Goal: Task Accomplishment & Management: Manage account settings

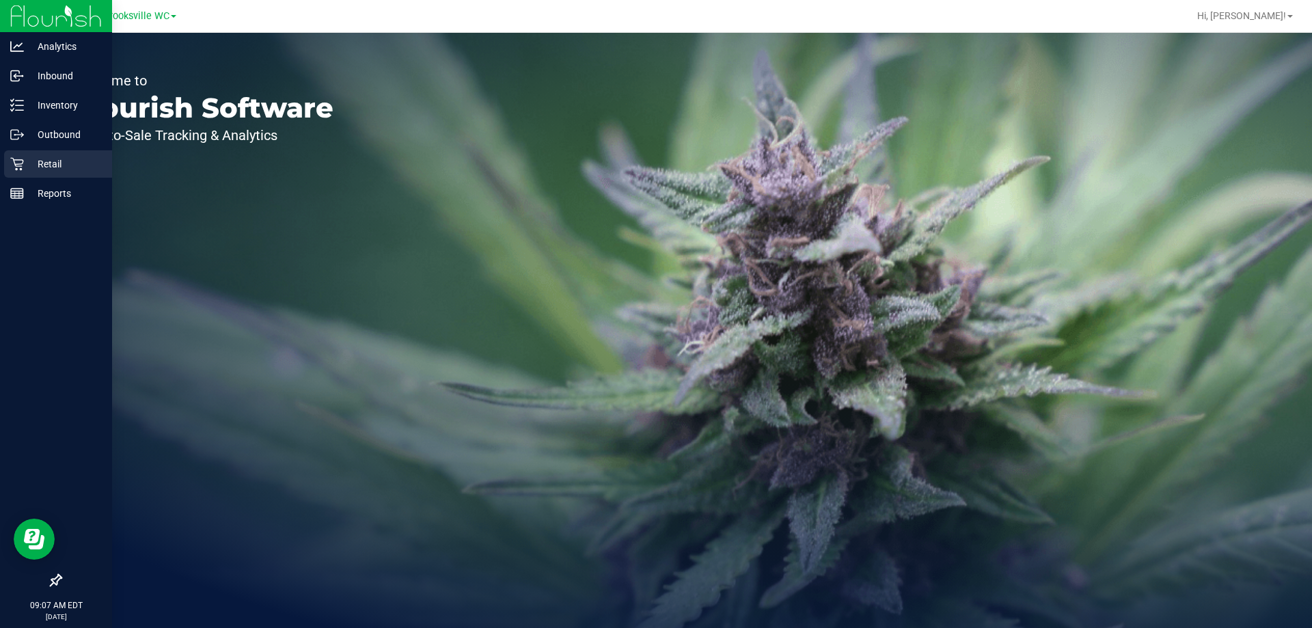
click at [38, 154] on div "Retail" at bounding box center [58, 163] width 108 height 27
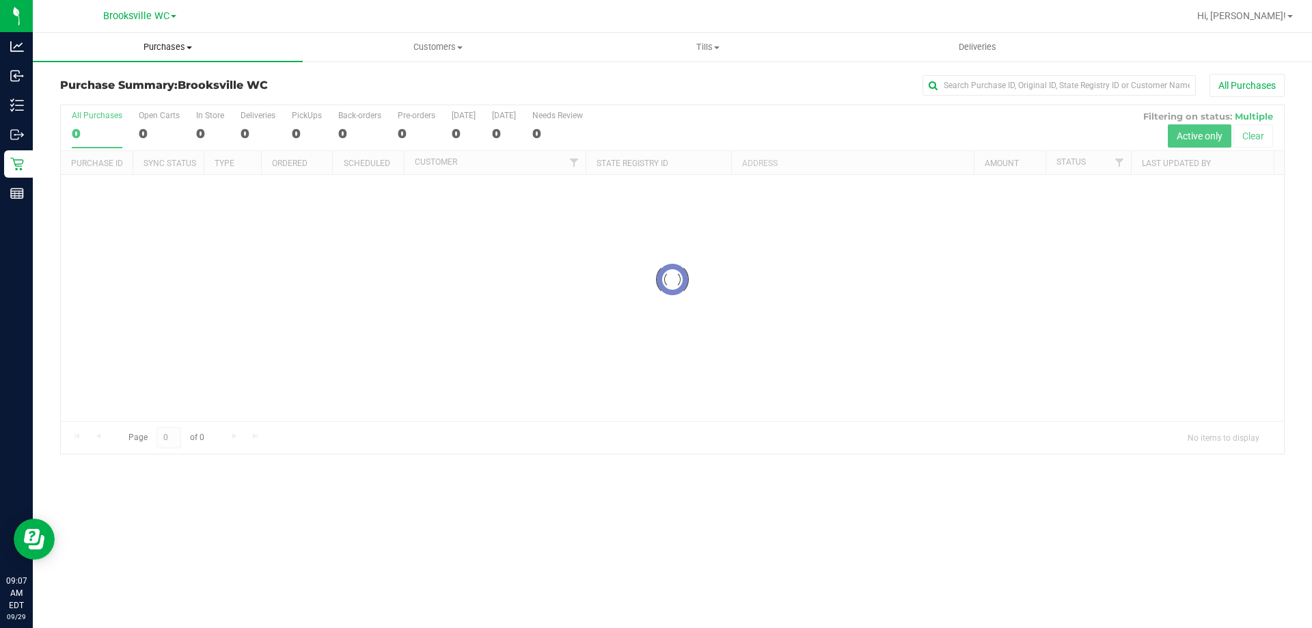
click at [176, 50] on span "Purchases" at bounding box center [168, 47] width 270 height 12
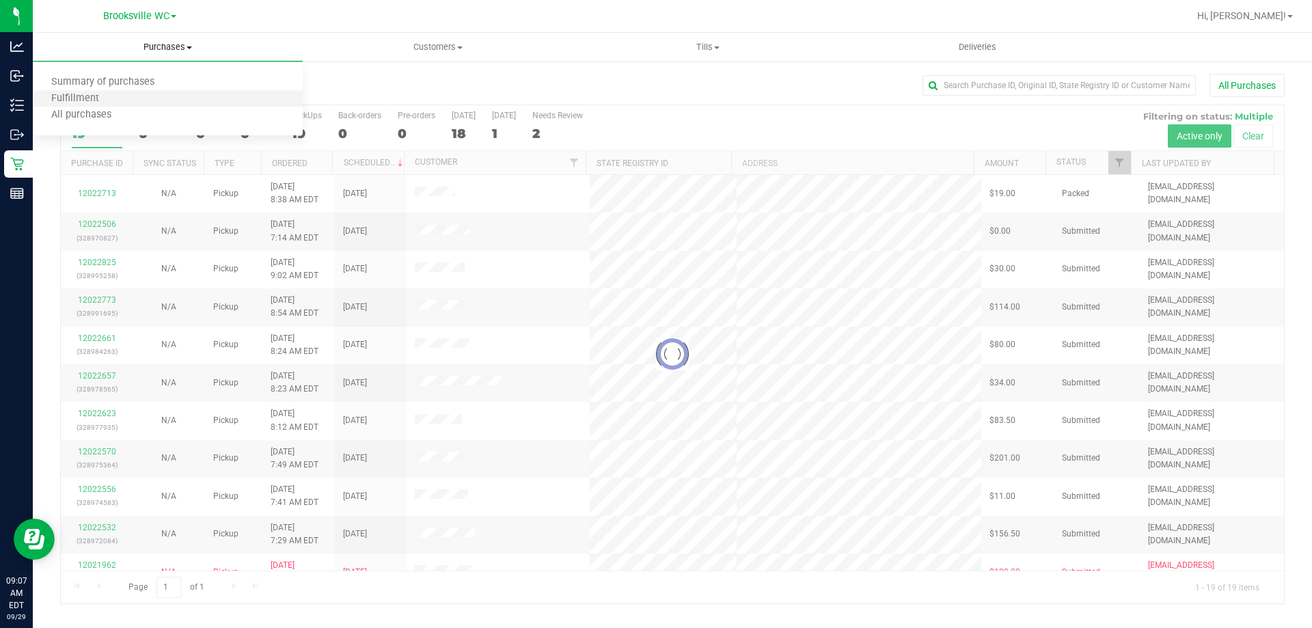
click at [139, 101] on li "Fulfillment" at bounding box center [168, 99] width 270 height 16
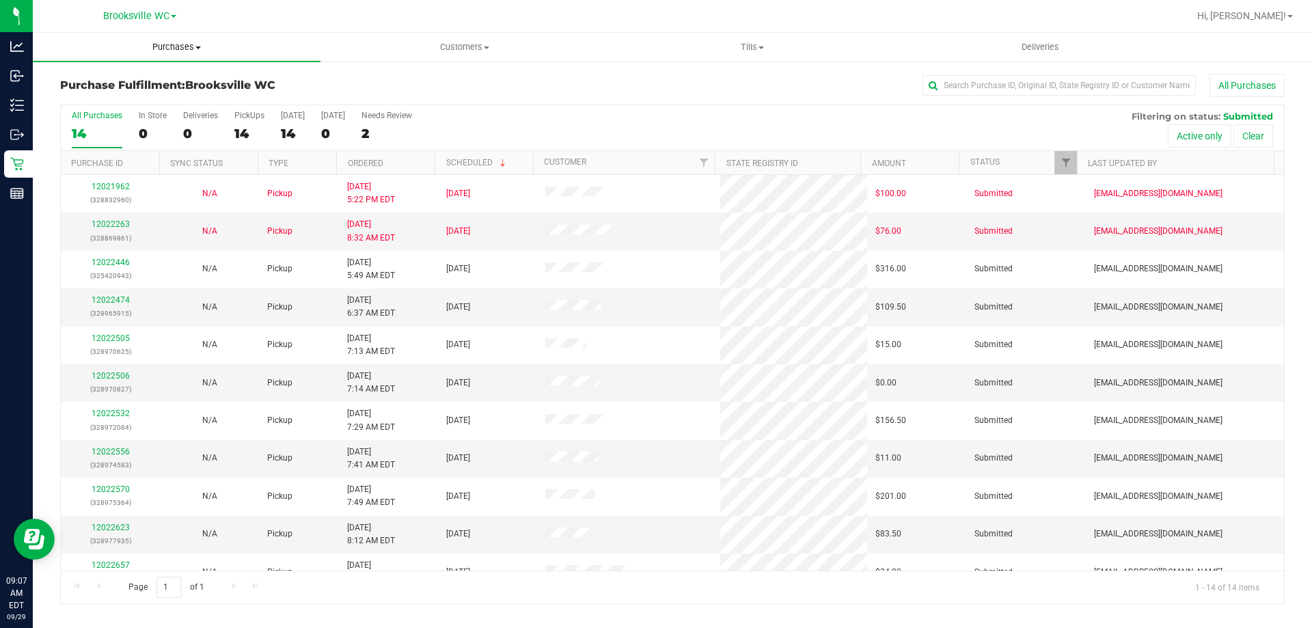
click at [165, 49] on span "Purchases" at bounding box center [177, 47] width 288 height 12
click at [158, 92] on li "Fulfillment" at bounding box center [177, 99] width 288 height 16
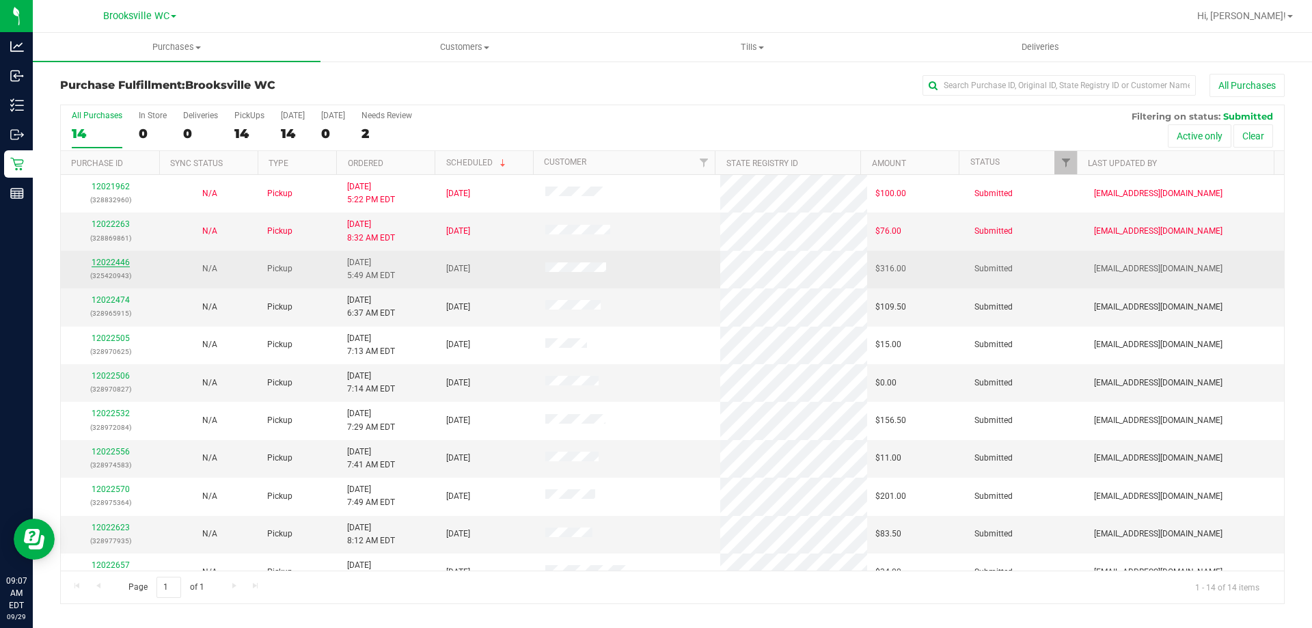
click at [121, 263] on link "12022446" at bounding box center [111, 263] width 38 height 10
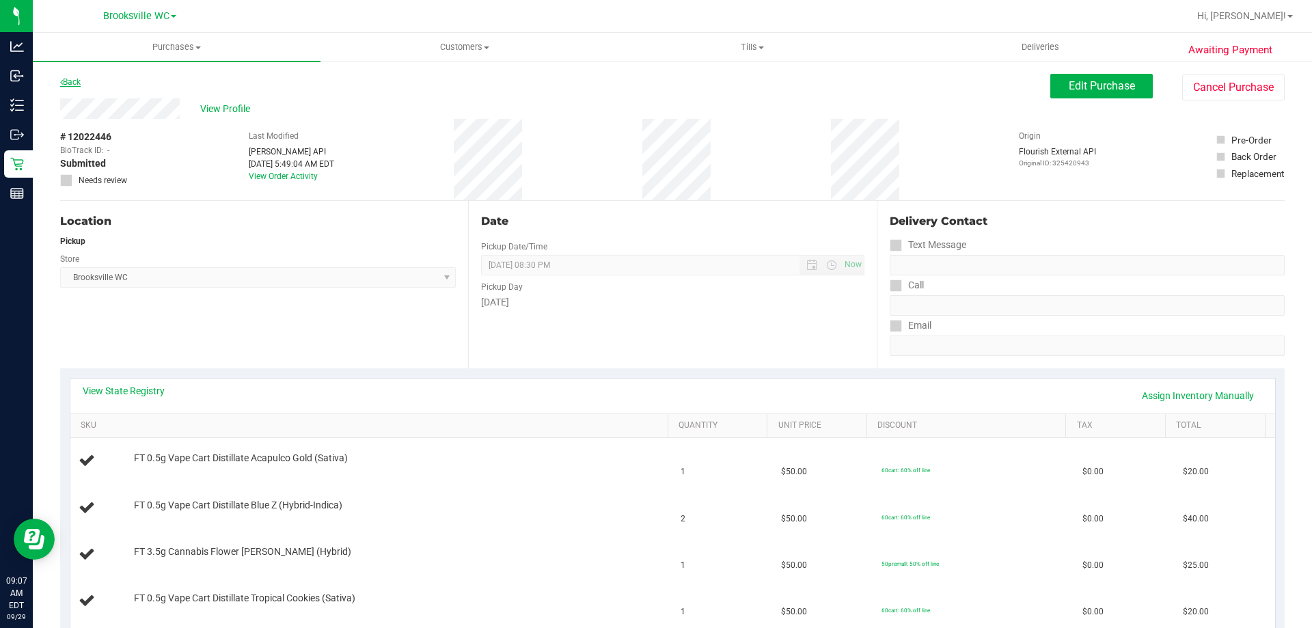
click at [68, 82] on link "Back" at bounding box center [70, 82] width 21 height 10
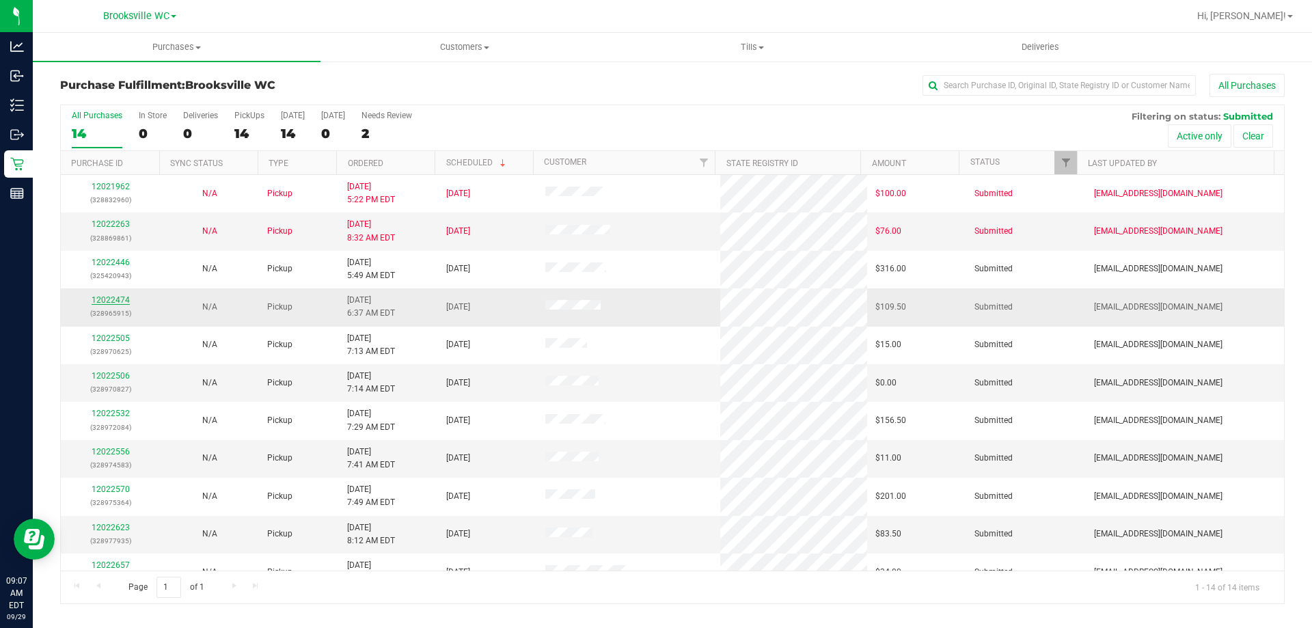
click at [111, 300] on link "12022474" at bounding box center [111, 300] width 38 height 10
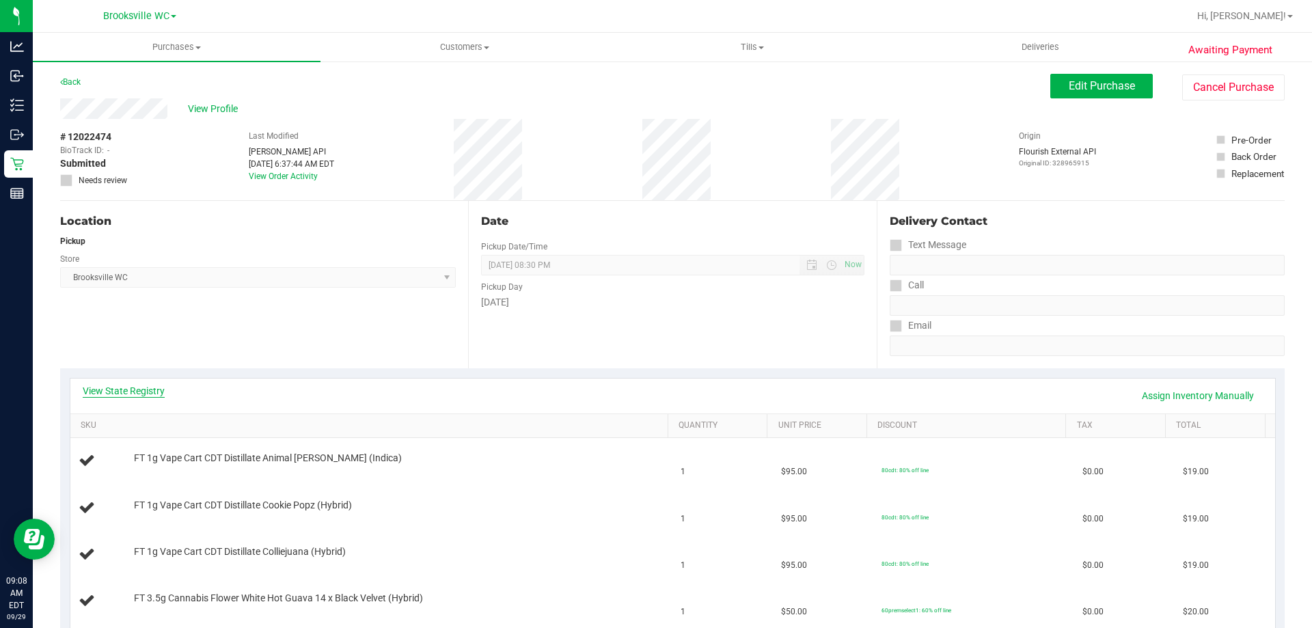
click at [160, 390] on link "View State Registry" at bounding box center [124, 391] width 82 height 14
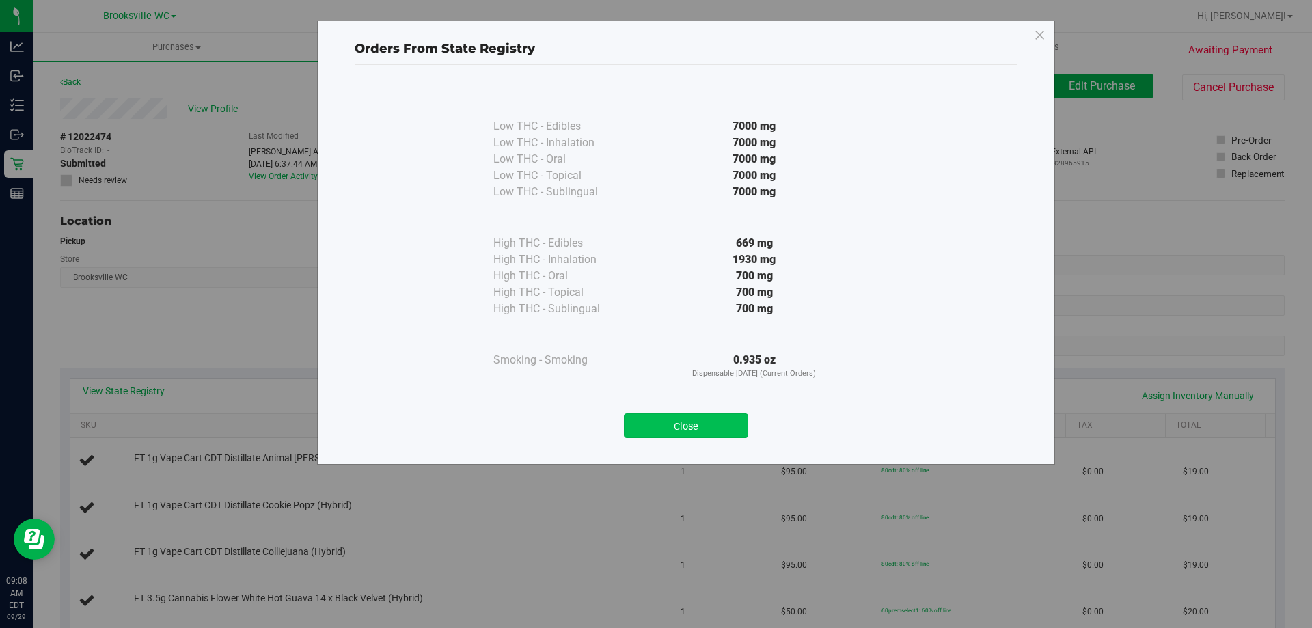
click at [699, 426] on button "Close" at bounding box center [686, 425] width 124 height 25
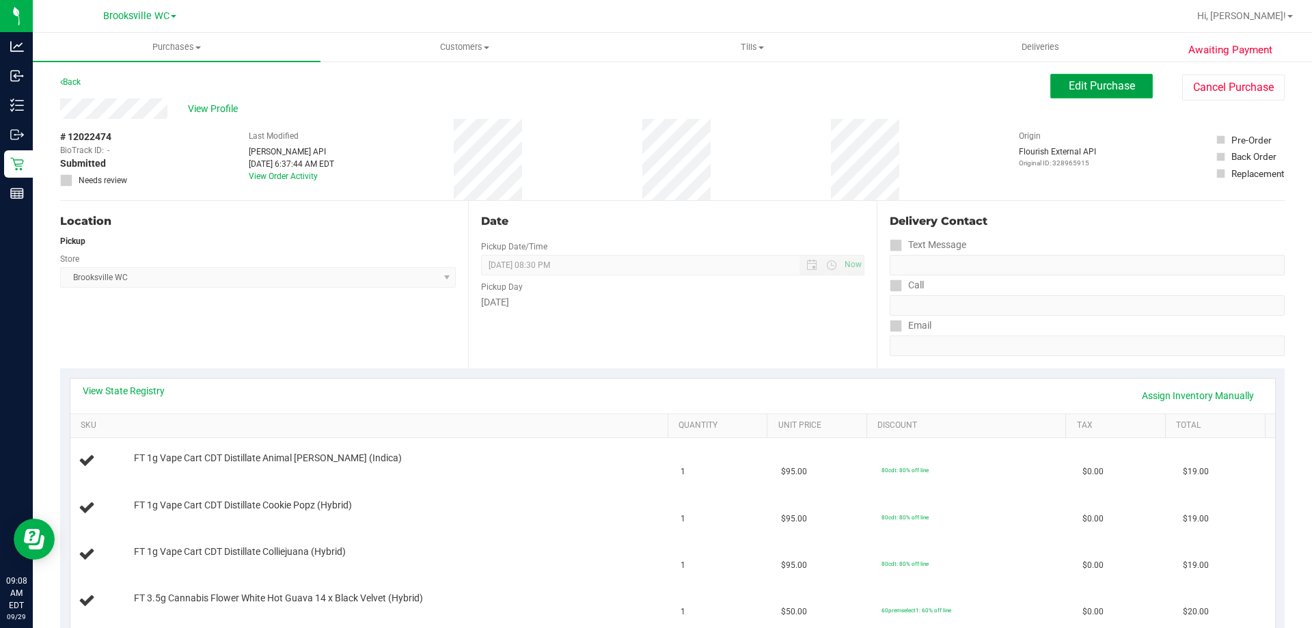
click at [1079, 90] on span "Edit Purchase" at bounding box center [1102, 85] width 66 height 13
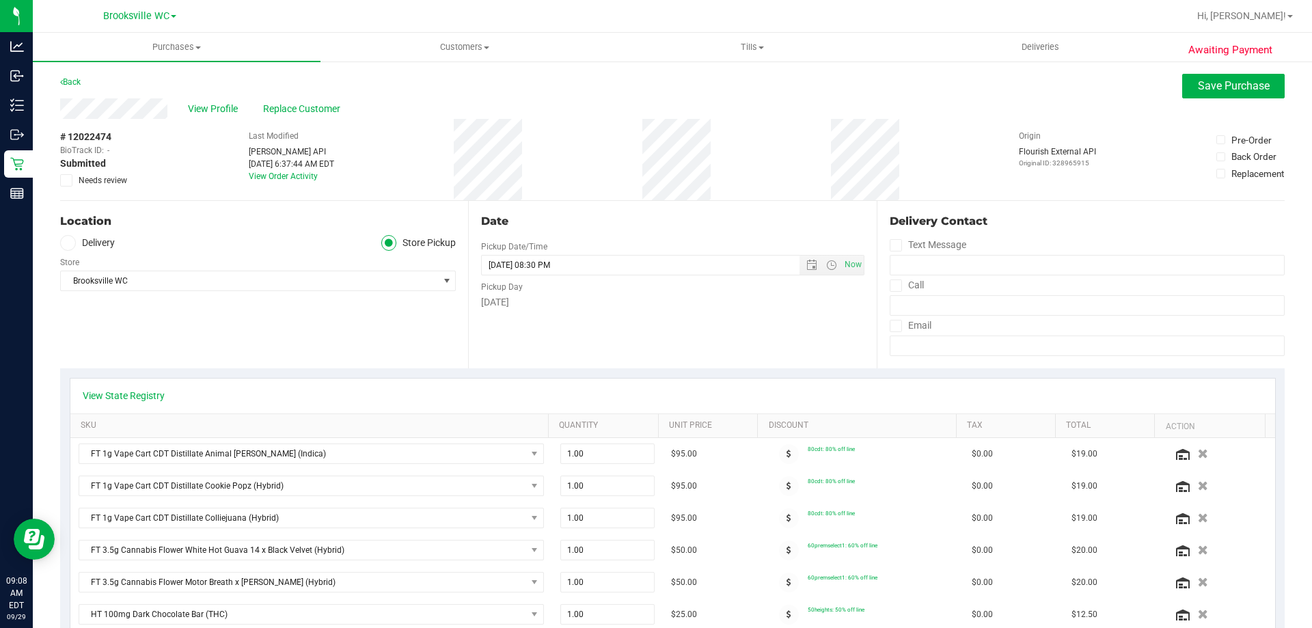
click at [68, 180] on icon at bounding box center [66, 180] width 9 height 0
click at [0, 0] on input "Needs review" at bounding box center [0, 0] width 0 height 0
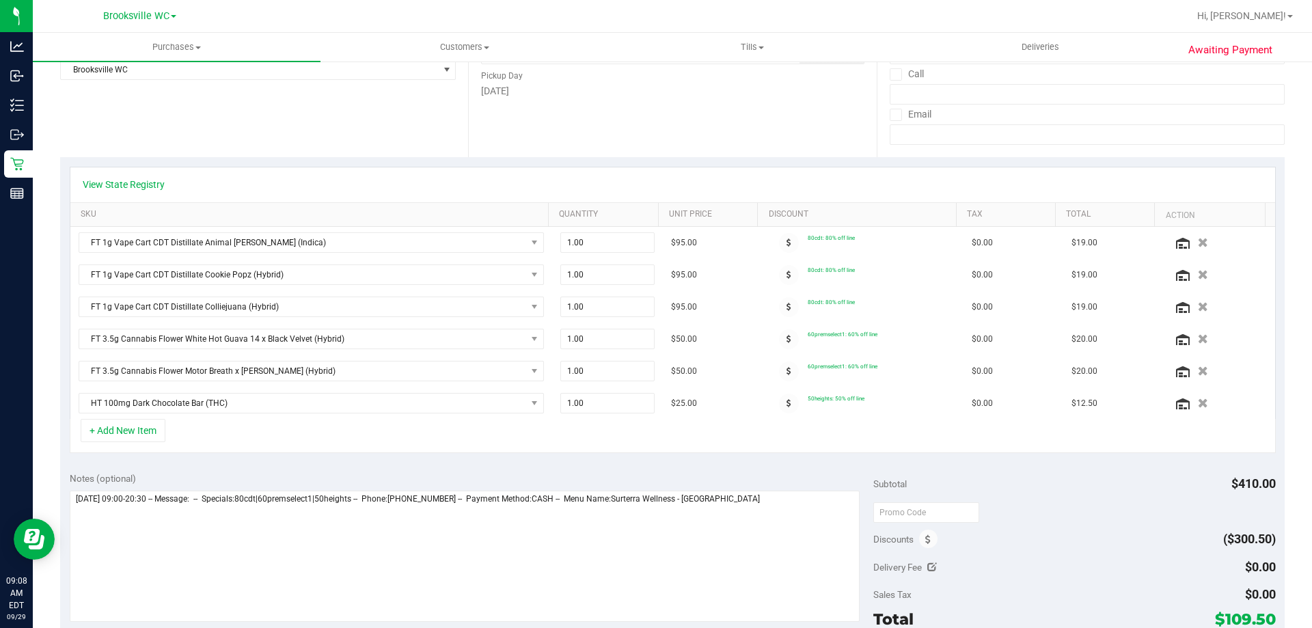
scroll to position [273, 0]
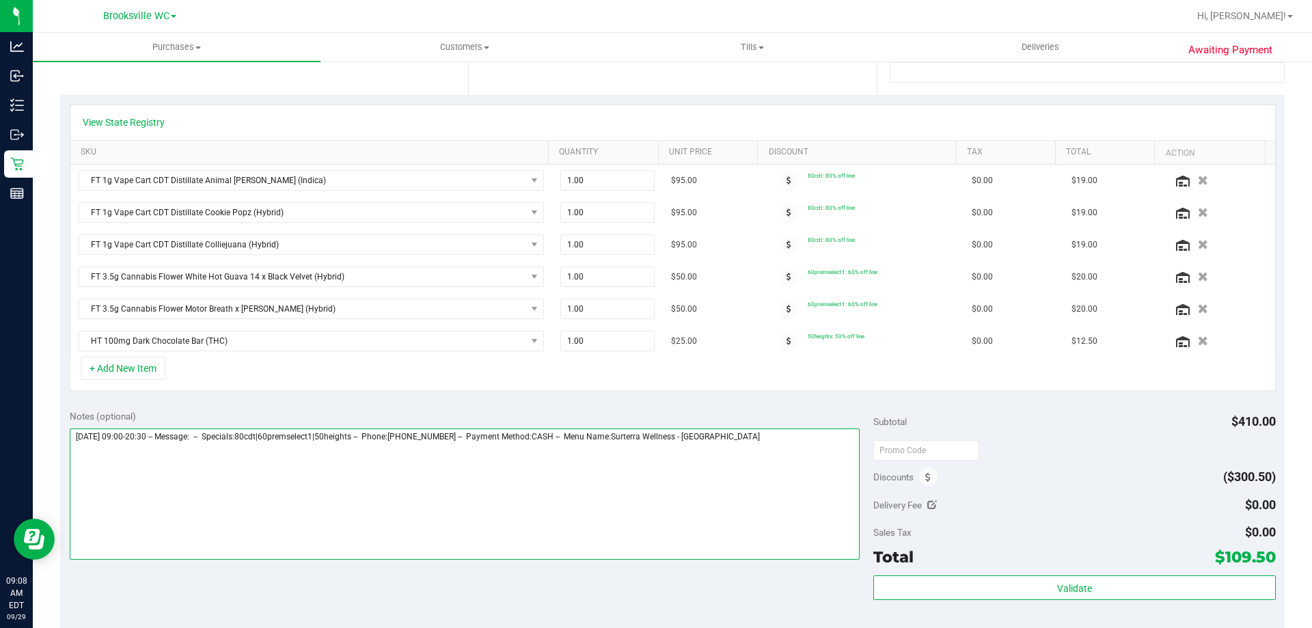
click at [789, 441] on textarea at bounding box center [465, 493] width 791 height 131
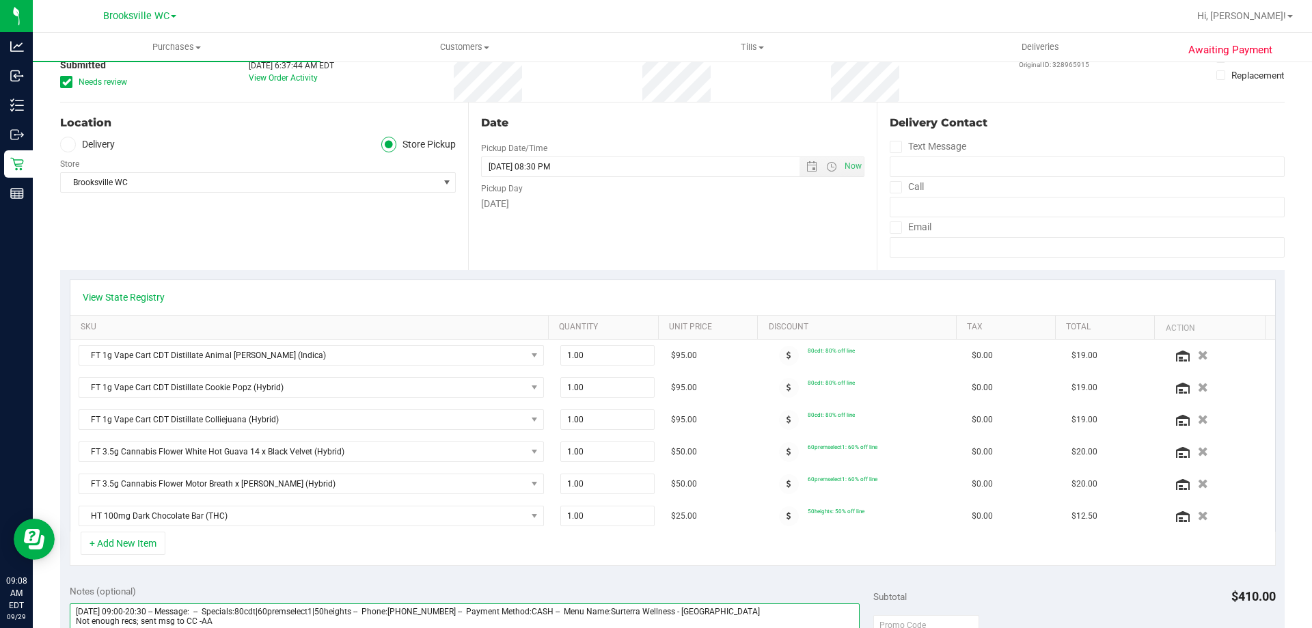
scroll to position [0, 0]
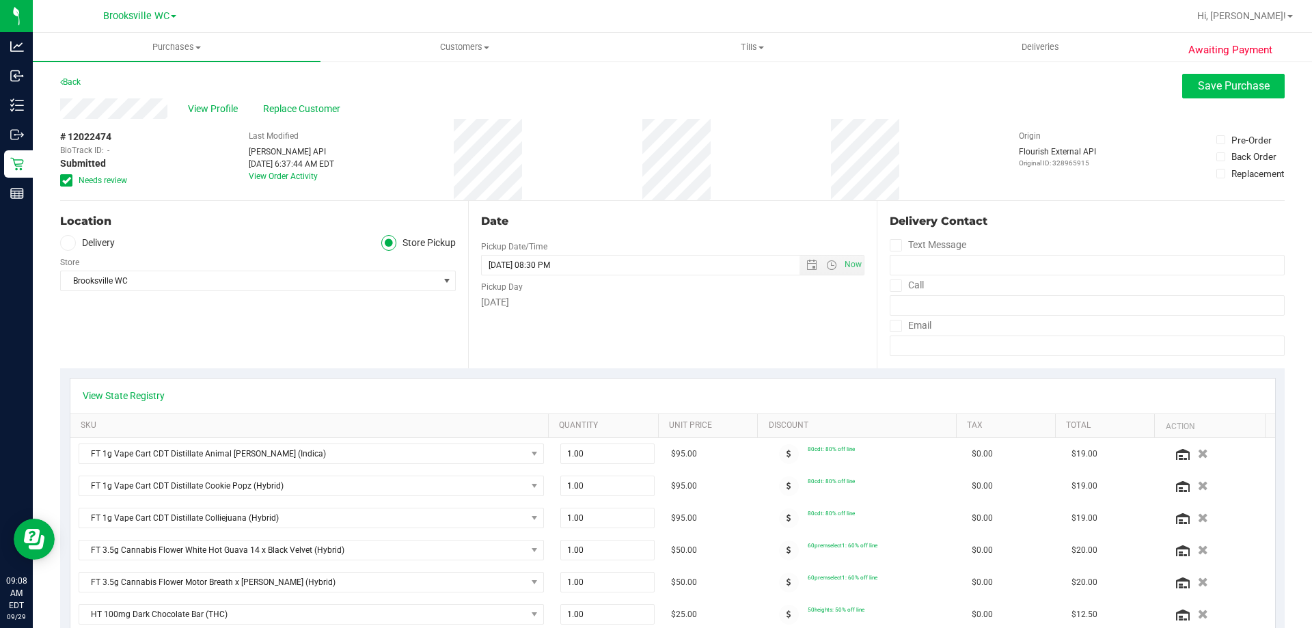
type textarea "[DATE] 09:00-20:30 -- Message: -- Specials:80cdt|60premselect1|50heights -- Pho…"
click at [1260, 87] on button "Save Purchase" at bounding box center [1233, 86] width 103 height 25
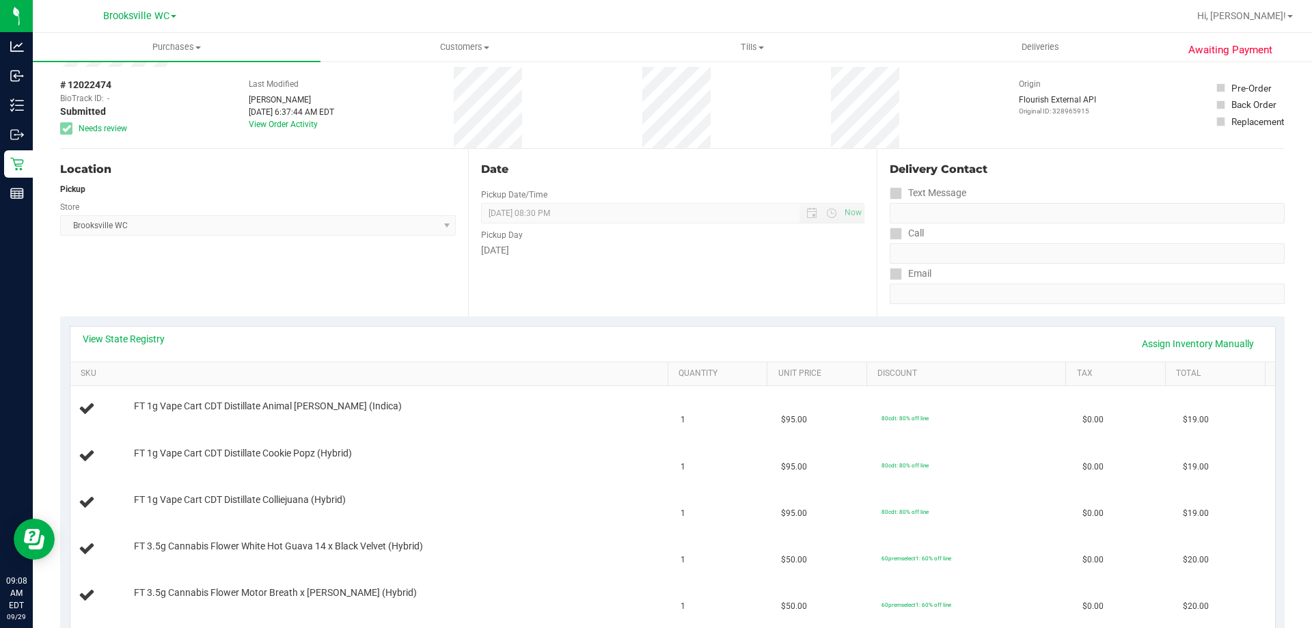
scroll to position [137, 0]
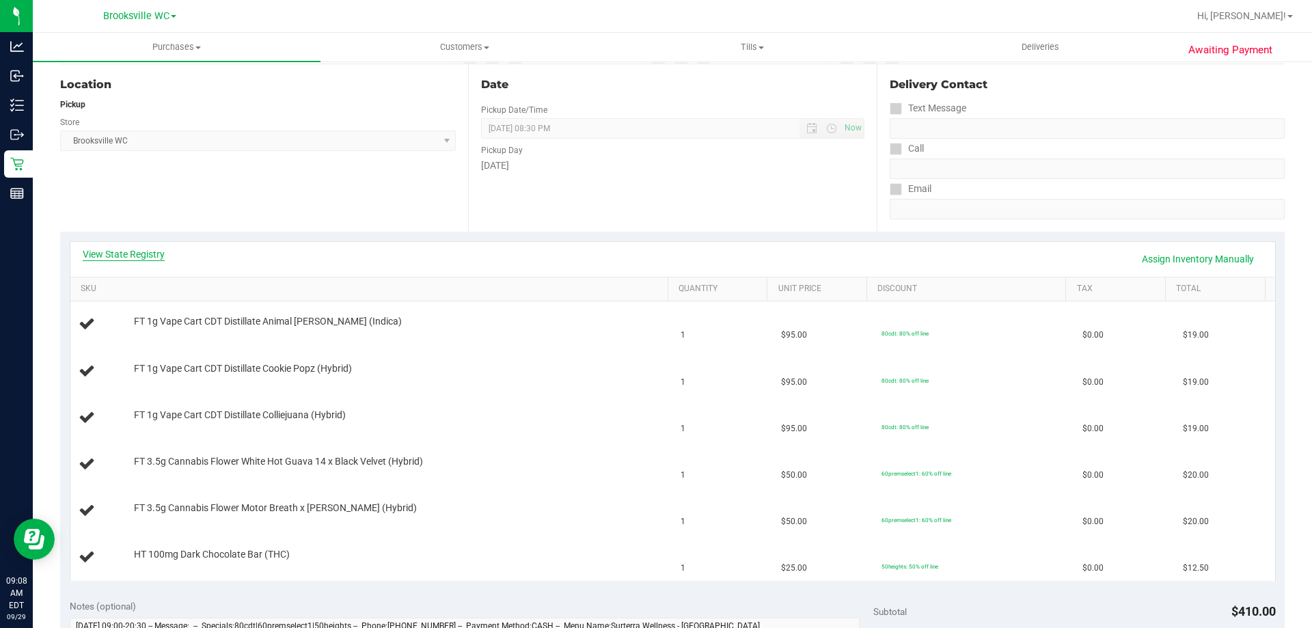
click at [140, 251] on link "View State Registry" at bounding box center [124, 254] width 82 height 14
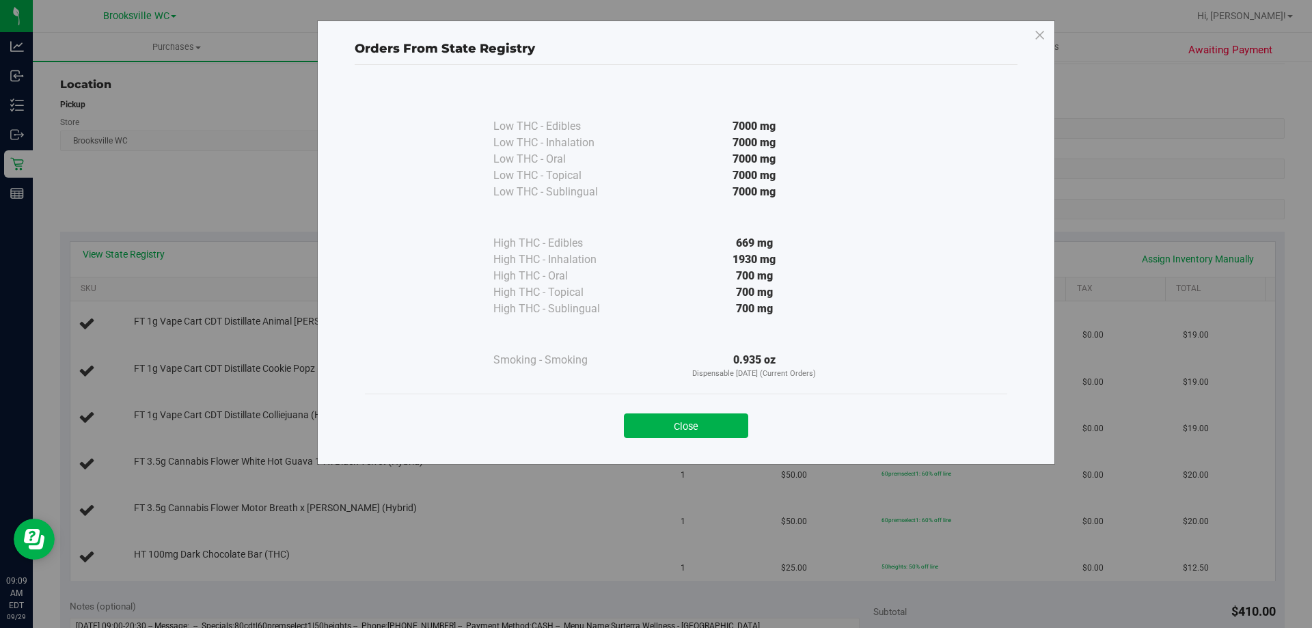
click at [745, 412] on div "Close" at bounding box center [686, 422] width 622 height 34
click at [728, 420] on button "Close" at bounding box center [686, 425] width 124 height 25
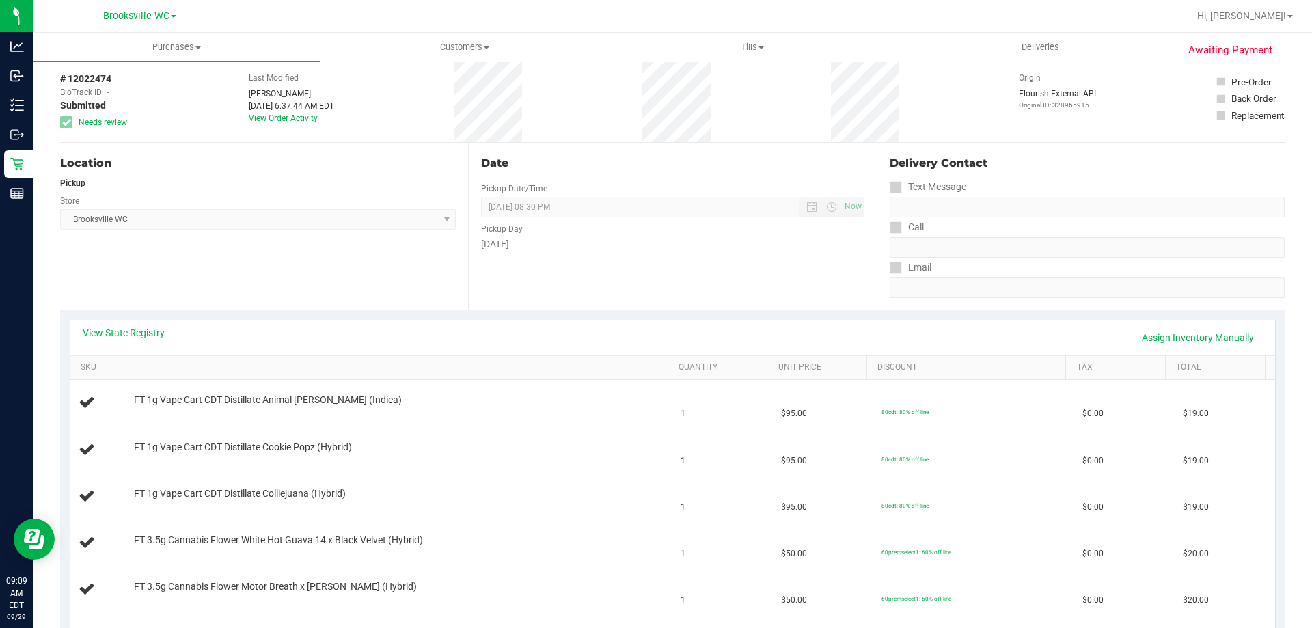
scroll to position [0, 0]
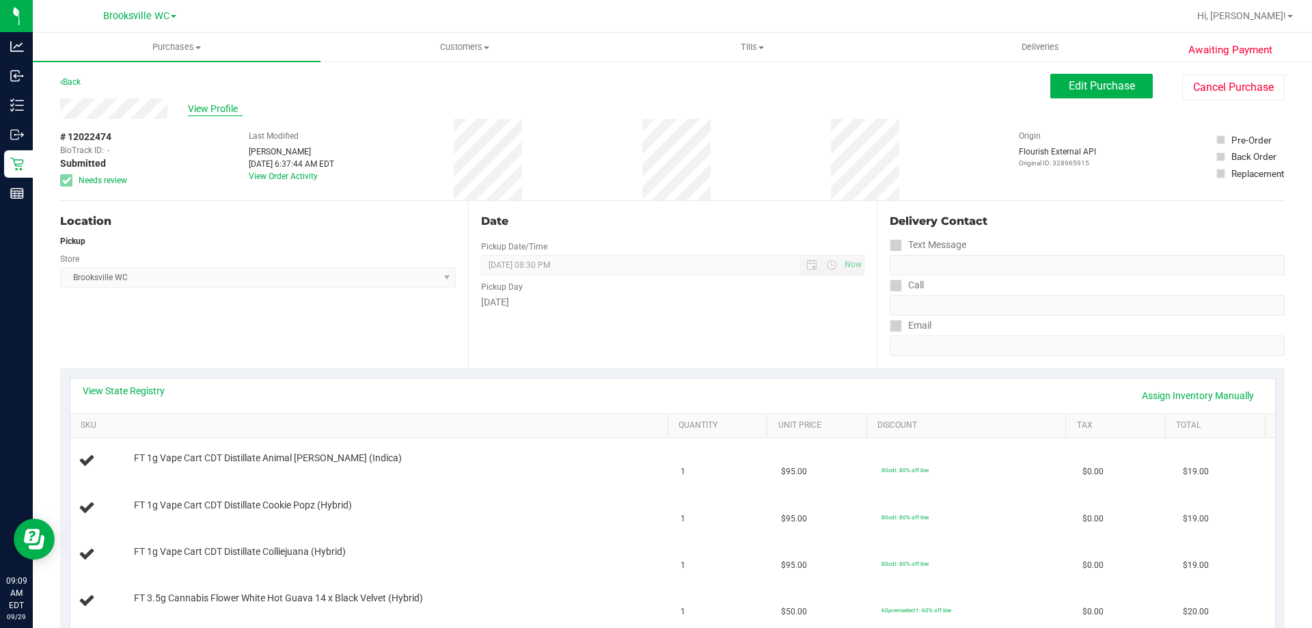
click at [204, 106] on span "View Profile" at bounding box center [215, 109] width 55 height 14
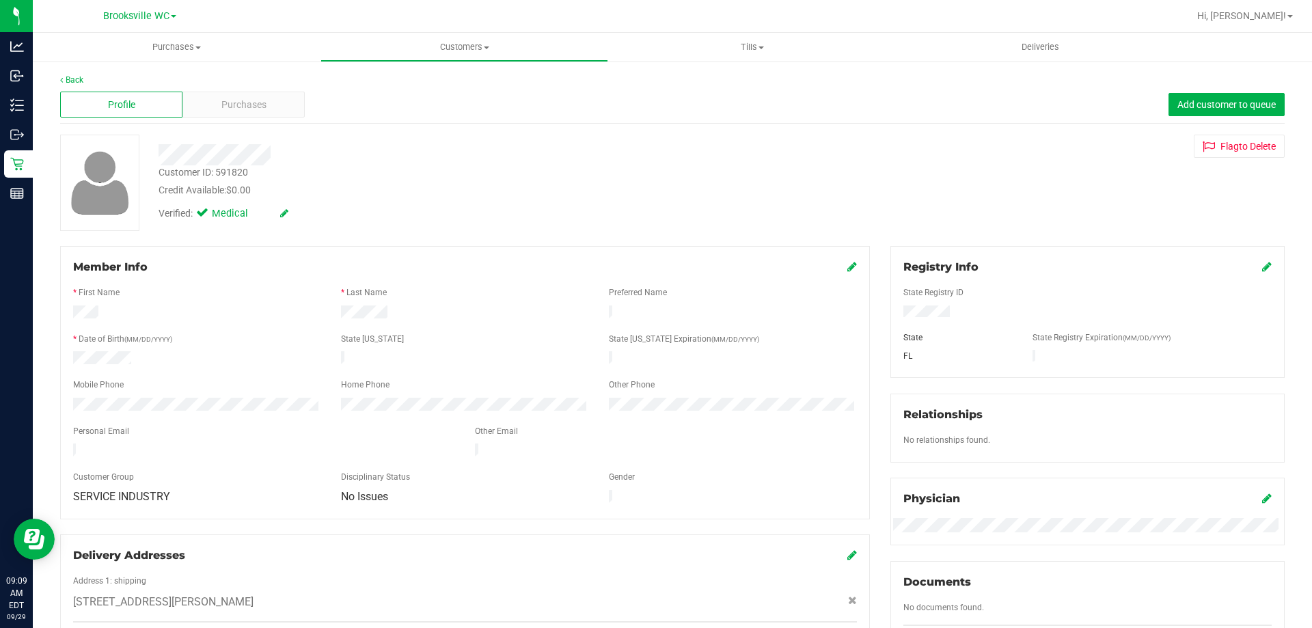
click at [228, 170] on div "Customer ID: 591820" at bounding box center [204, 172] width 90 height 14
copy div "591820"
click at [78, 79] on link "Back" at bounding box center [71, 80] width 23 height 10
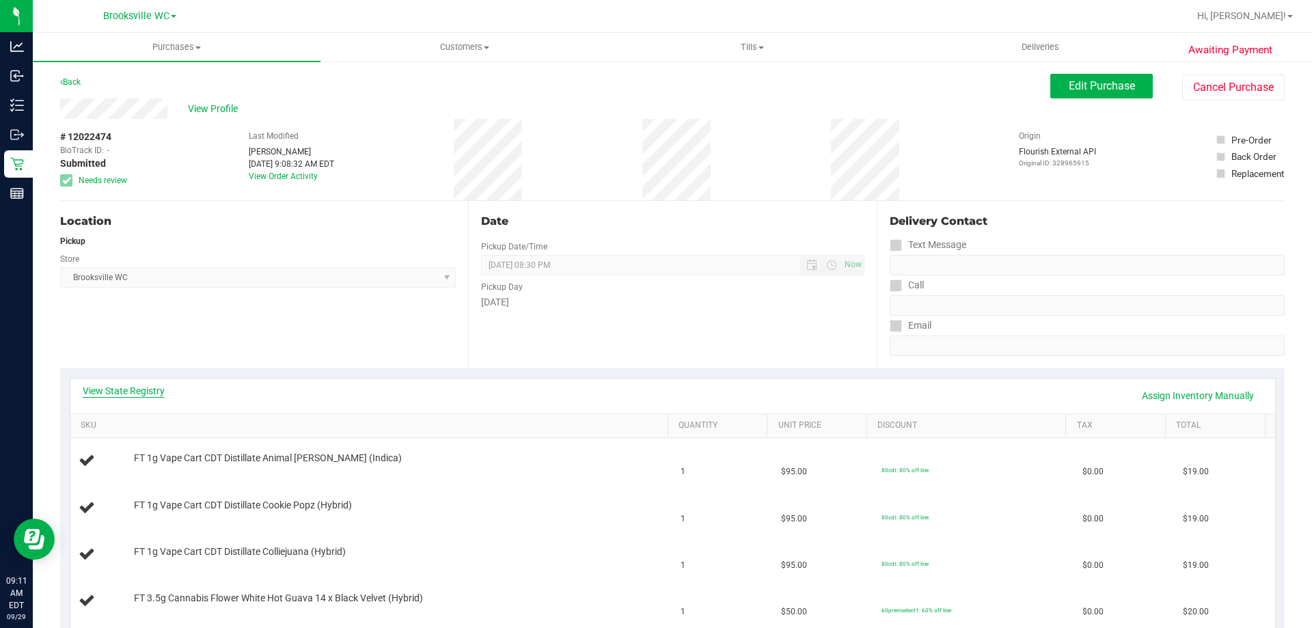
click at [131, 391] on link "View State Registry" at bounding box center [124, 391] width 82 height 14
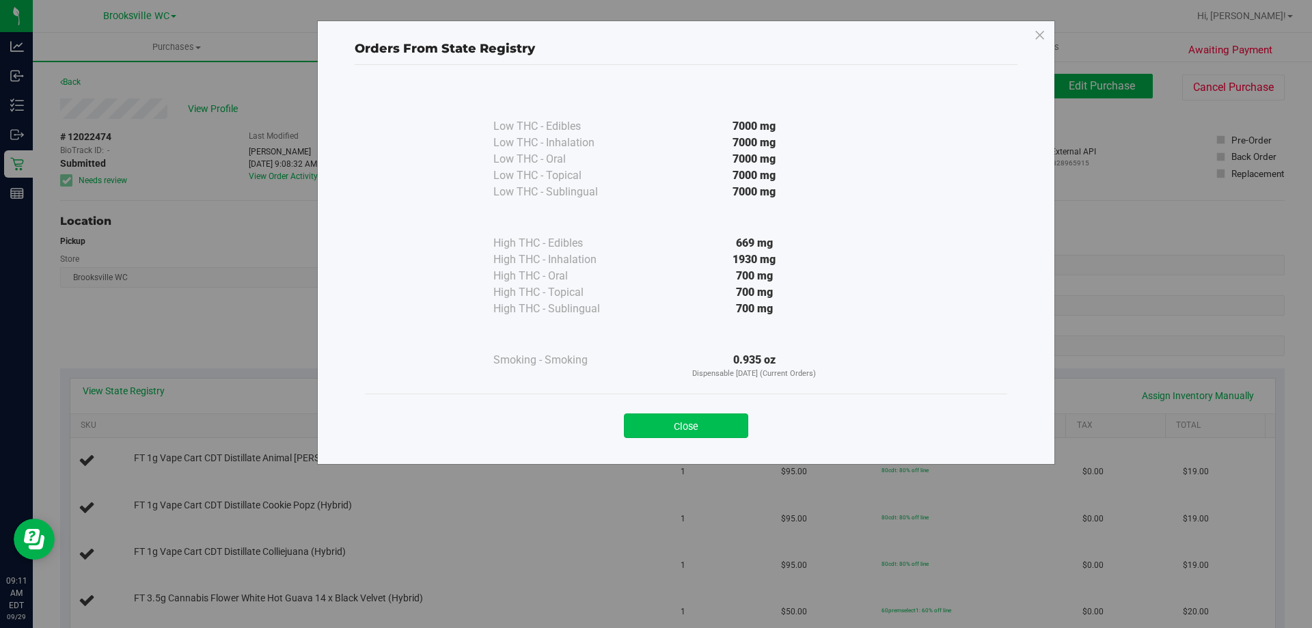
click at [729, 426] on button "Close" at bounding box center [686, 425] width 124 height 25
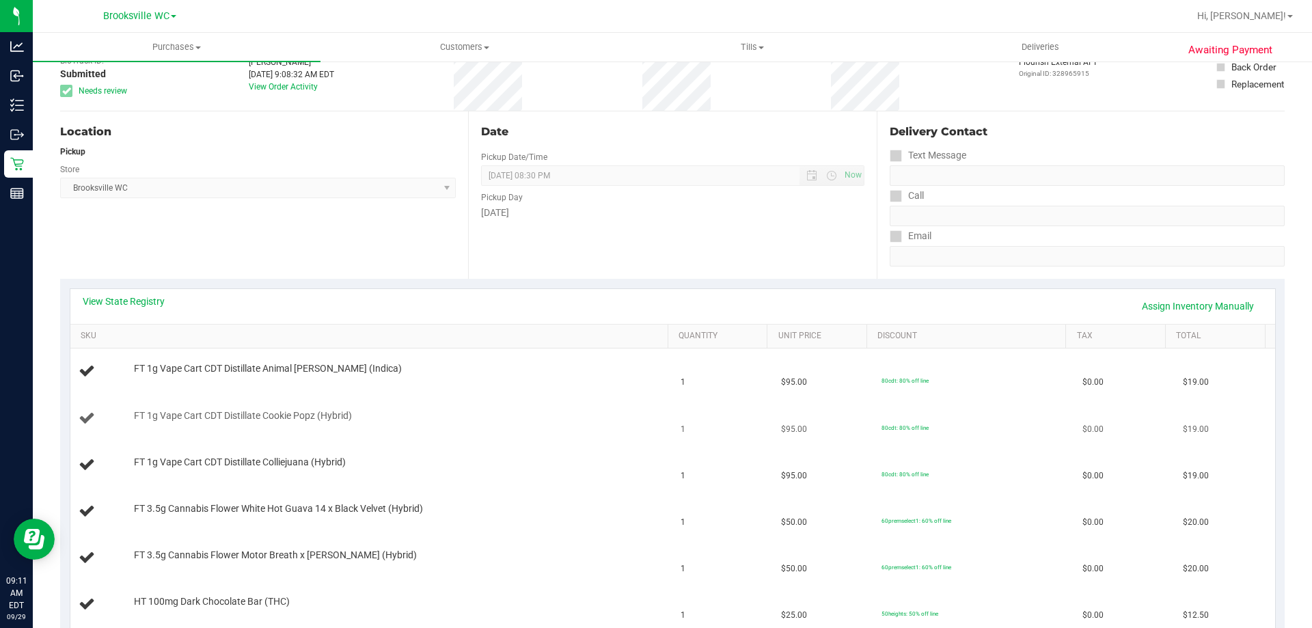
scroll to position [68, 0]
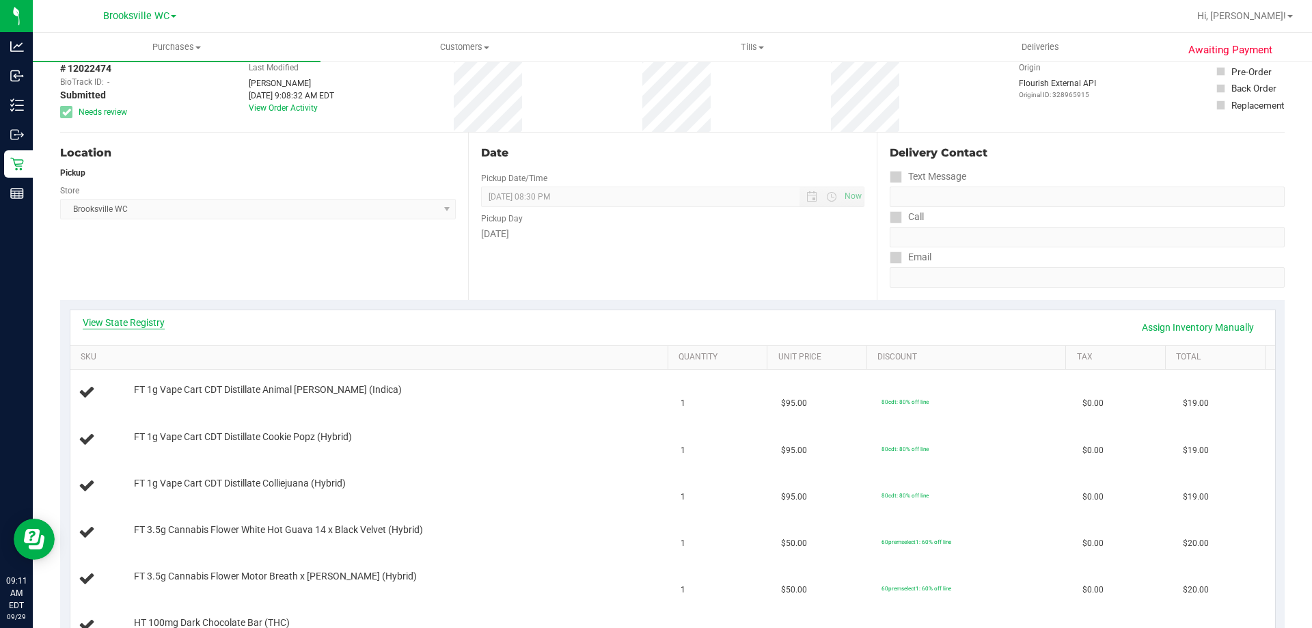
click at [150, 323] on link "View State Registry" at bounding box center [124, 323] width 82 height 14
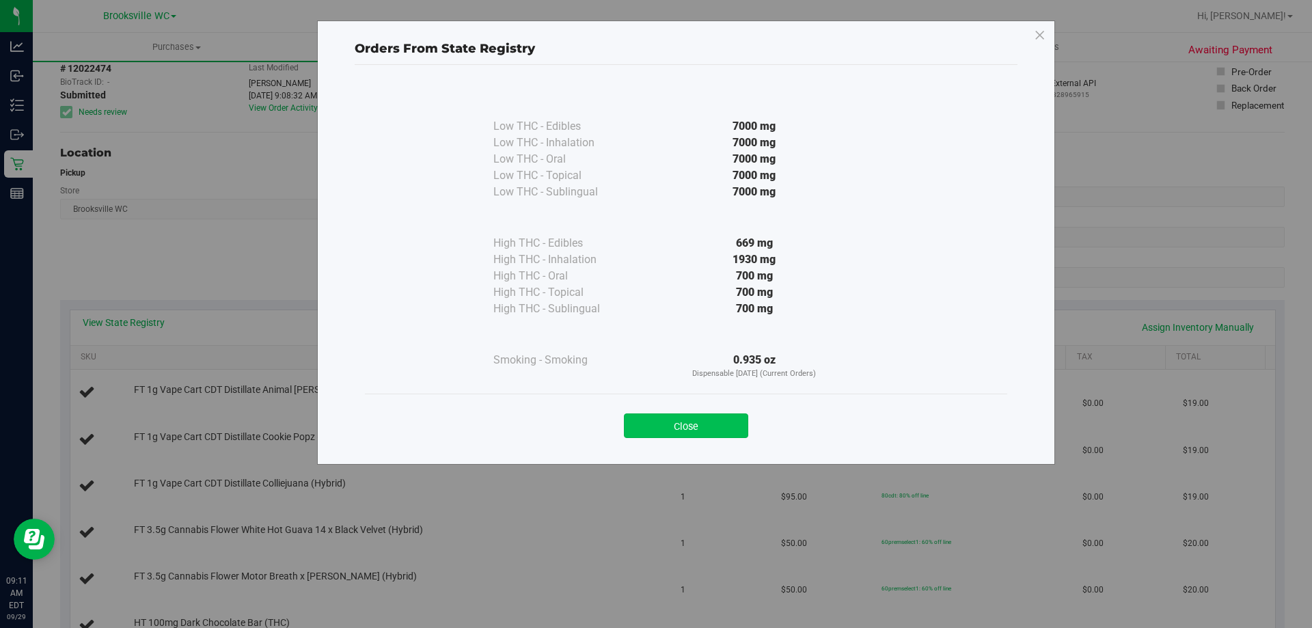
click at [693, 424] on button "Close" at bounding box center [686, 425] width 124 height 25
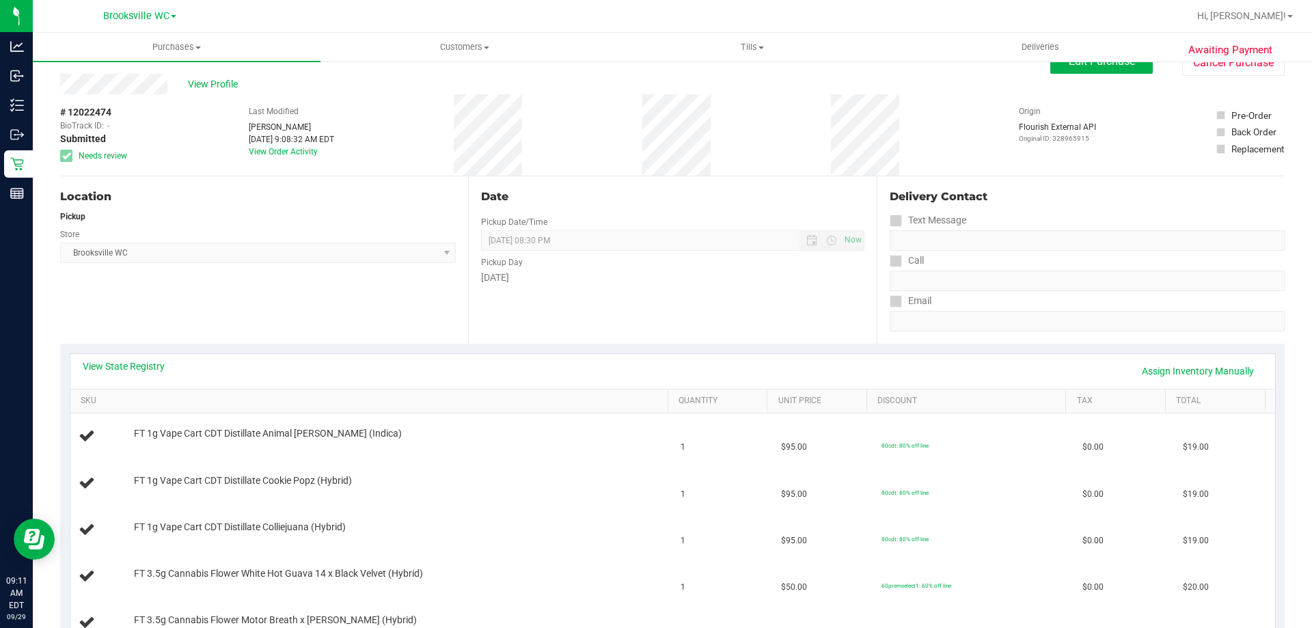
scroll to position [0, 0]
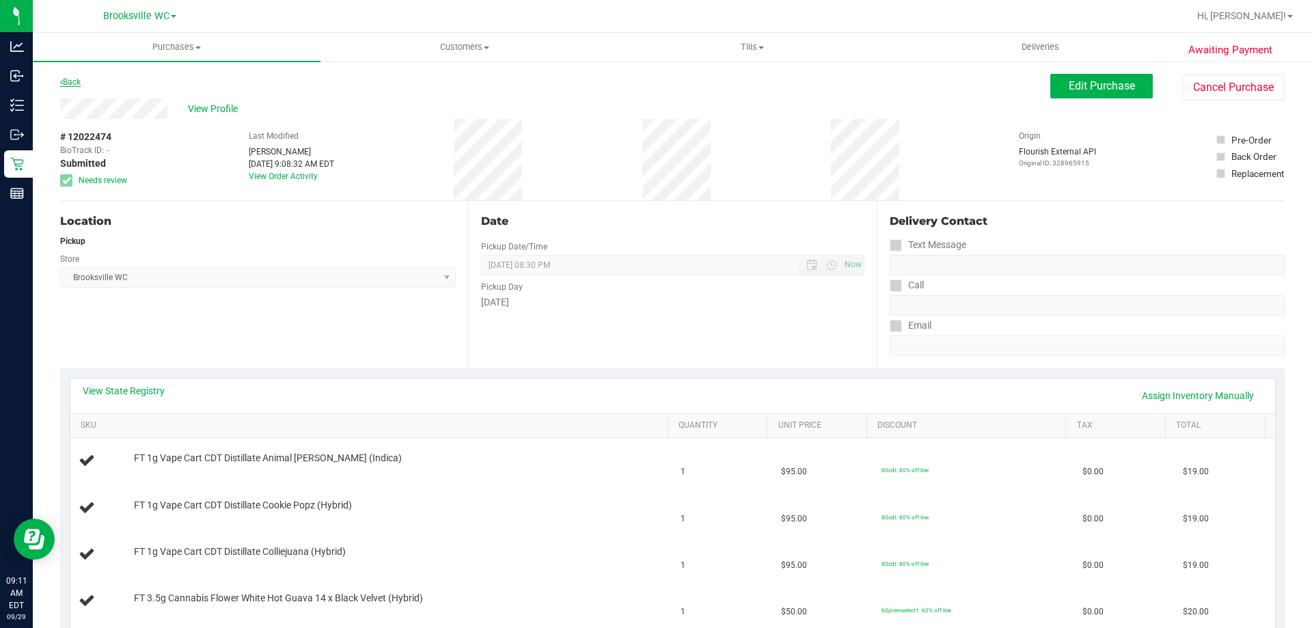
click at [75, 86] on link "Back" at bounding box center [70, 82] width 21 height 10
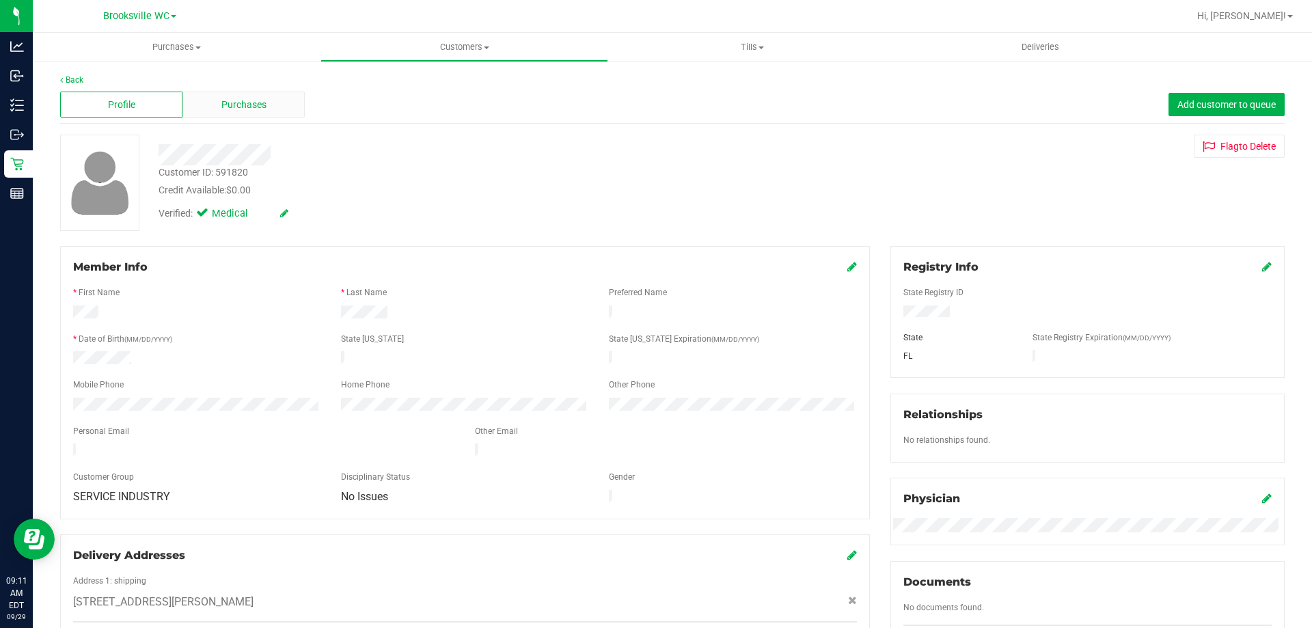
click at [258, 100] on span "Purchases" at bounding box center [243, 105] width 45 height 14
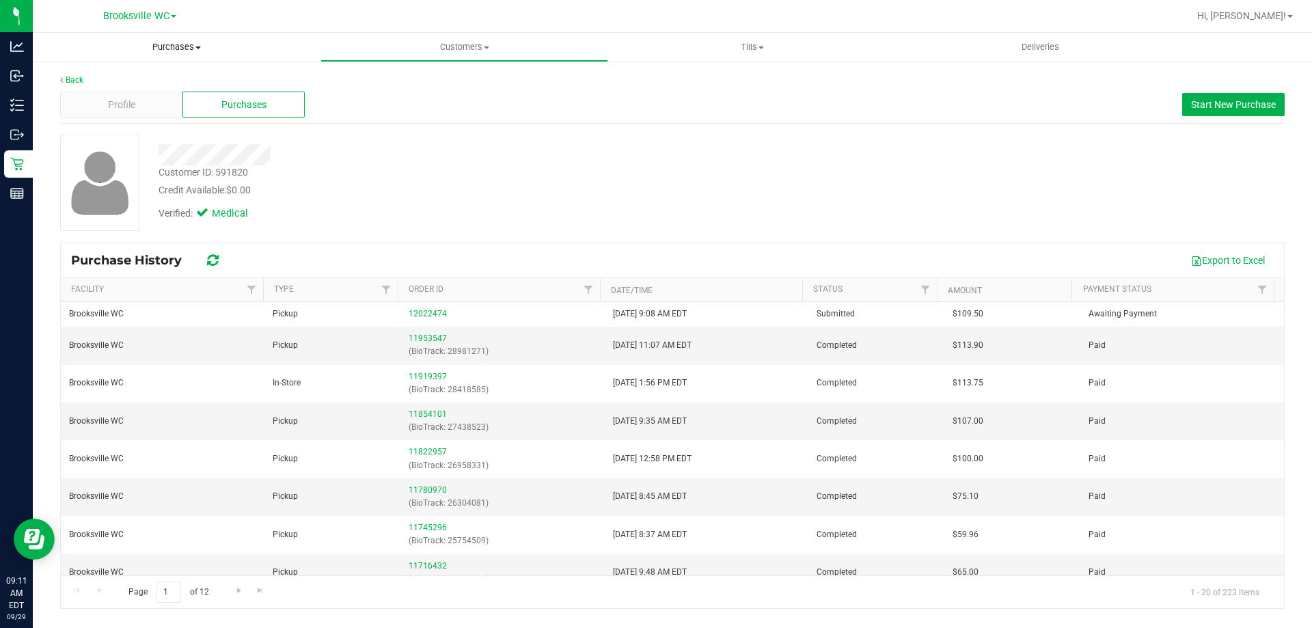
click at [185, 49] on span "Purchases" at bounding box center [177, 47] width 288 height 12
click at [167, 94] on li "Fulfillment" at bounding box center [177, 99] width 288 height 16
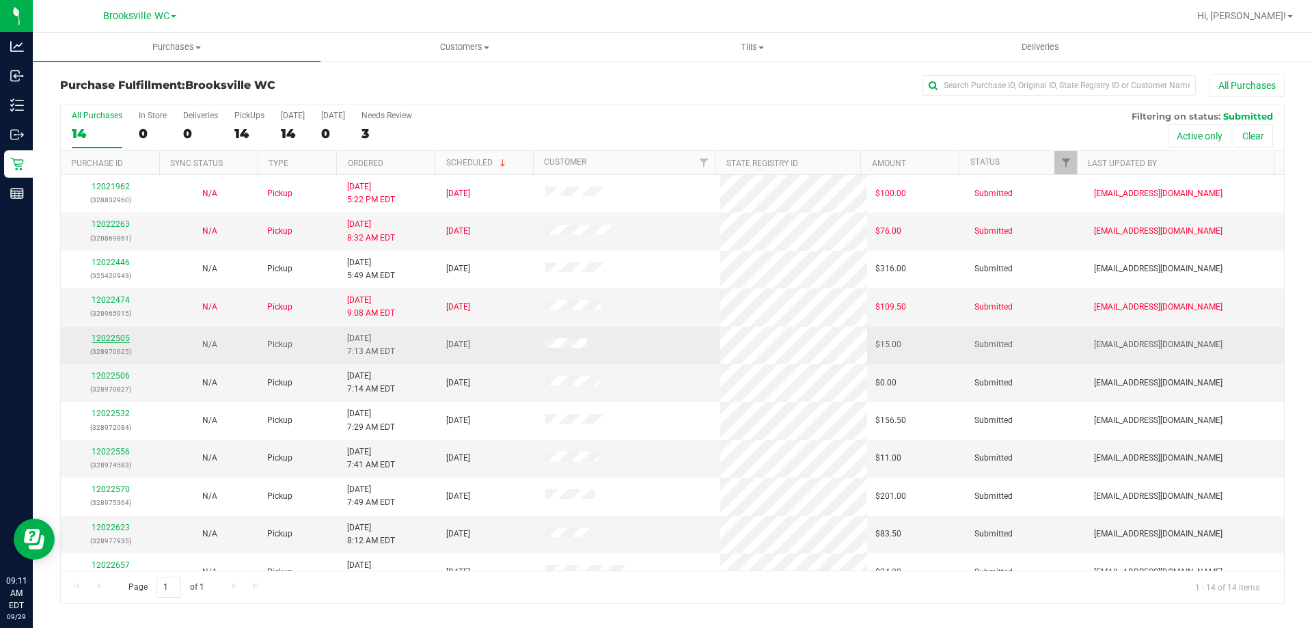
click at [121, 336] on link "12022505" at bounding box center [111, 338] width 38 height 10
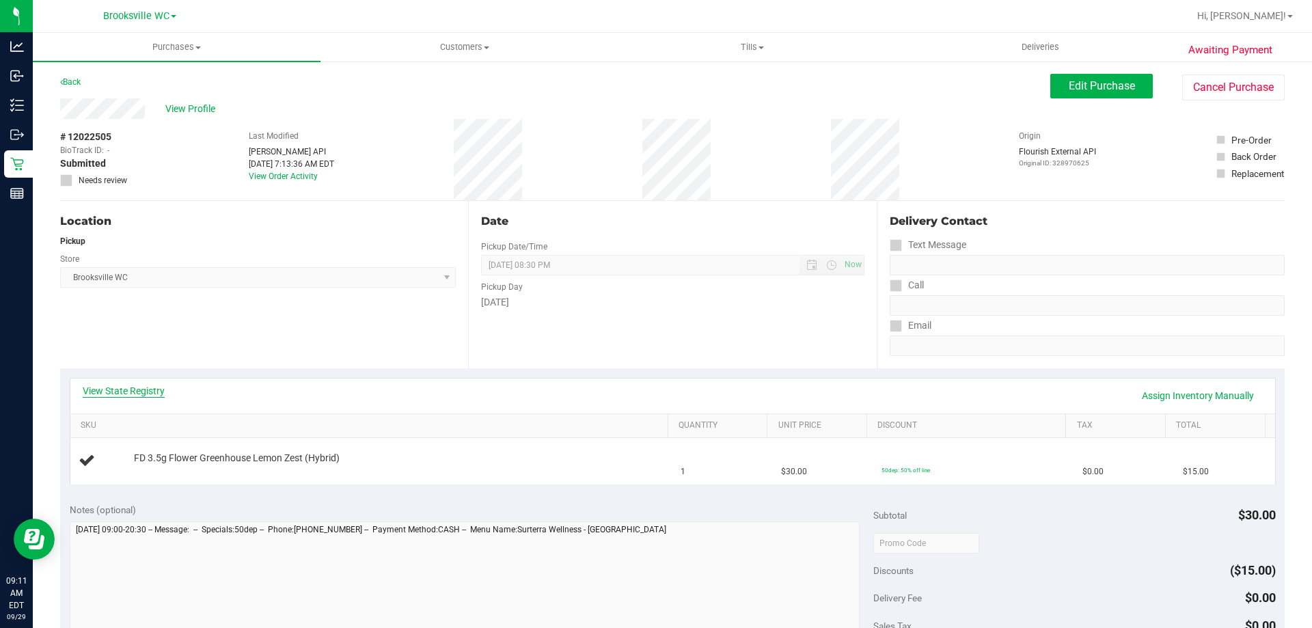
click at [158, 394] on link "View State Registry" at bounding box center [124, 391] width 82 height 14
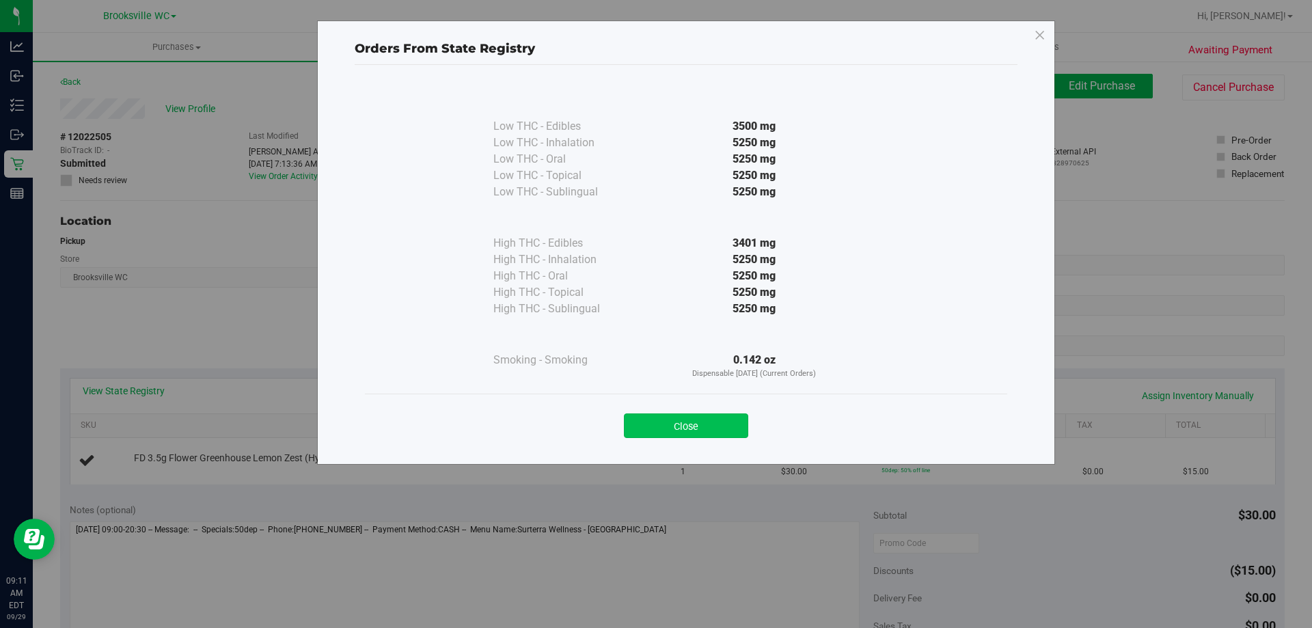
click at [715, 424] on button "Close" at bounding box center [686, 425] width 124 height 25
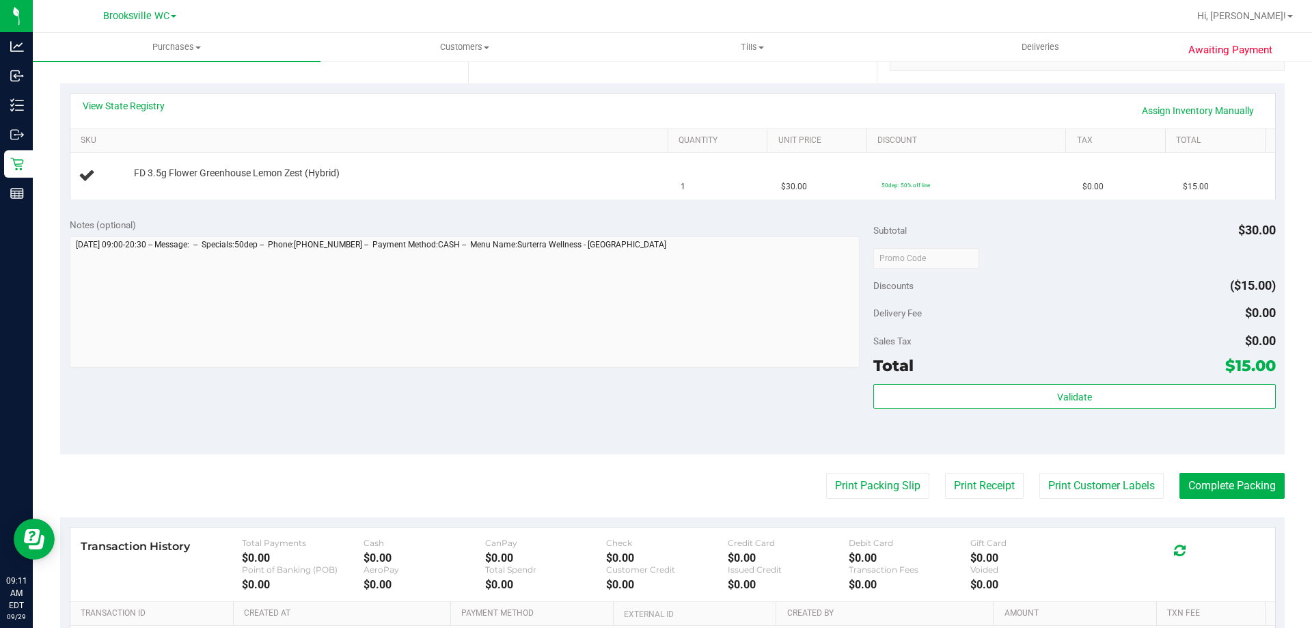
scroll to position [137, 0]
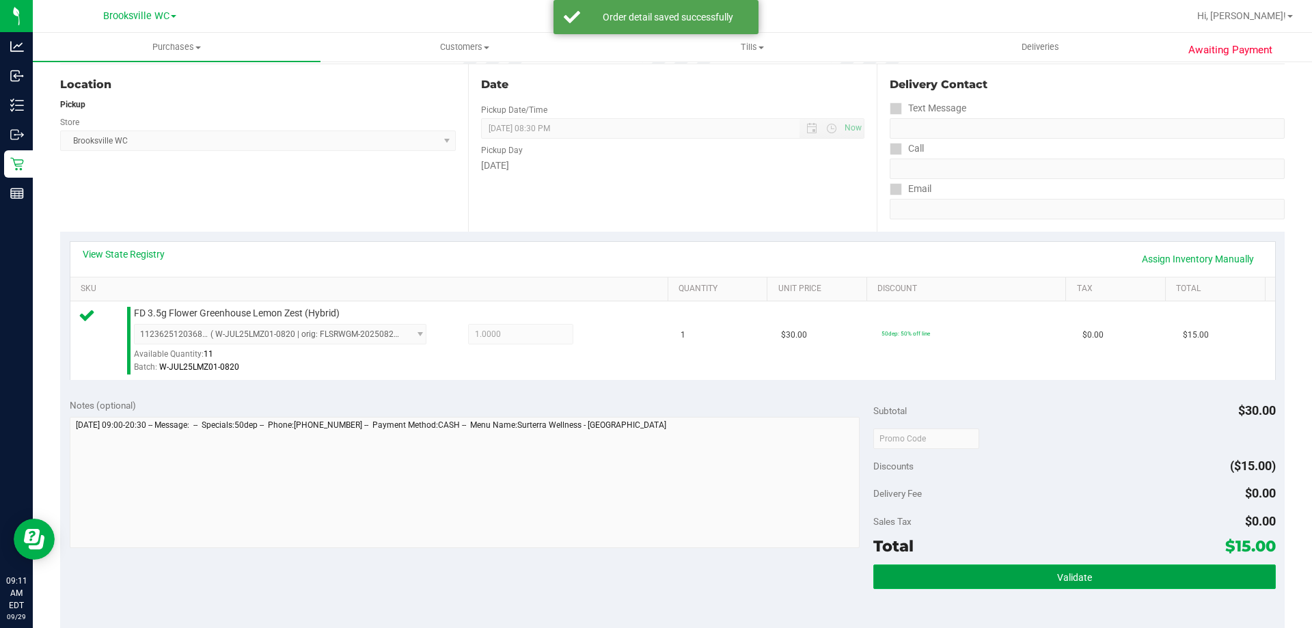
click at [976, 582] on button "Validate" at bounding box center [1074, 576] width 402 height 25
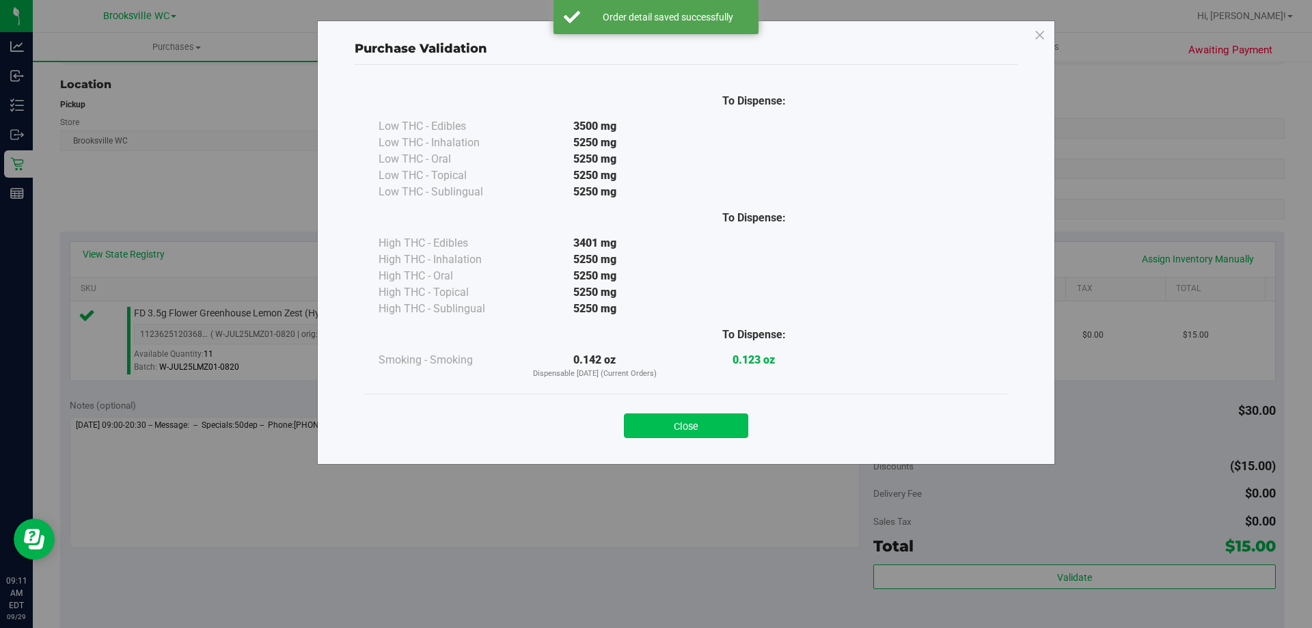
click at [684, 432] on button "Close" at bounding box center [686, 425] width 124 height 25
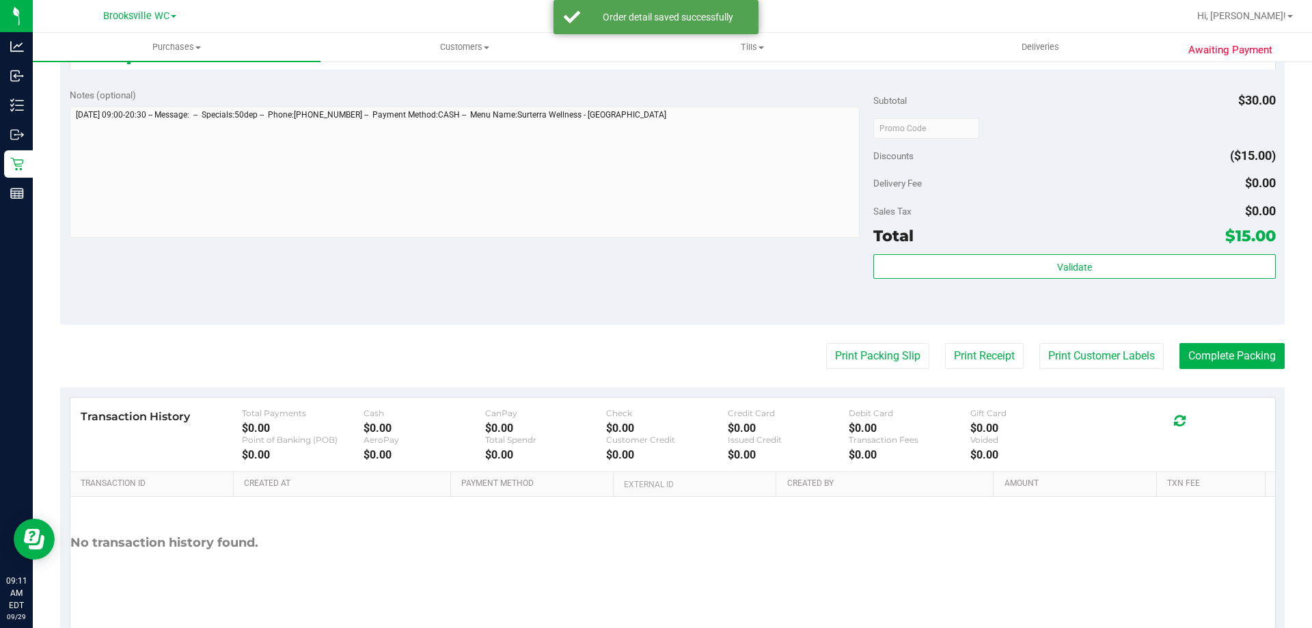
scroll to position [478, 0]
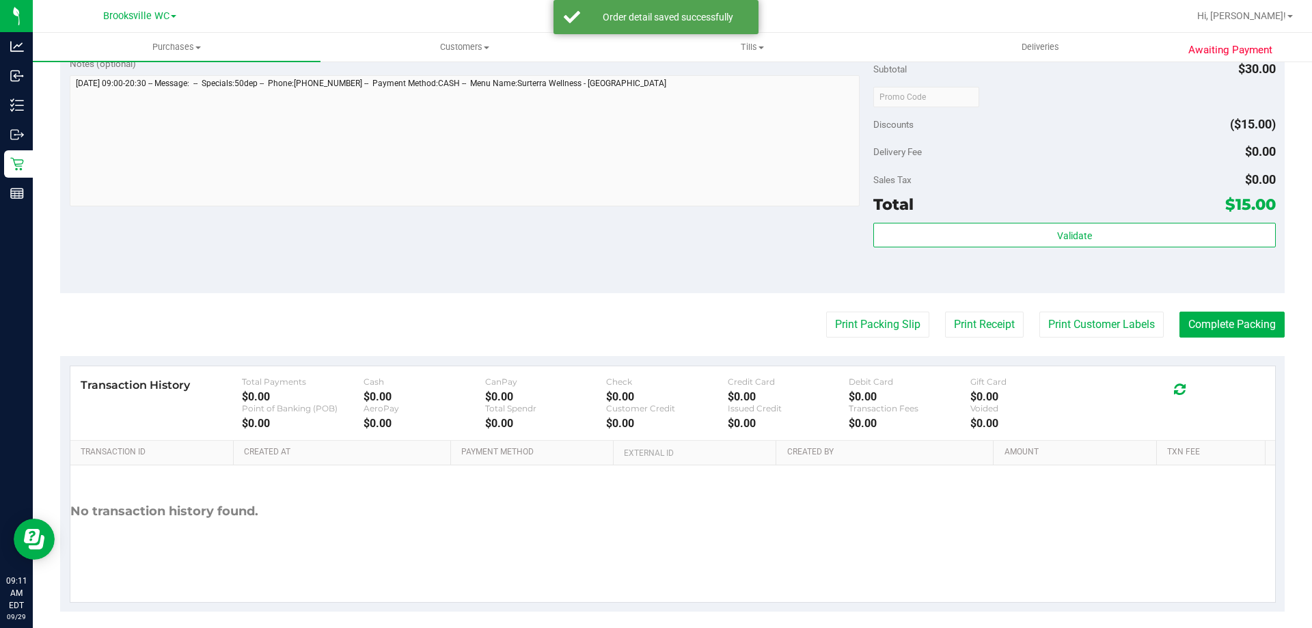
click at [861, 342] on purchase-details "Back Edit Purchase Cancel Purchase View Profile # 12022505 BioTrack ID: - Submi…" at bounding box center [672, 103] width 1225 height 1016
click at [861, 335] on button "Print Packing Slip" at bounding box center [877, 325] width 103 height 26
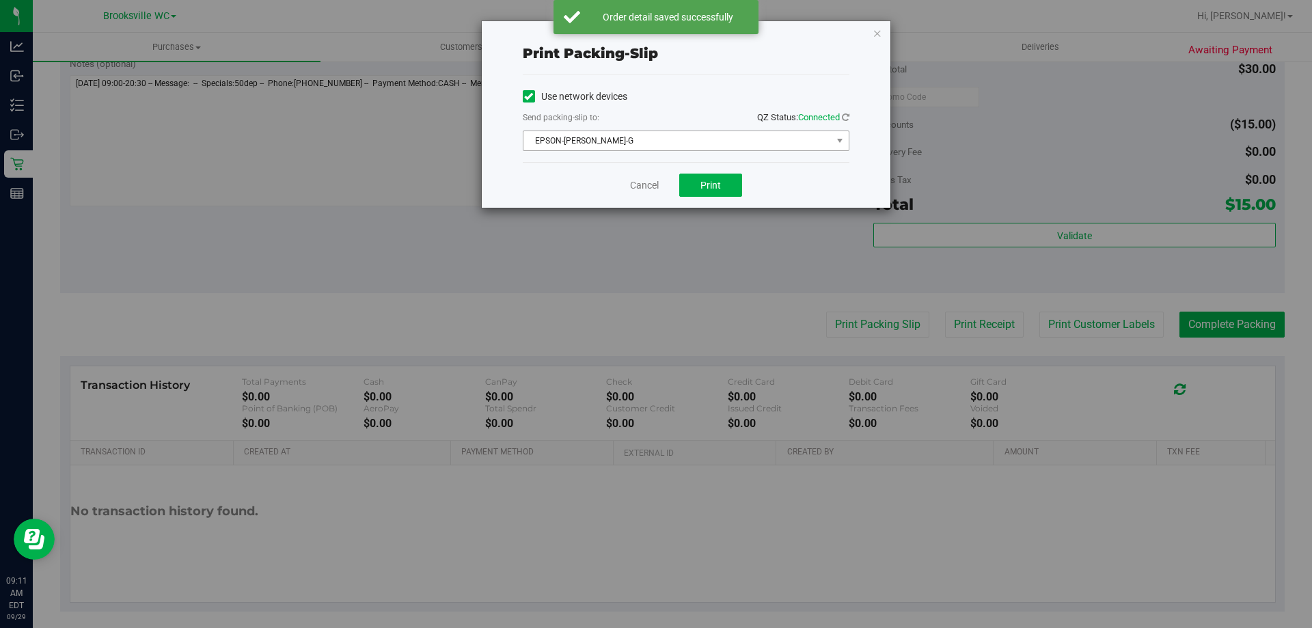
click at [702, 140] on span "EPSON-[PERSON_NAME]-G" at bounding box center [677, 140] width 308 height 19
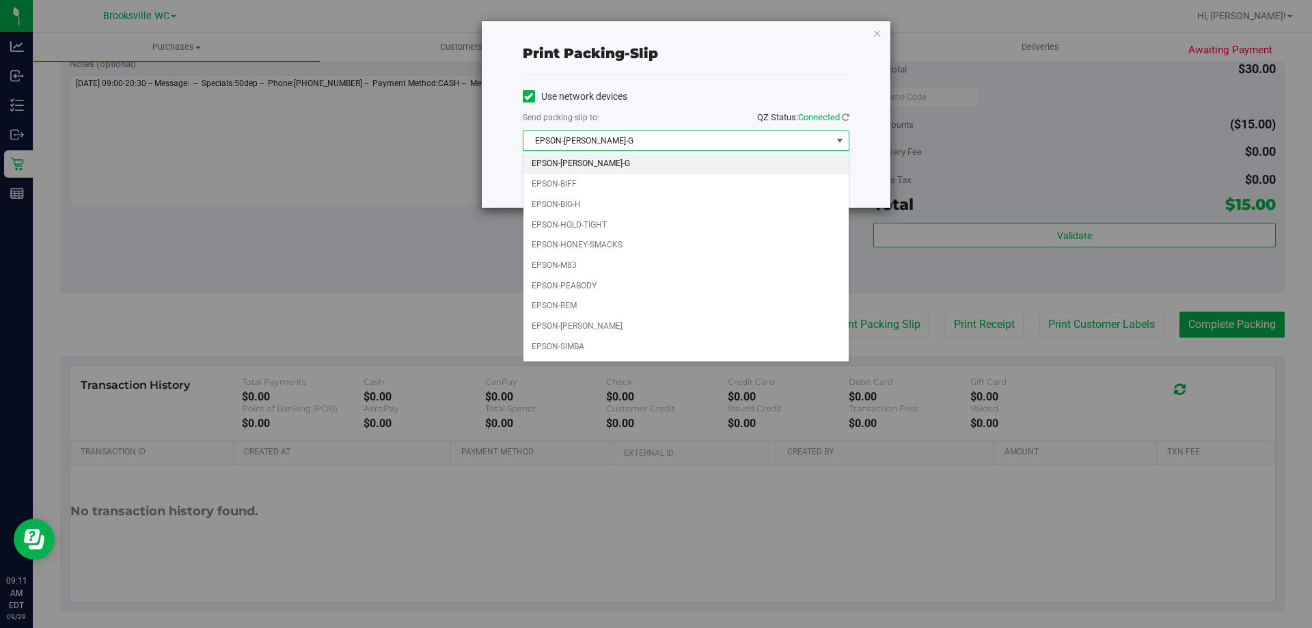
click at [670, 165] on li "EPSON-[PERSON_NAME]-G" at bounding box center [685, 164] width 325 height 21
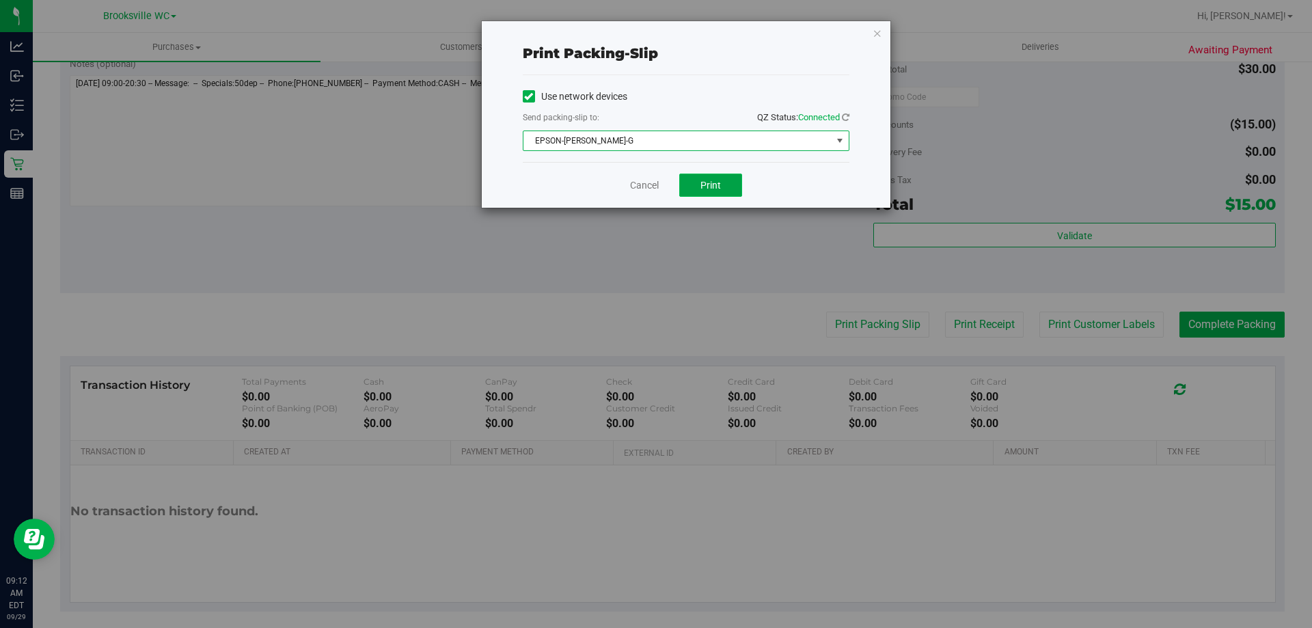
click at [710, 191] on button "Print" at bounding box center [710, 185] width 63 height 23
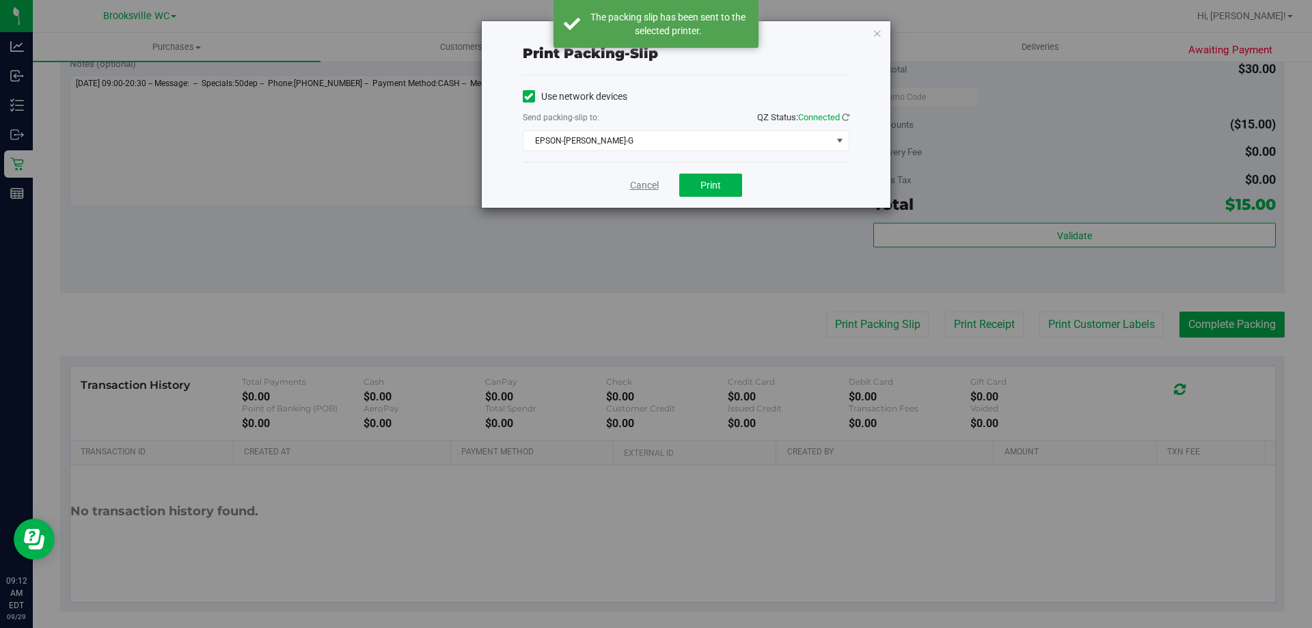
drag, startPoint x: 634, startPoint y: 187, endPoint x: 914, endPoint y: 252, distance: 287.7
click at [636, 187] on link "Cancel" at bounding box center [644, 185] width 29 height 14
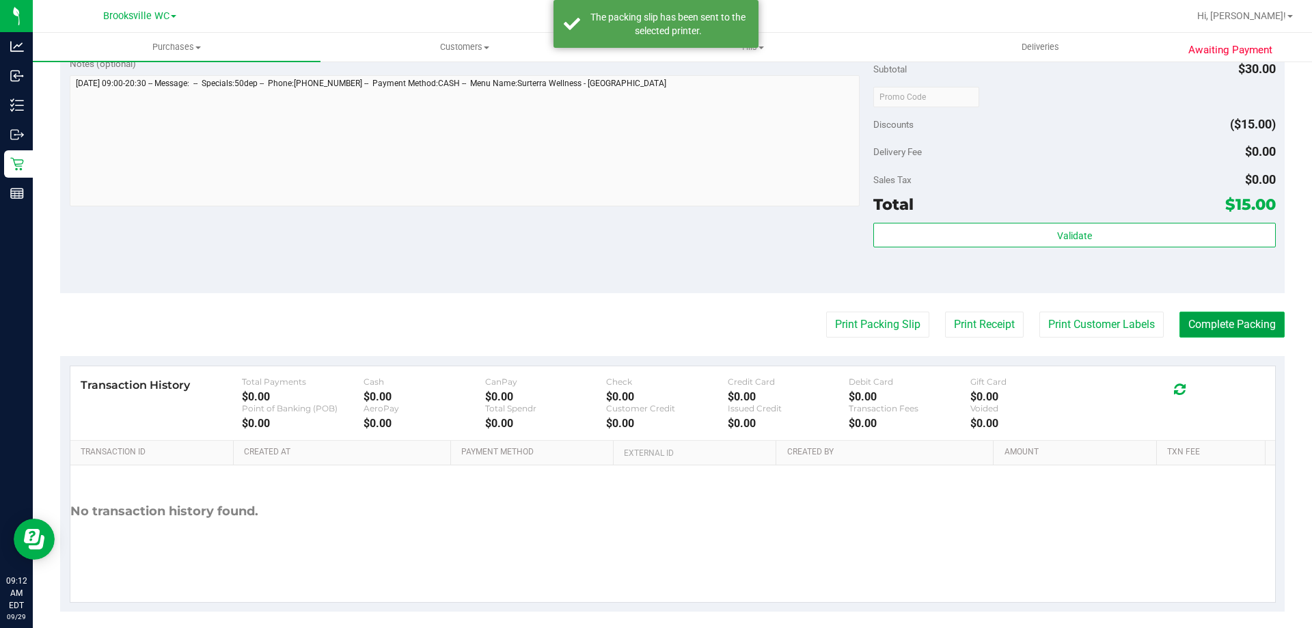
click at [1198, 323] on button "Complete Packing" at bounding box center [1231, 325] width 105 height 26
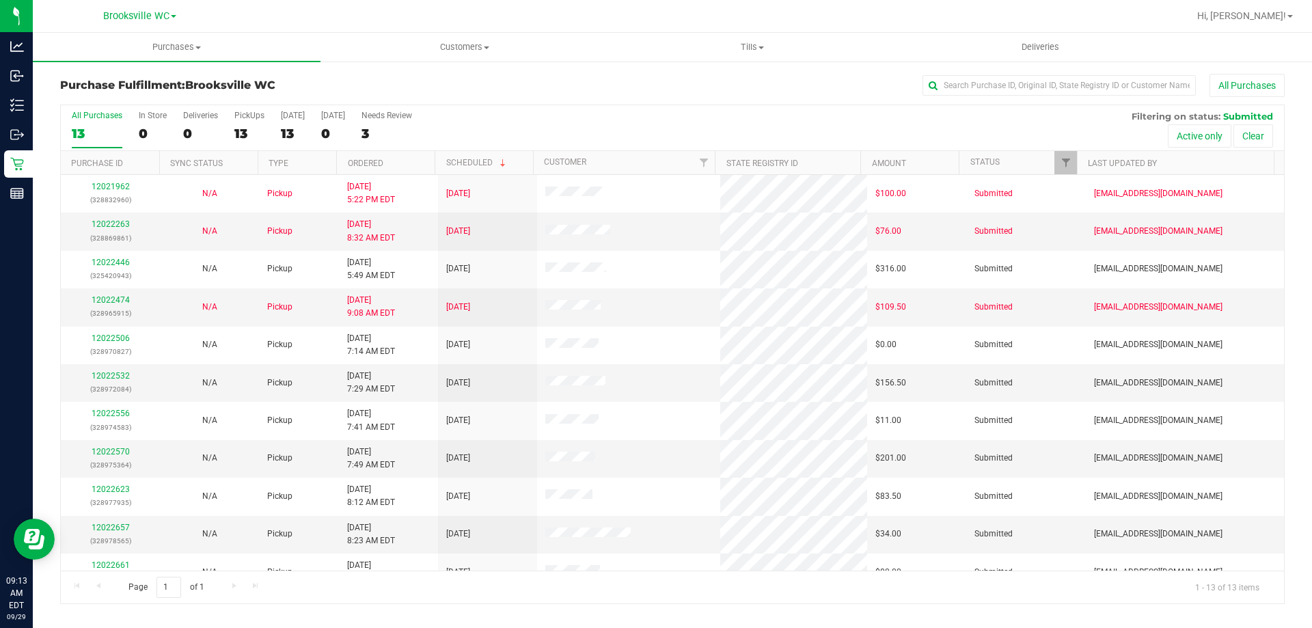
click at [640, 84] on div "All Purchases" at bounding box center [876, 85] width 817 height 23
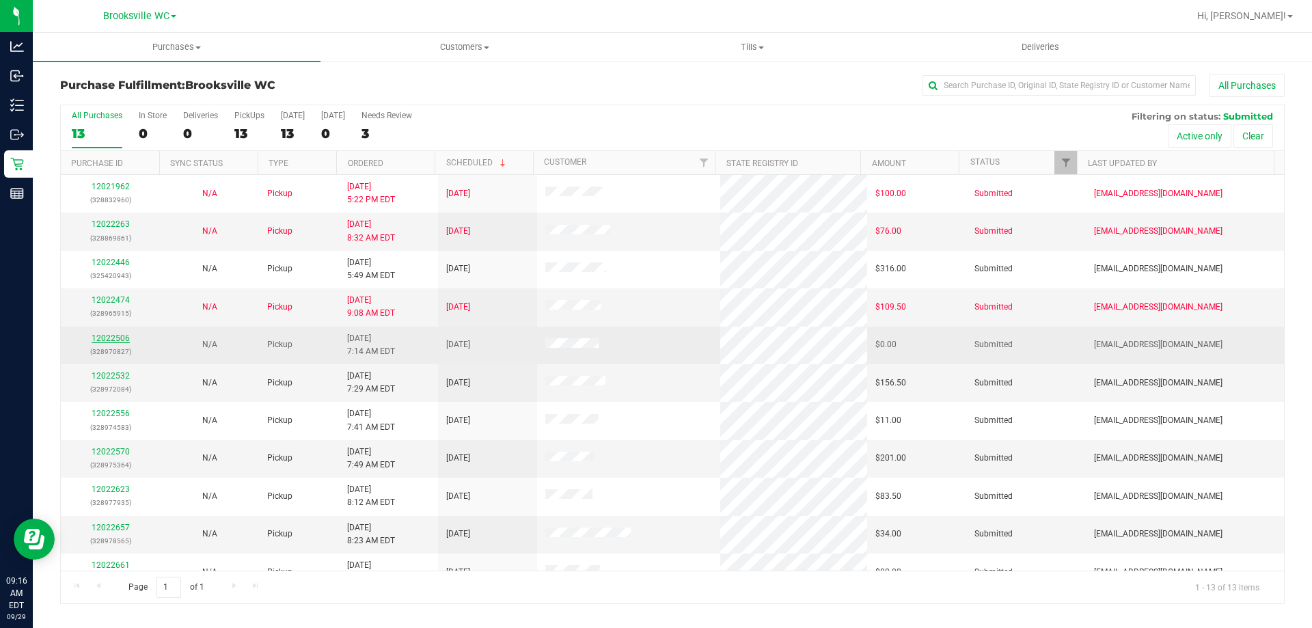
click at [113, 338] on link "12022506" at bounding box center [111, 338] width 38 height 10
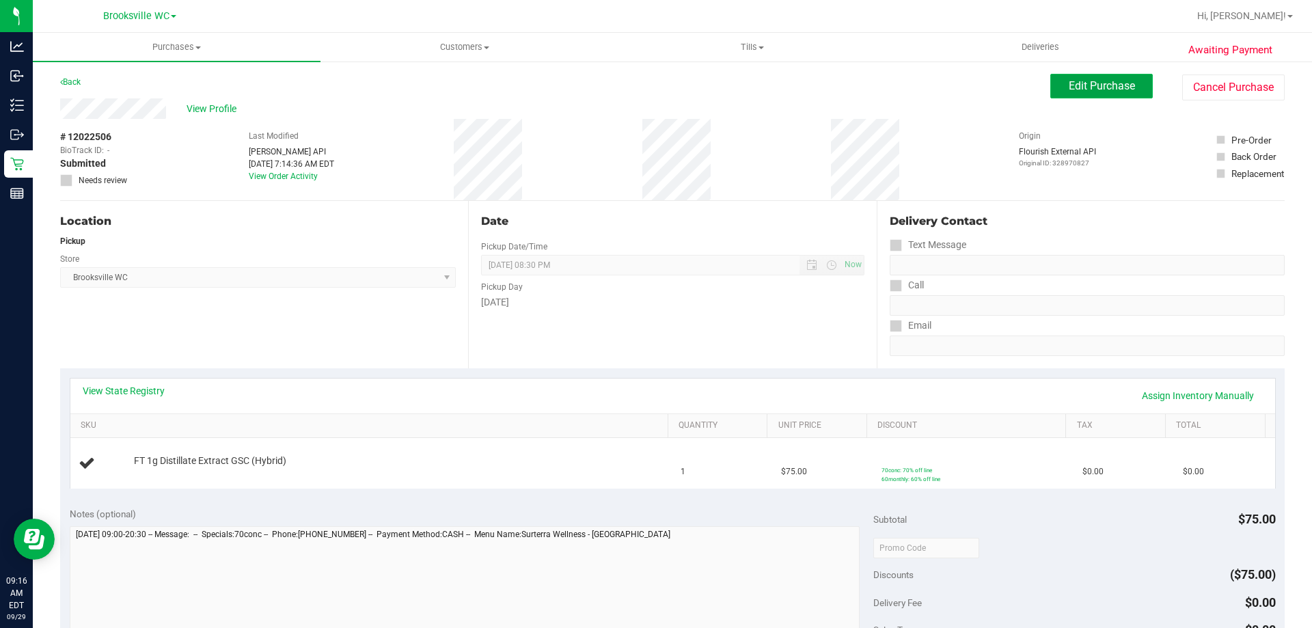
click at [1082, 79] on button "Edit Purchase" at bounding box center [1101, 86] width 103 height 25
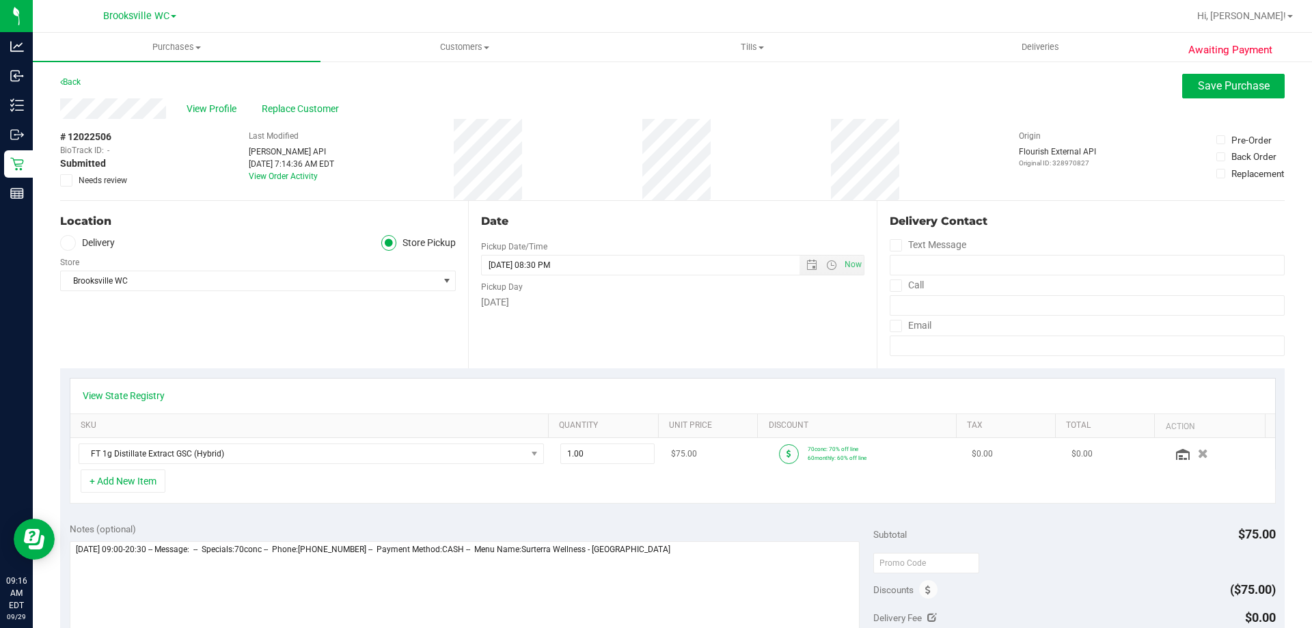
click at [787, 454] on icon at bounding box center [789, 454] width 5 height 8
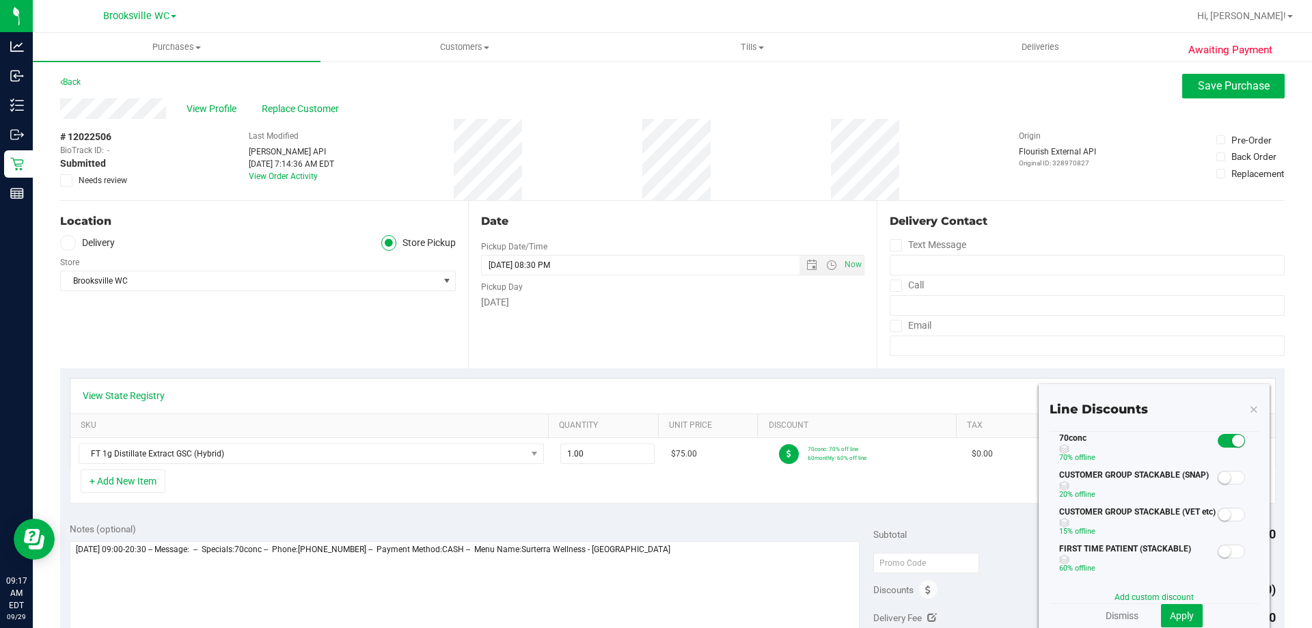
scroll to position [68, 0]
click at [1249, 411] on icon at bounding box center [1254, 408] width 10 height 16
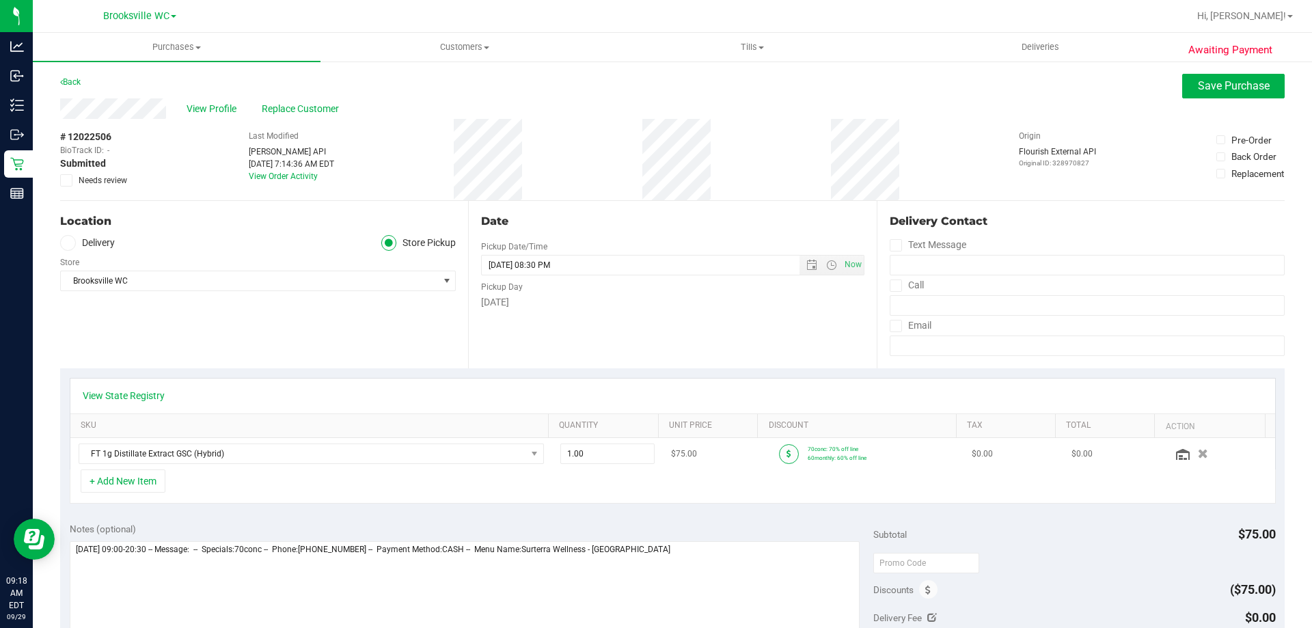
click at [779, 456] on span at bounding box center [789, 454] width 20 height 20
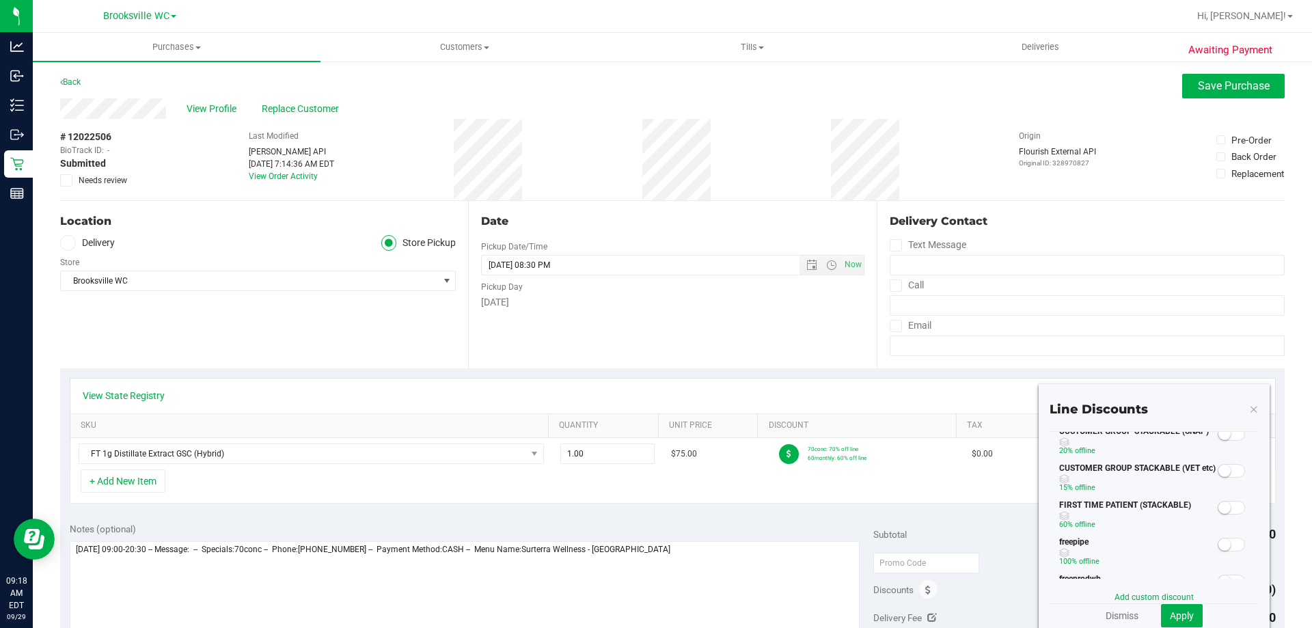
scroll to position [0, 0]
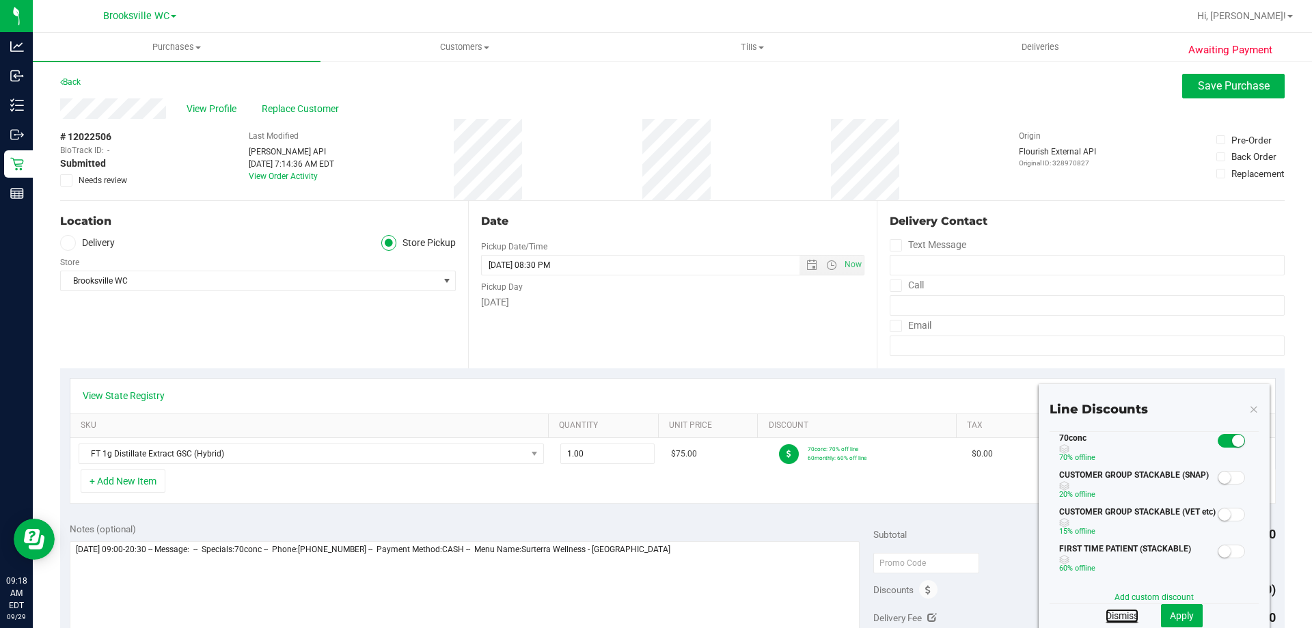
click at [1114, 615] on link "Dismiss" at bounding box center [1122, 616] width 33 height 14
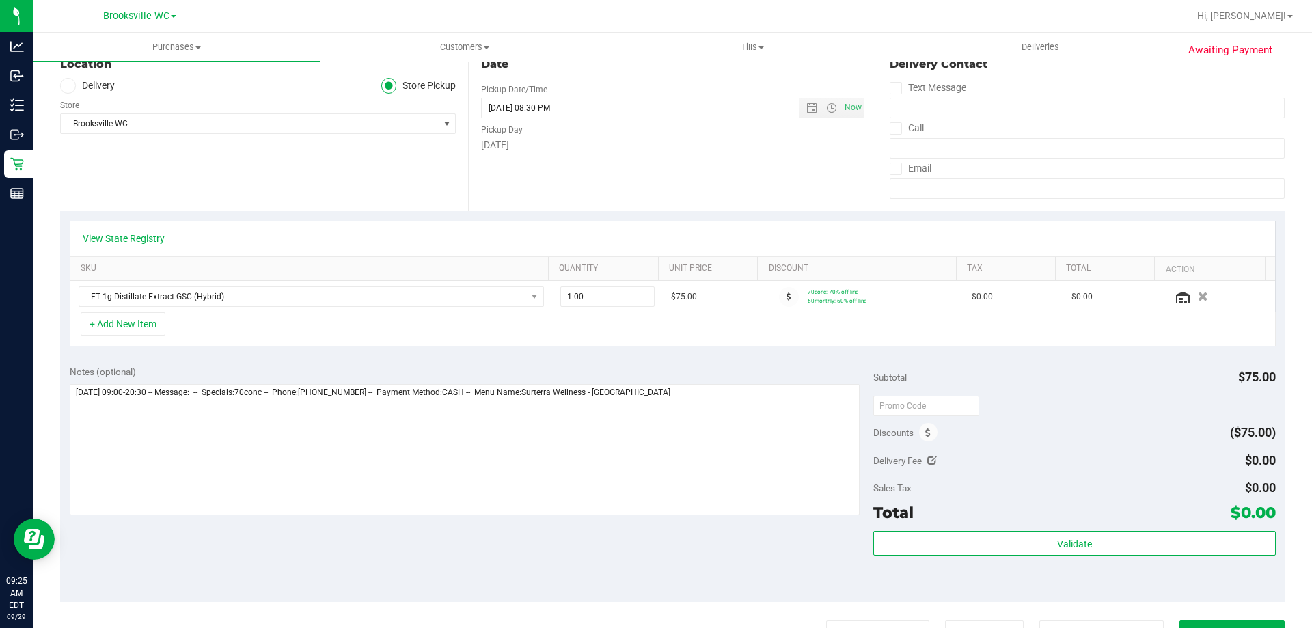
scroll to position [205, 0]
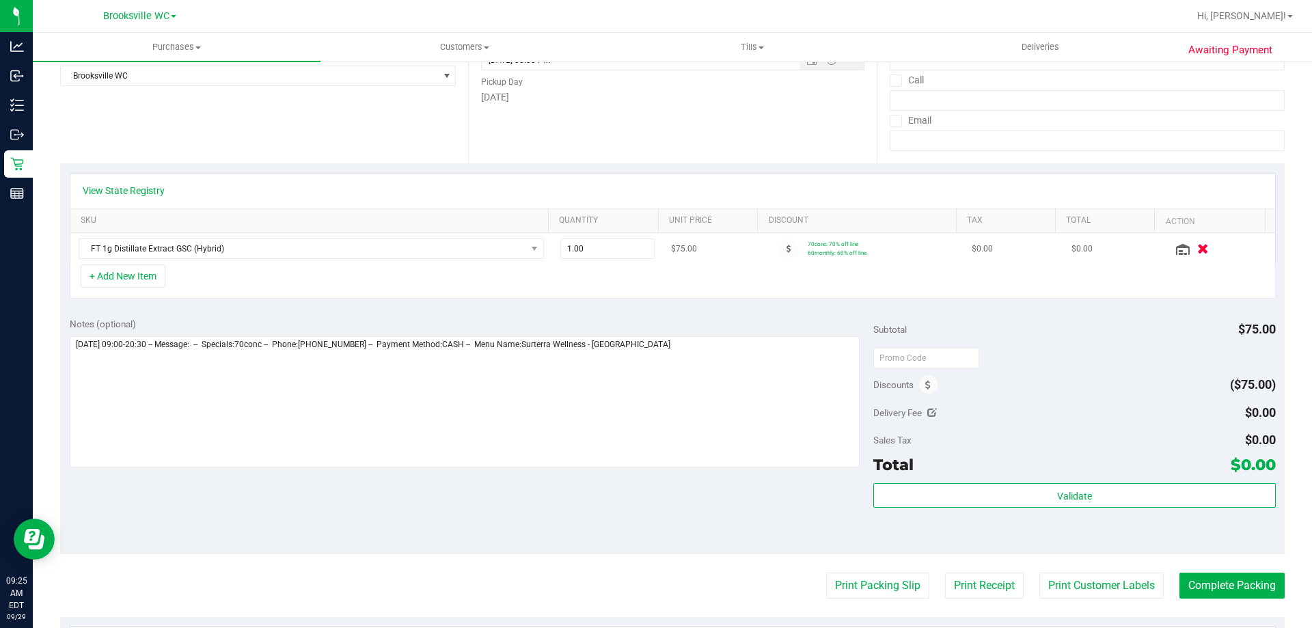
click at [1197, 248] on icon "button" at bounding box center [1203, 249] width 12 height 10
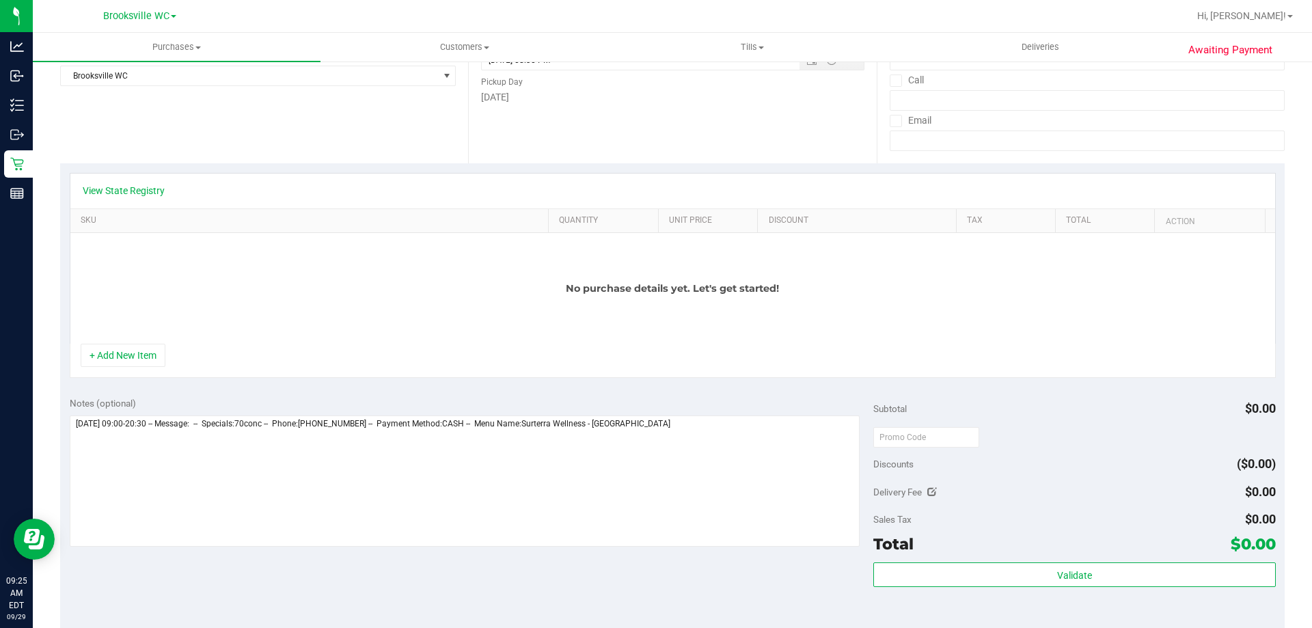
click at [144, 342] on div "No purchase details yet. Let's get started!" at bounding box center [672, 288] width 1205 height 111
click at [140, 355] on button "+ Add New Item" at bounding box center [123, 355] width 85 height 23
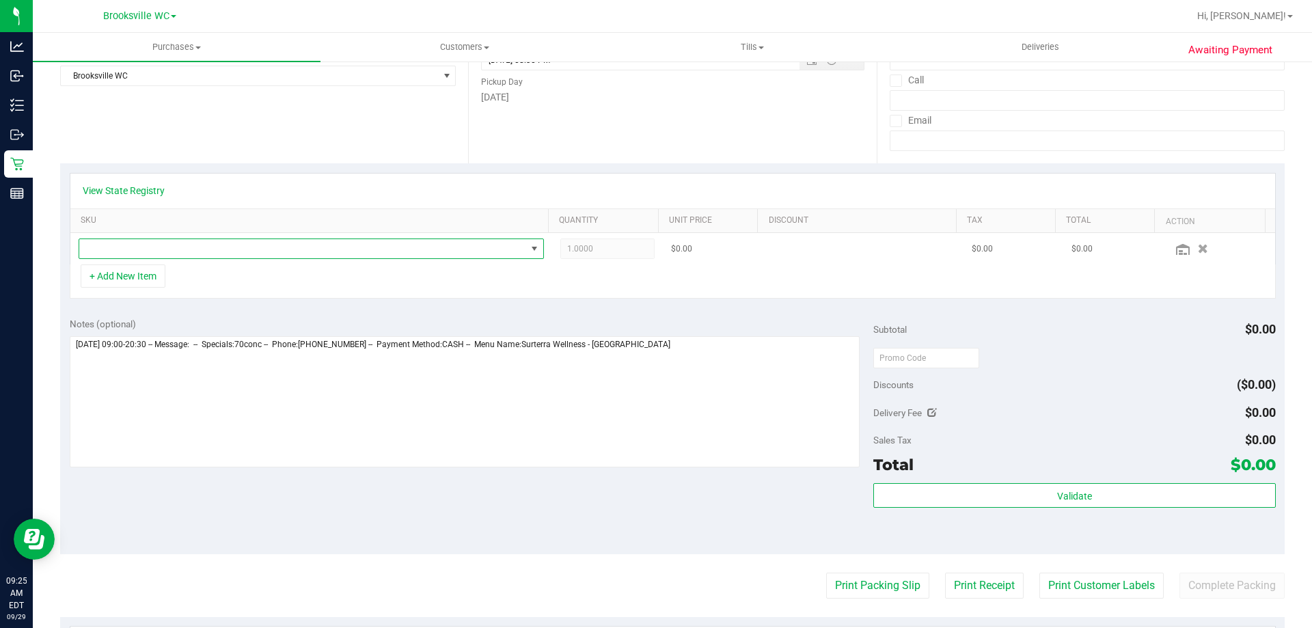
click at [162, 252] on span "NO DATA FOUND" at bounding box center [302, 248] width 447 height 19
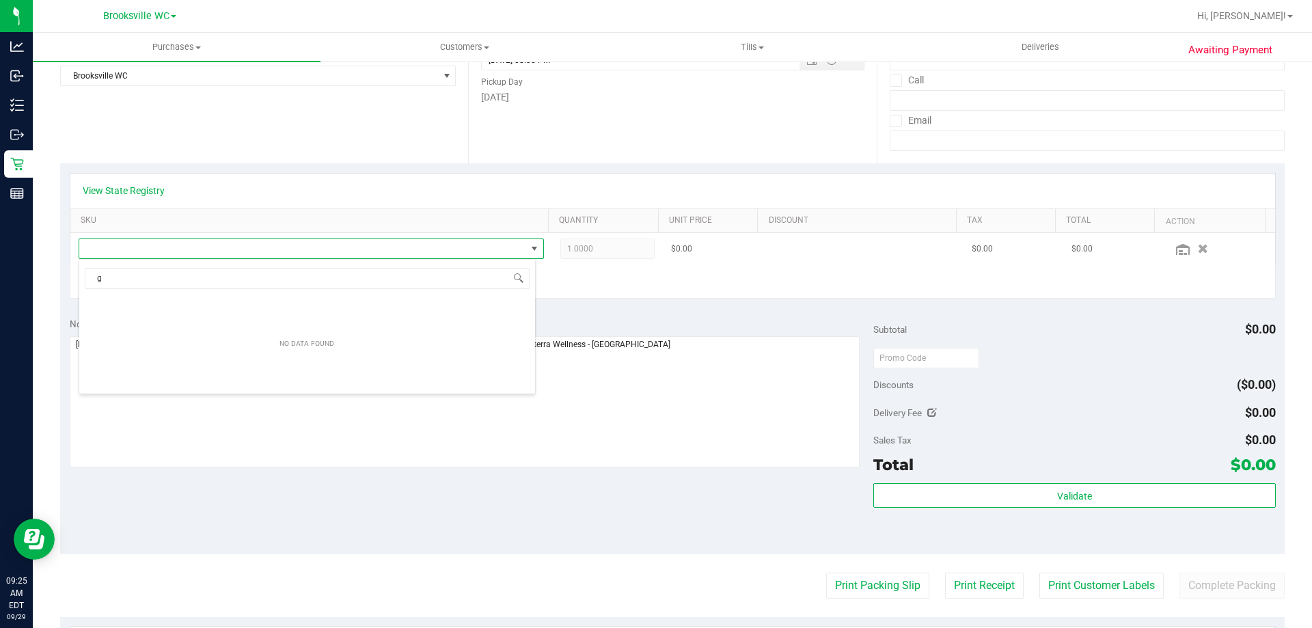
scroll to position [21, 457]
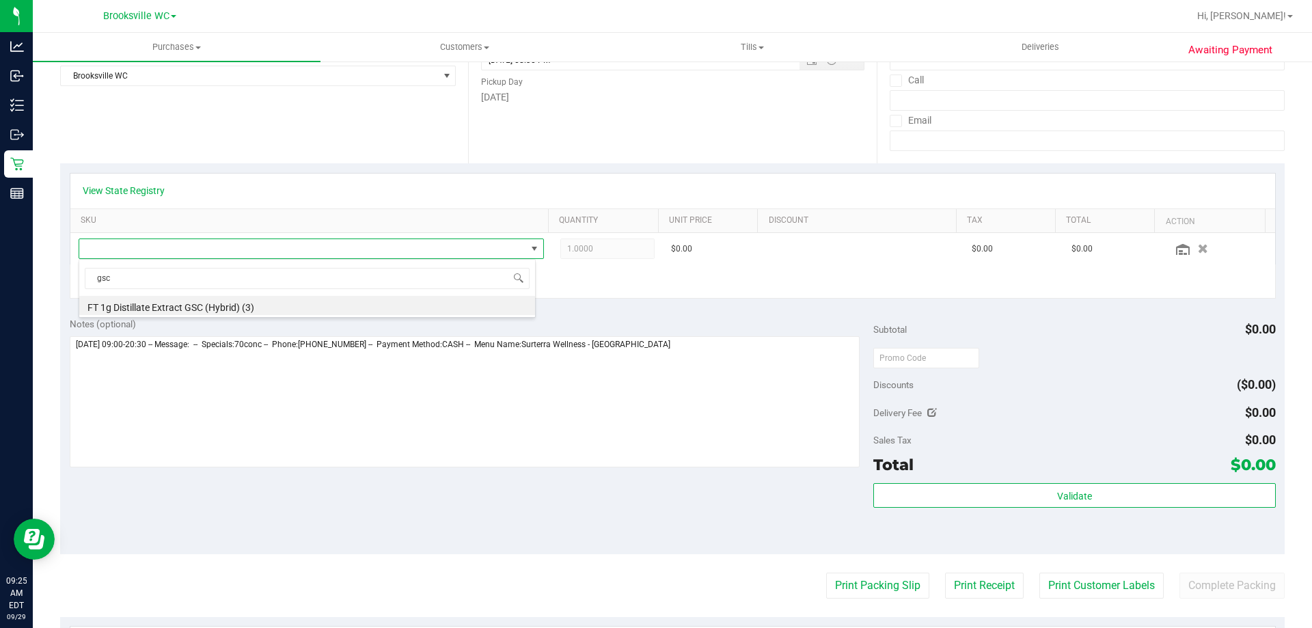
type input "gsc"
click at [202, 258] on span "NO DATA FOUND" at bounding box center [302, 248] width 447 height 19
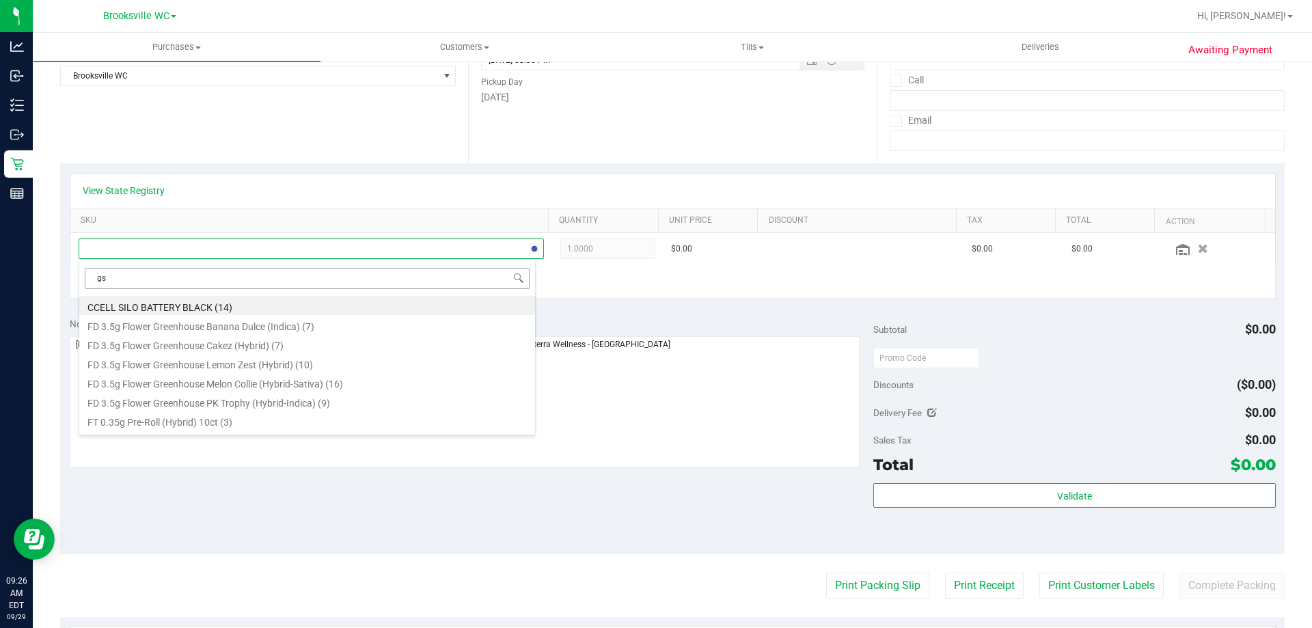
type input "gsc"
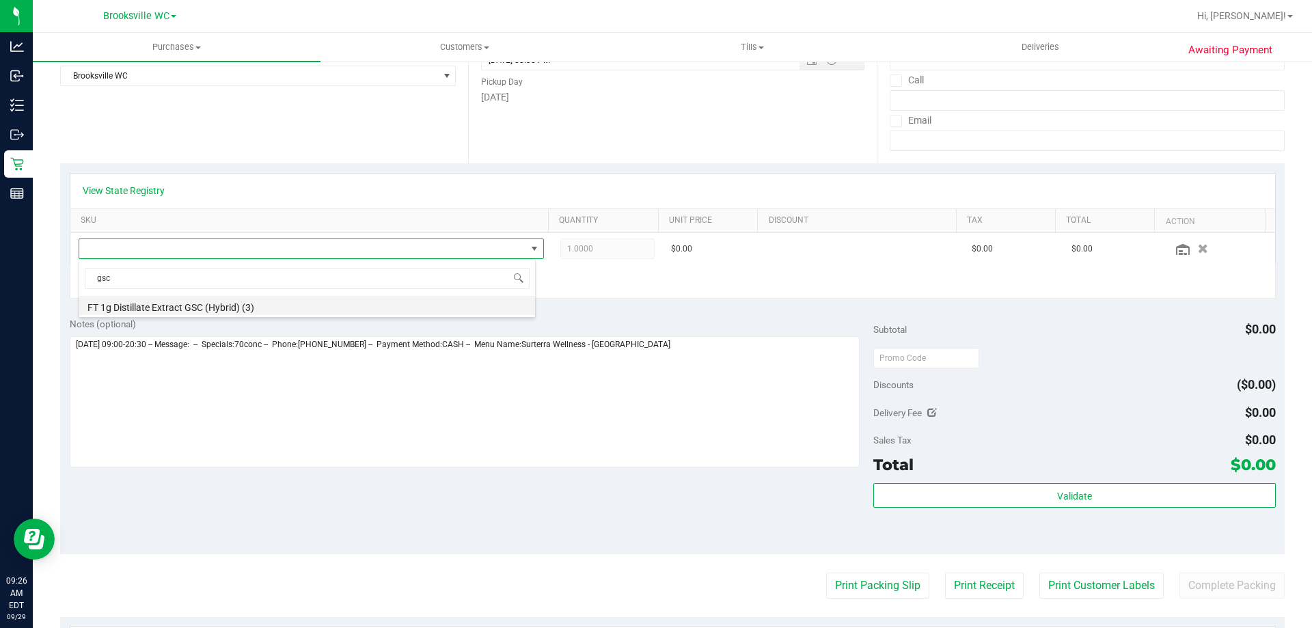
click at [248, 310] on li "FT 1g Distillate Extract GSC (Hybrid) (3)" at bounding box center [307, 305] width 456 height 19
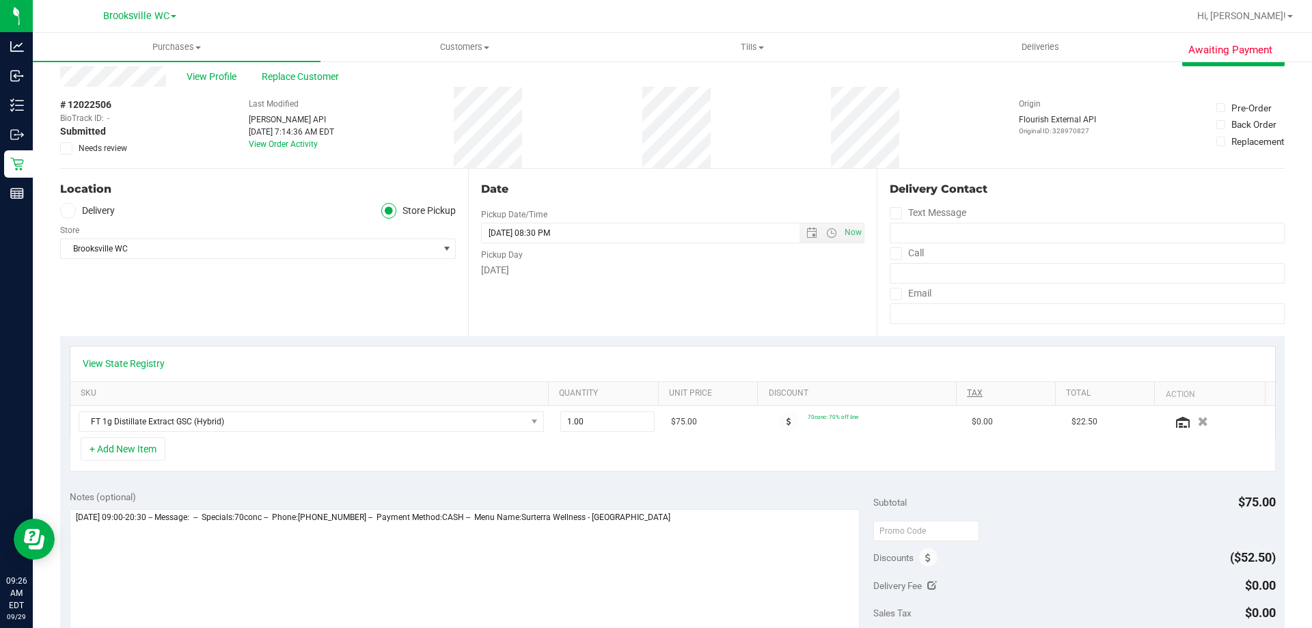
scroll to position [0, 0]
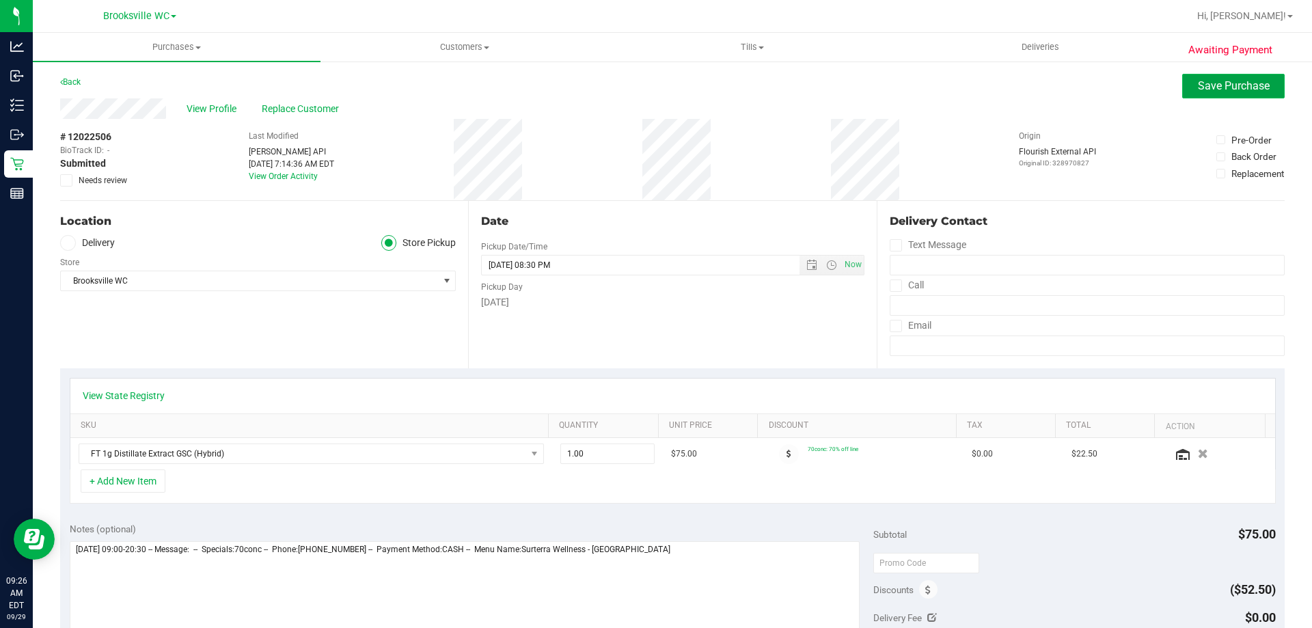
click at [1230, 90] on span "Save Purchase" at bounding box center [1234, 85] width 72 height 13
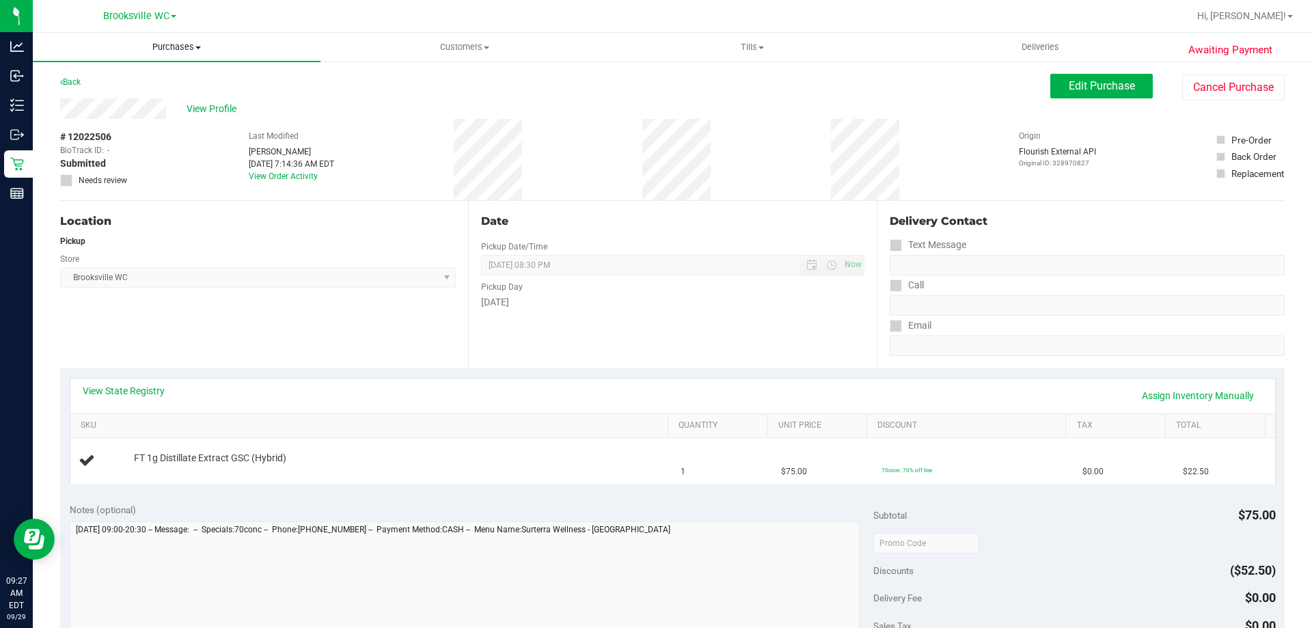
click at [173, 40] on uib-tab-heading "Purchases Summary of purchases Fulfillment All purchases" at bounding box center [177, 47] width 288 height 29
click at [148, 94] on li "Fulfillment" at bounding box center [177, 99] width 288 height 16
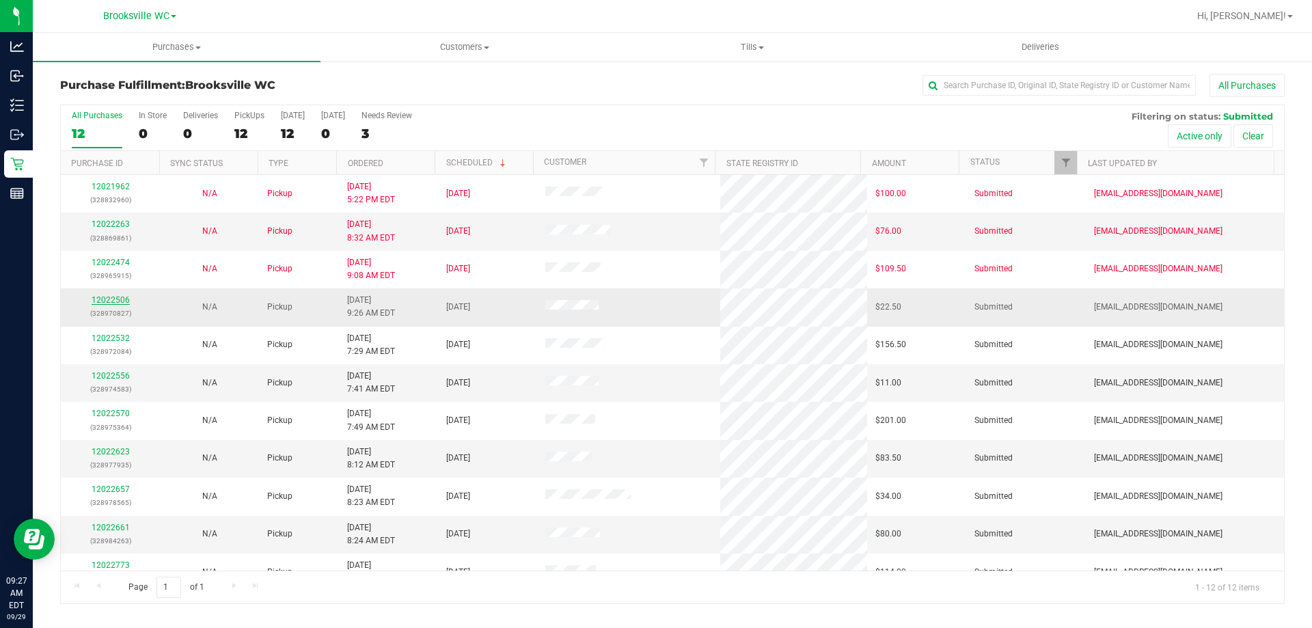
click at [100, 299] on link "12022506" at bounding box center [111, 300] width 38 height 10
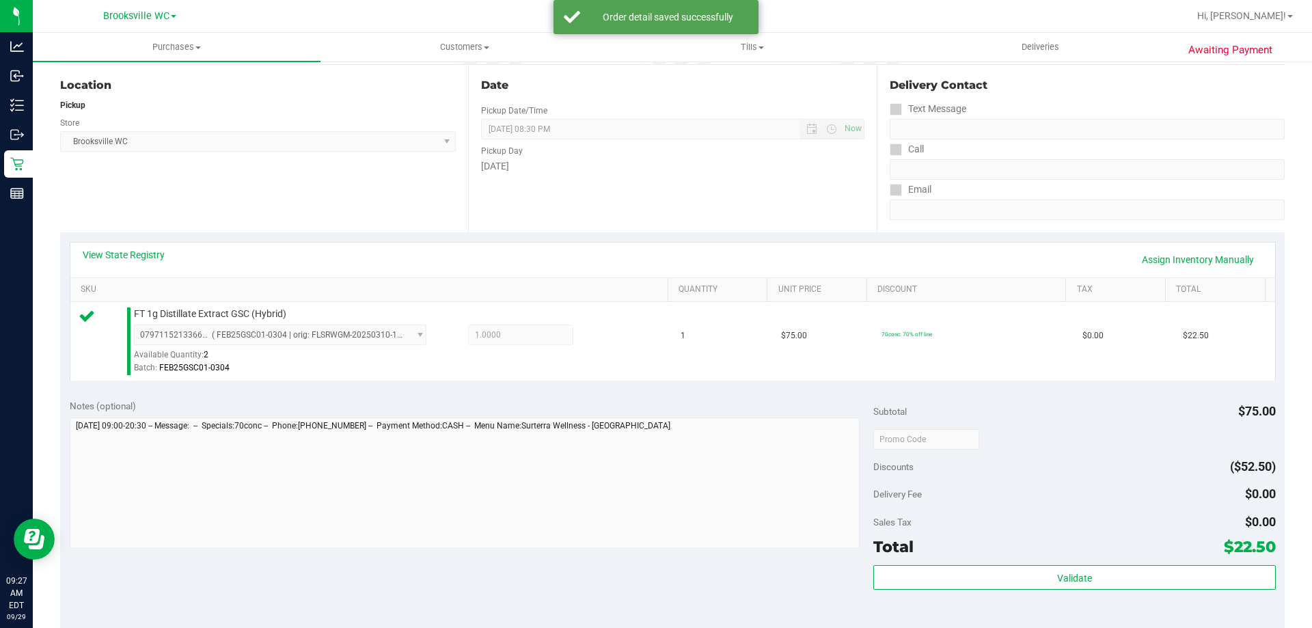
scroll to position [137, 0]
click at [1093, 562] on div "Subtotal $75.00 Discounts ($52.50) Delivery Fee $0.00 Sales Tax $0.00 Total $22…" at bounding box center [1074, 512] width 402 height 228
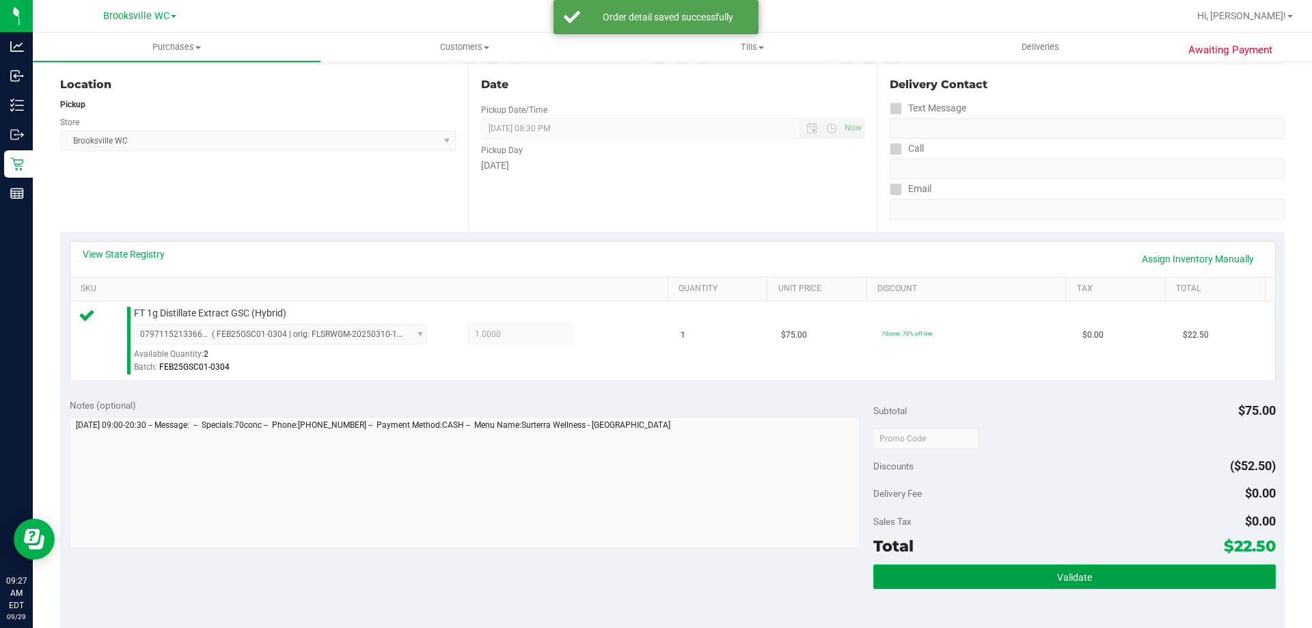
click at [1091, 580] on button "Validate" at bounding box center [1074, 576] width 402 height 25
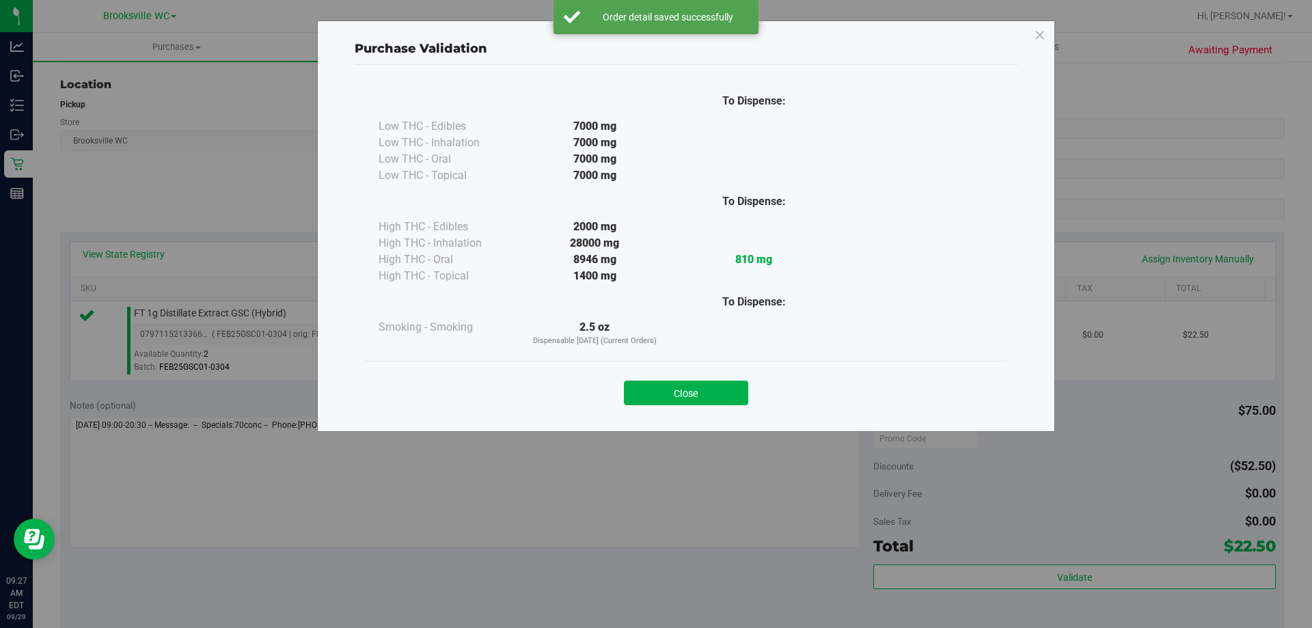
click at [685, 374] on div "Close" at bounding box center [686, 389] width 622 height 34
click at [689, 392] on button "Close" at bounding box center [686, 393] width 124 height 25
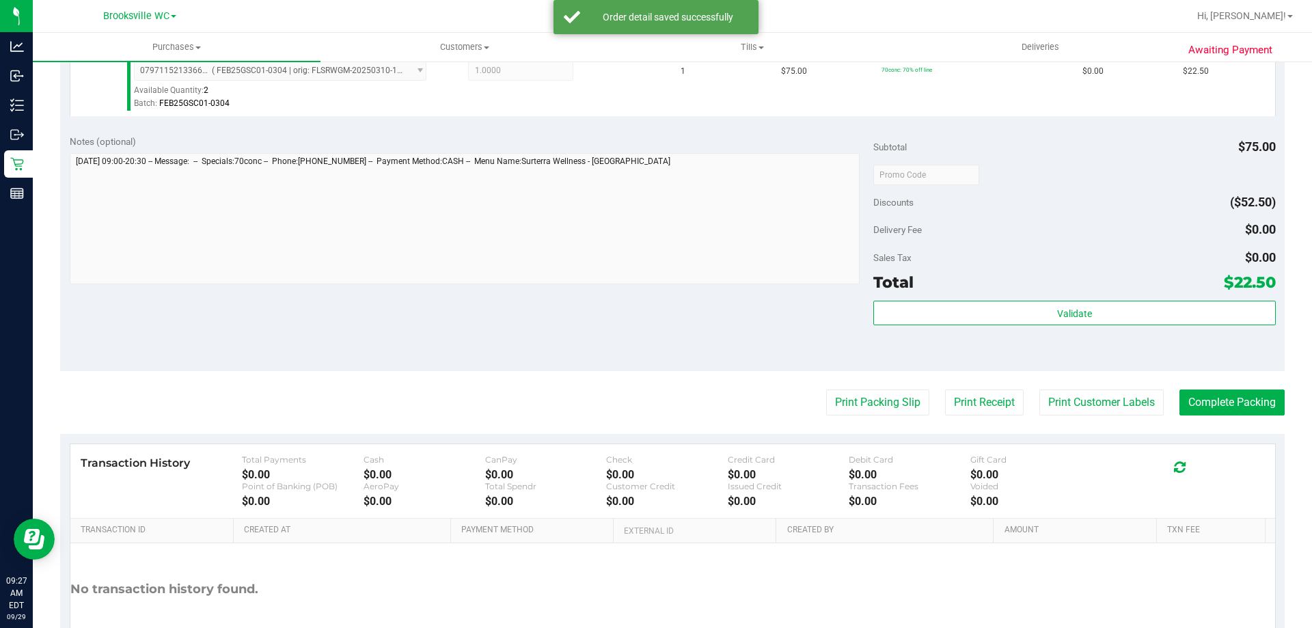
scroll to position [478, 0]
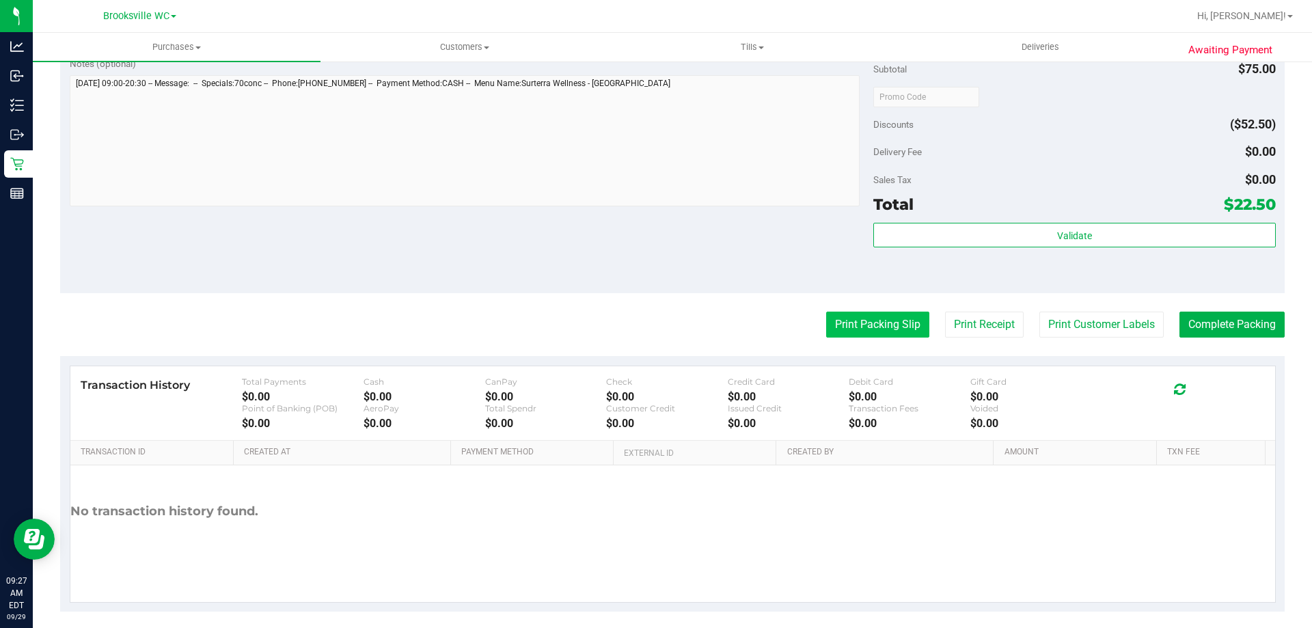
click at [866, 327] on button "Print Packing Slip" at bounding box center [877, 325] width 103 height 26
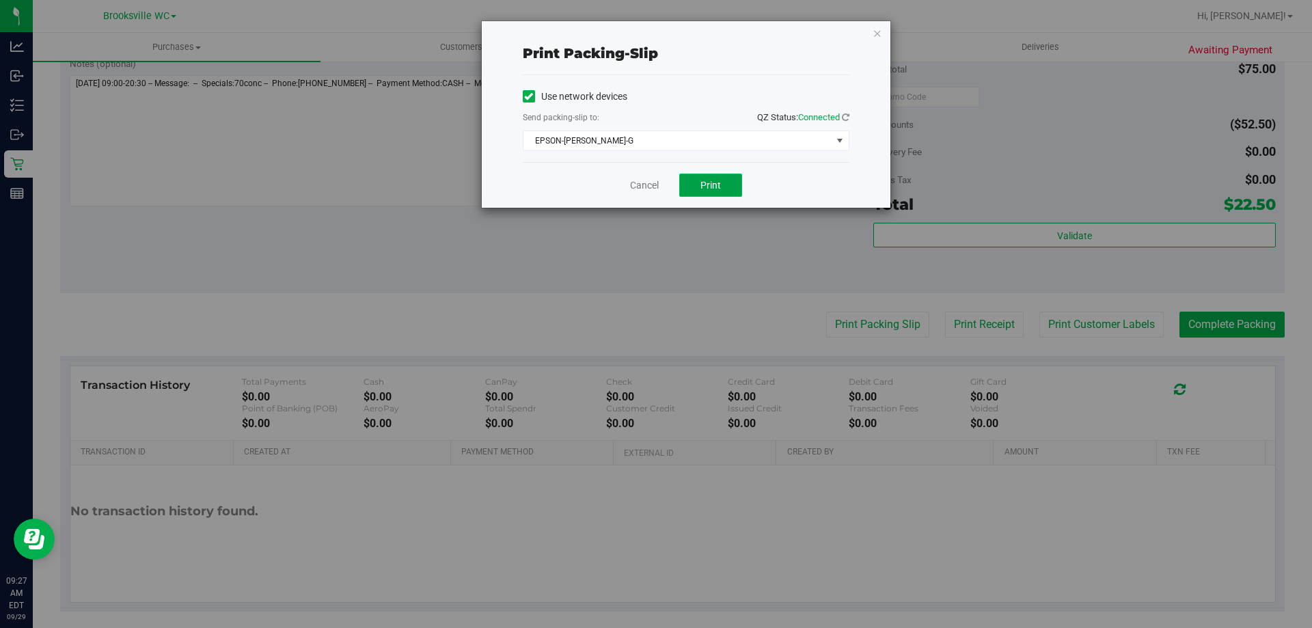
click at [713, 186] on span "Print" at bounding box center [710, 185] width 21 height 11
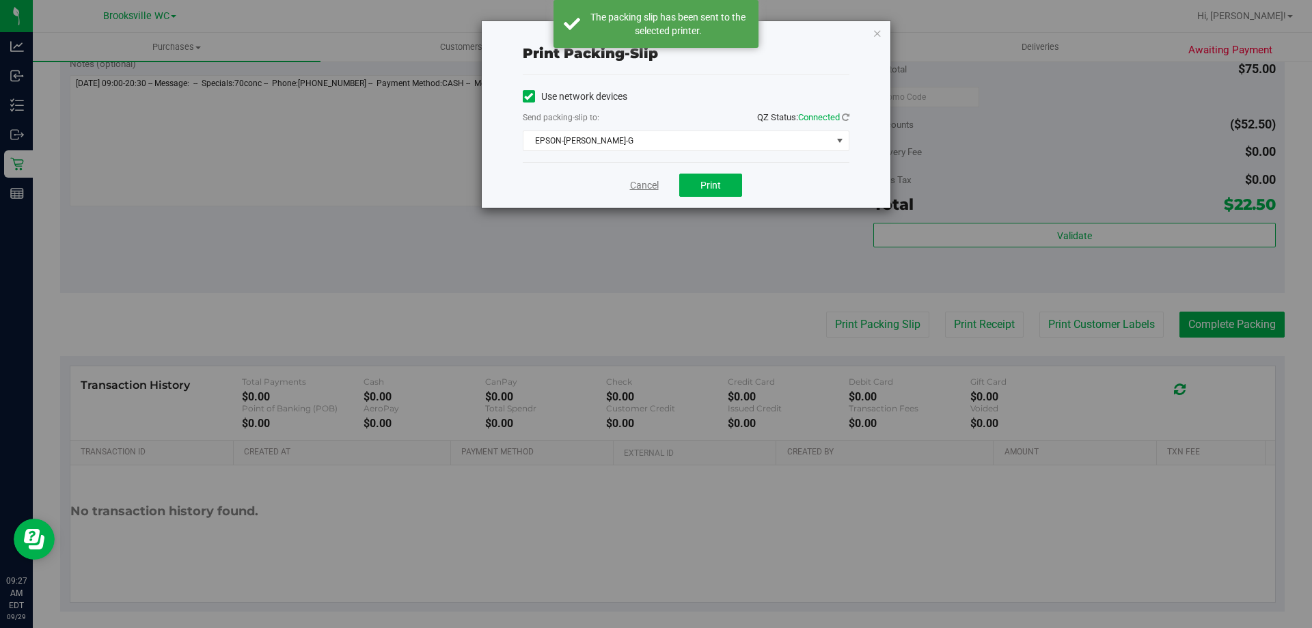
click at [641, 189] on link "Cancel" at bounding box center [644, 185] width 29 height 14
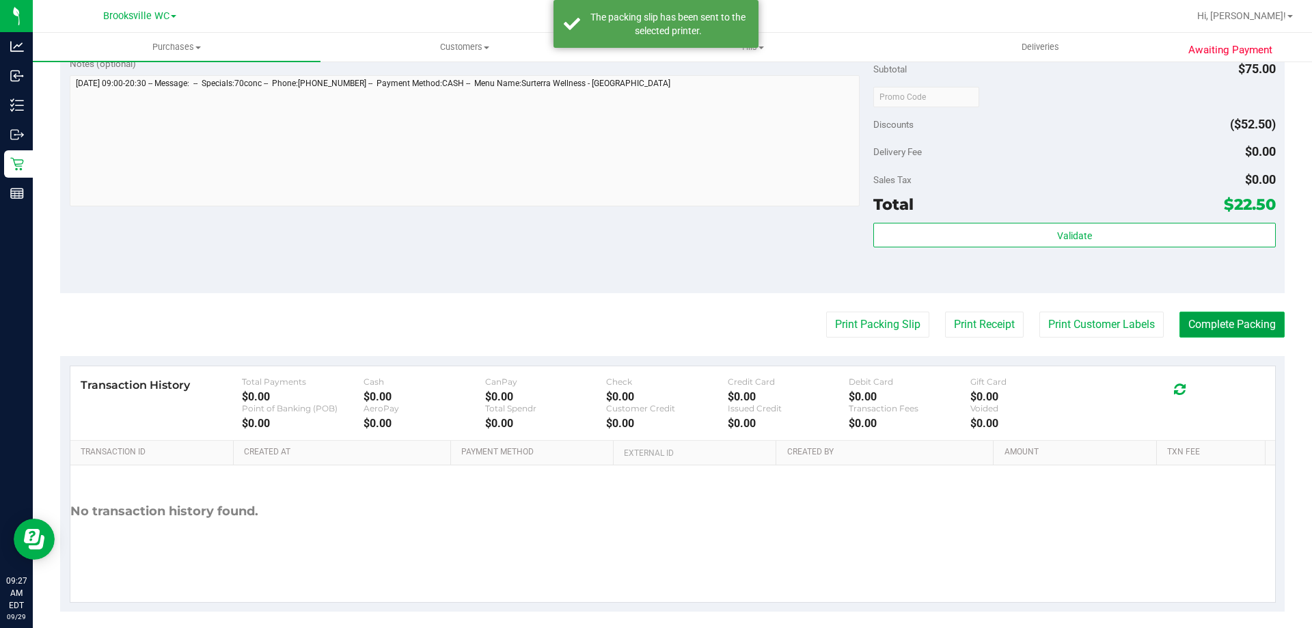
click at [1205, 327] on button "Complete Packing" at bounding box center [1231, 325] width 105 height 26
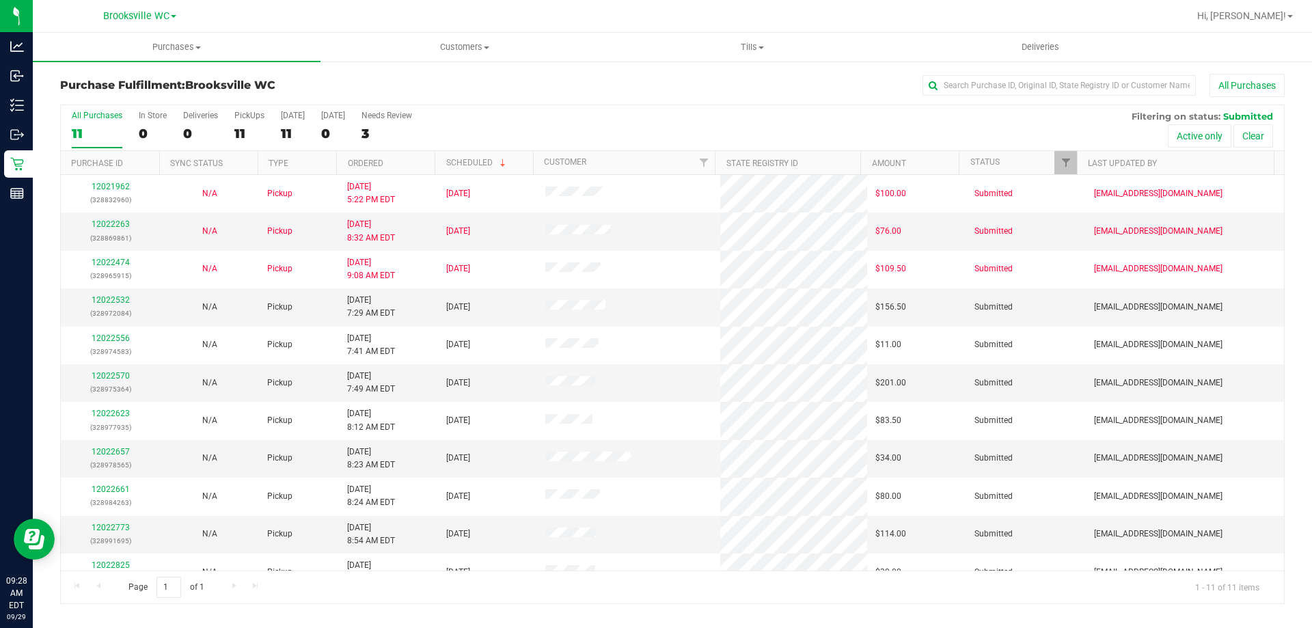
drag, startPoint x: 893, startPoint y: 655, endPoint x: 530, endPoint y: 91, distance: 670.4
click at [530, 91] on div "All Purchases" at bounding box center [876, 85] width 817 height 23
click at [115, 297] on link "12022532" at bounding box center [111, 300] width 38 height 10
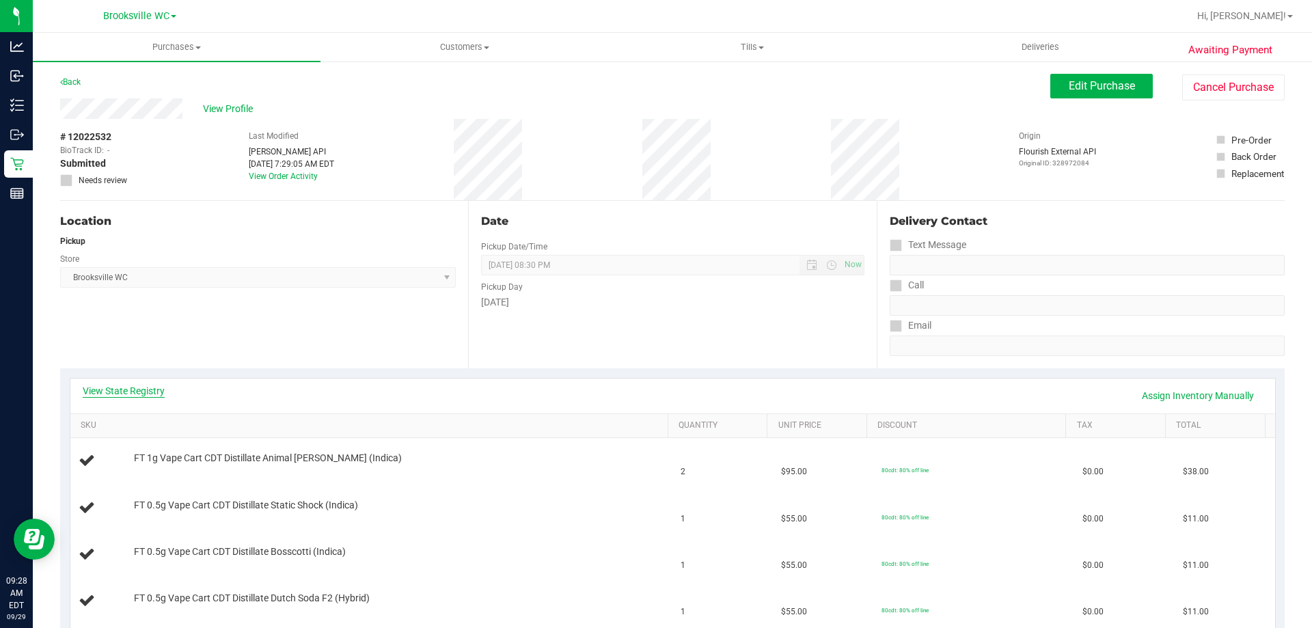
click at [137, 388] on link "View State Registry" at bounding box center [124, 391] width 82 height 14
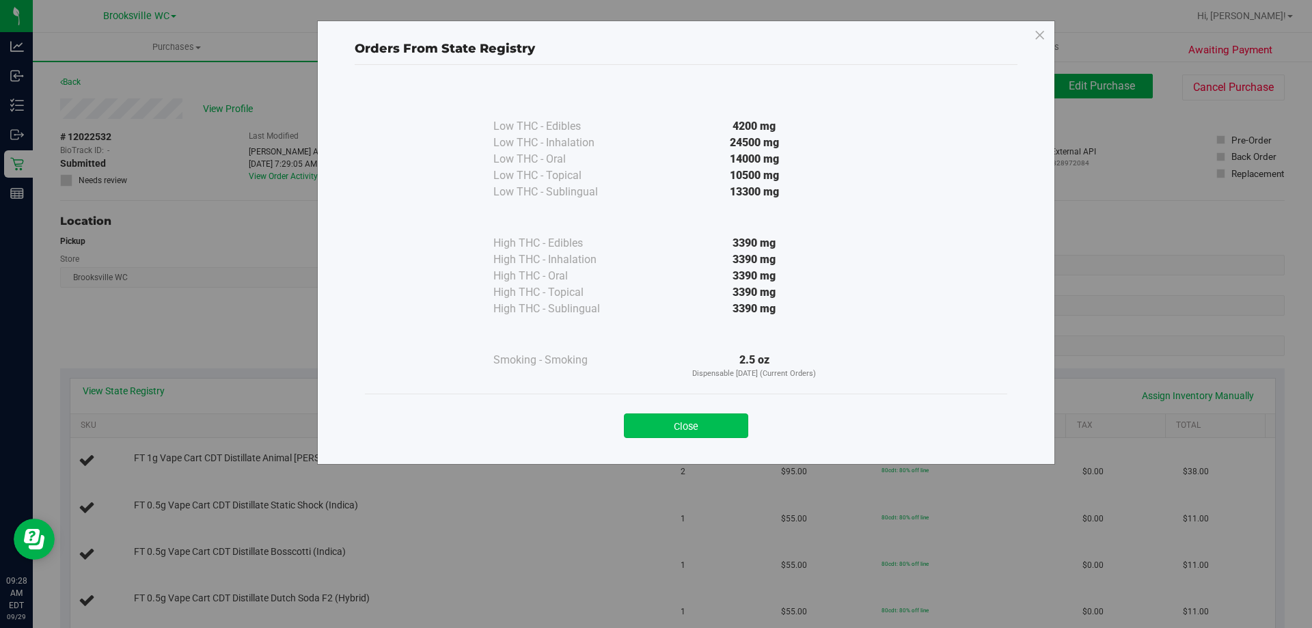
click at [694, 423] on button "Close" at bounding box center [686, 425] width 124 height 25
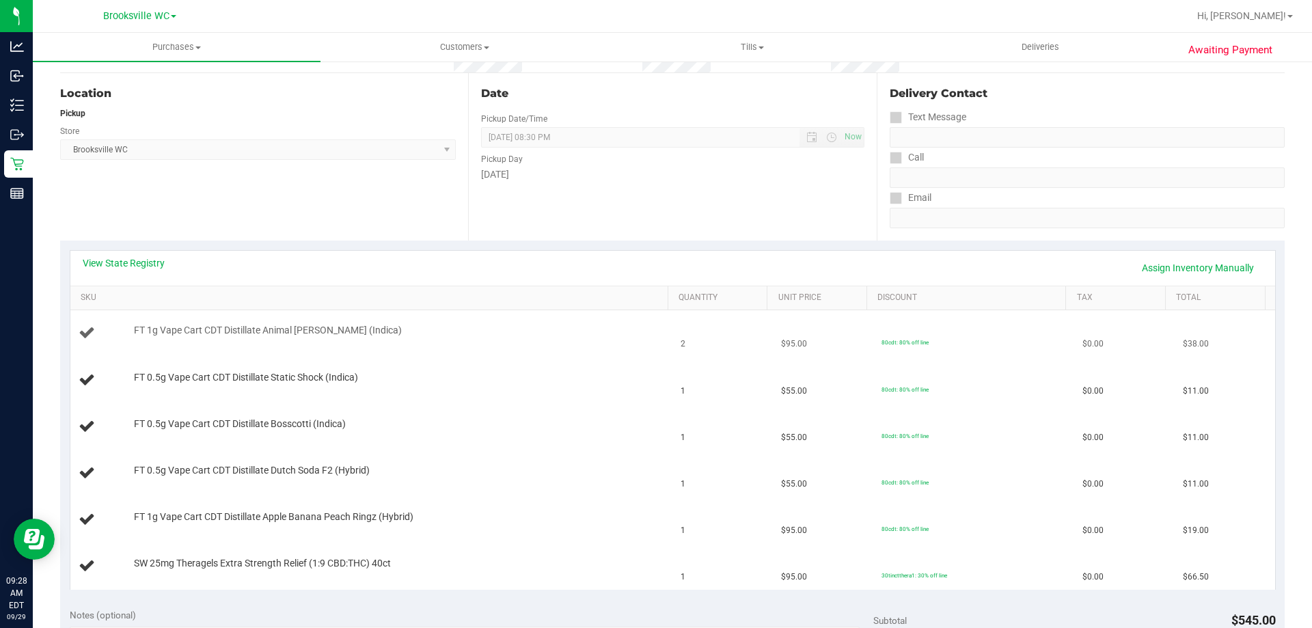
scroll to position [137, 0]
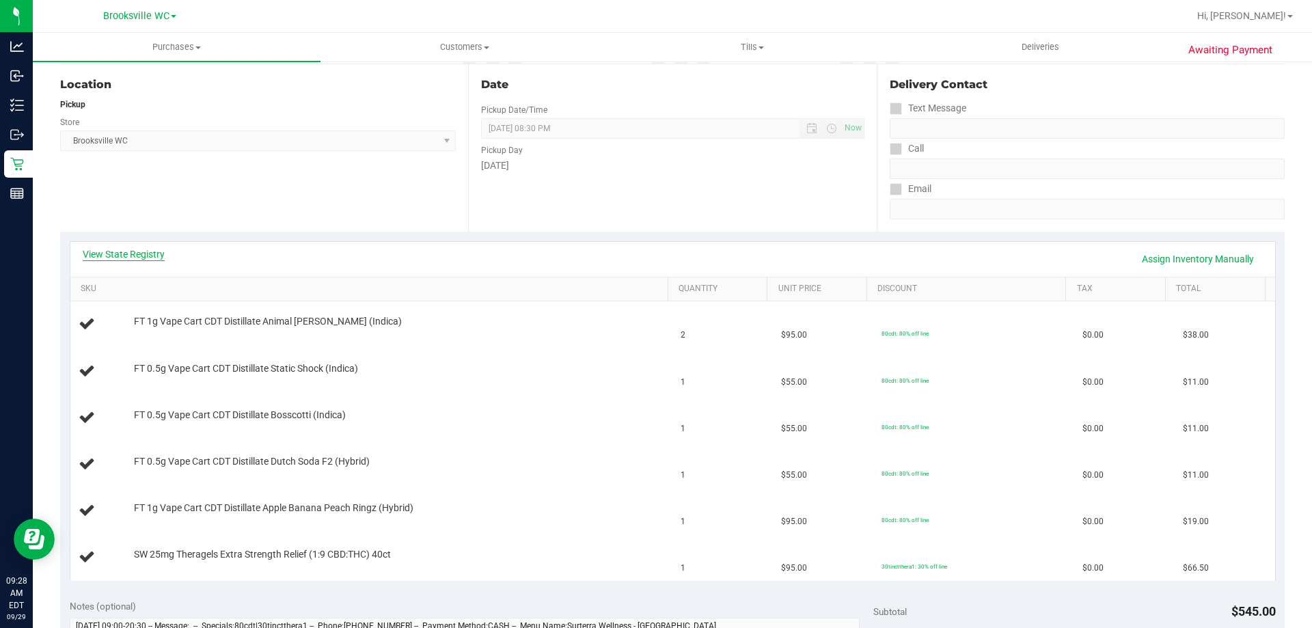
click at [122, 253] on link "View State Registry" at bounding box center [124, 254] width 82 height 14
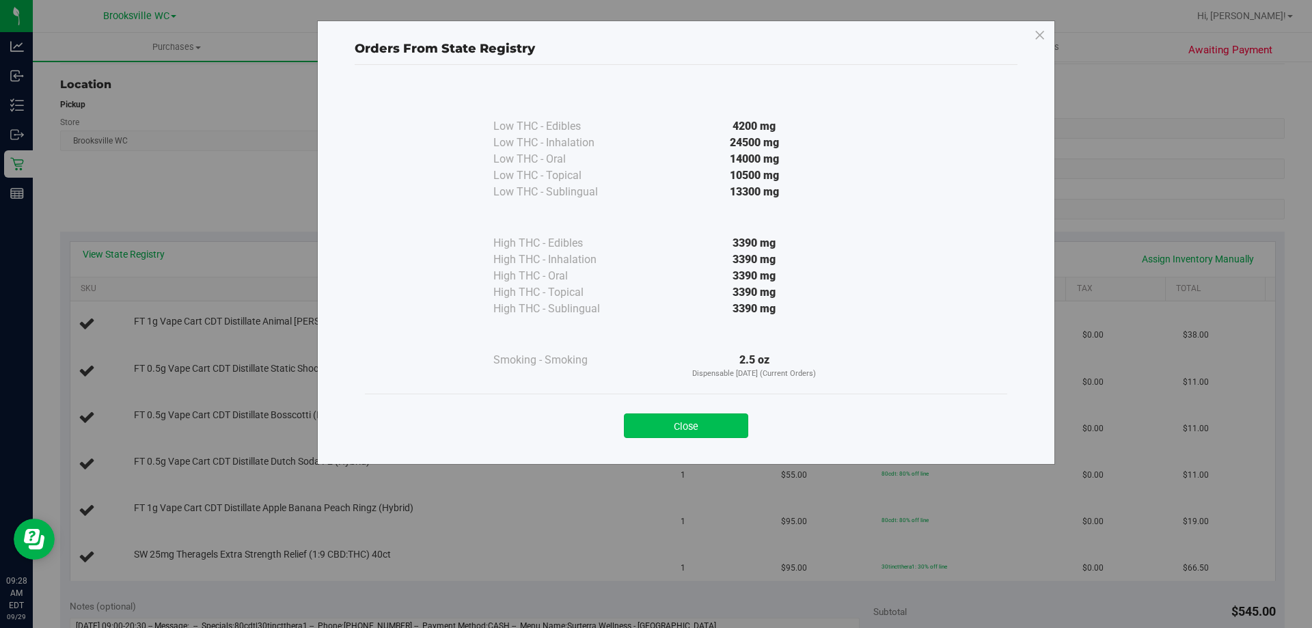
click at [692, 426] on button "Close" at bounding box center [686, 425] width 124 height 25
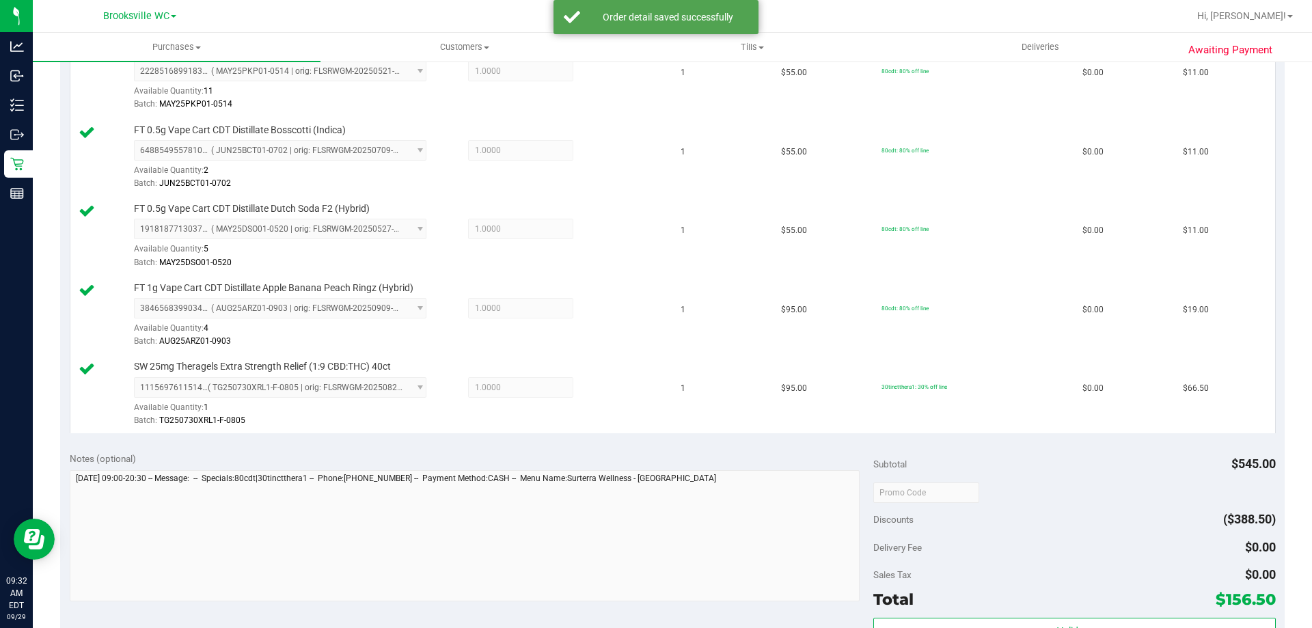
scroll to position [820, 0]
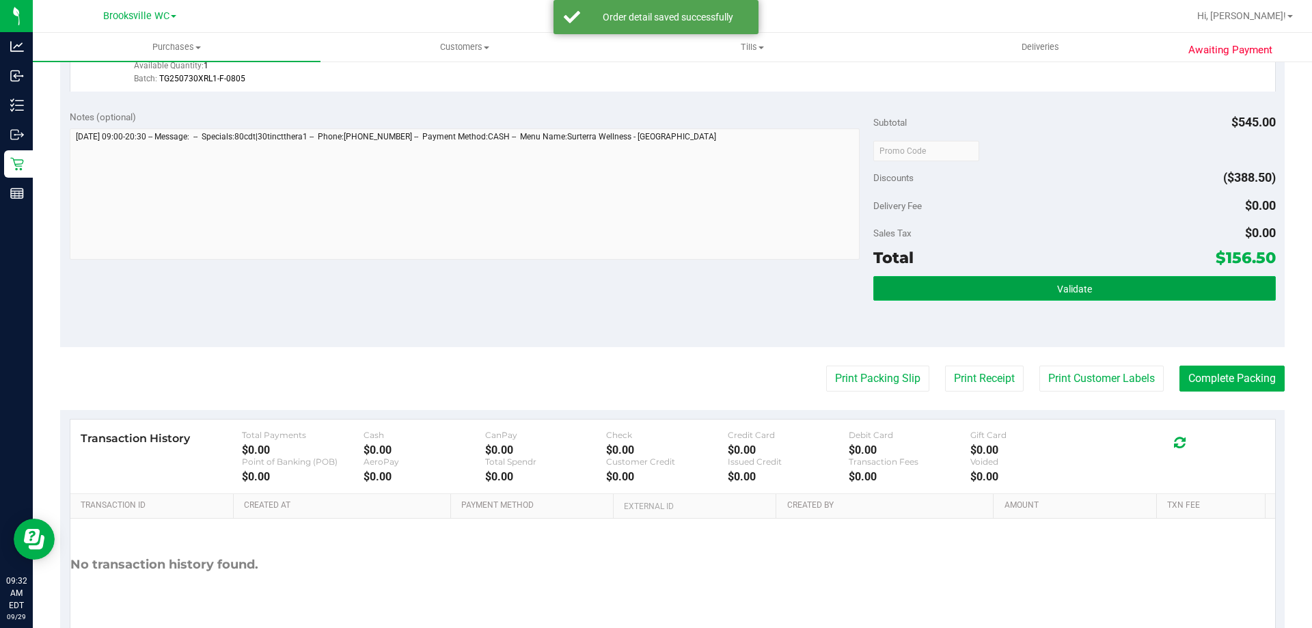
click at [974, 286] on button "Validate" at bounding box center [1074, 288] width 402 height 25
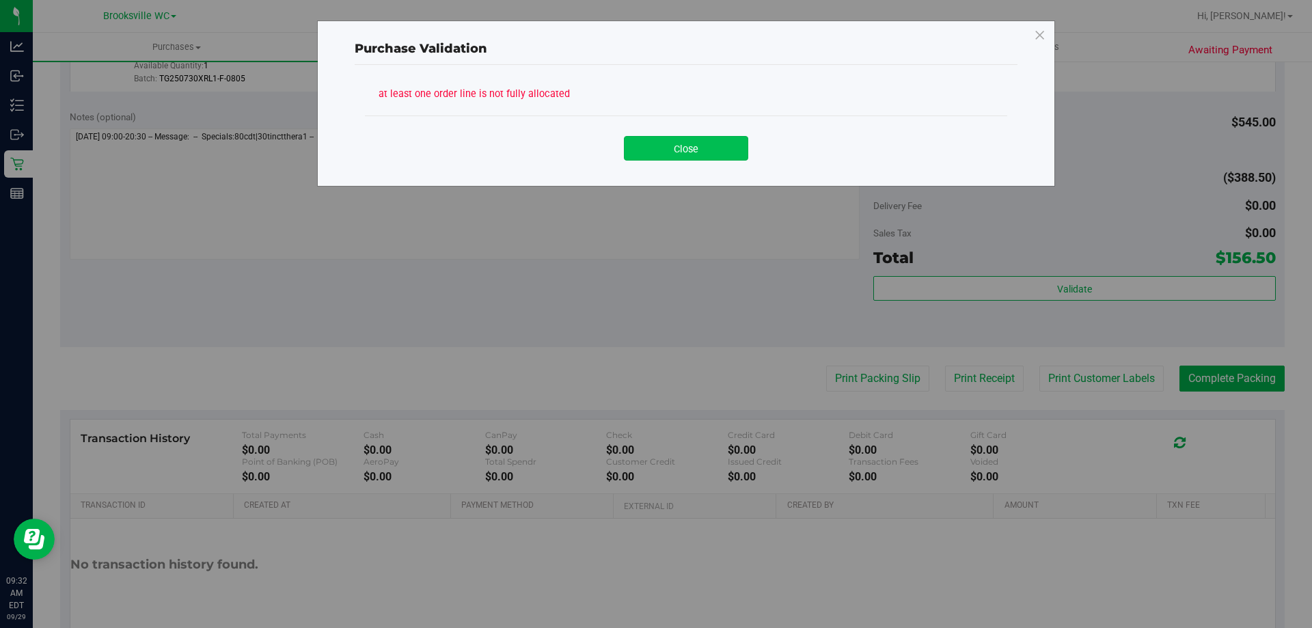
click at [670, 138] on button "Close" at bounding box center [686, 148] width 124 height 25
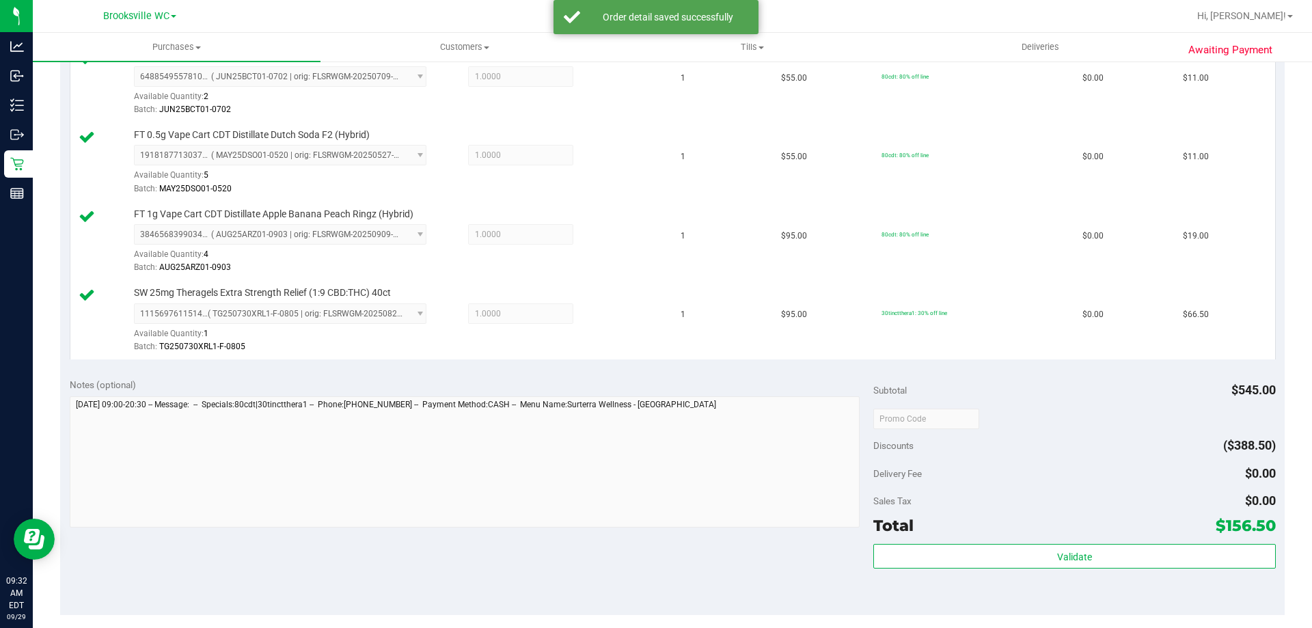
scroll to position [683, 0]
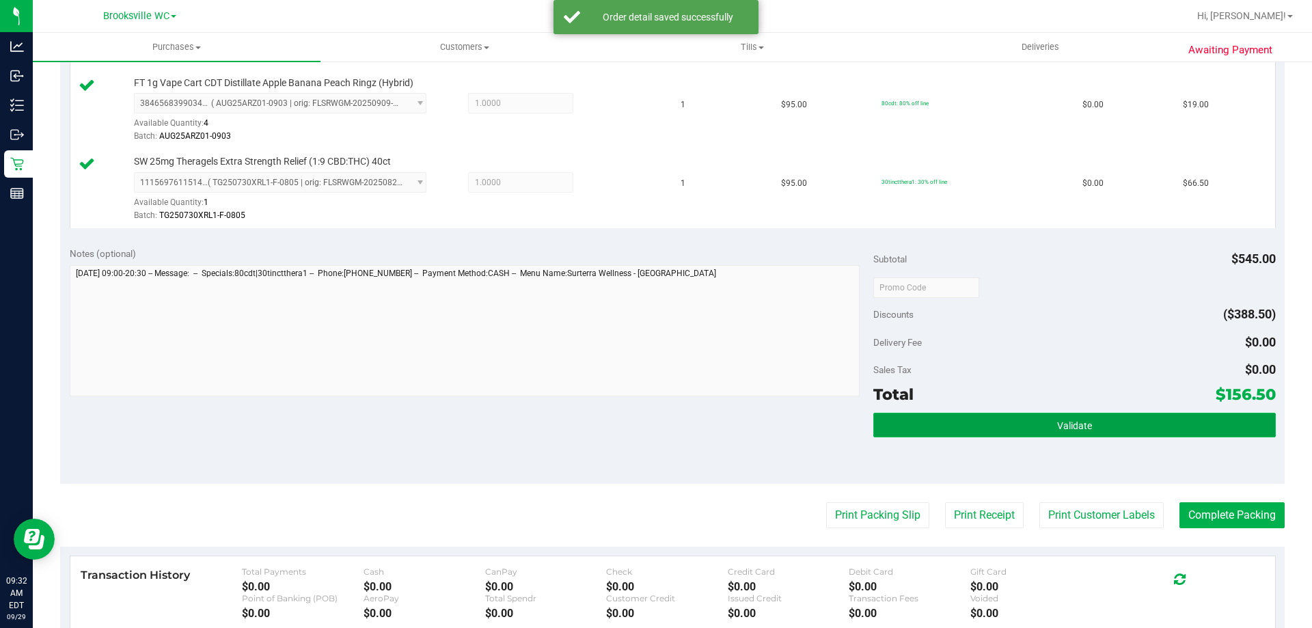
click at [1089, 423] on button "Validate" at bounding box center [1074, 425] width 402 height 25
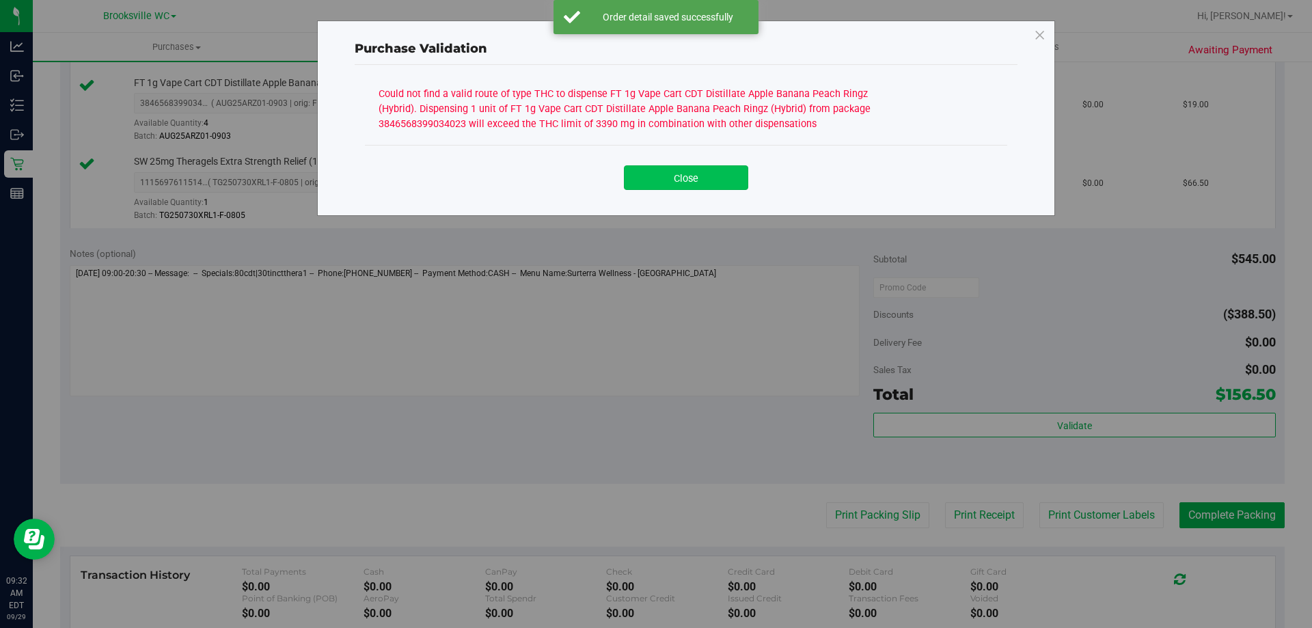
click at [676, 173] on button "Close" at bounding box center [686, 177] width 124 height 25
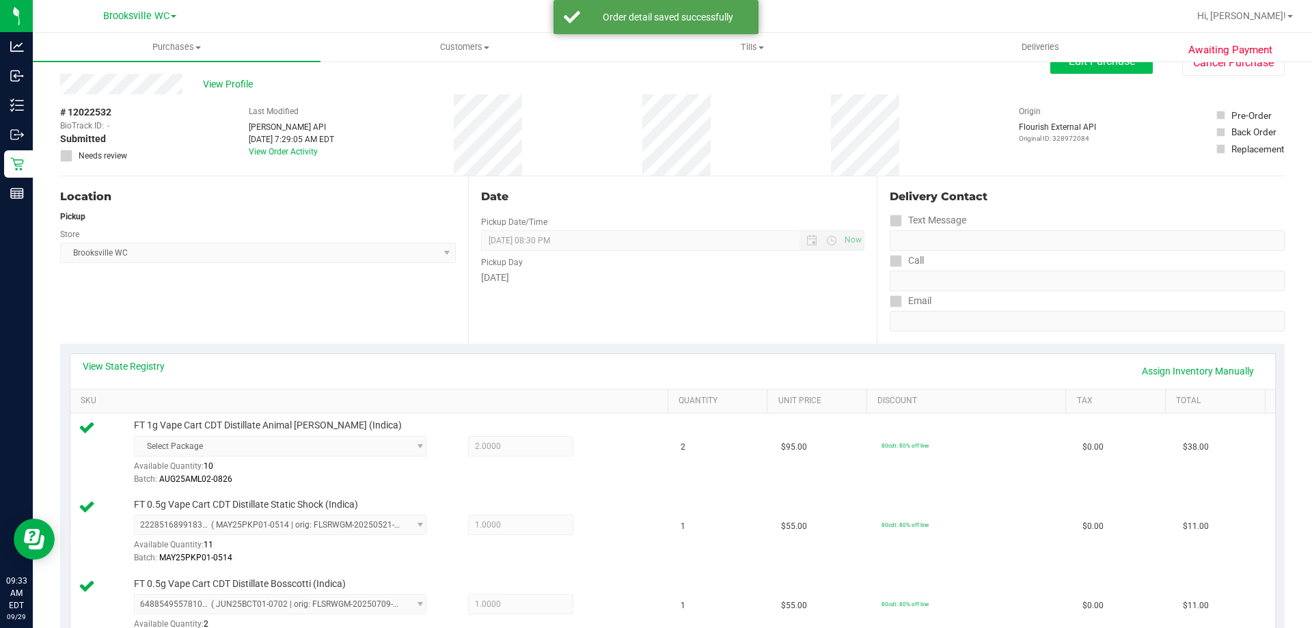
scroll to position [0, 0]
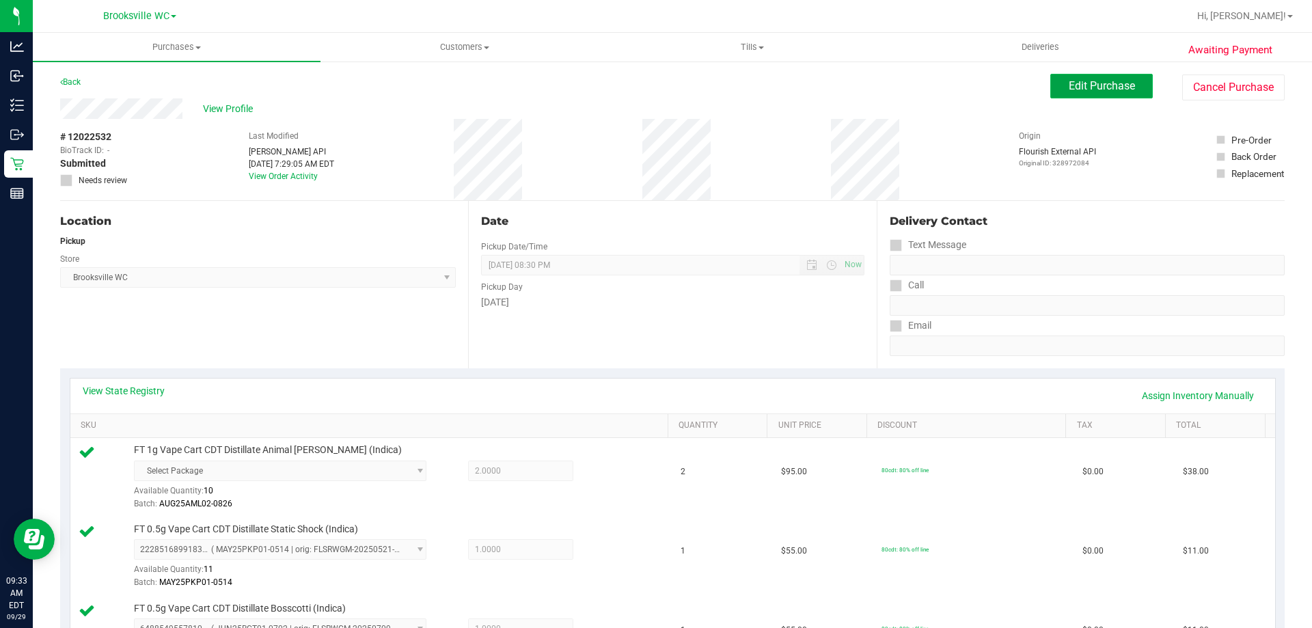
click at [1056, 92] on button "Edit Purchase" at bounding box center [1101, 86] width 103 height 25
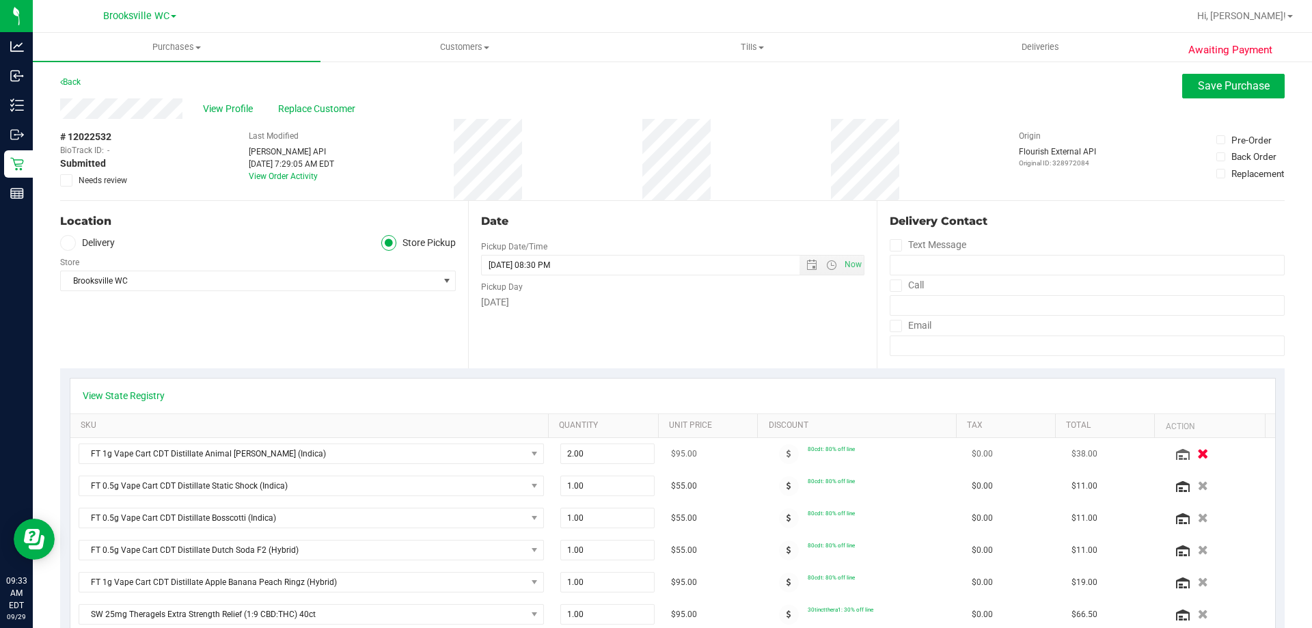
click at [1197, 453] on icon "button" at bounding box center [1203, 454] width 12 height 10
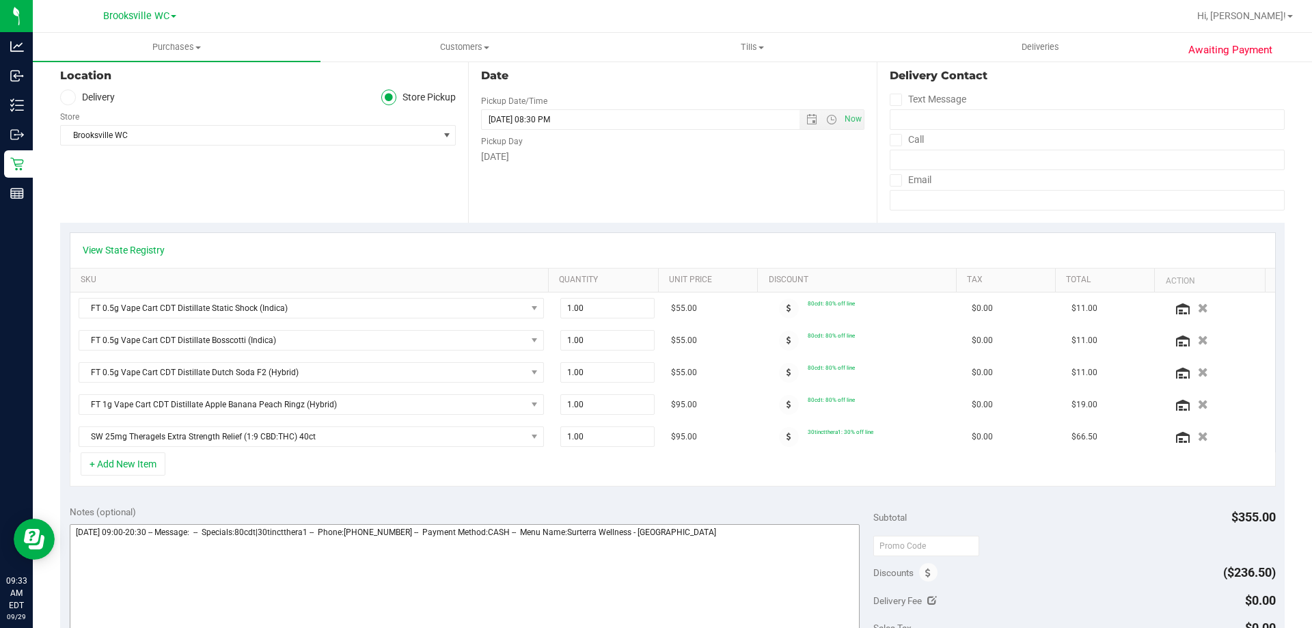
scroll to position [273, 0]
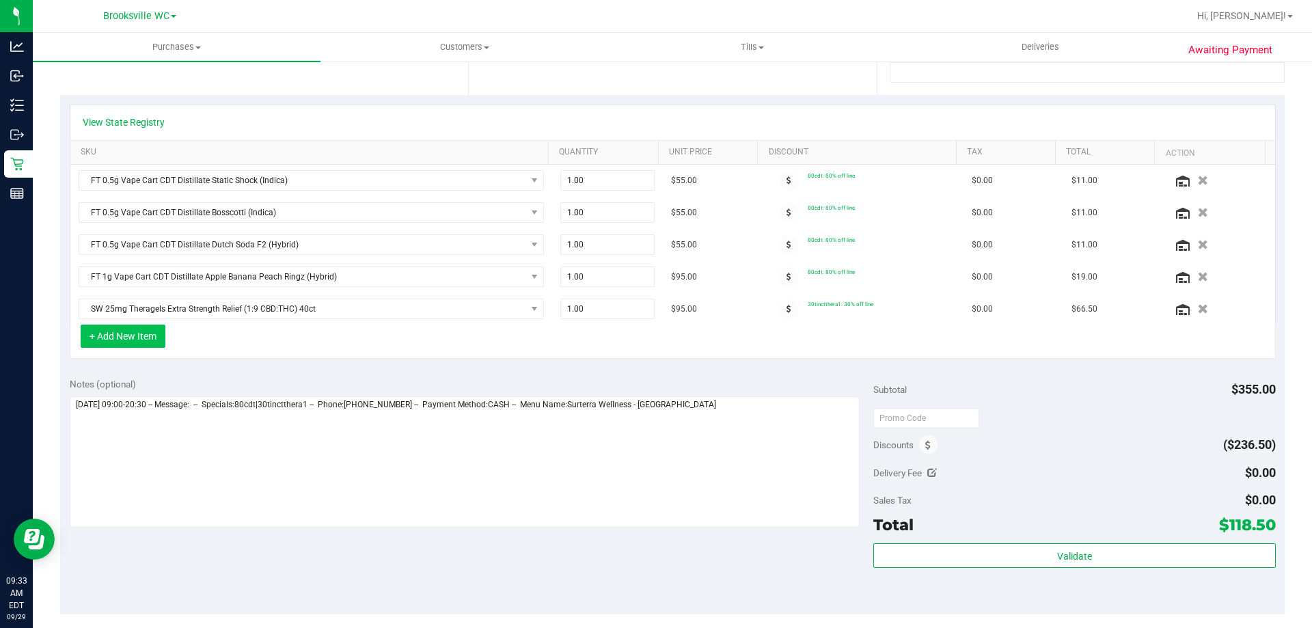
click at [134, 342] on button "+ Add New Item" at bounding box center [123, 336] width 85 height 23
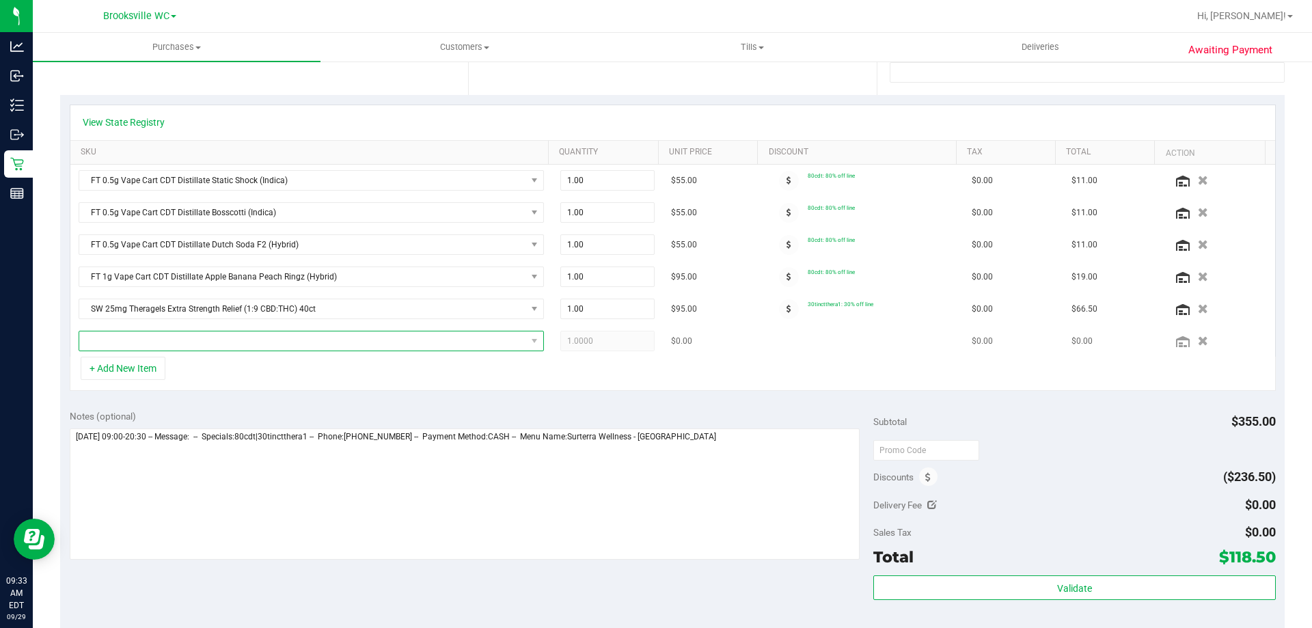
click at [154, 342] on span "NO DATA FOUND" at bounding box center [302, 340] width 447 height 19
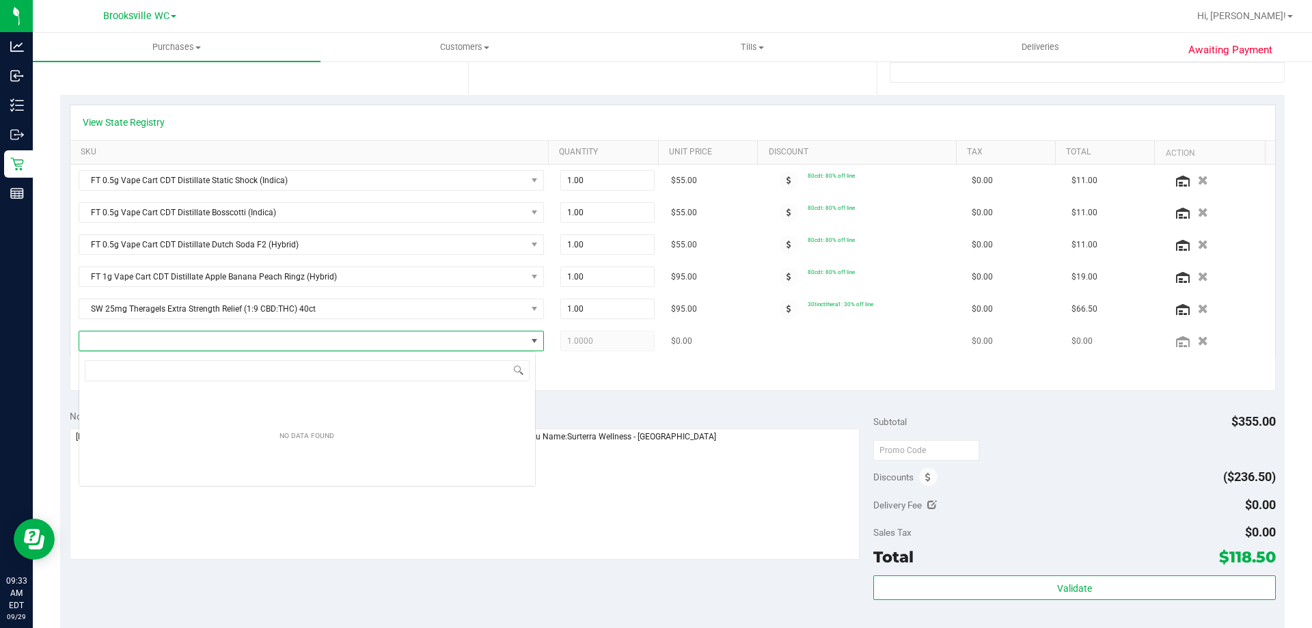
scroll to position [21, 457]
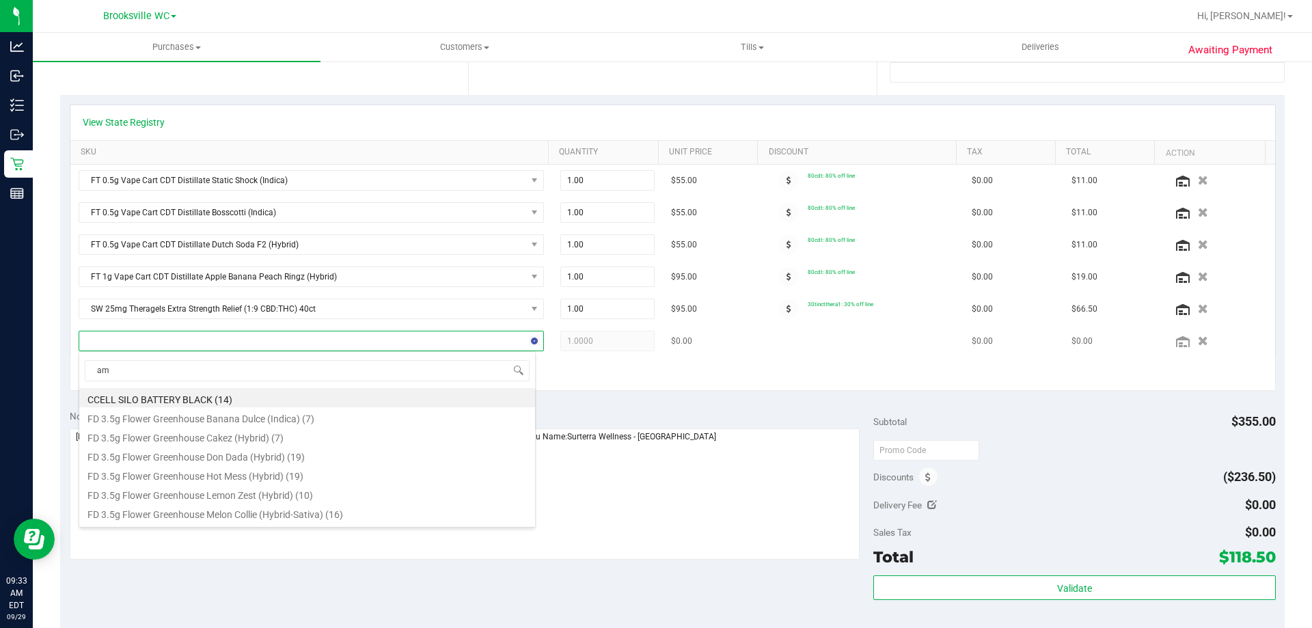
type input "aml"
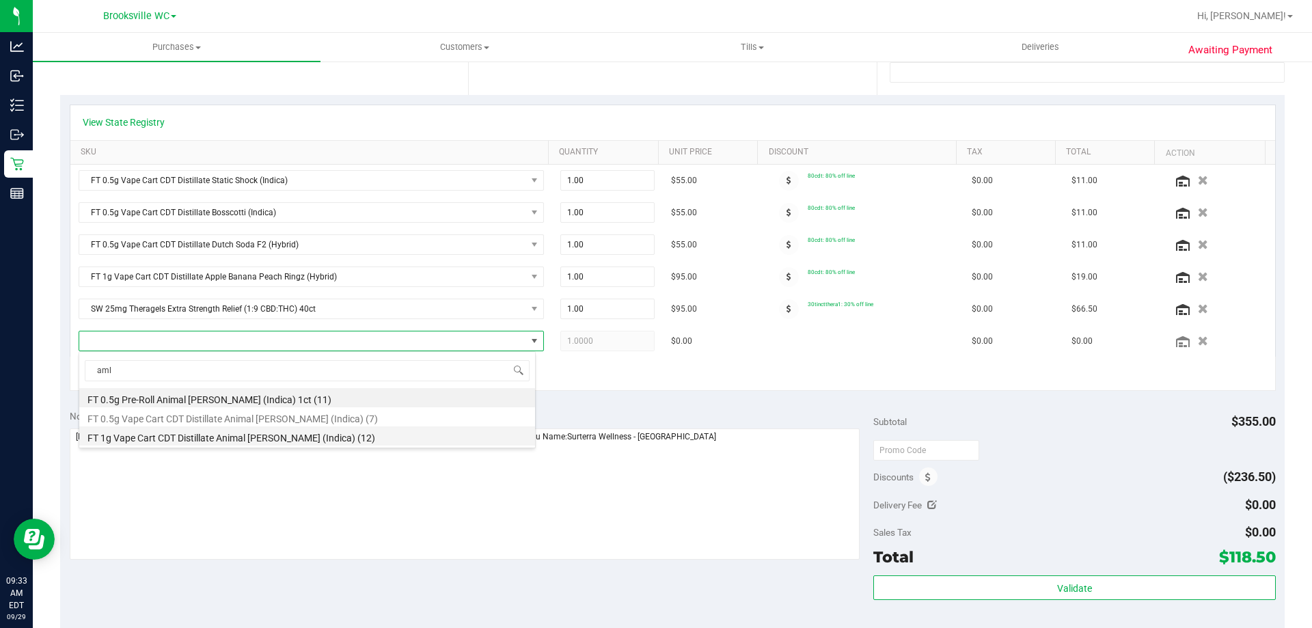
click at [188, 435] on li "FT 1g Vape Cart CDT Distillate Animal [PERSON_NAME] (Indica) (12)" at bounding box center [307, 435] width 456 height 19
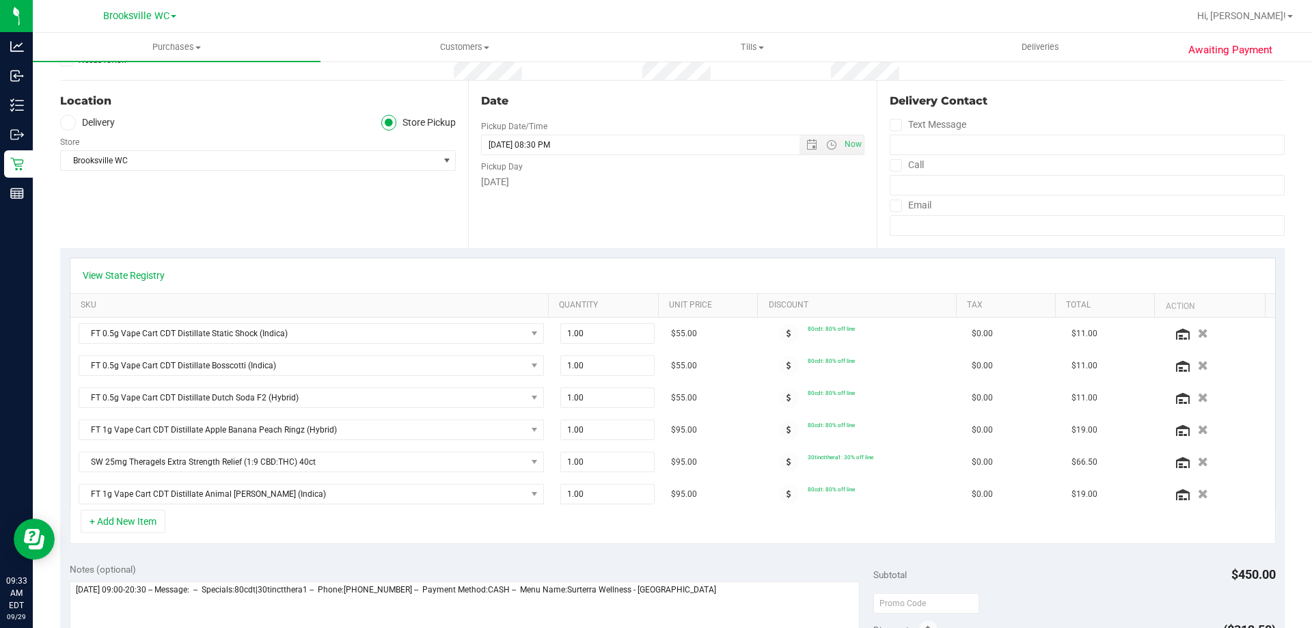
scroll to position [0, 0]
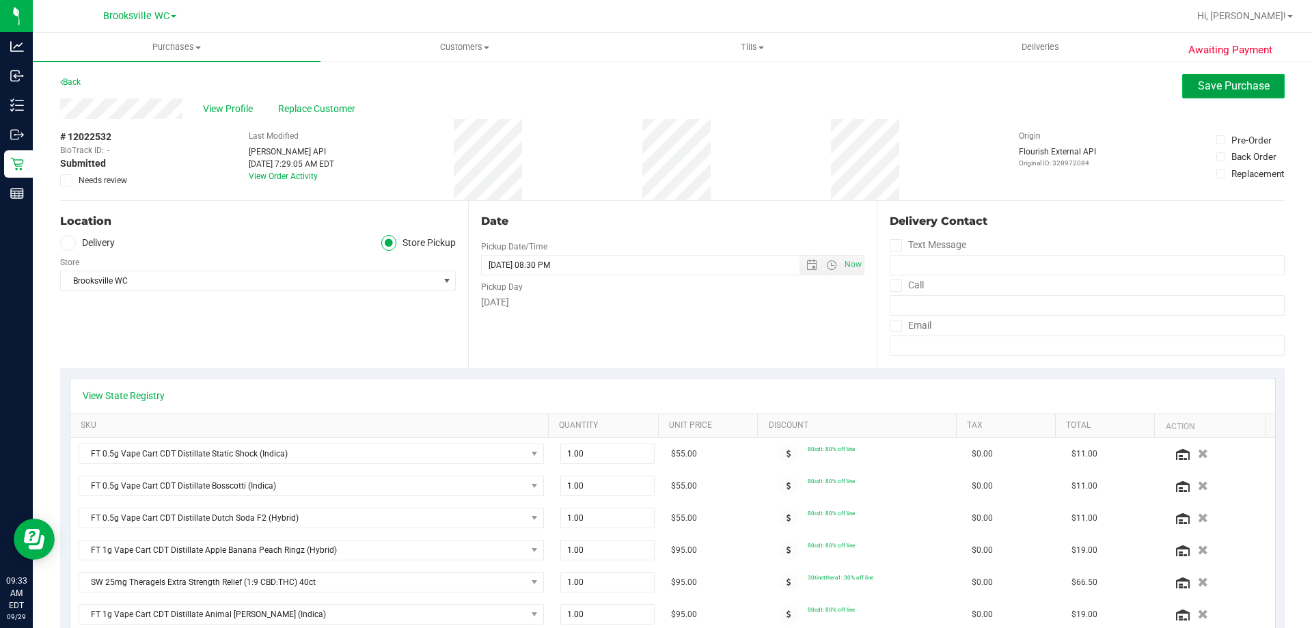
click at [1240, 98] on button "Save Purchase" at bounding box center [1233, 86] width 103 height 25
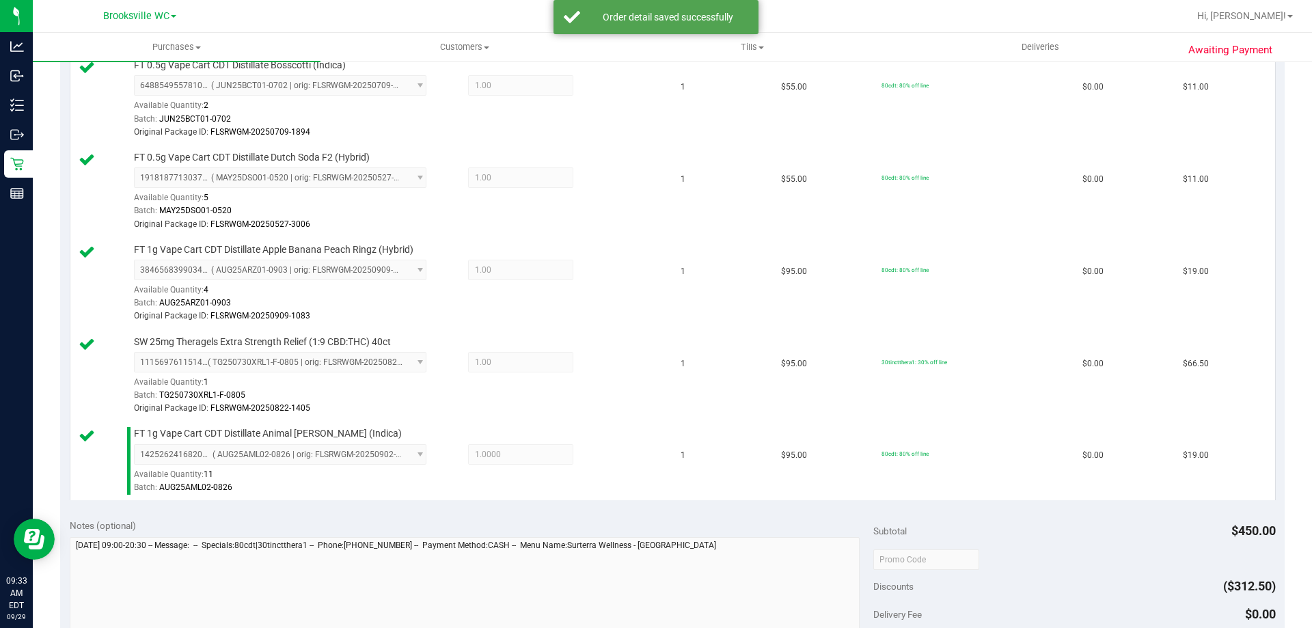
scroll to position [683, 0]
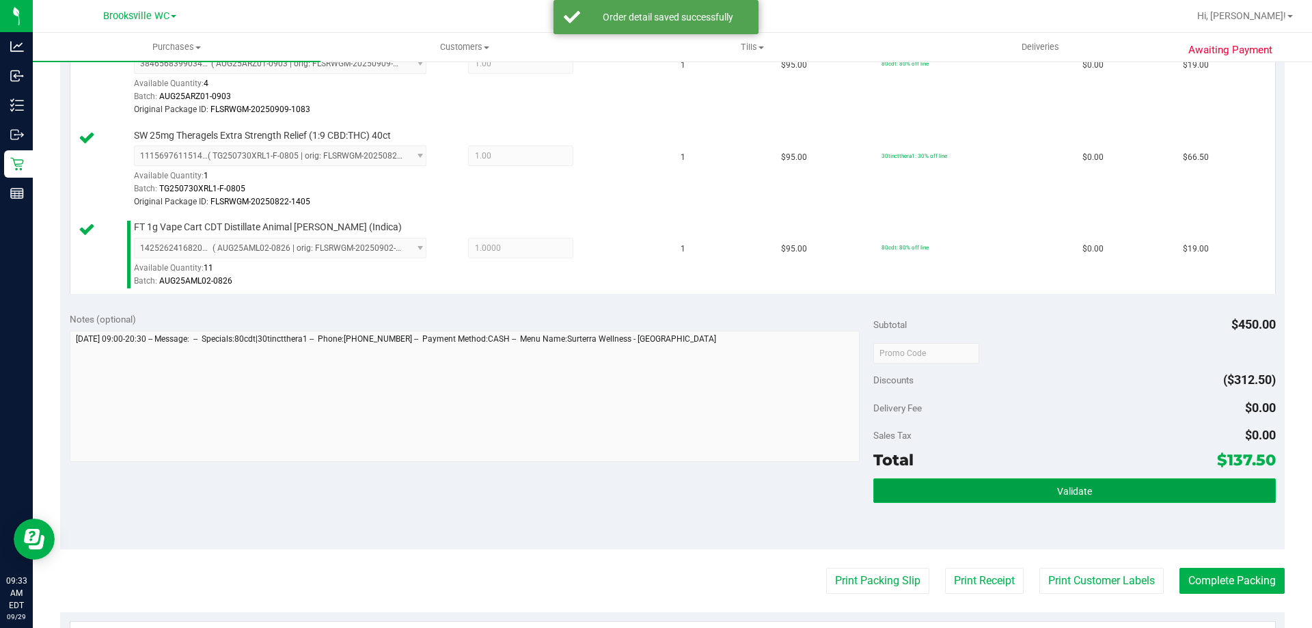
click at [995, 484] on button "Validate" at bounding box center [1074, 490] width 402 height 25
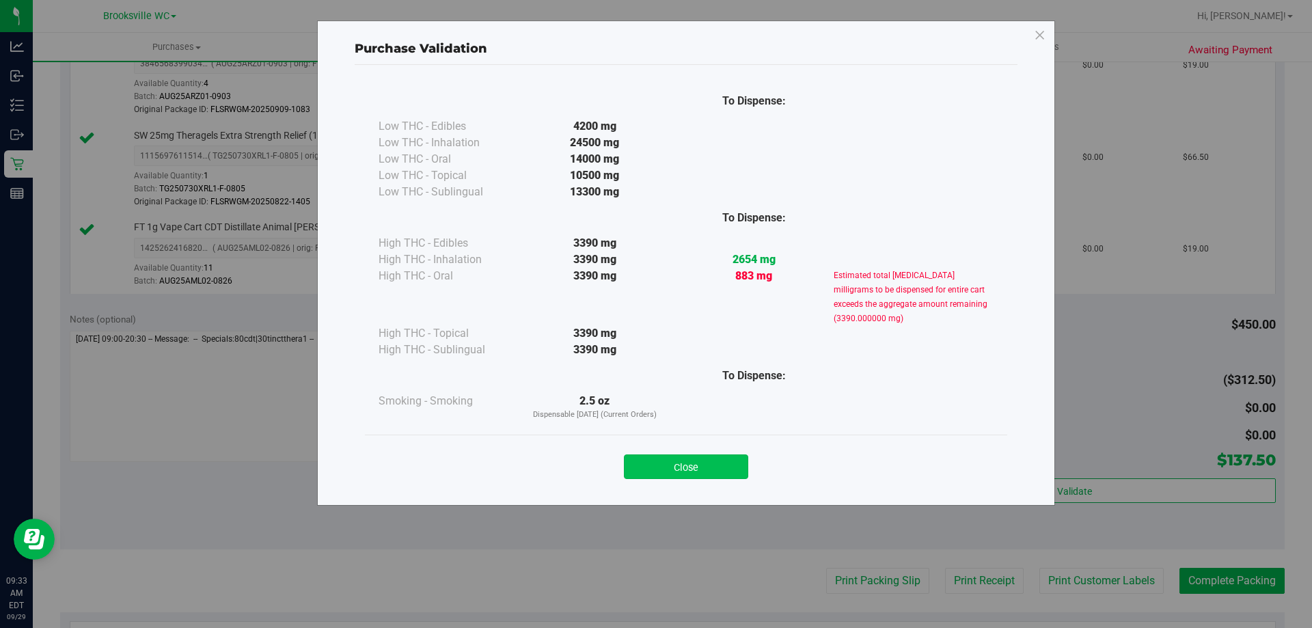
click at [674, 459] on button "Close" at bounding box center [686, 466] width 124 height 25
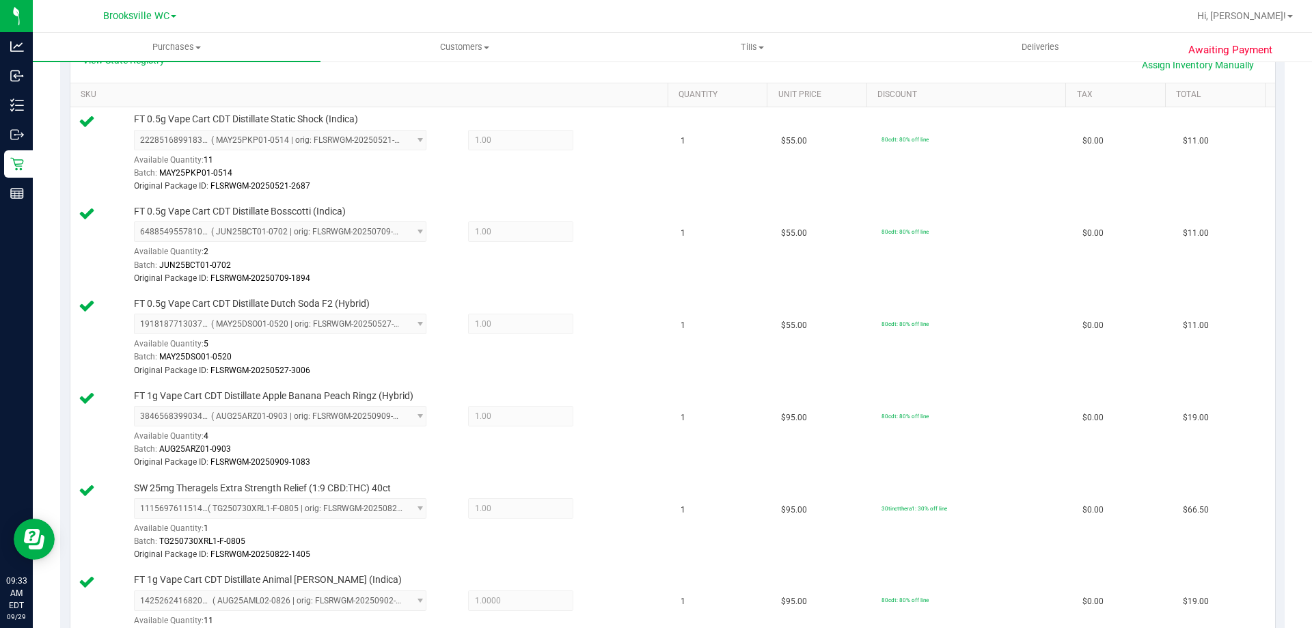
scroll to position [137, 0]
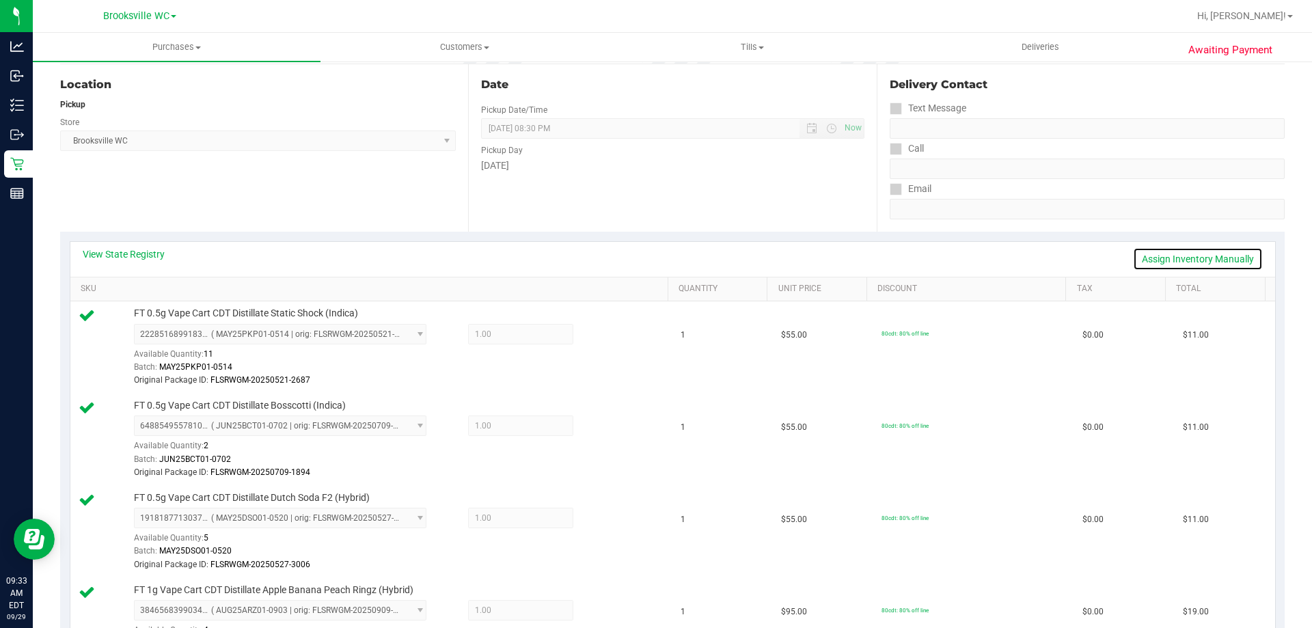
click at [1202, 251] on link "Assign Inventory Manually" at bounding box center [1198, 258] width 130 height 23
click at [1224, 264] on link "Save & Exit" at bounding box center [1231, 258] width 64 height 23
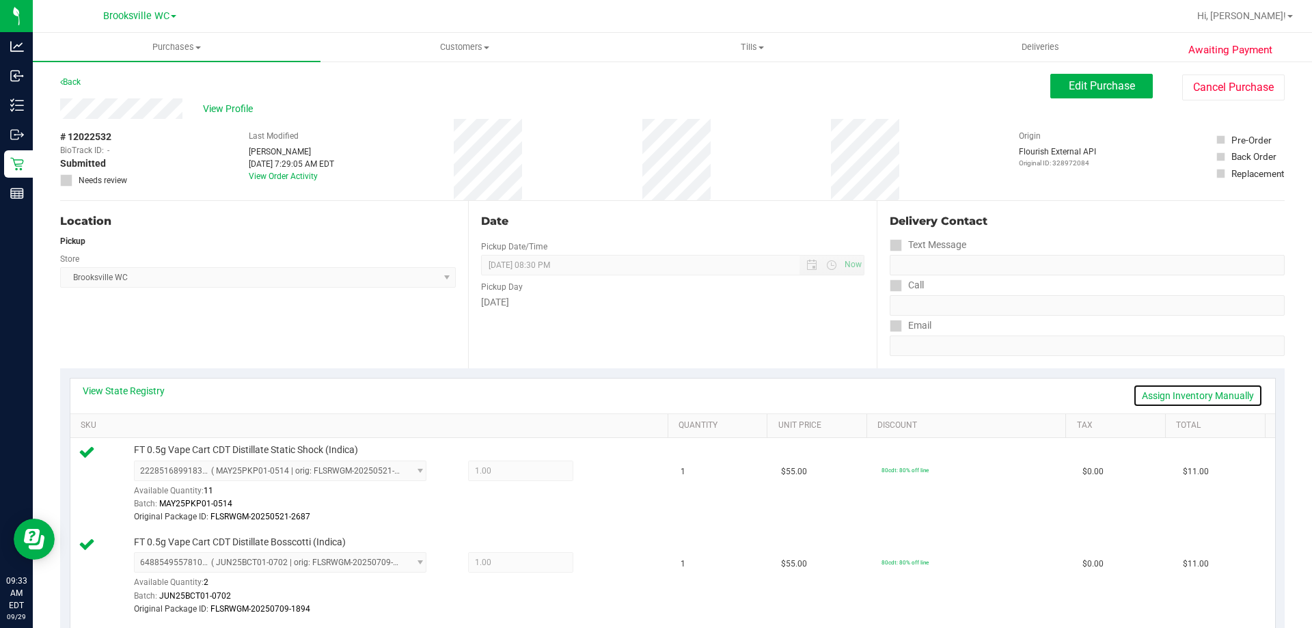
click at [1183, 394] on link "Assign Inventory Manually" at bounding box center [1198, 395] width 130 height 23
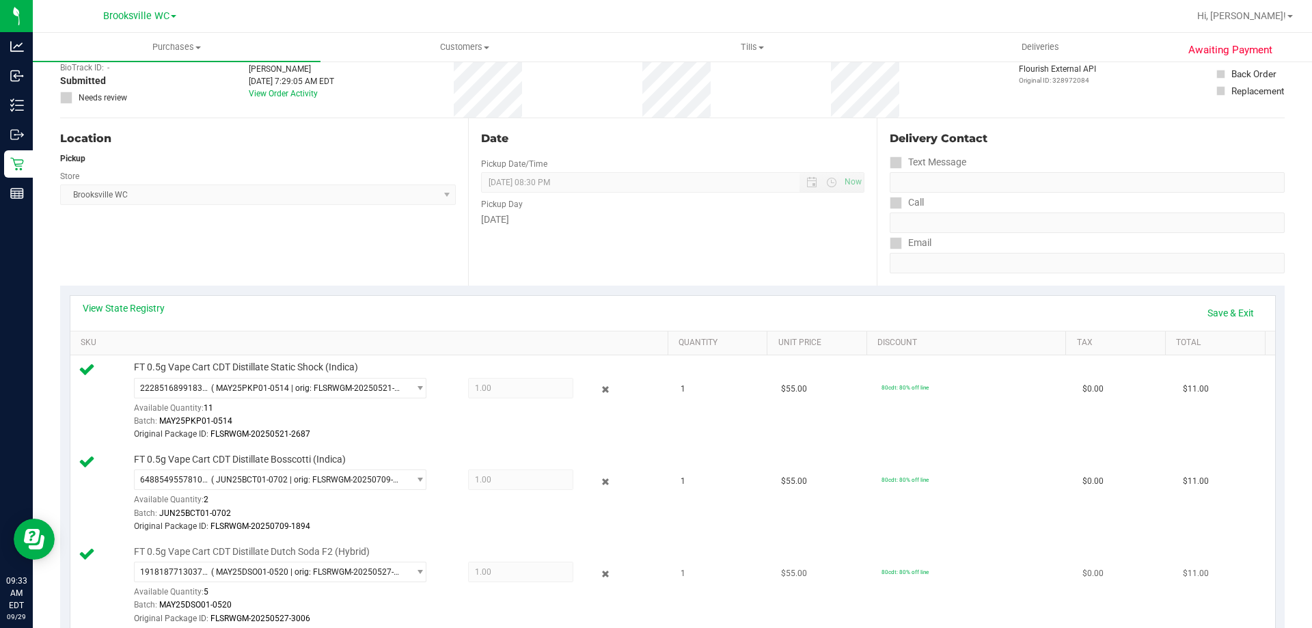
scroll to position [273, 0]
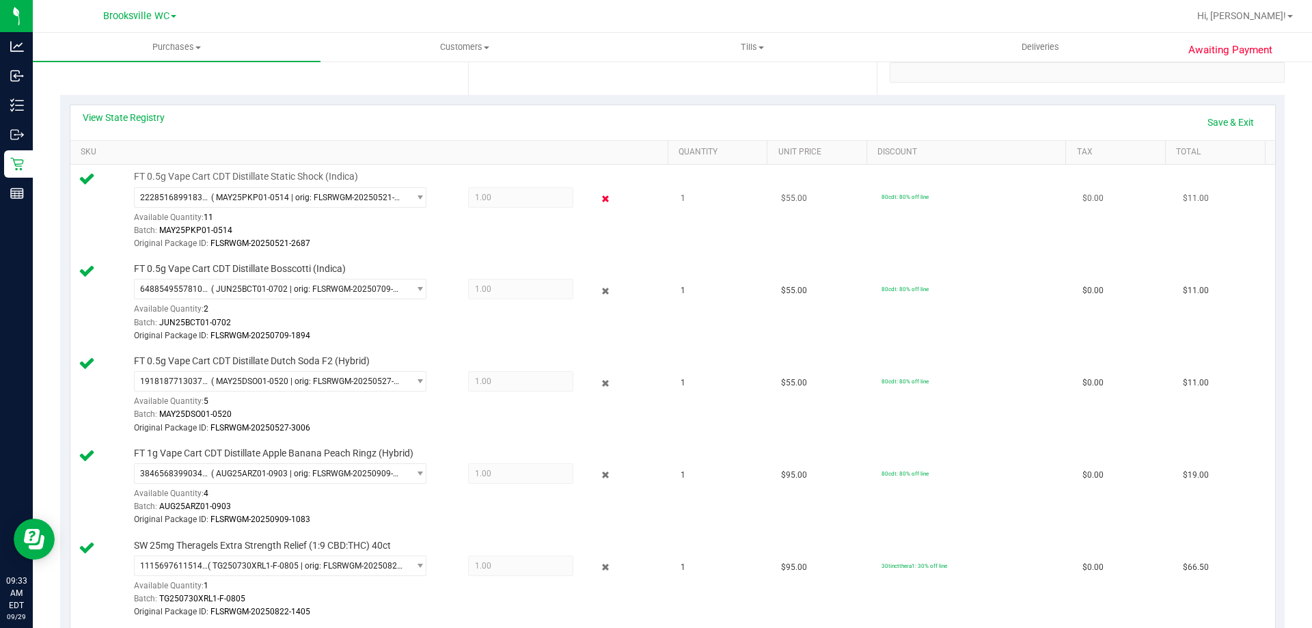
click at [599, 200] on icon at bounding box center [606, 199] width 14 height 16
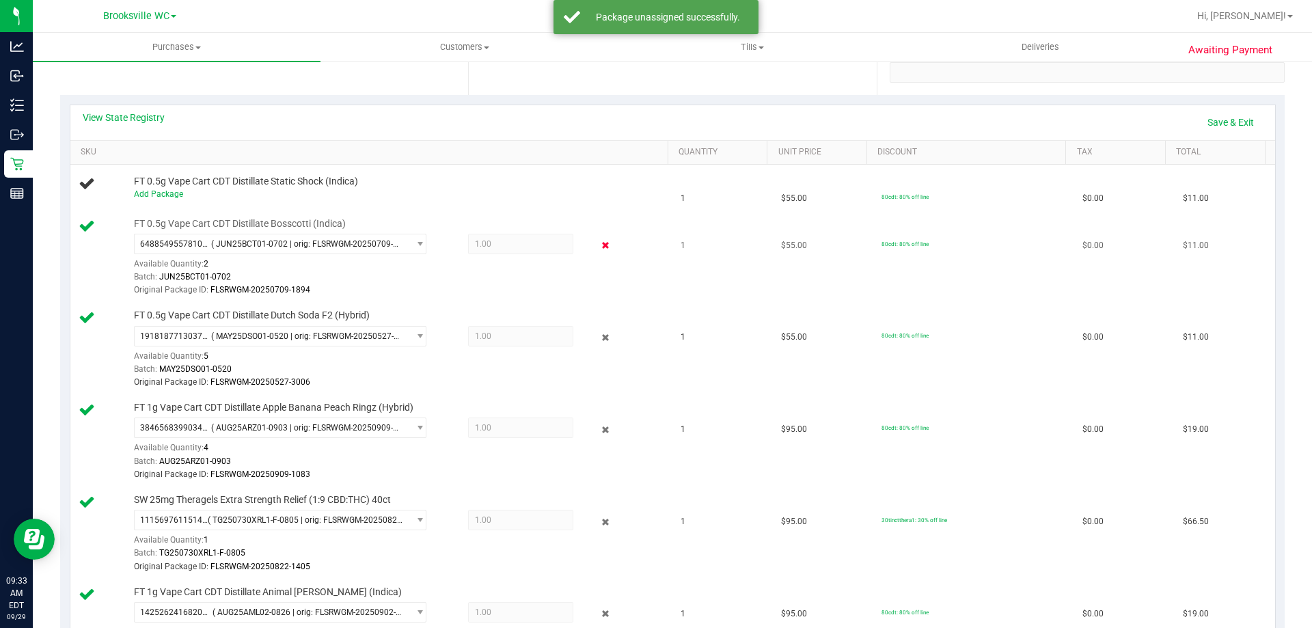
click at [599, 240] on icon at bounding box center [606, 246] width 14 height 16
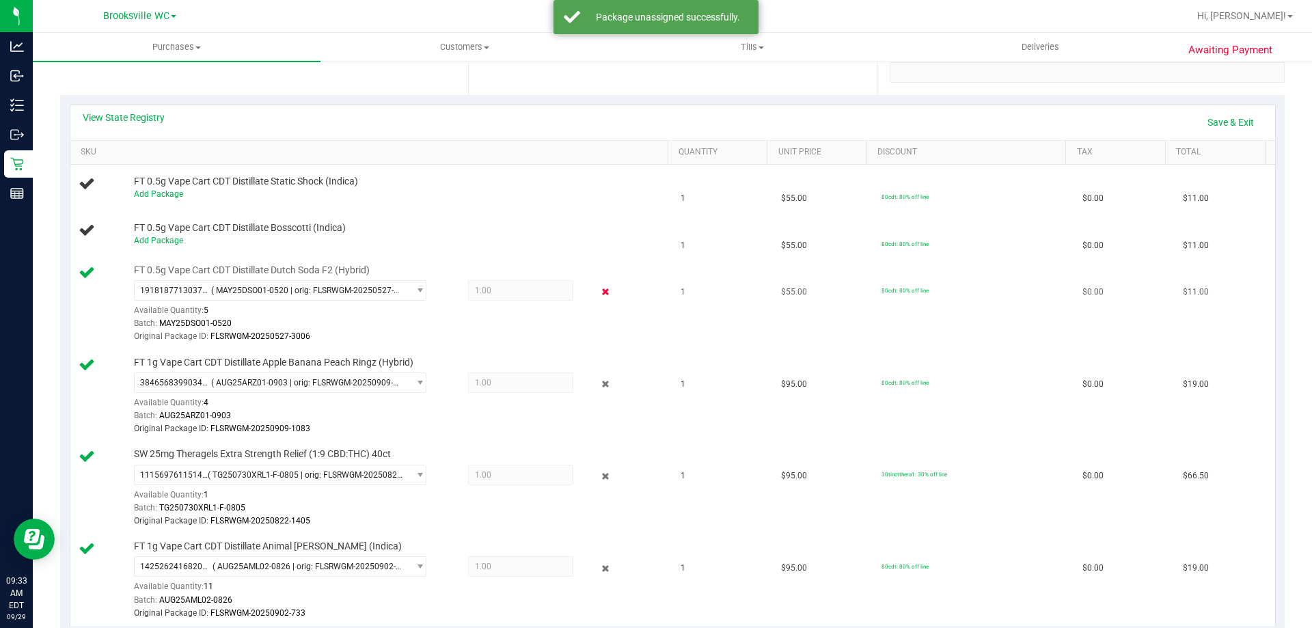
click at [599, 292] on icon at bounding box center [606, 292] width 14 height 16
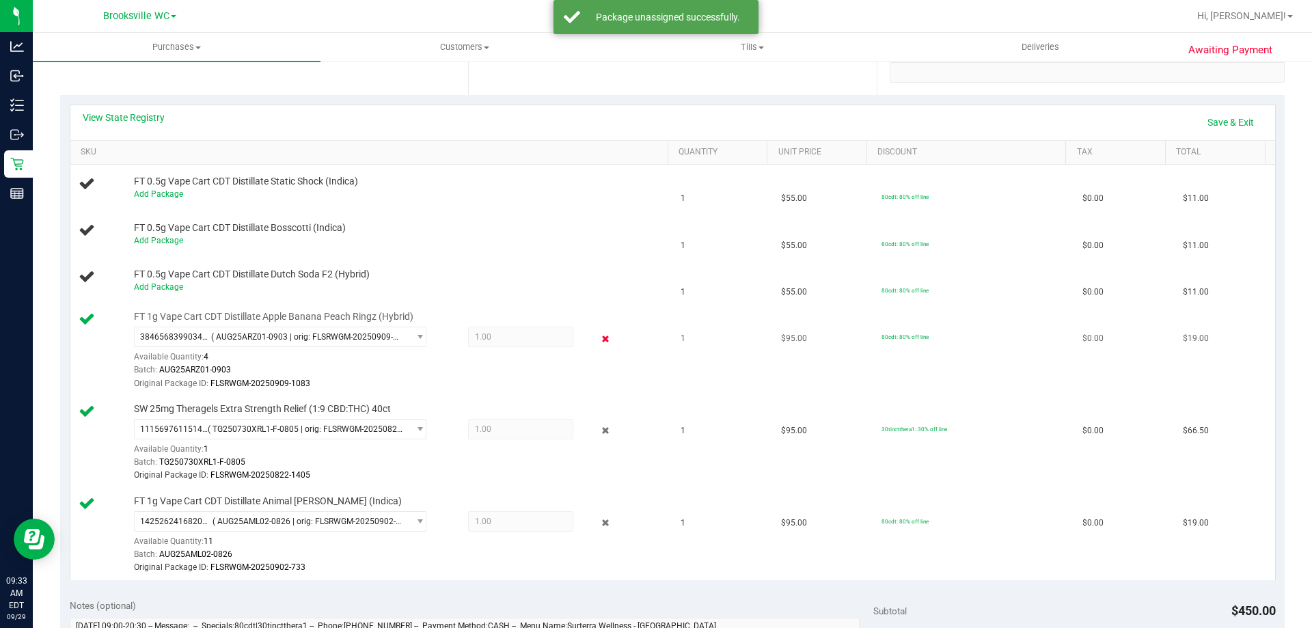
click at [601, 342] on icon at bounding box center [606, 339] width 14 height 16
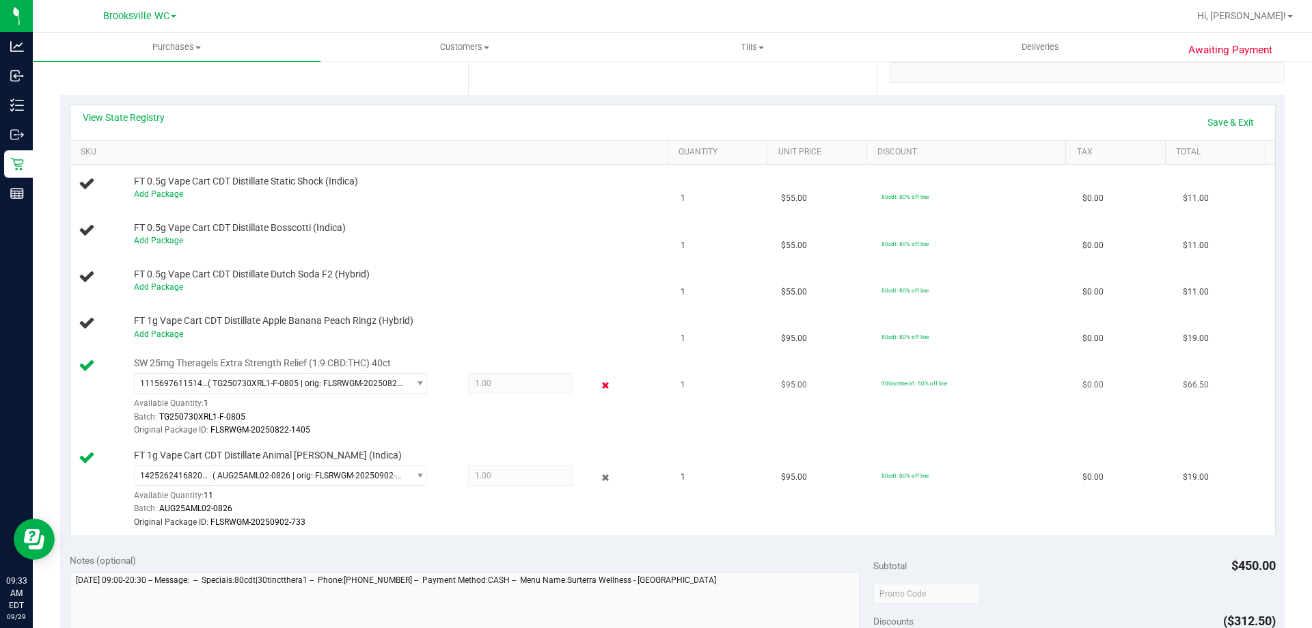
click at [599, 380] on icon at bounding box center [606, 385] width 14 height 16
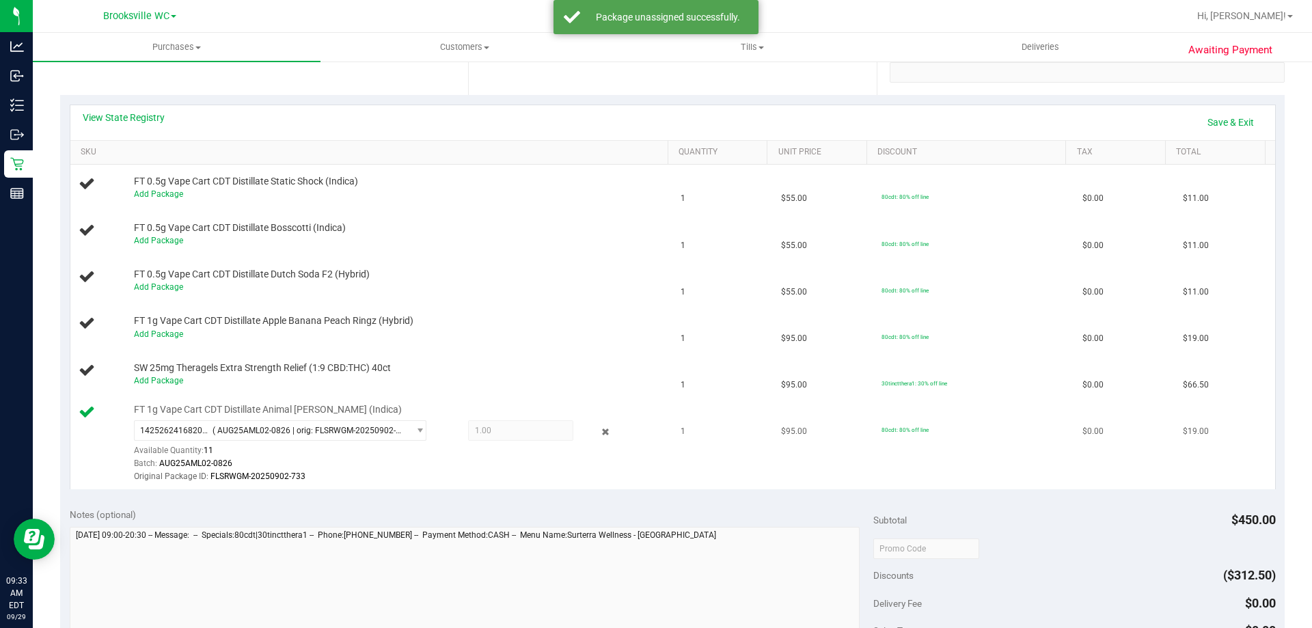
click at [598, 422] on div "1425262416820055 ( AUG25AML02-0826 | orig: FLSRWGM-20250902-733 ) 1425262416820…" at bounding box center [398, 452] width 528 height 64
drag, startPoint x: 603, startPoint y: 446, endPoint x: 599, endPoint y: 435, distance: 10.8
click at [603, 445] on div "1425262416820055 ( AUG25AML02-0826 | orig: FLSRWGM-20250902-733 ) 1425262416820…" at bounding box center [398, 452] width 528 height 64
click at [599, 433] on icon at bounding box center [606, 432] width 14 height 16
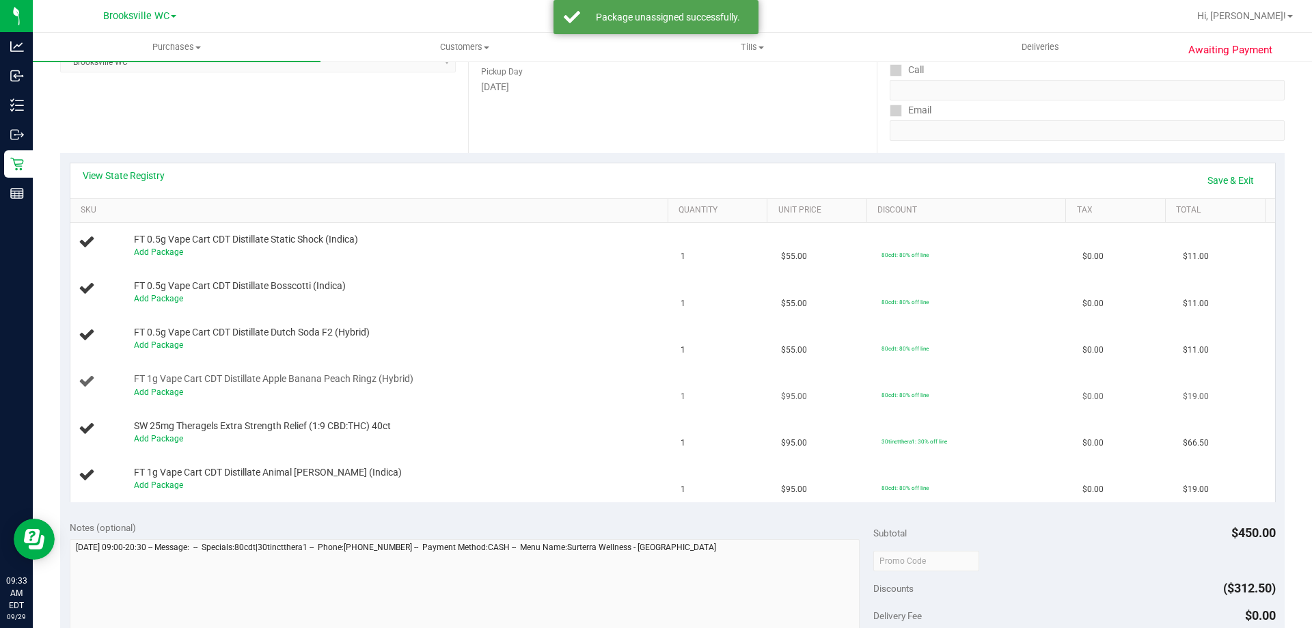
scroll to position [137, 0]
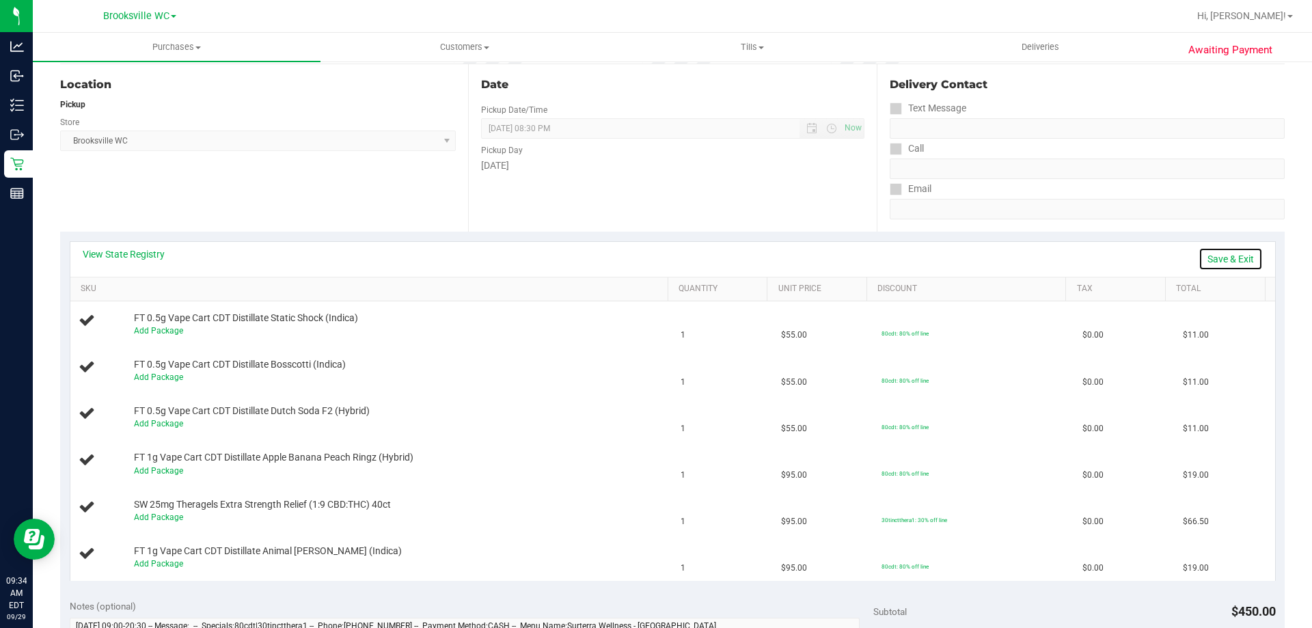
click at [1223, 256] on link "Save & Exit" at bounding box center [1231, 258] width 64 height 23
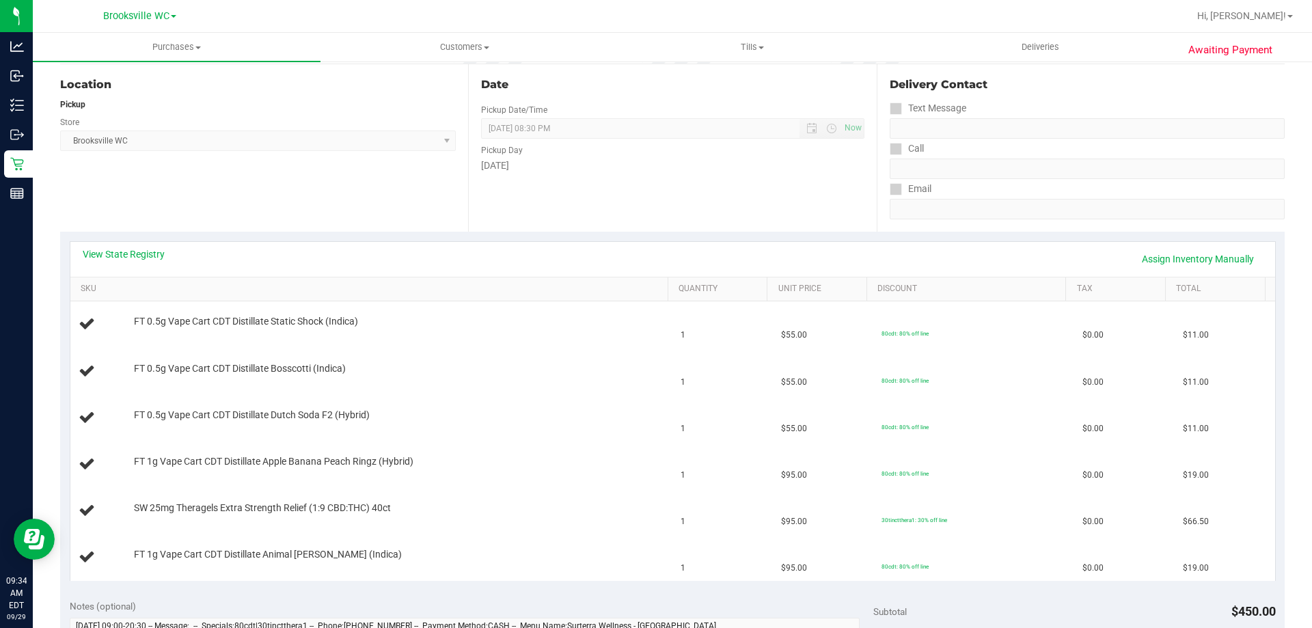
scroll to position [0, 0]
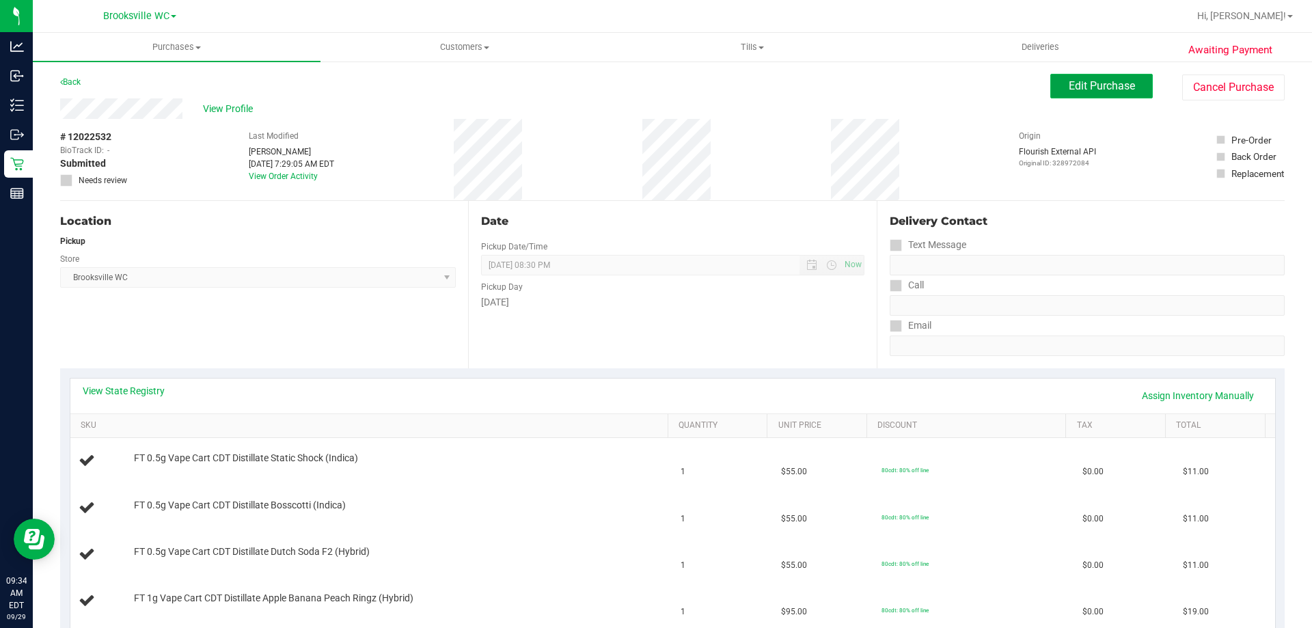
click at [1091, 98] on button "Edit Purchase" at bounding box center [1101, 86] width 103 height 25
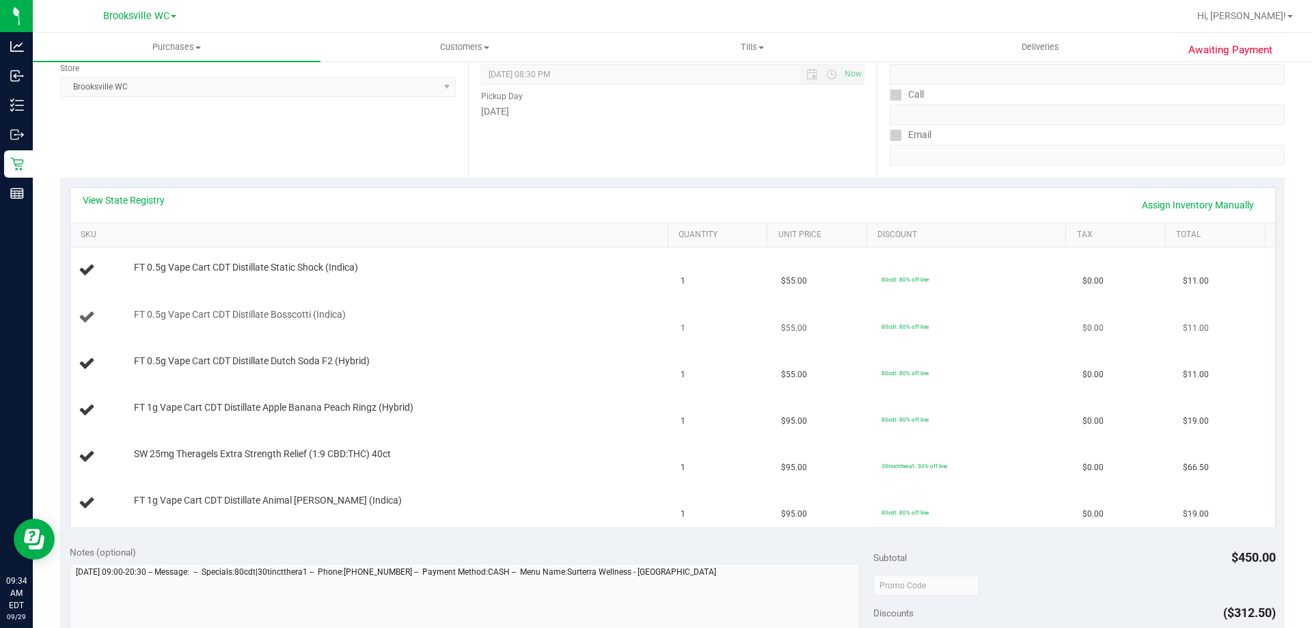
scroll to position [273, 0]
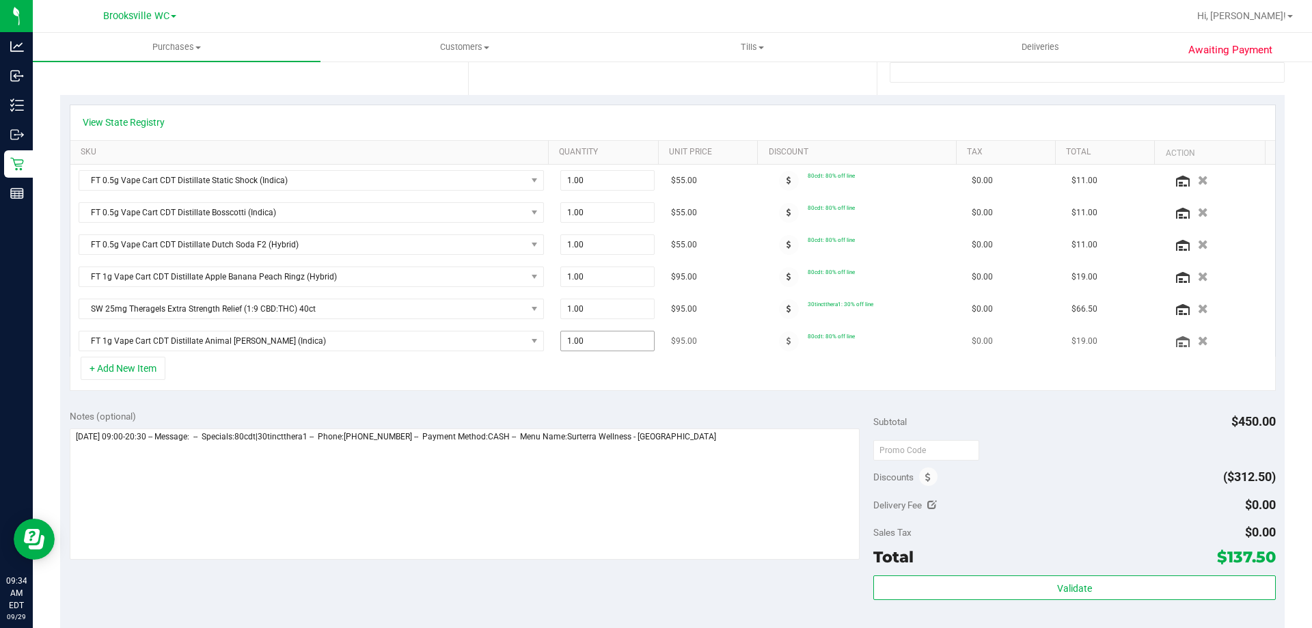
click at [595, 346] on span "1.00 1" at bounding box center [607, 341] width 95 height 21
type input "2"
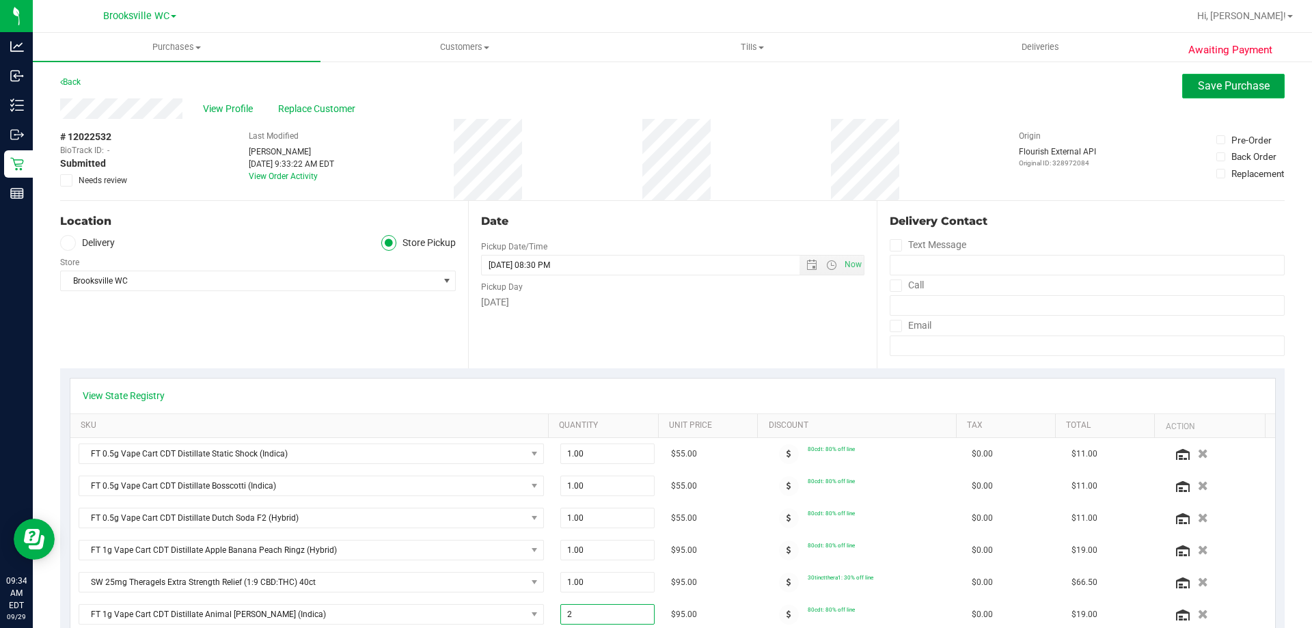
type input "2.00"
click at [1224, 96] on button "Save Purchase" at bounding box center [1233, 86] width 103 height 25
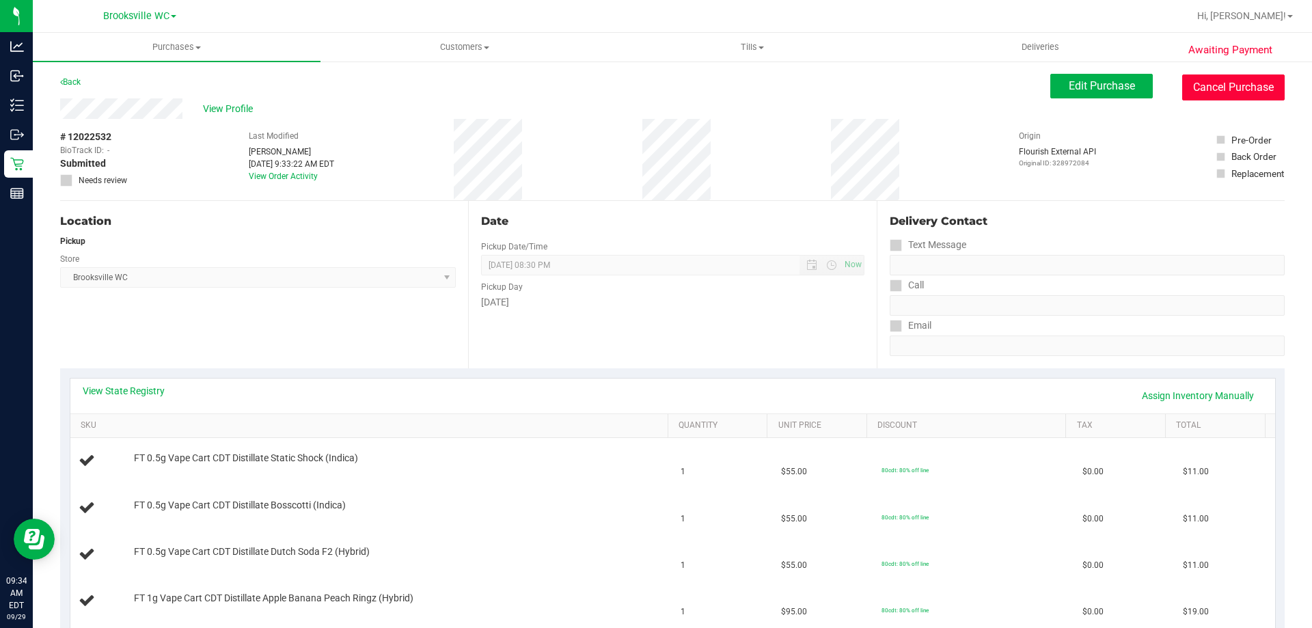
click at [1220, 89] on button "Cancel Purchase" at bounding box center [1233, 87] width 103 height 26
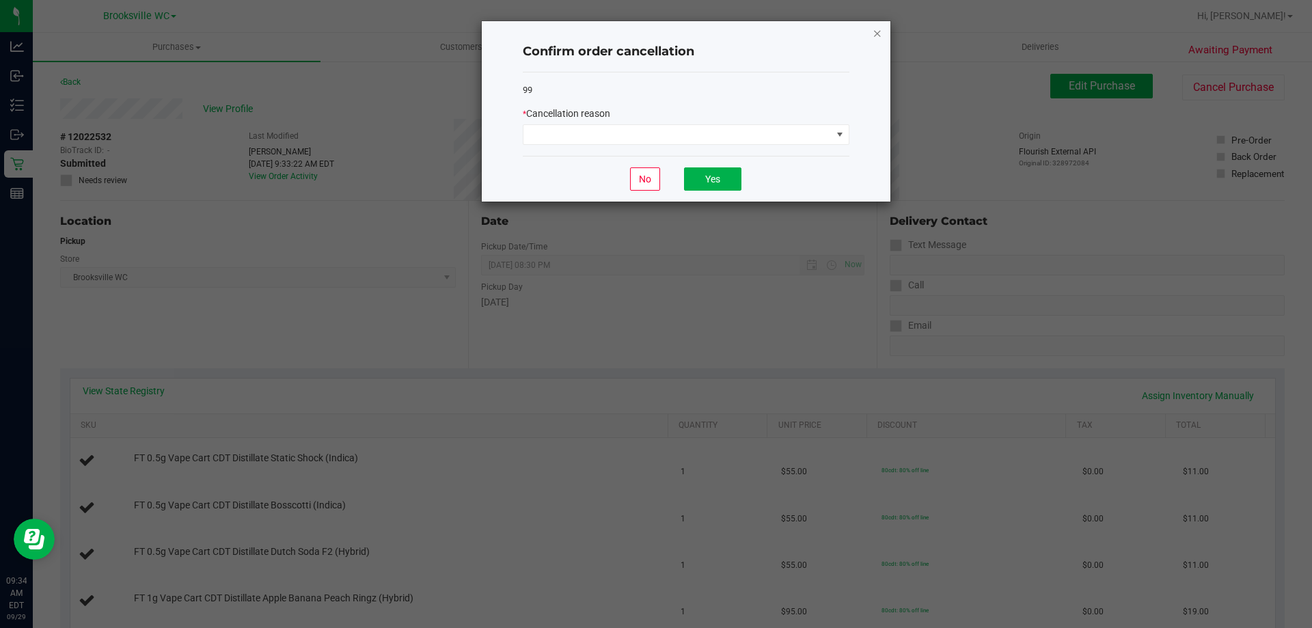
click at [877, 39] on icon "Close" at bounding box center [878, 33] width 10 height 16
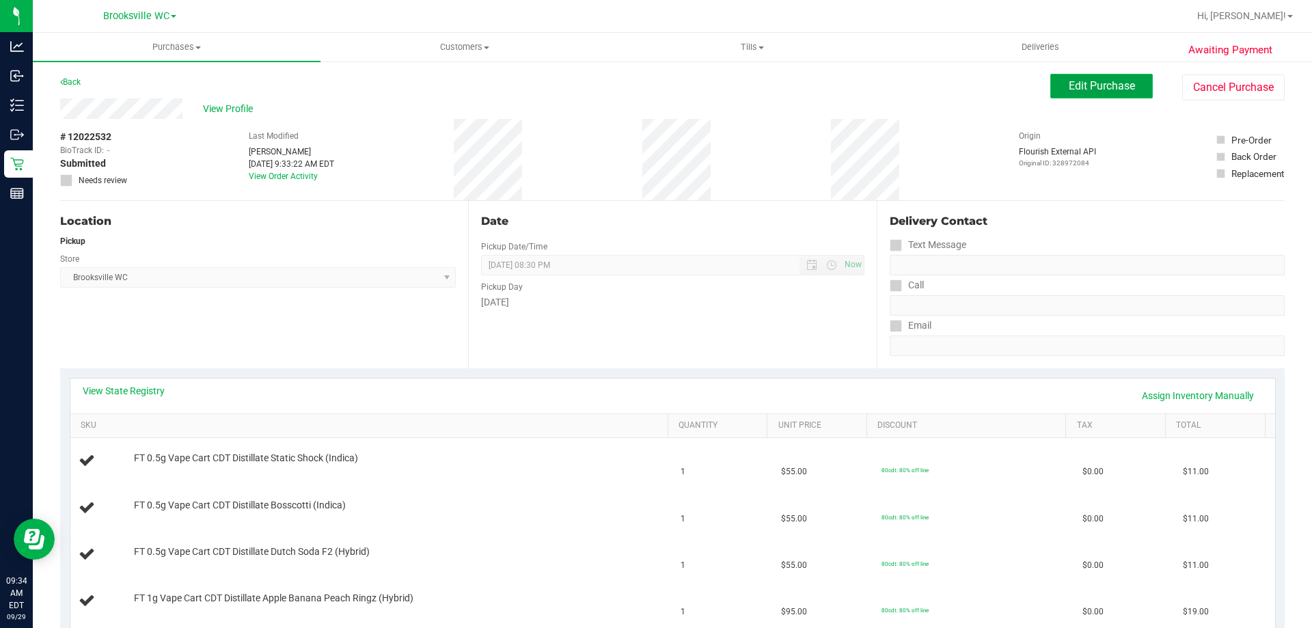
click at [1087, 77] on button "Edit Purchase" at bounding box center [1101, 86] width 103 height 25
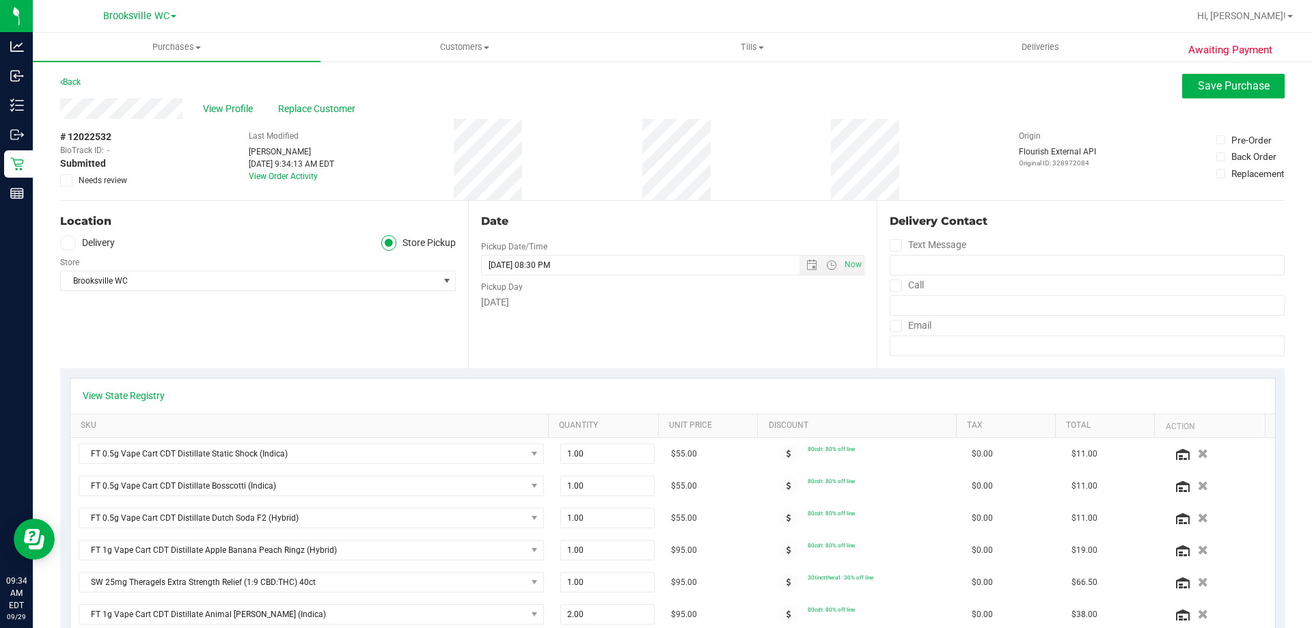
click at [65, 180] on icon at bounding box center [66, 180] width 9 height 0
click at [0, 0] on input "Needs review" at bounding box center [0, 0] width 0 height 0
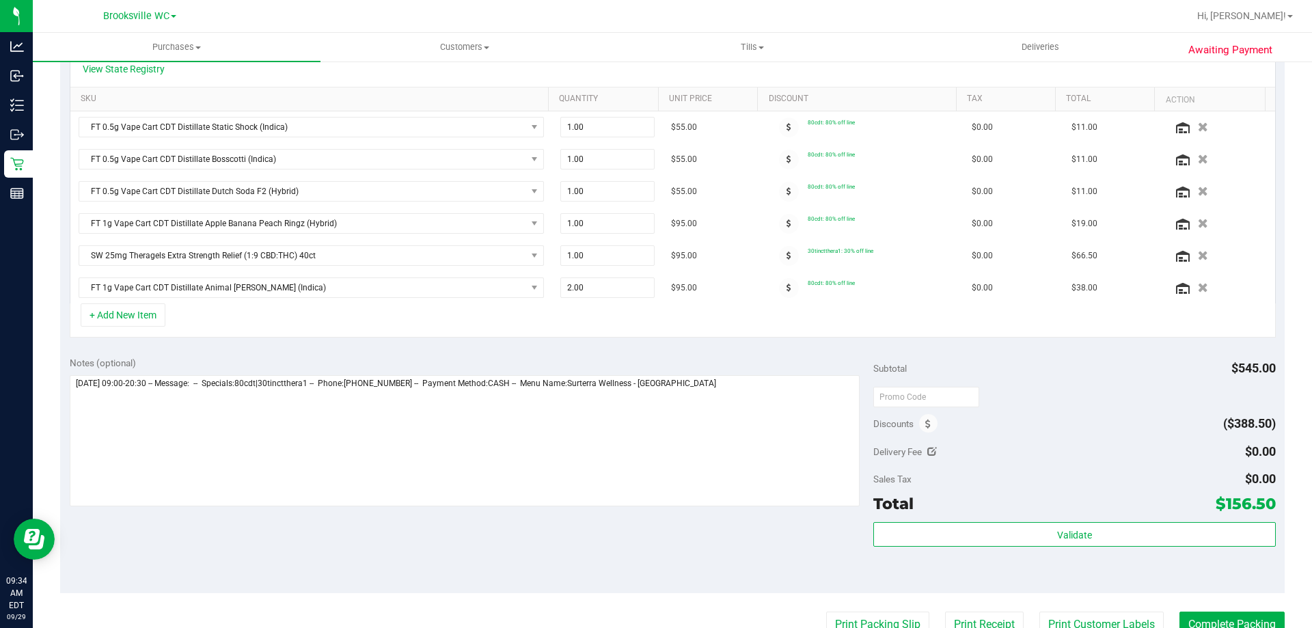
scroll to position [410, 0]
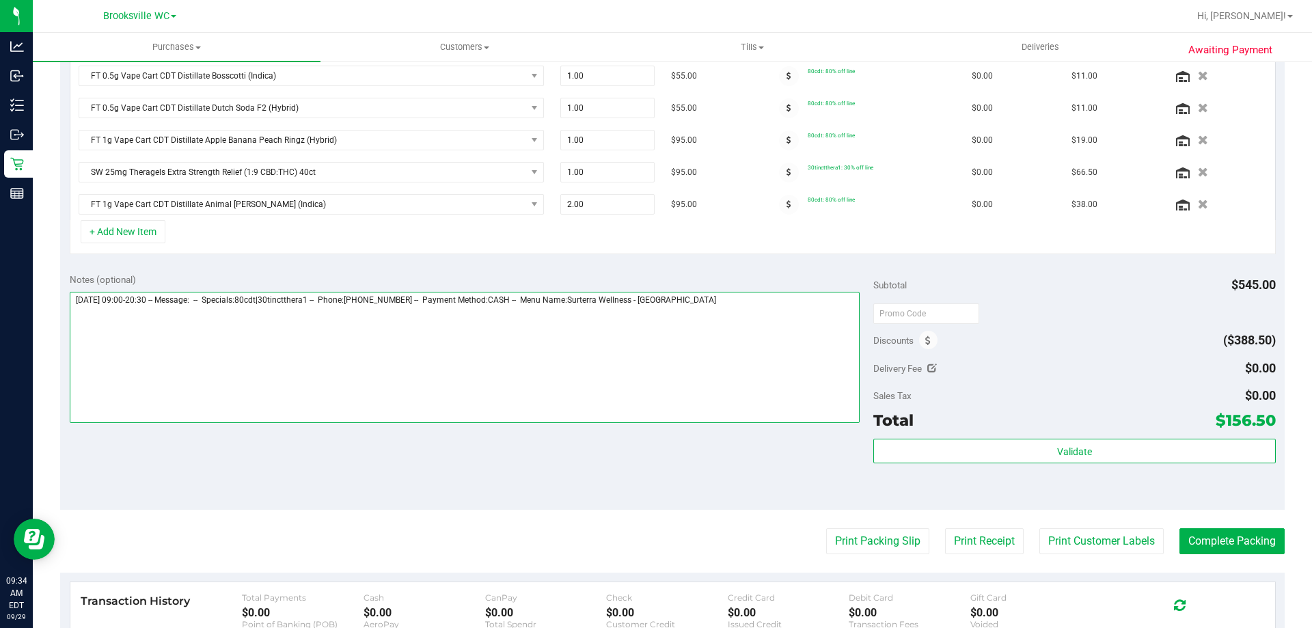
click at [733, 310] on textarea at bounding box center [465, 357] width 791 height 131
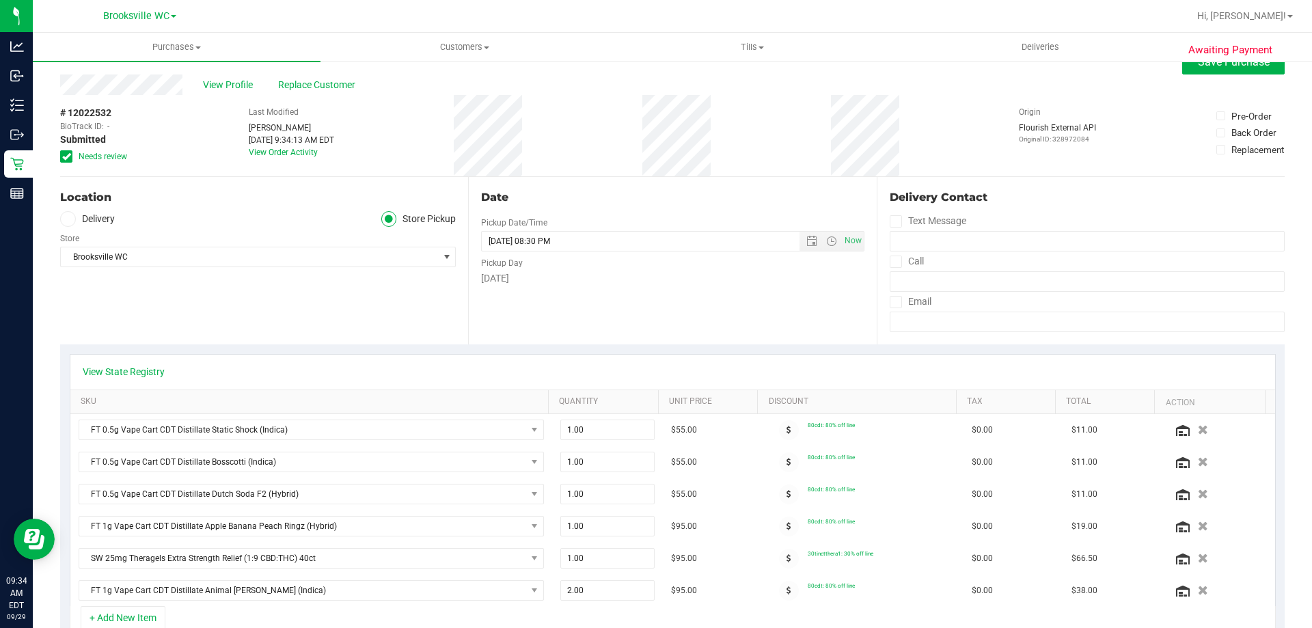
scroll to position [0, 0]
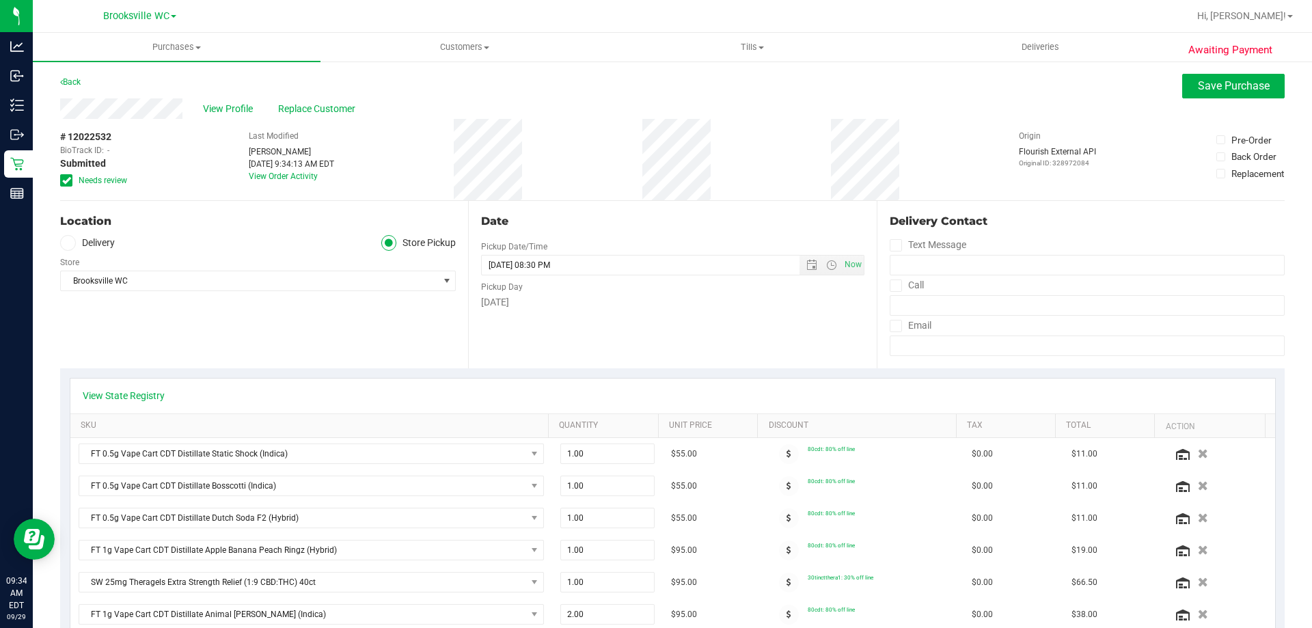
type textarea "[DATE] 09:00-20:30 -- Message: -- Specials:80cdt|30tinctthera1 -- Phone:[PHONE_…"
click at [1202, 74] on button "Save Purchase" at bounding box center [1233, 86] width 103 height 25
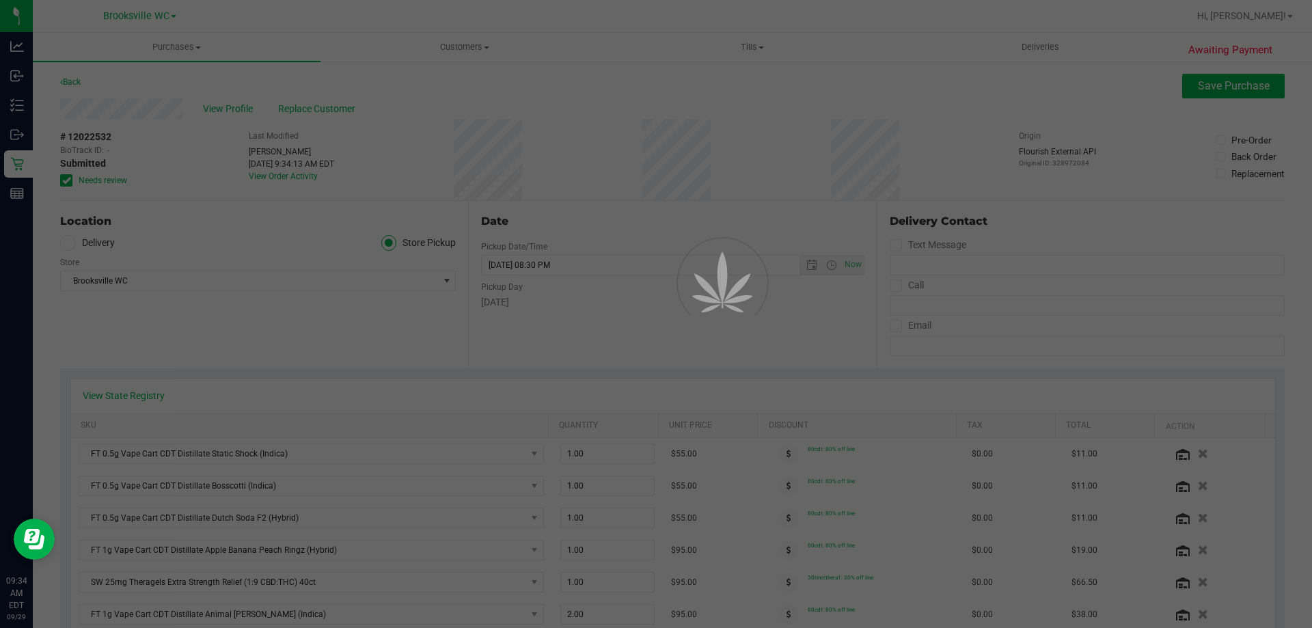
click at [217, 111] on div at bounding box center [656, 314] width 1312 height 628
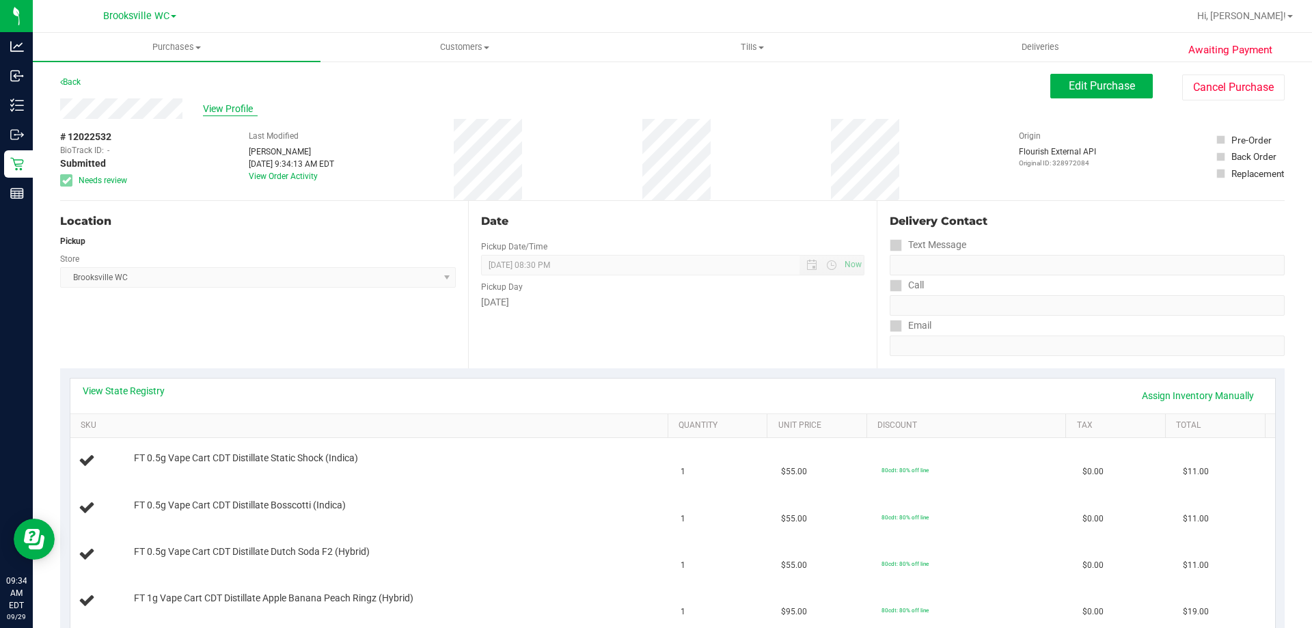
click at [228, 111] on span "View Profile" at bounding box center [230, 109] width 55 height 14
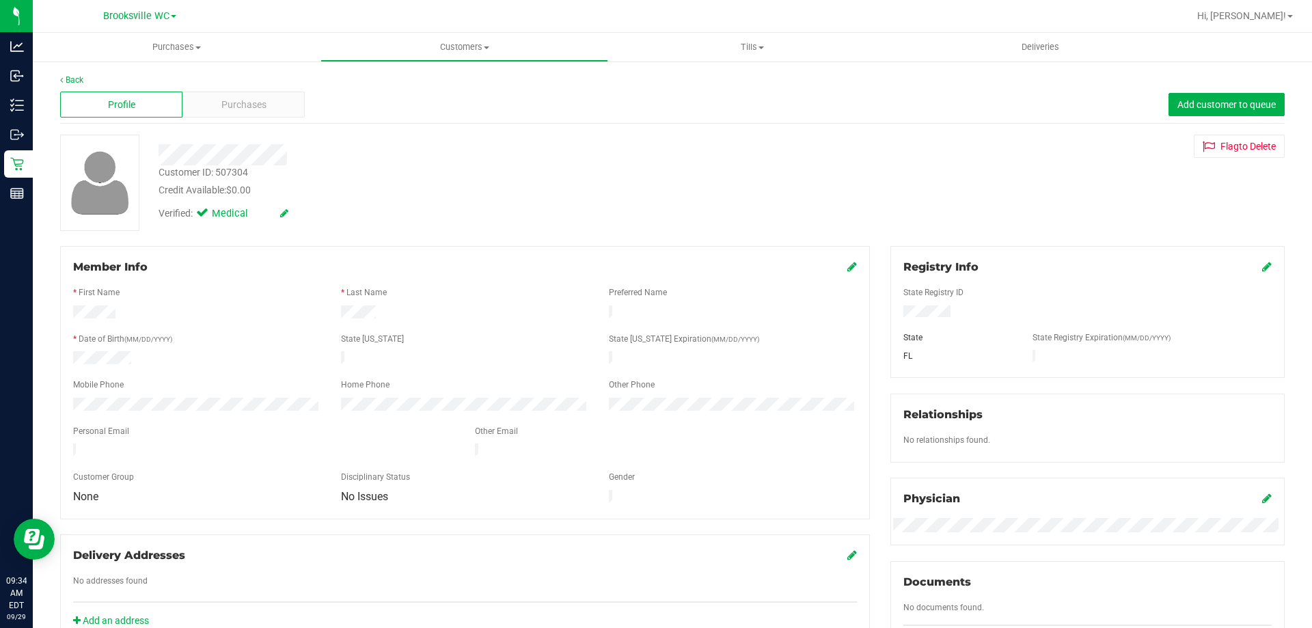
click at [246, 172] on div "Customer ID: 507304" at bounding box center [204, 172] width 90 height 14
click at [238, 169] on div "Customer ID: 507304" at bounding box center [204, 172] width 90 height 14
copy div "507304"
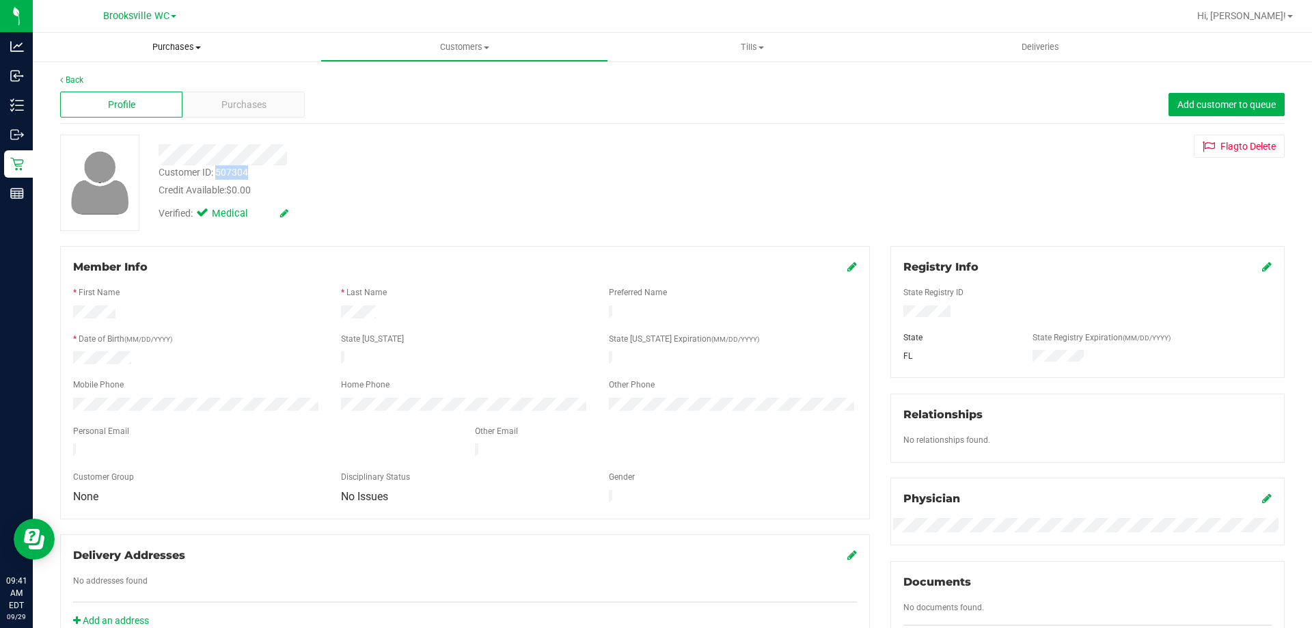
click at [192, 52] on span "Purchases" at bounding box center [177, 47] width 288 height 12
click at [180, 94] on li "Fulfillment" at bounding box center [177, 99] width 288 height 16
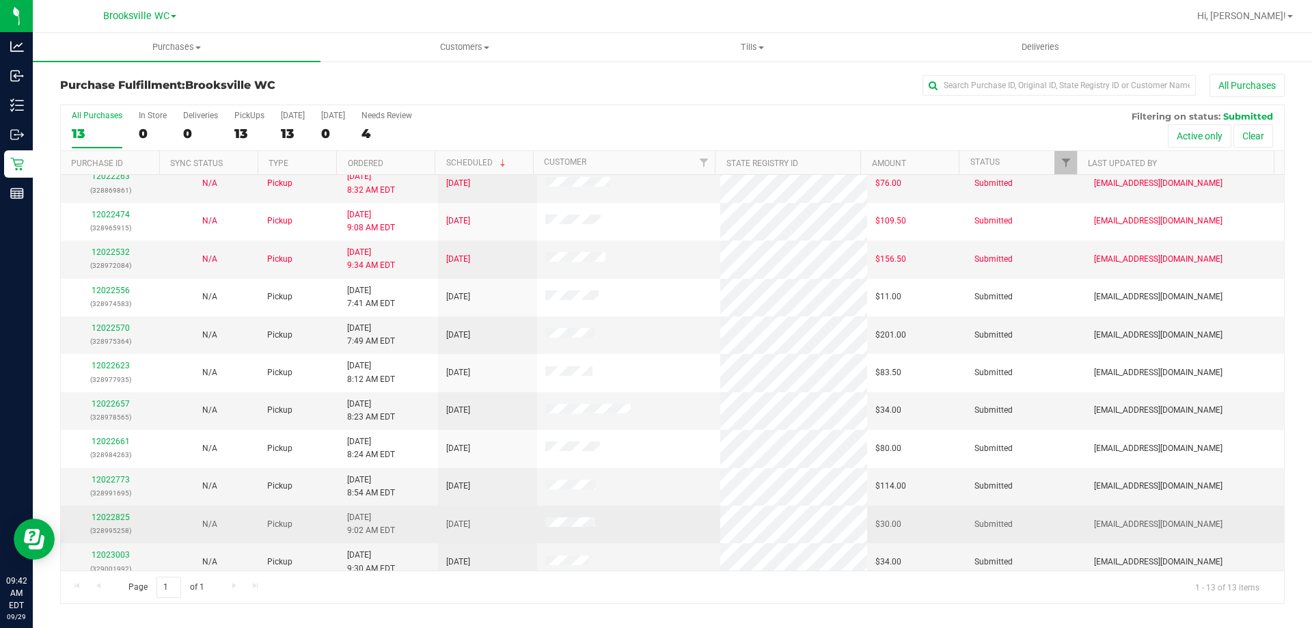
scroll to position [96, 0]
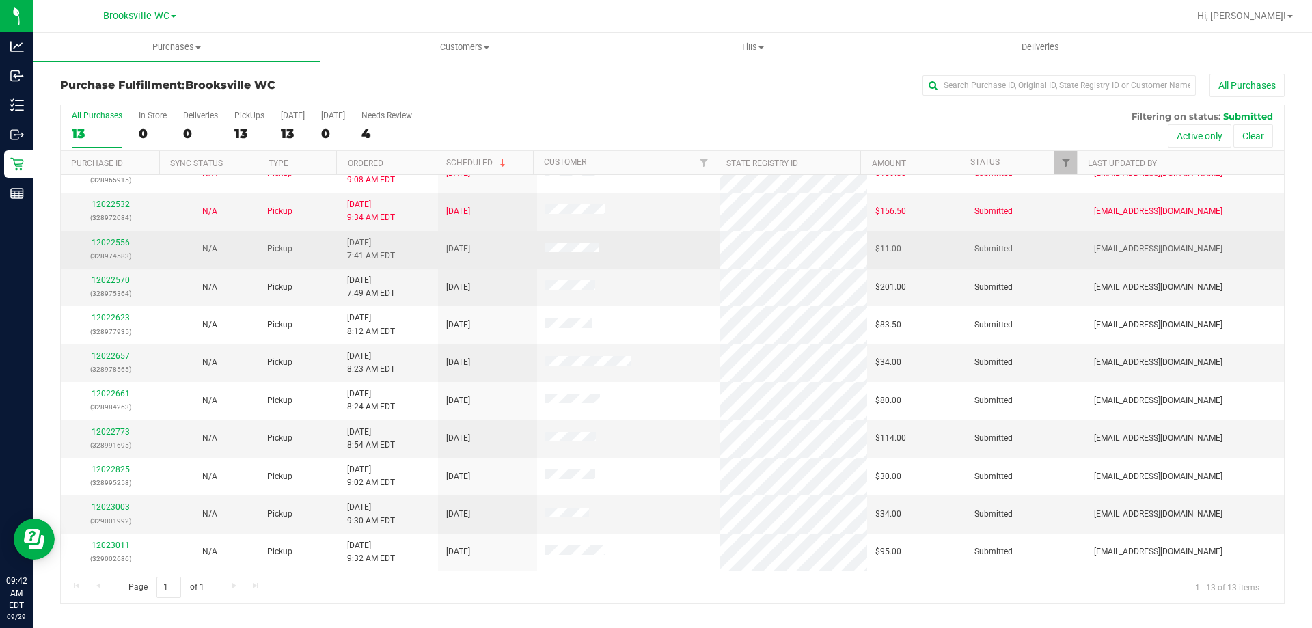
click at [111, 240] on link "12022556" at bounding box center [111, 243] width 38 height 10
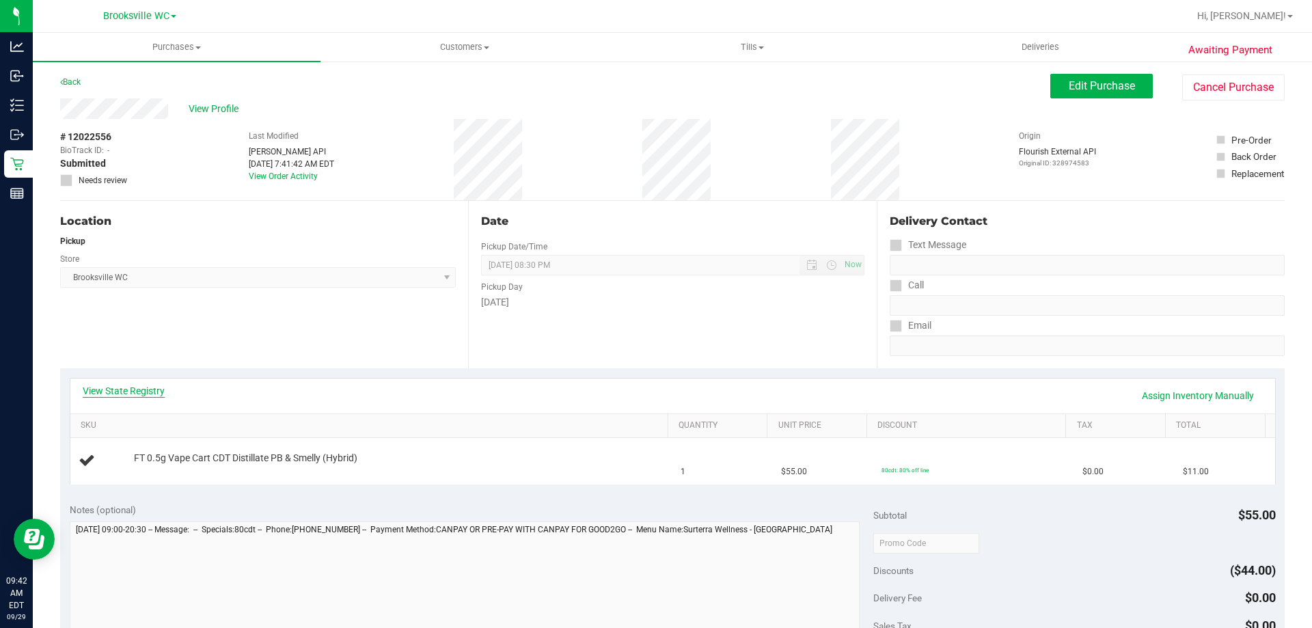
click at [133, 391] on link "View State Registry" at bounding box center [124, 391] width 82 height 14
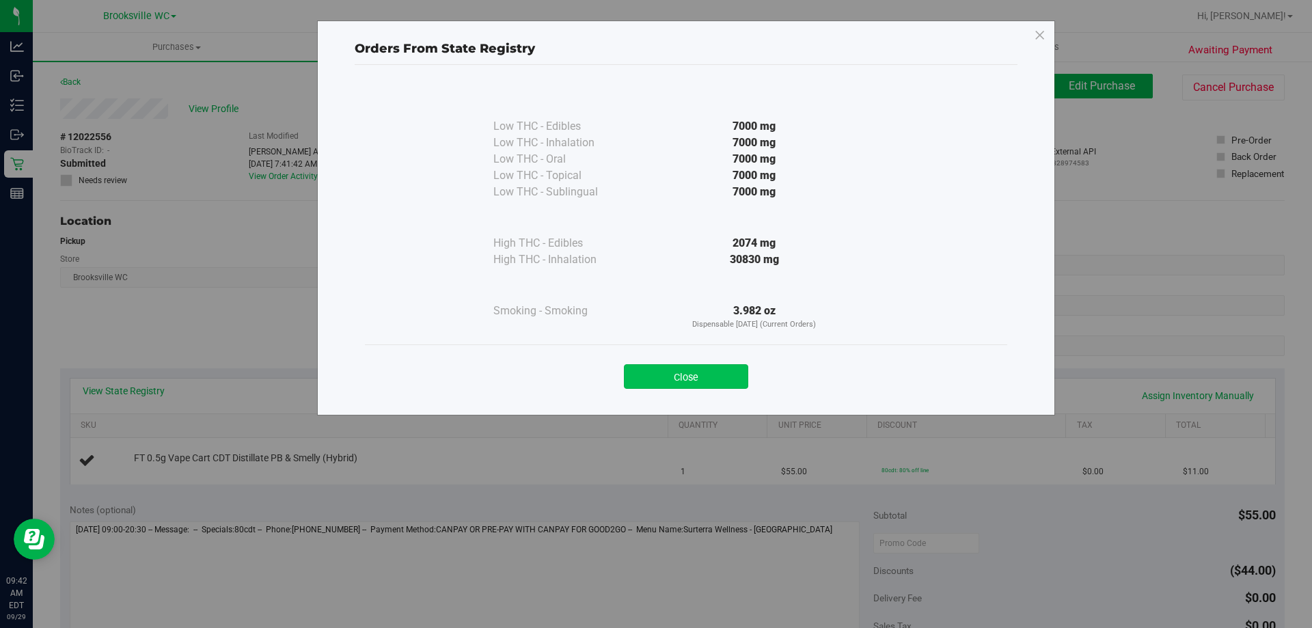
click at [683, 375] on button "Close" at bounding box center [686, 376] width 124 height 25
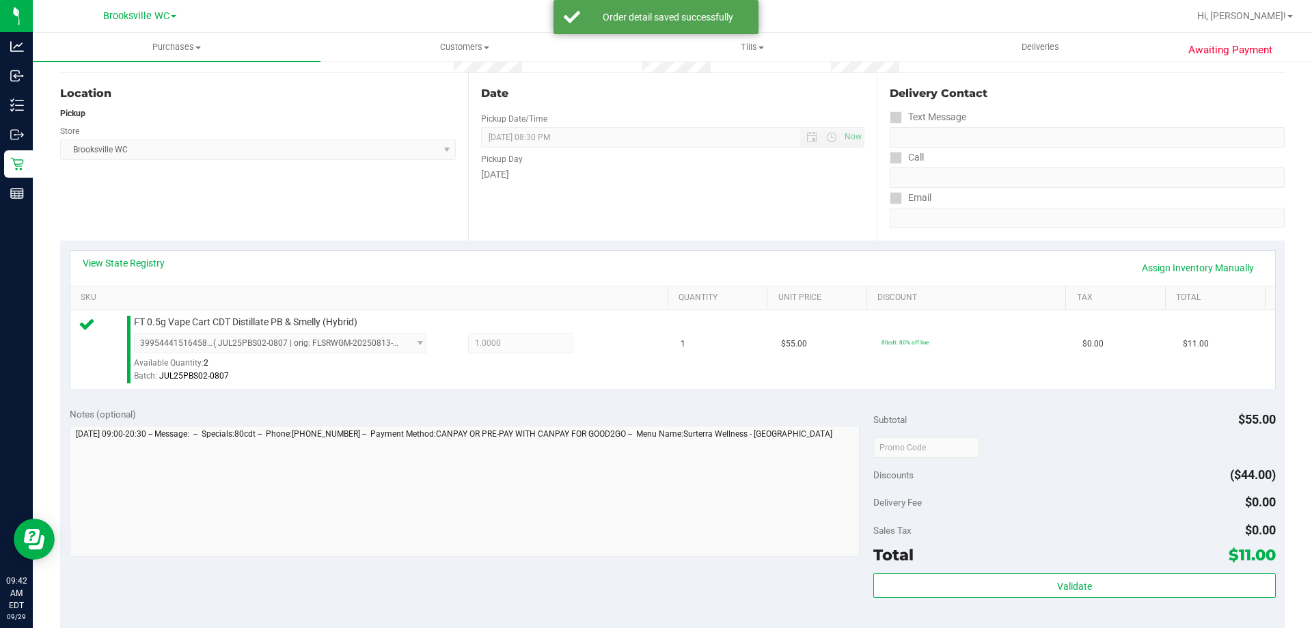
scroll to position [273, 0]
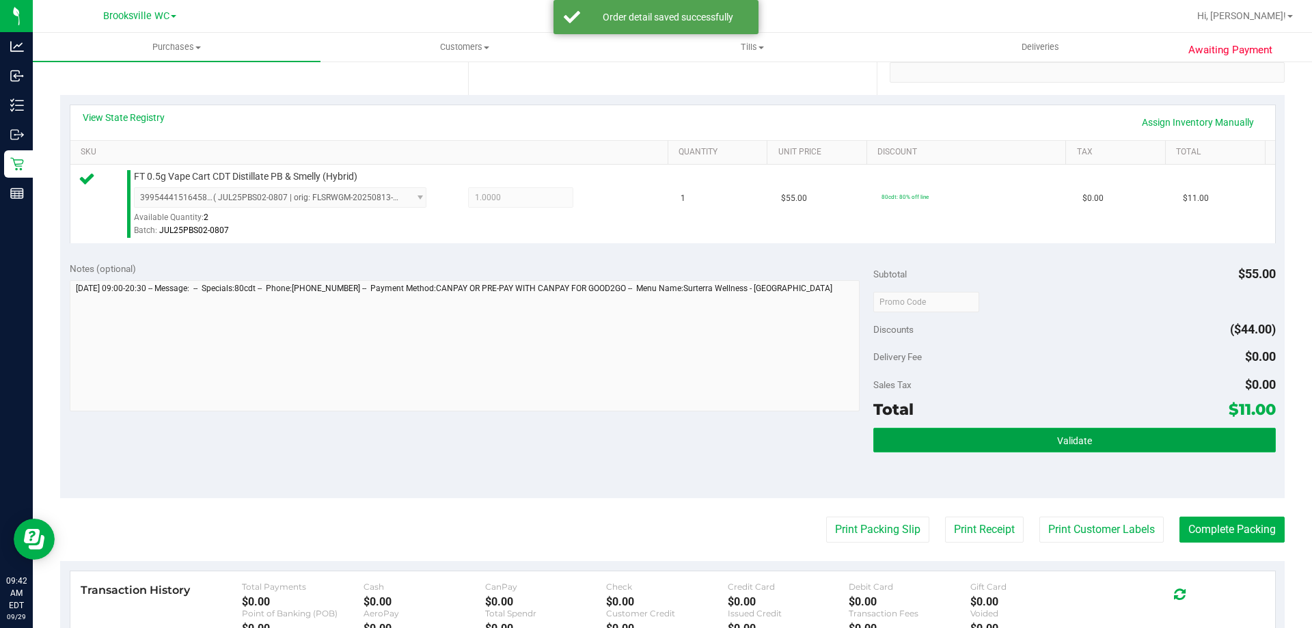
drag, startPoint x: 1095, startPoint y: 437, endPoint x: 1095, endPoint y: 448, distance: 11.0
click at [1095, 448] on button "Validate" at bounding box center [1074, 440] width 402 height 25
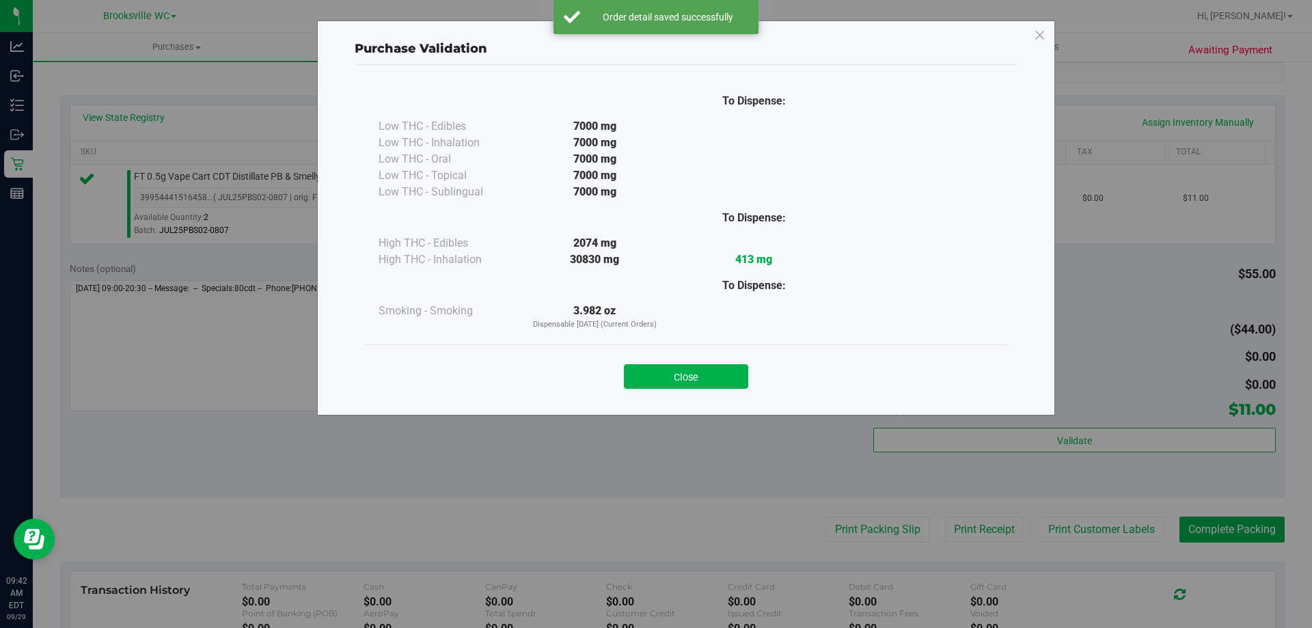
drag, startPoint x: 686, startPoint y: 372, endPoint x: 690, endPoint y: 366, distance: 7.4
click at [687, 372] on button "Close" at bounding box center [686, 376] width 124 height 25
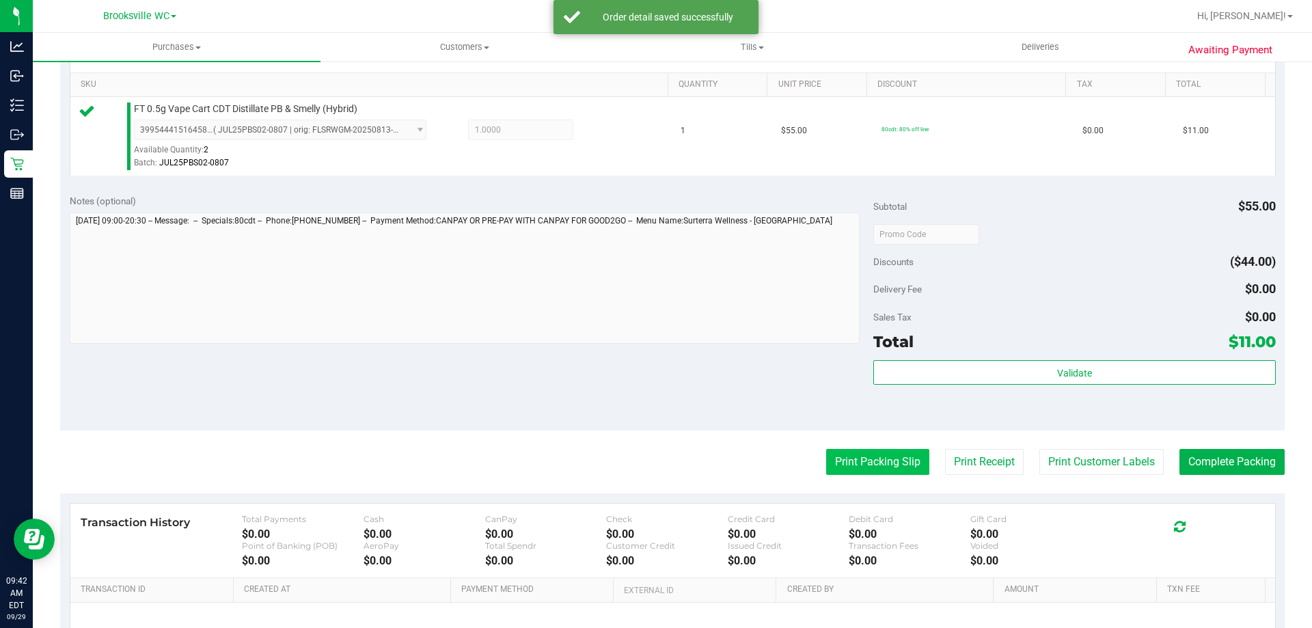
scroll to position [342, 0]
click at [860, 474] on button "Print Packing Slip" at bounding box center [877, 461] width 103 height 26
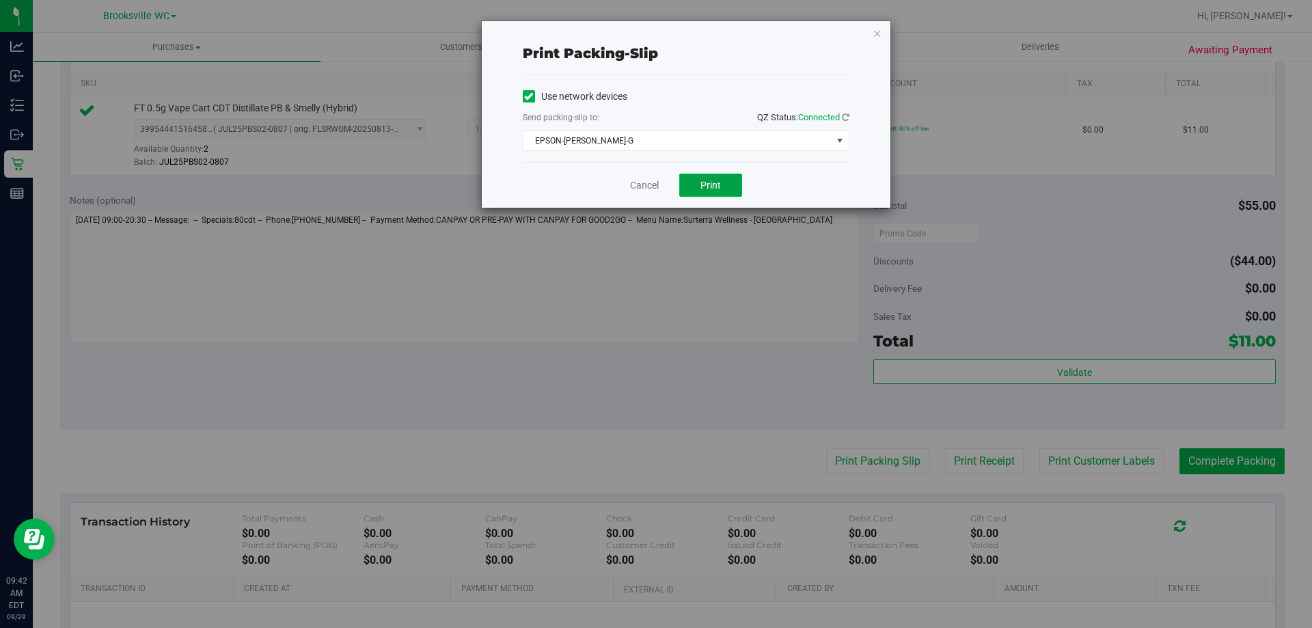
click at [729, 191] on button "Print" at bounding box center [710, 185] width 63 height 23
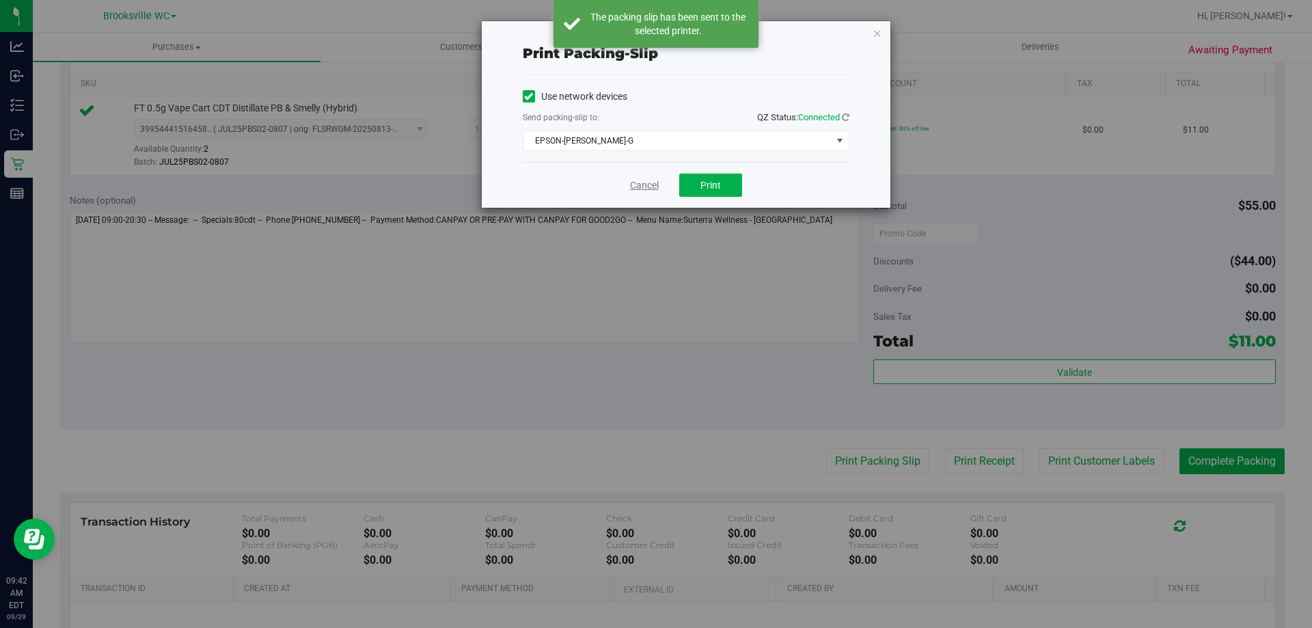
click at [642, 181] on link "Cancel" at bounding box center [644, 185] width 29 height 14
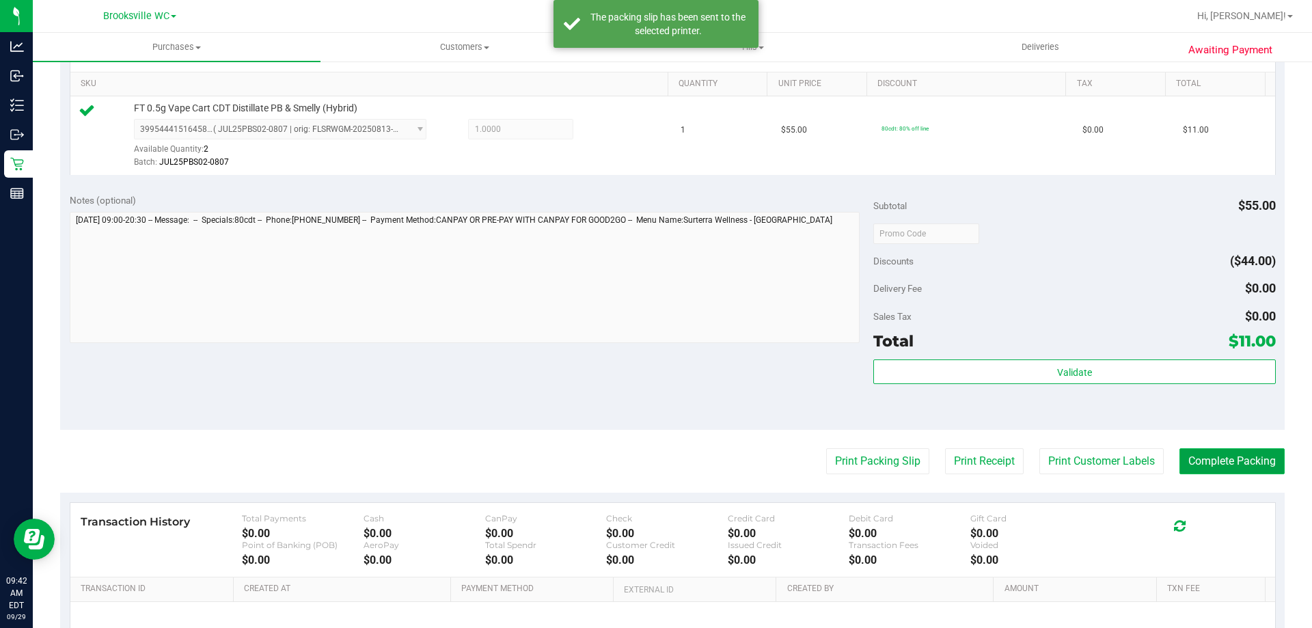
click at [1214, 454] on button "Complete Packing" at bounding box center [1231, 461] width 105 height 26
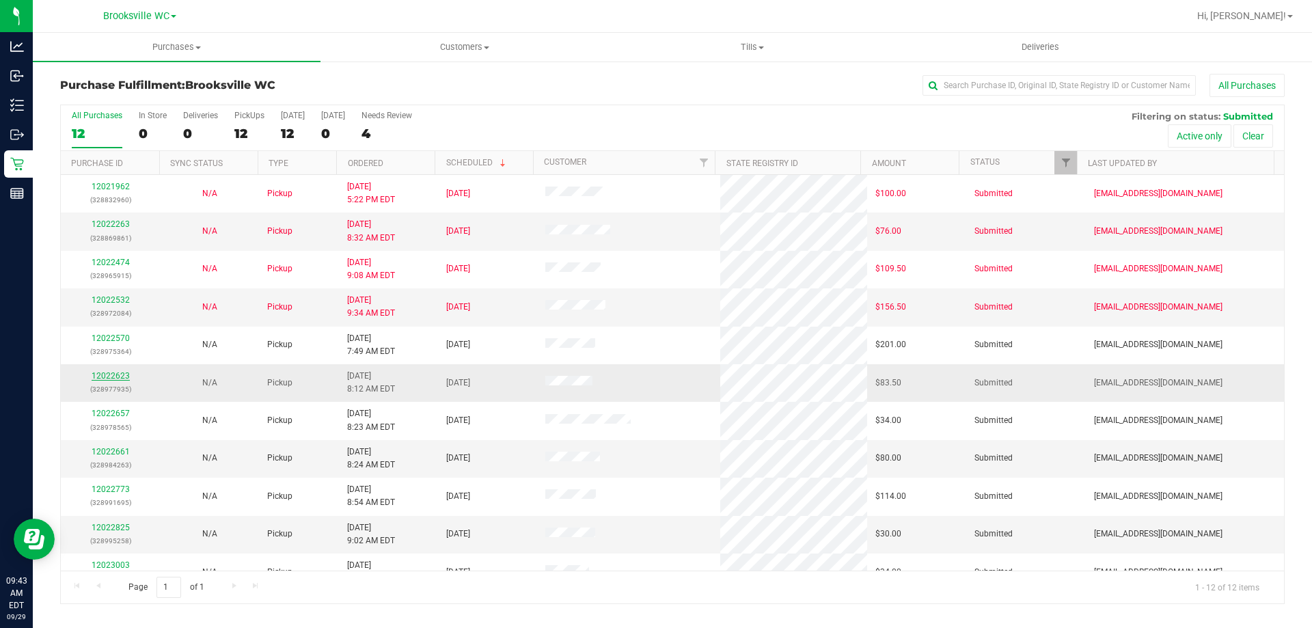
click at [115, 379] on link "12022623" at bounding box center [111, 376] width 38 height 10
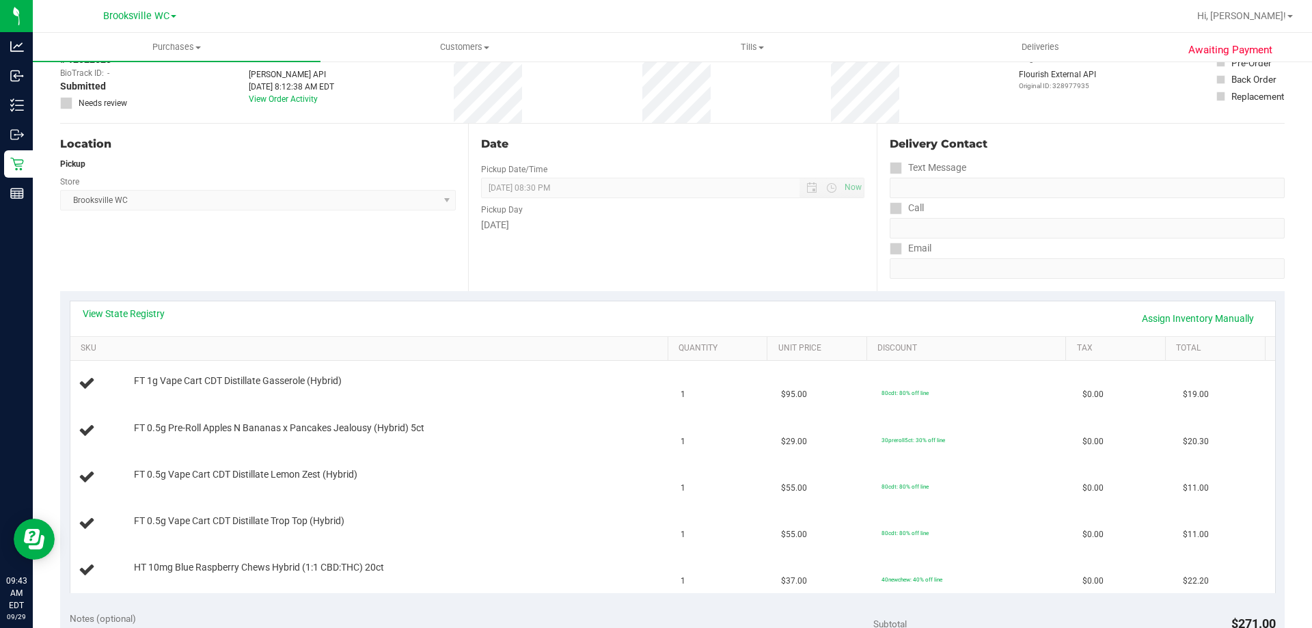
scroll to position [205, 0]
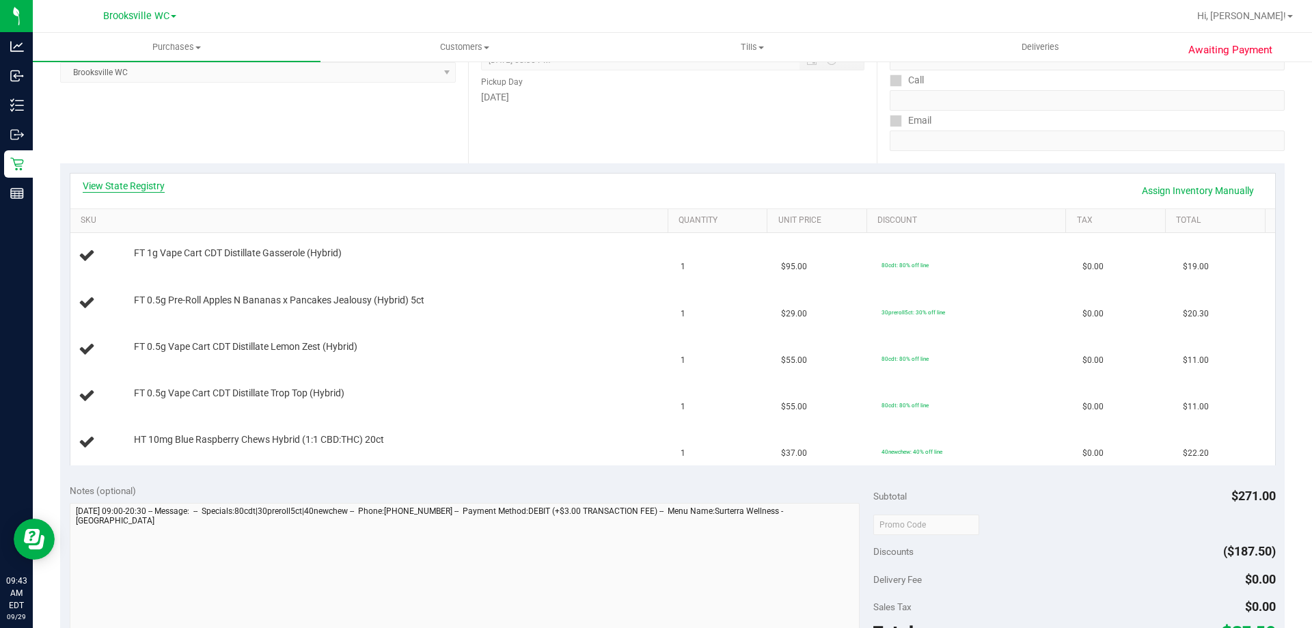
click at [110, 189] on link "View State Registry" at bounding box center [124, 186] width 82 height 14
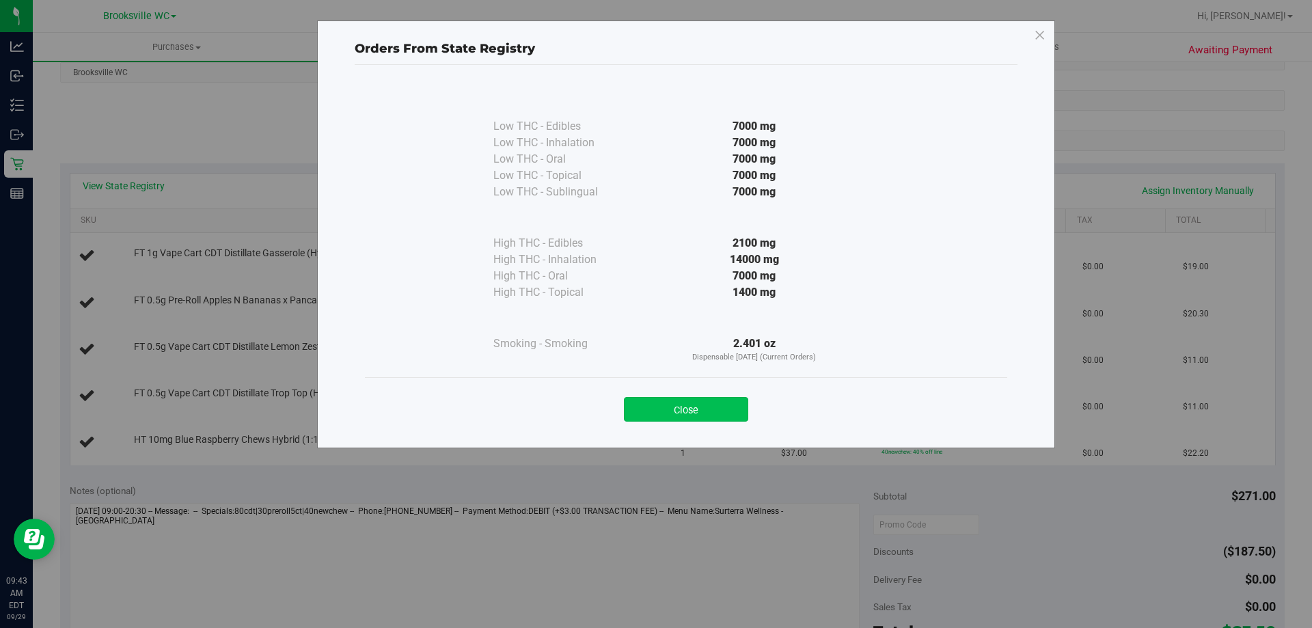
click at [728, 399] on button "Close" at bounding box center [686, 409] width 124 height 25
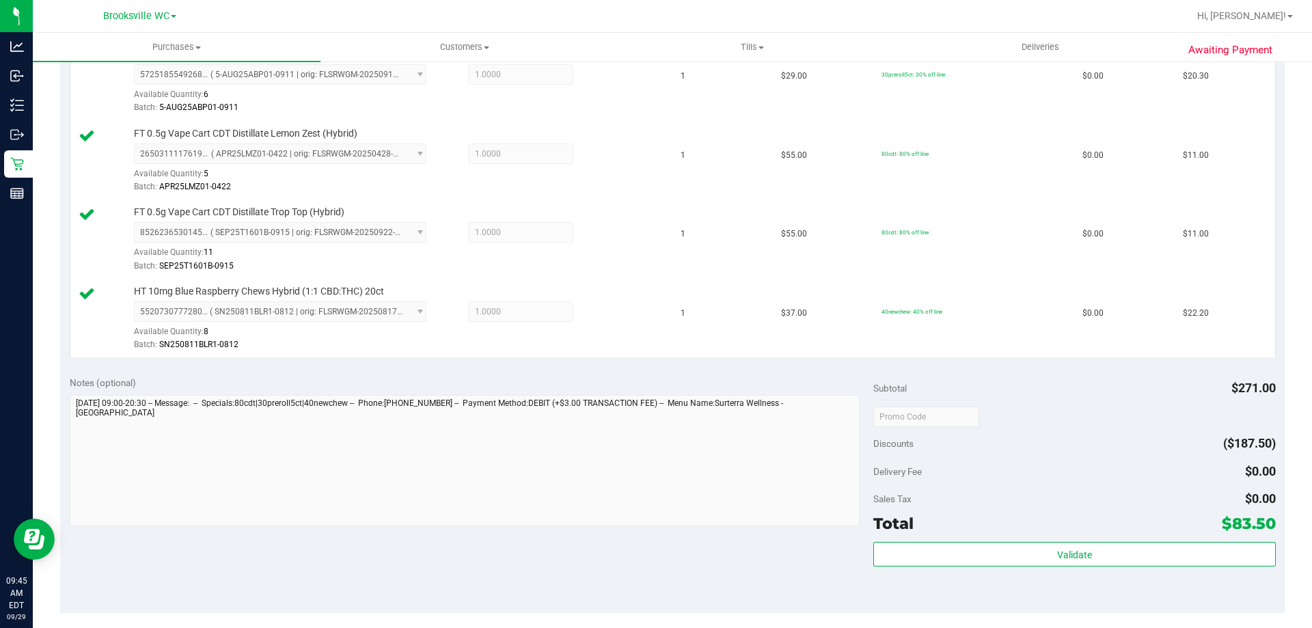
scroll to position [547, 0]
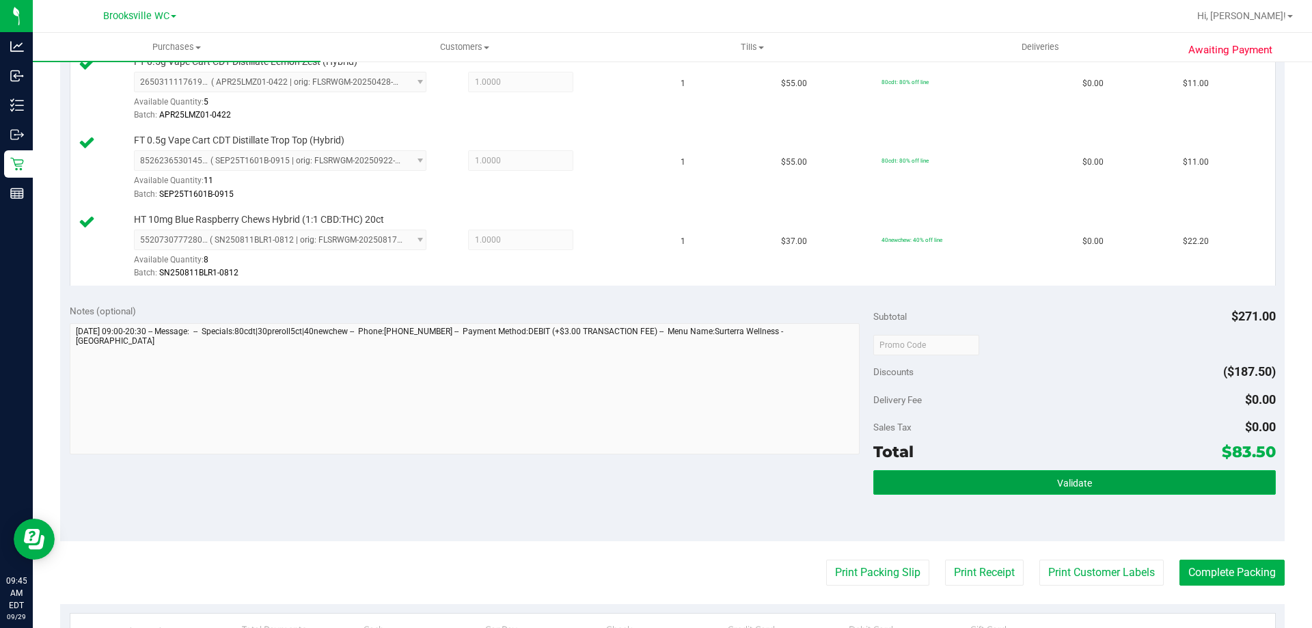
click at [1072, 482] on span "Validate" at bounding box center [1074, 483] width 35 height 11
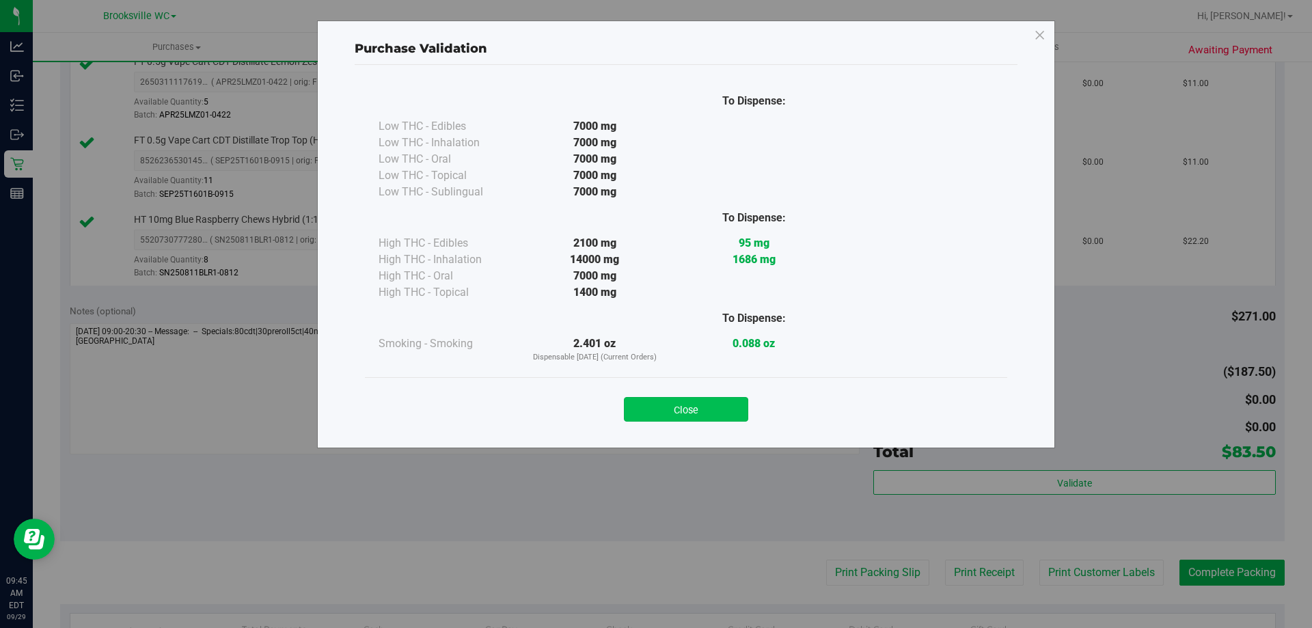
click at [698, 409] on button "Close" at bounding box center [686, 409] width 124 height 25
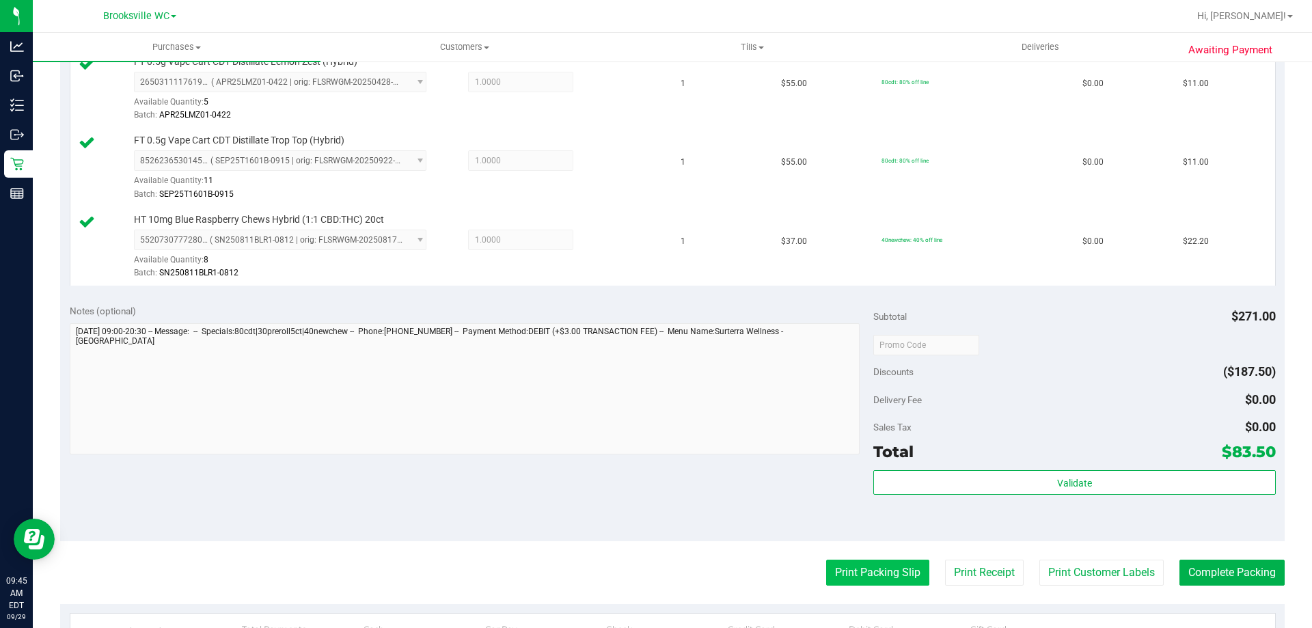
click at [909, 582] on button "Print Packing Slip" at bounding box center [877, 573] width 103 height 26
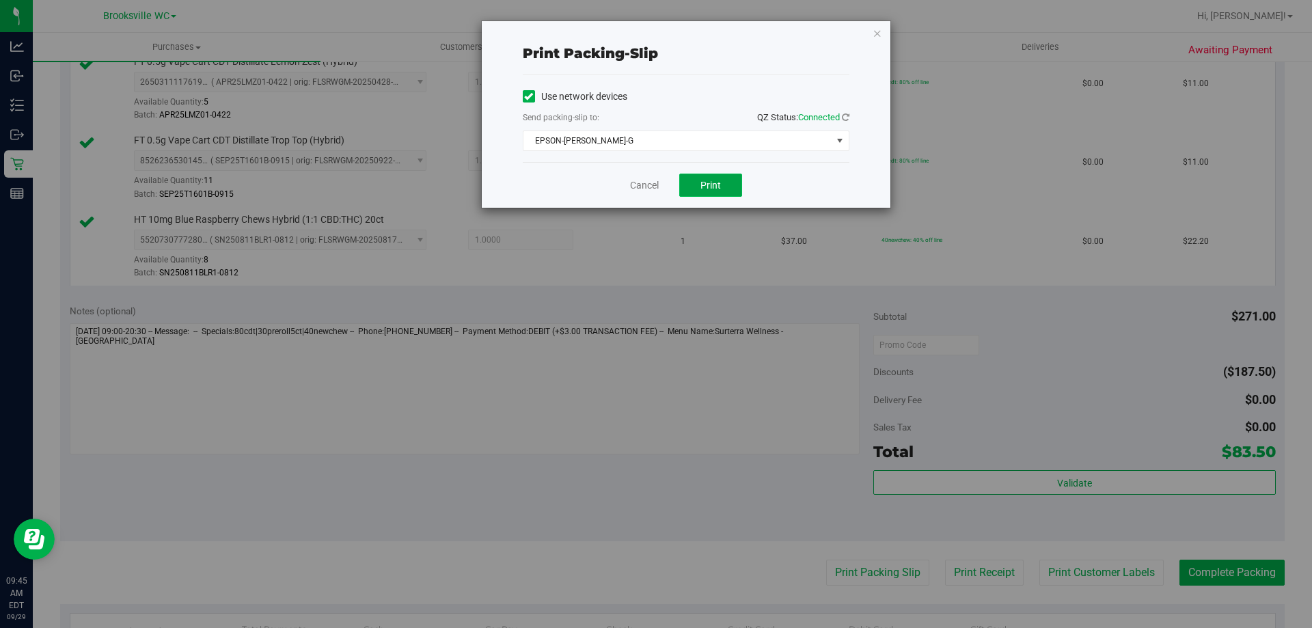
click at [713, 176] on button "Print" at bounding box center [710, 185] width 63 height 23
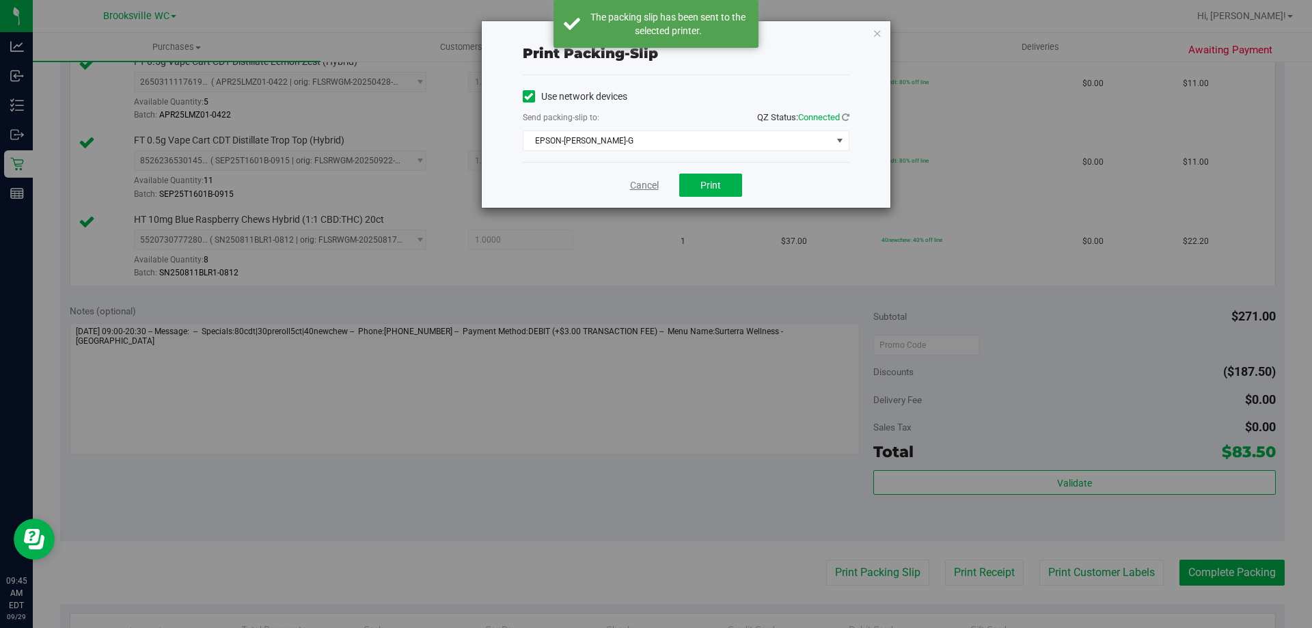
click at [646, 187] on link "Cancel" at bounding box center [644, 185] width 29 height 14
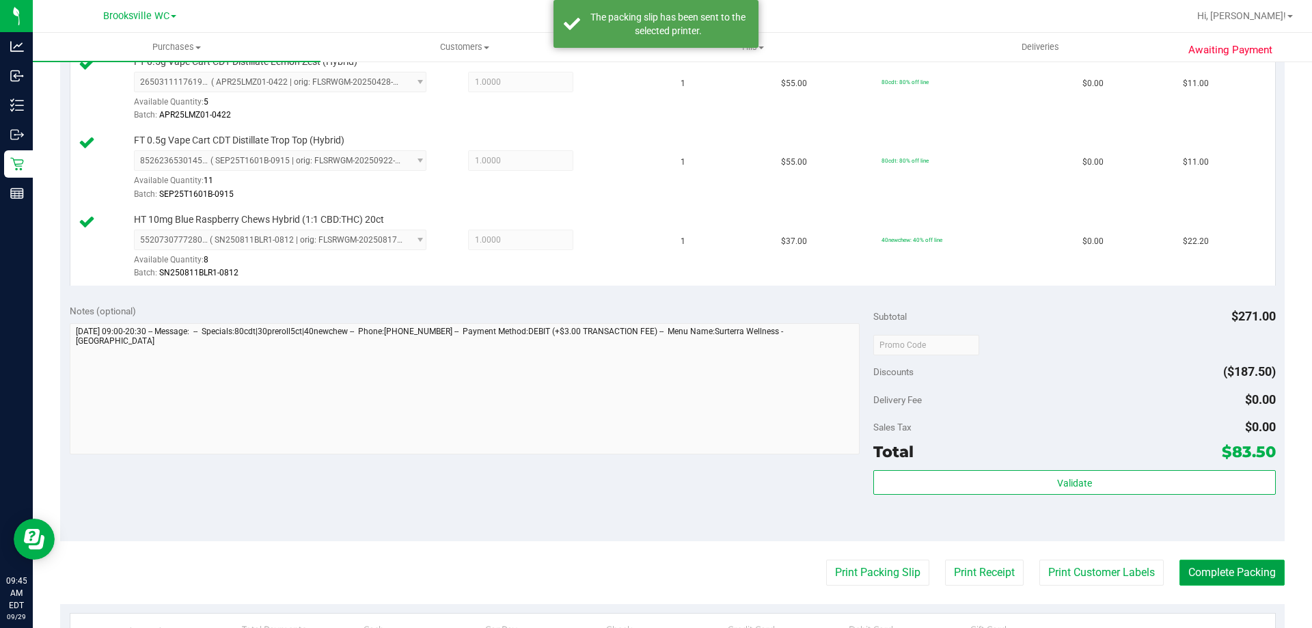
click at [1222, 569] on button "Complete Packing" at bounding box center [1231, 573] width 105 height 26
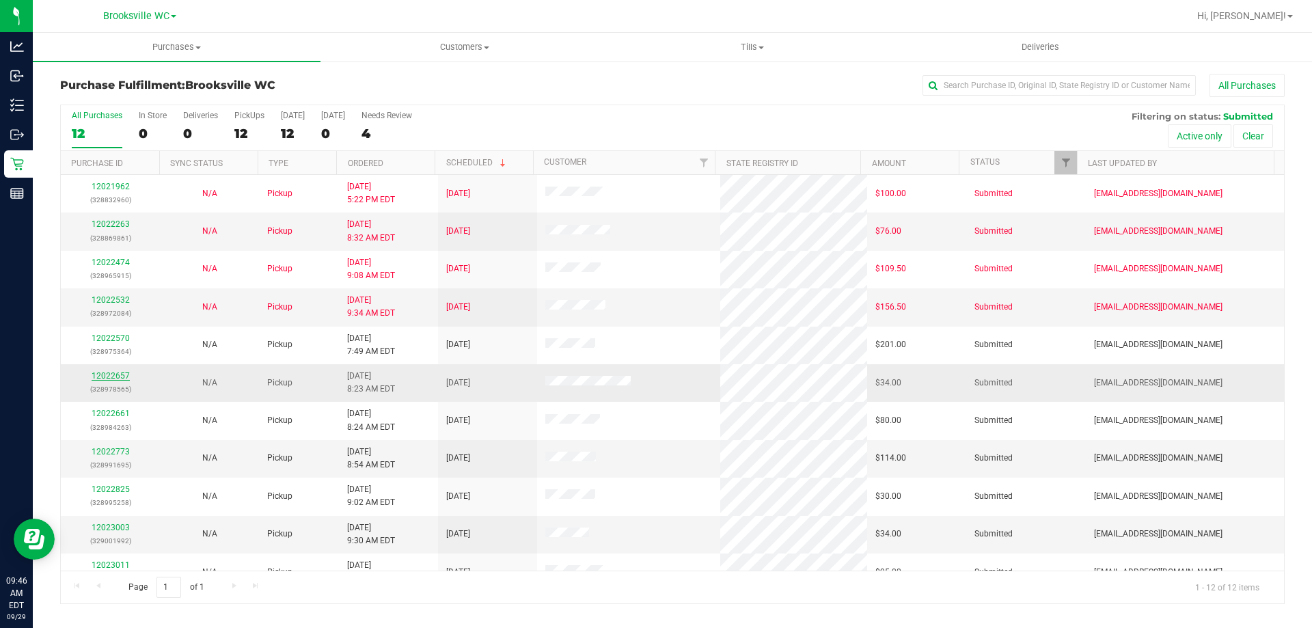
click at [116, 378] on link "12022657" at bounding box center [111, 376] width 38 height 10
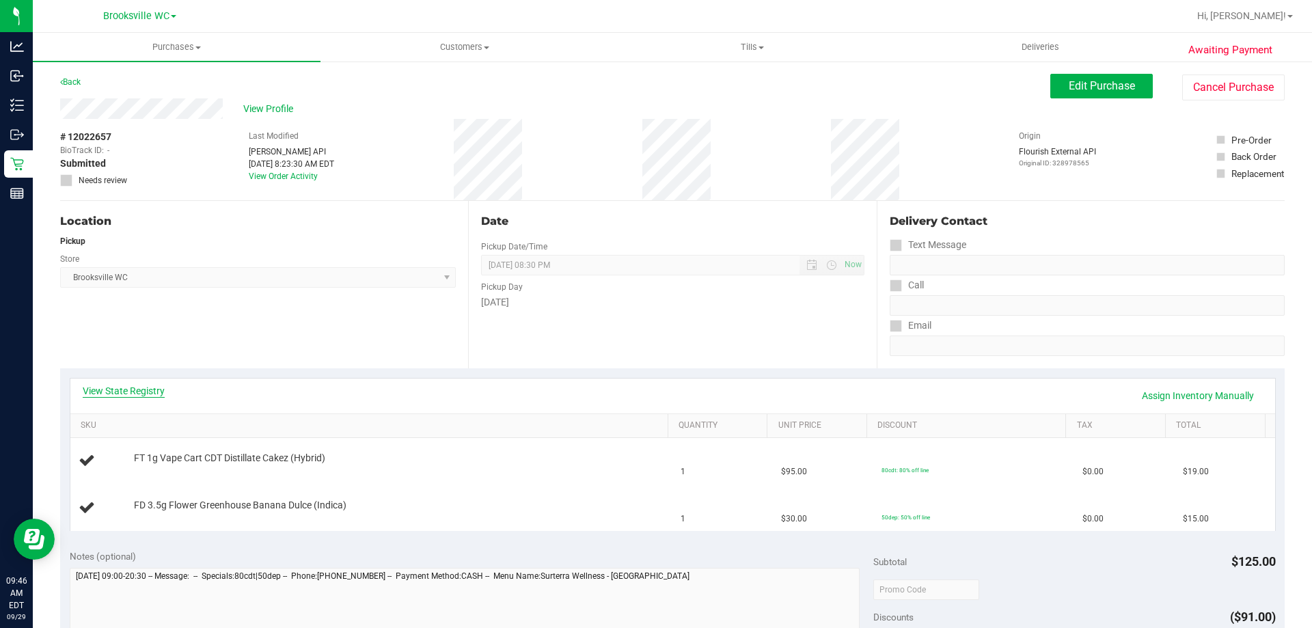
click at [107, 385] on link "View State Registry" at bounding box center [124, 391] width 82 height 14
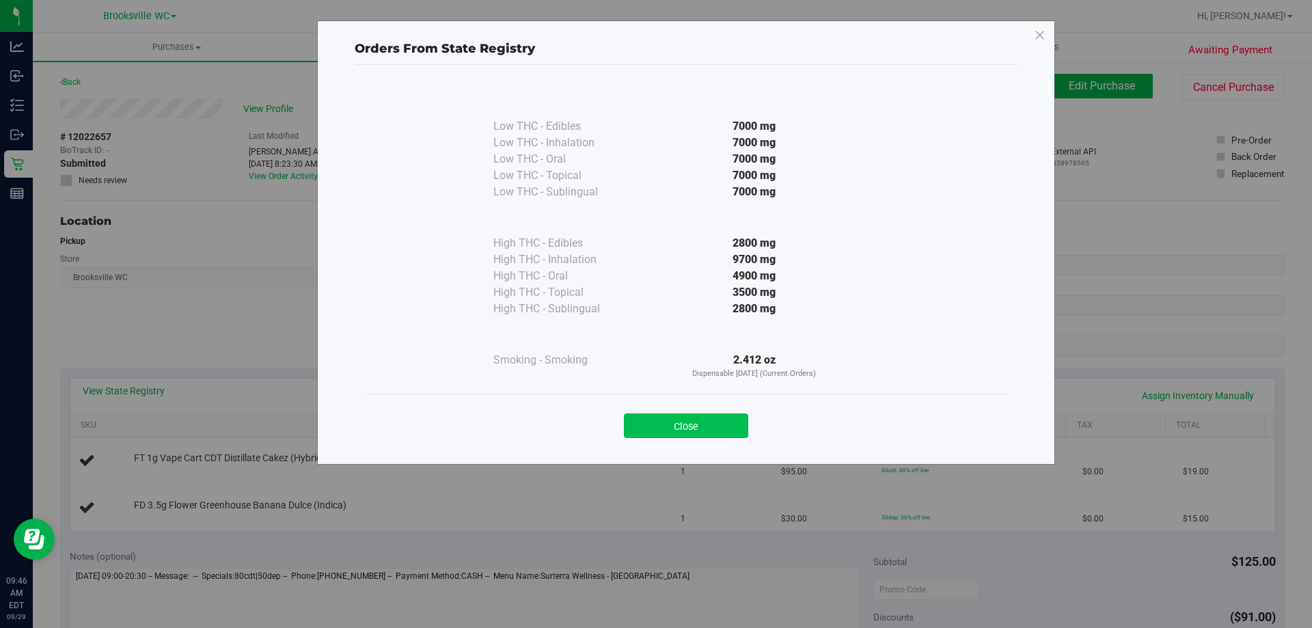
click at [720, 433] on button "Close" at bounding box center [686, 425] width 124 height 25
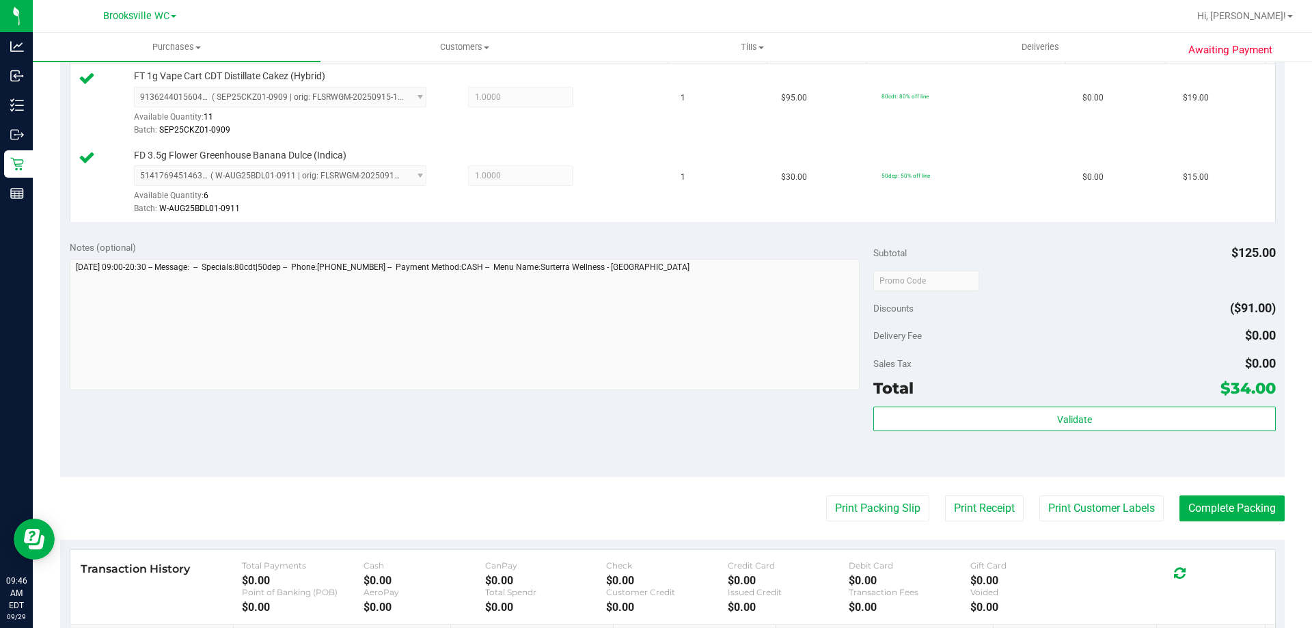
scroll to position [547, 0]
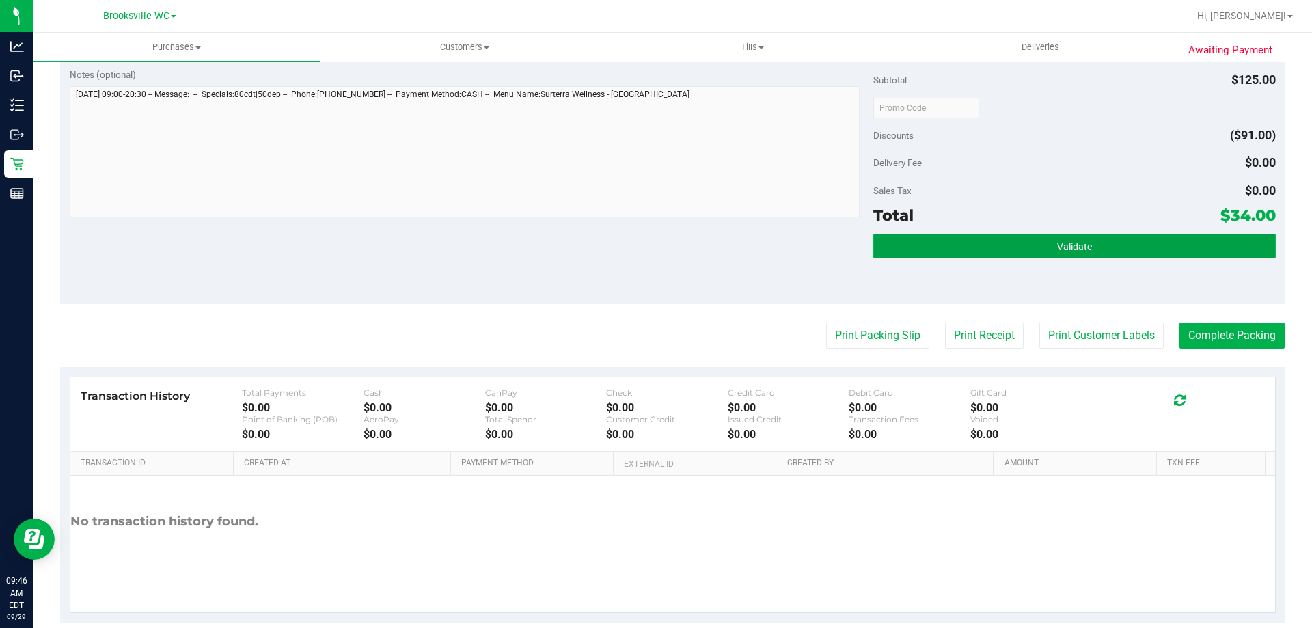
click at [1149, 252] on button "Validate" at bounding box center [1074, 246] width 402 height 25
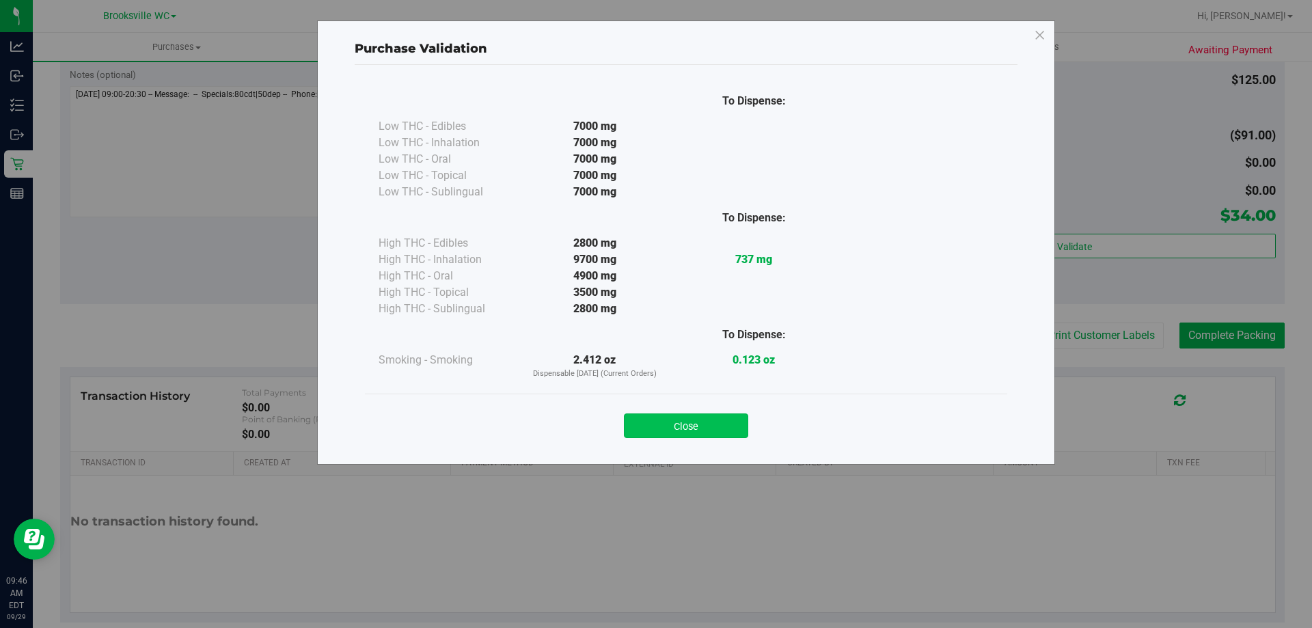
click at [688, 433] on button "Close" at bounding box center [686, 425] width 124 height 25
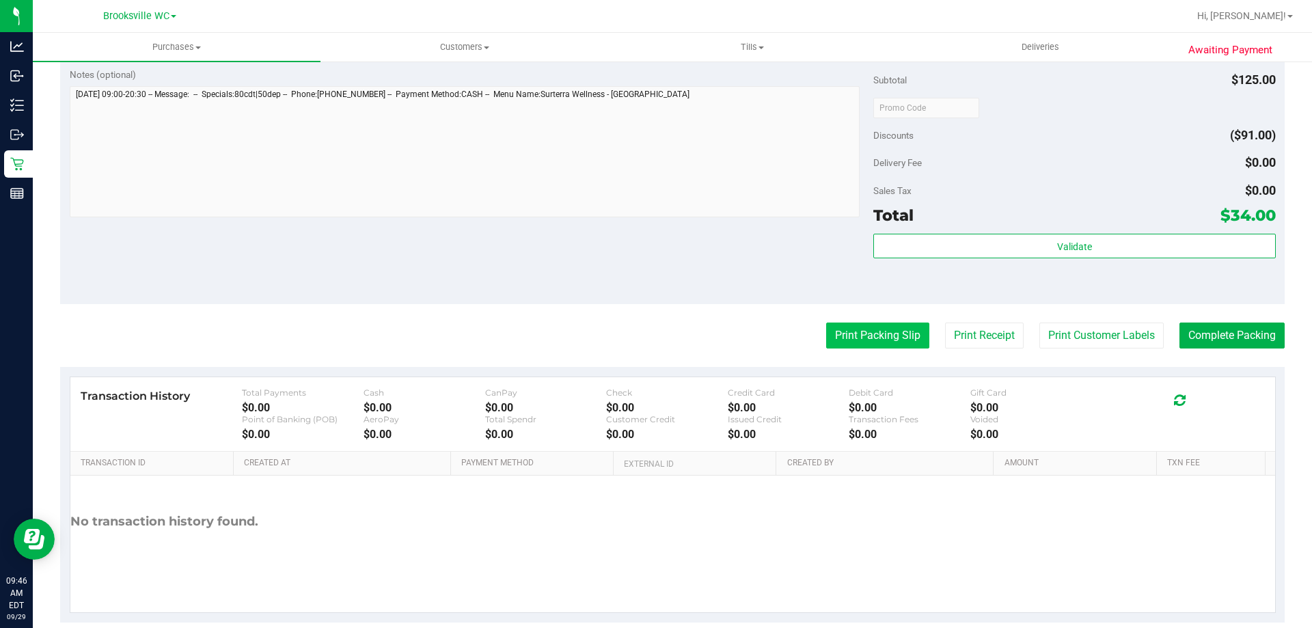
click at [836, 334] on button "Print Packing Slip" at bounding box center [877, 336] width 103 height 26
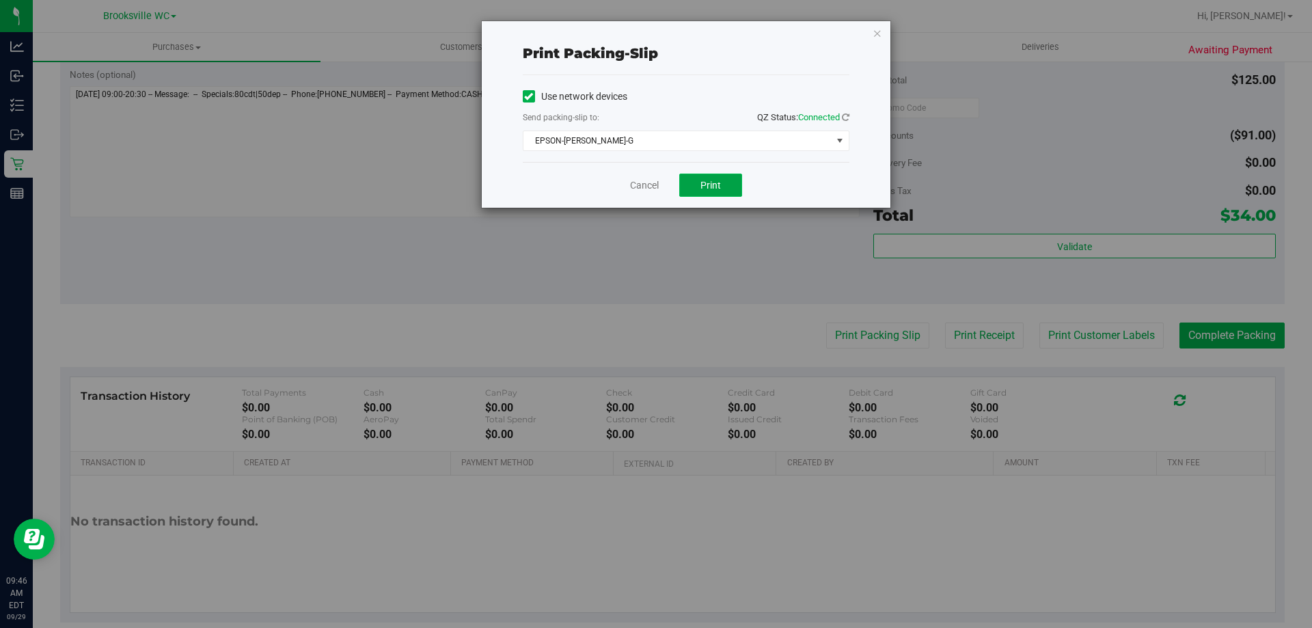
click at [719, 176] on button "Print" at bounding box center [710, 185] width 63 height 23
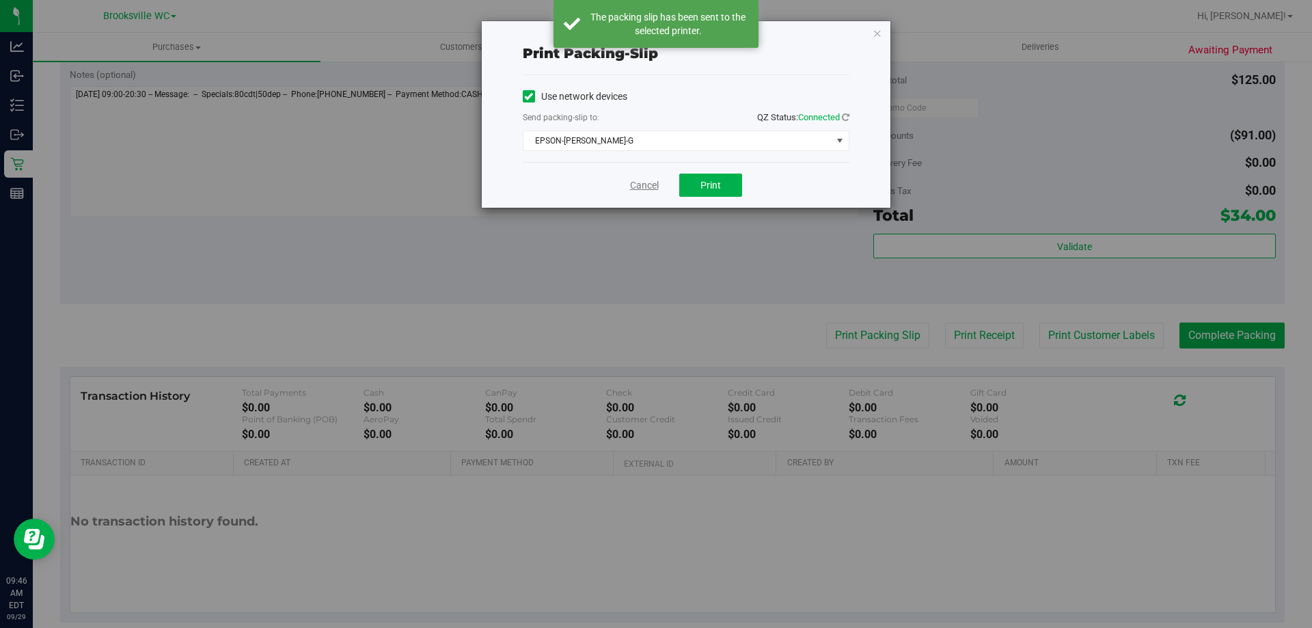
click at [640, 187] on link "Cancel" at bounding box center [644, 185] width 29 height 14
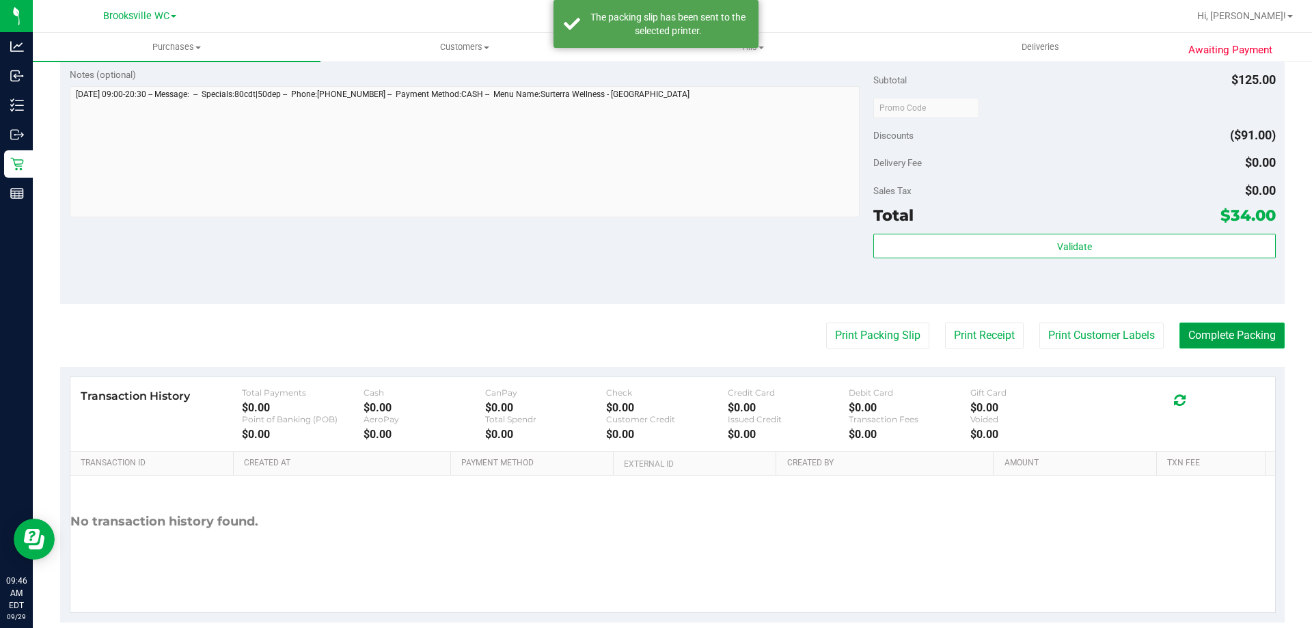
click at [1205, 332] on button "Complete Packing" at bounding box center [1231, 336] width 105 height 26
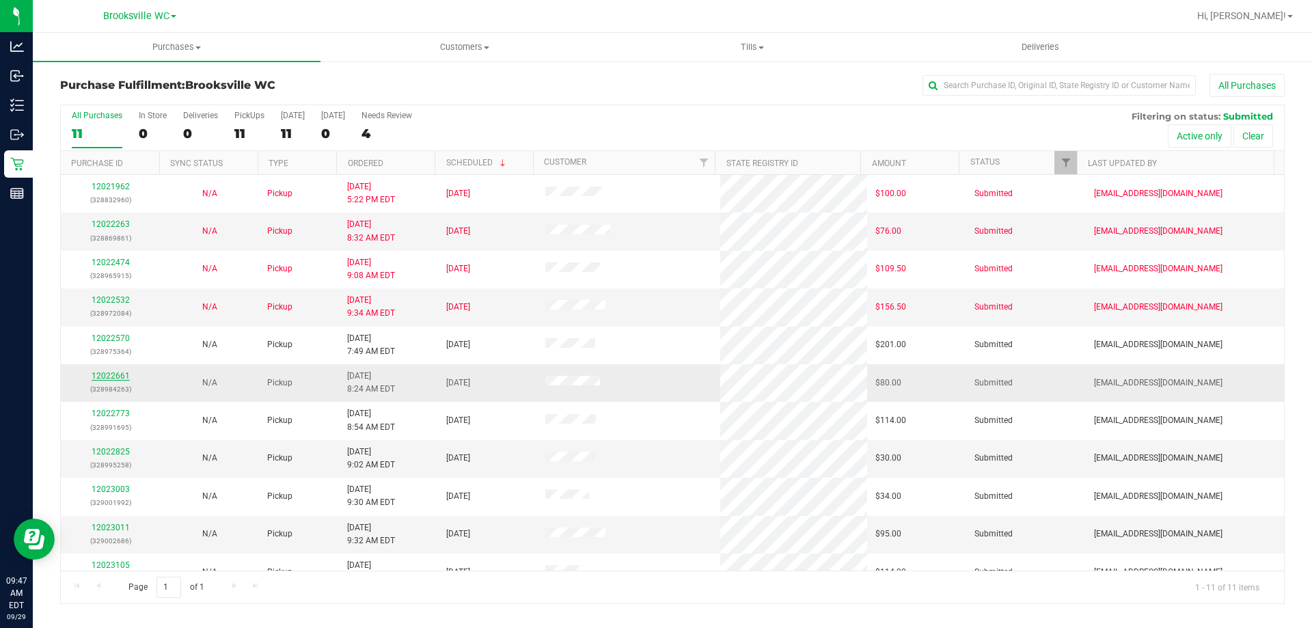
click at [118, 375] on link "12022661" at bounding box center [111, 376] width 38 height 10
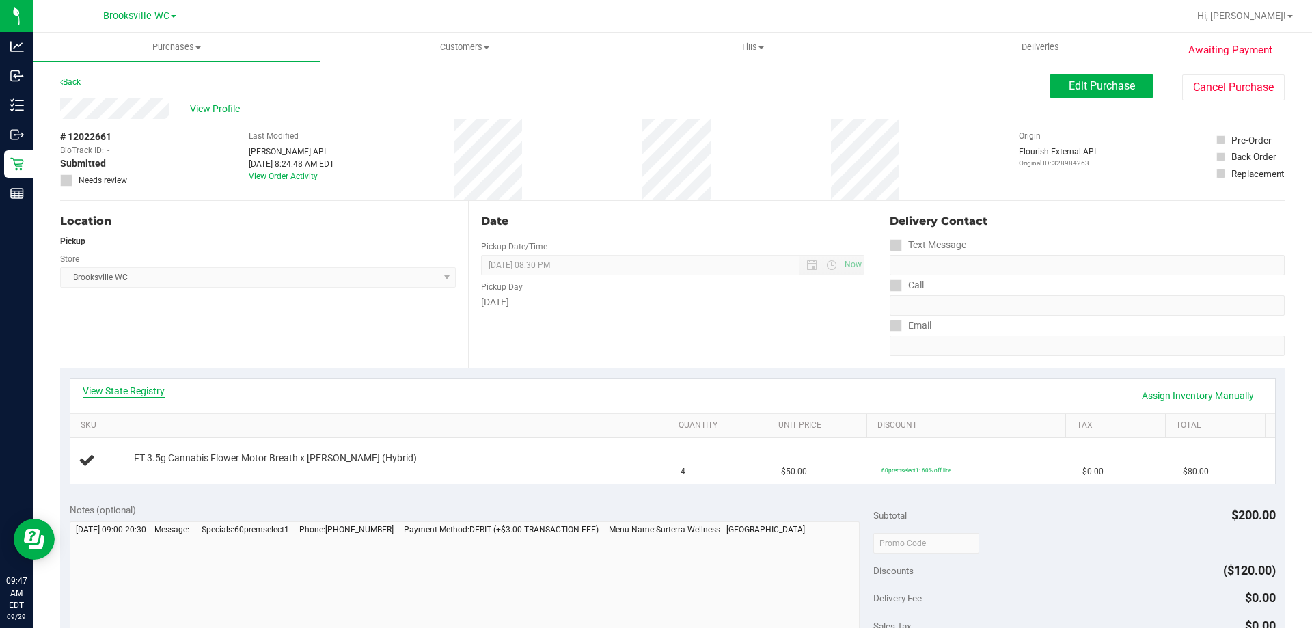
click at [136, 384] on link "View State Registry" at bounding box center [124, 391] width 82 height 14
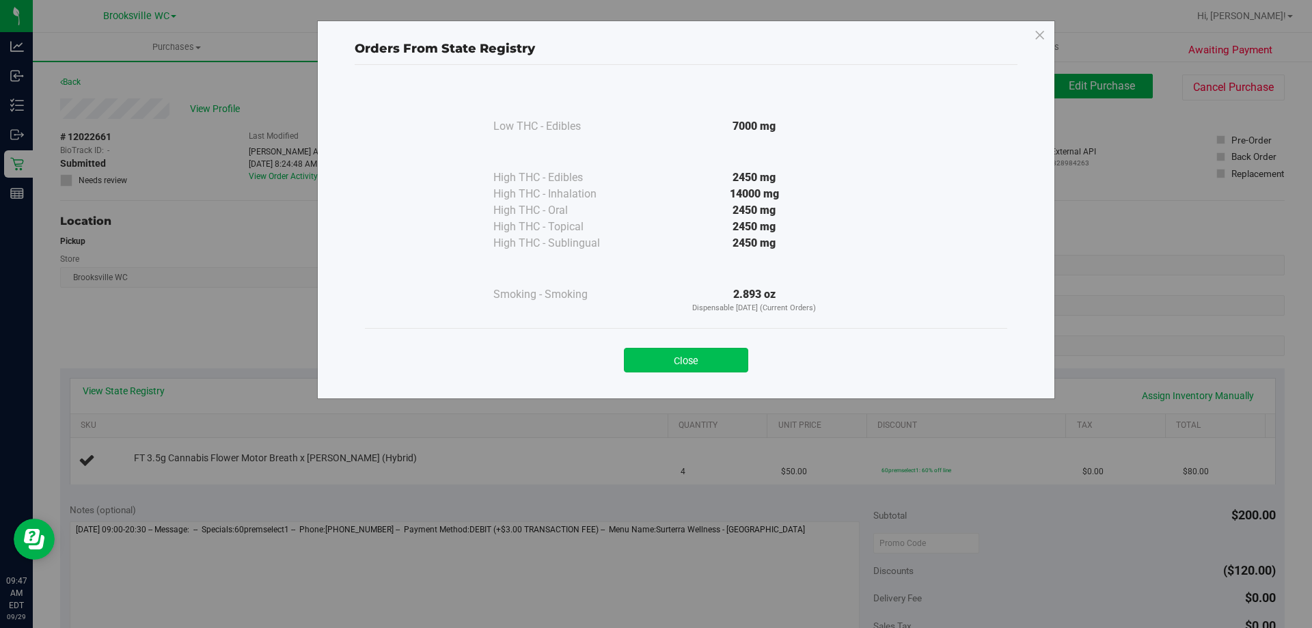
click at [712, 363] on button "Close" at bounding box center [686, 360] width 124 height 25
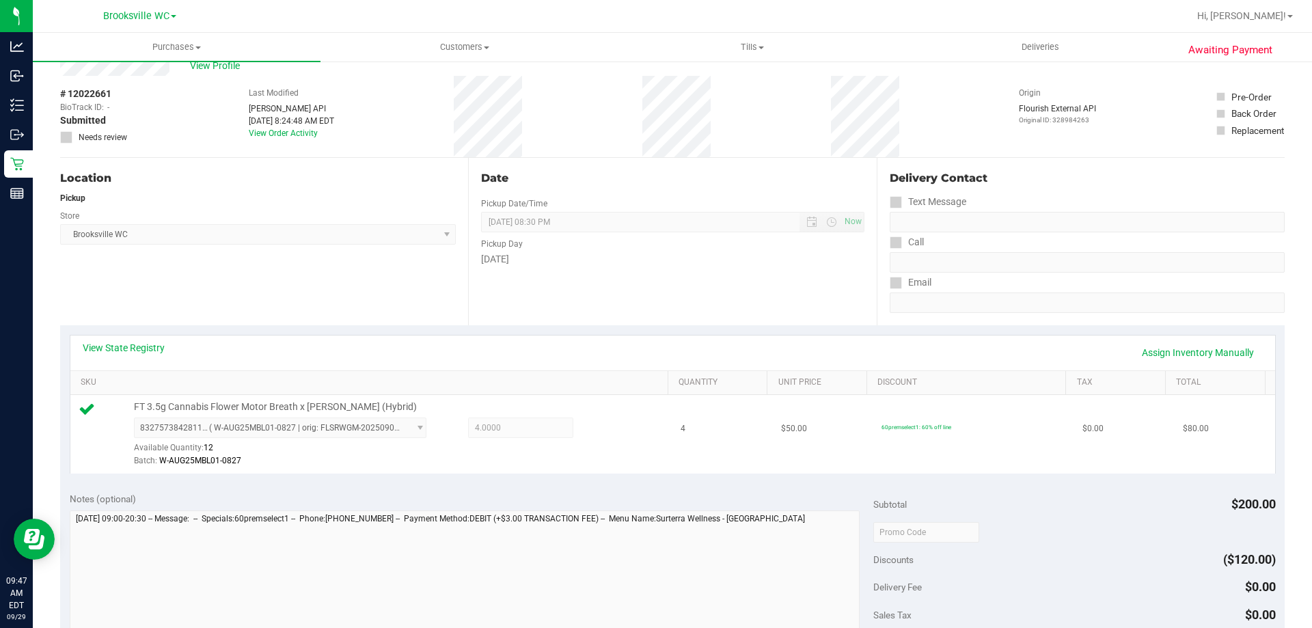
scroll to position [205, 0]
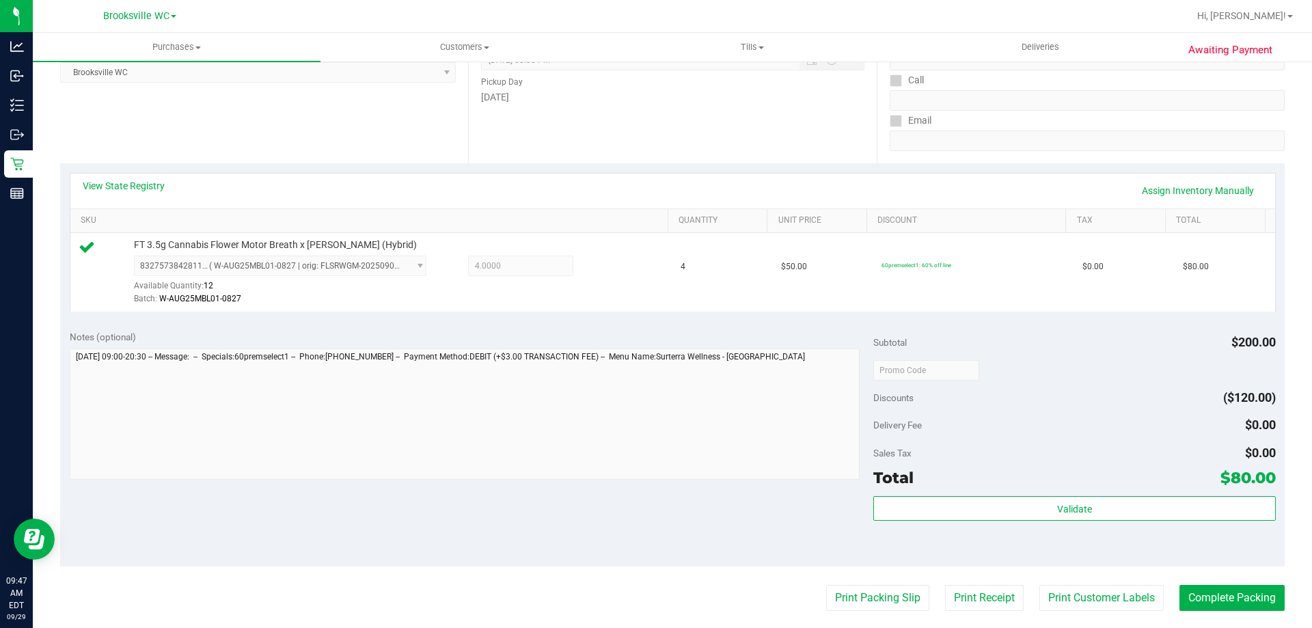
click at [938, 493] on div "Subtotal $200.00 Discounts ($120.00) Delivery Fee $0.00 Sales Tax $0.00 Total $…" at bounding box center [1074, 444] width 402 height 228
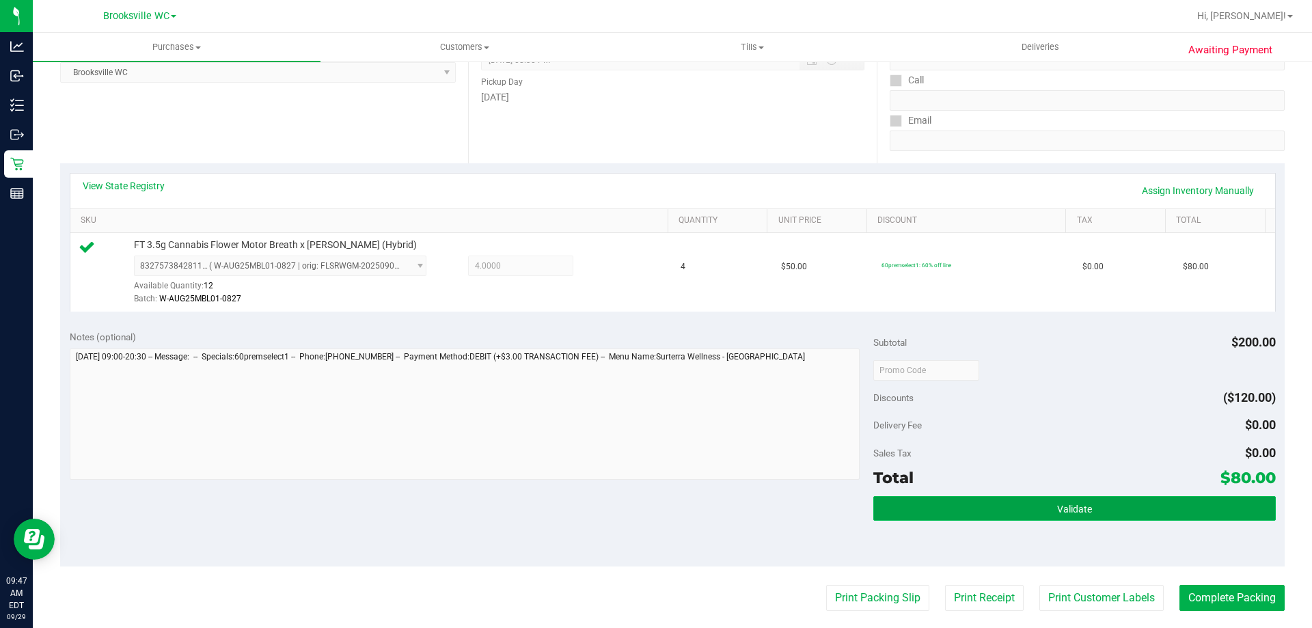
click at [923, 501] on button "Validate" at bounding box center [1074, 508] width 402 height 25
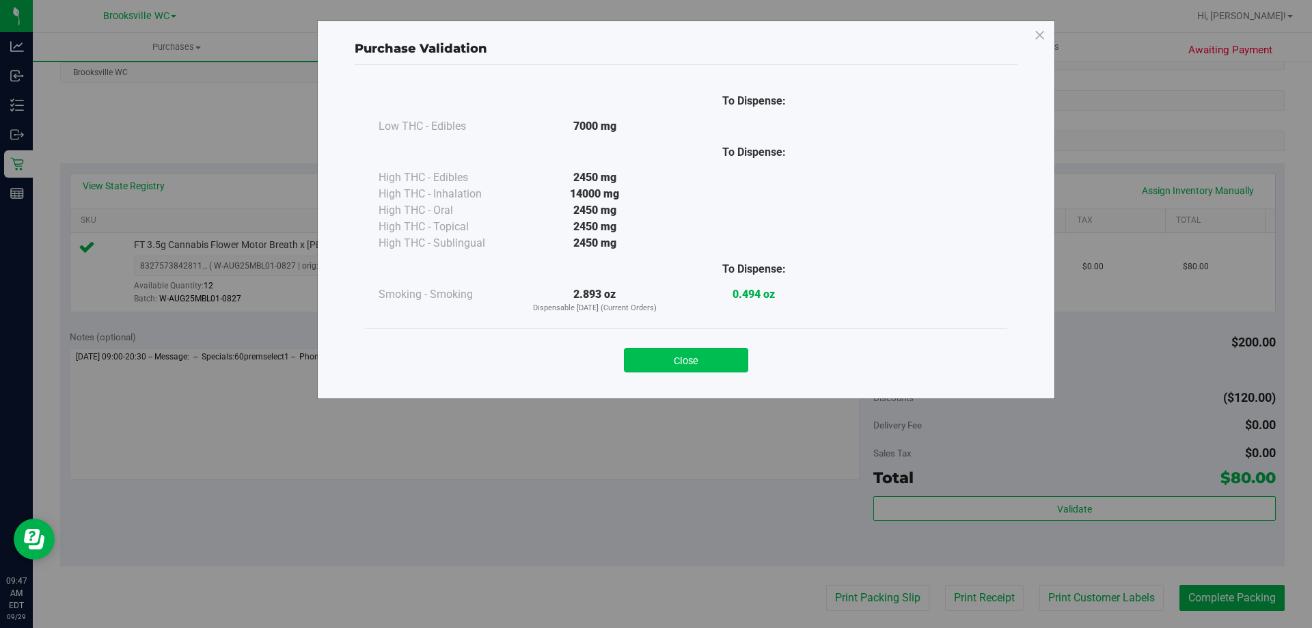
click at [670, 353] on button "Close" at bounding box center [686, 360] width 124 height 25
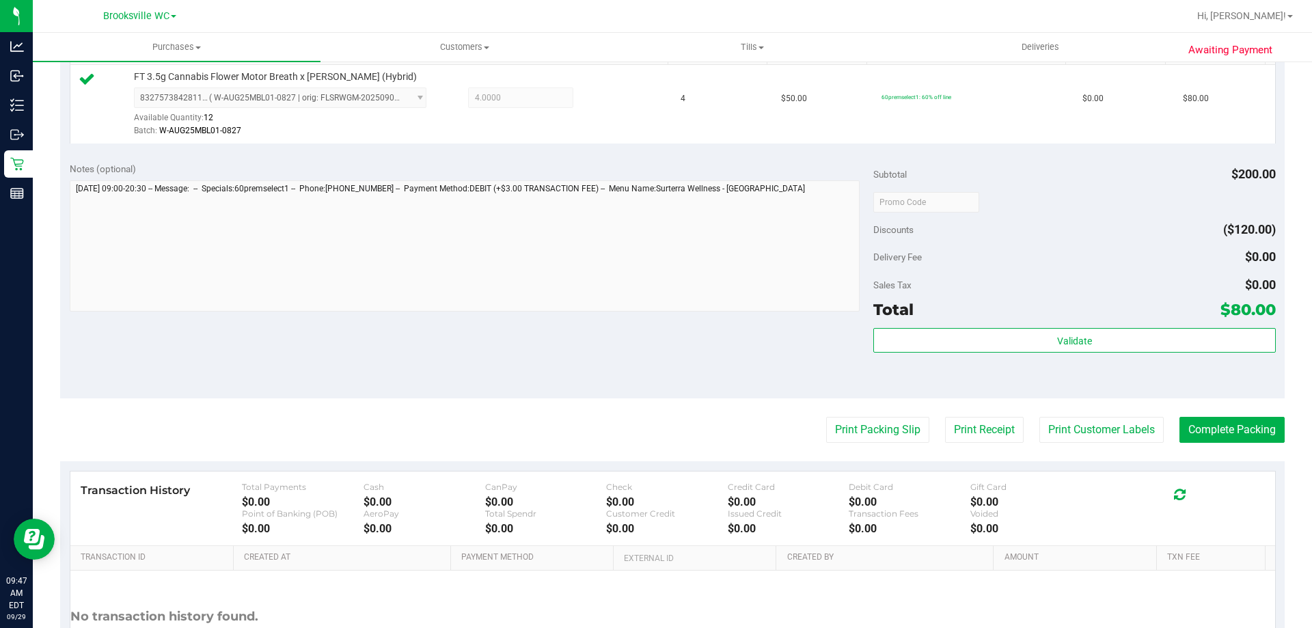
scroll to position [489, 0]
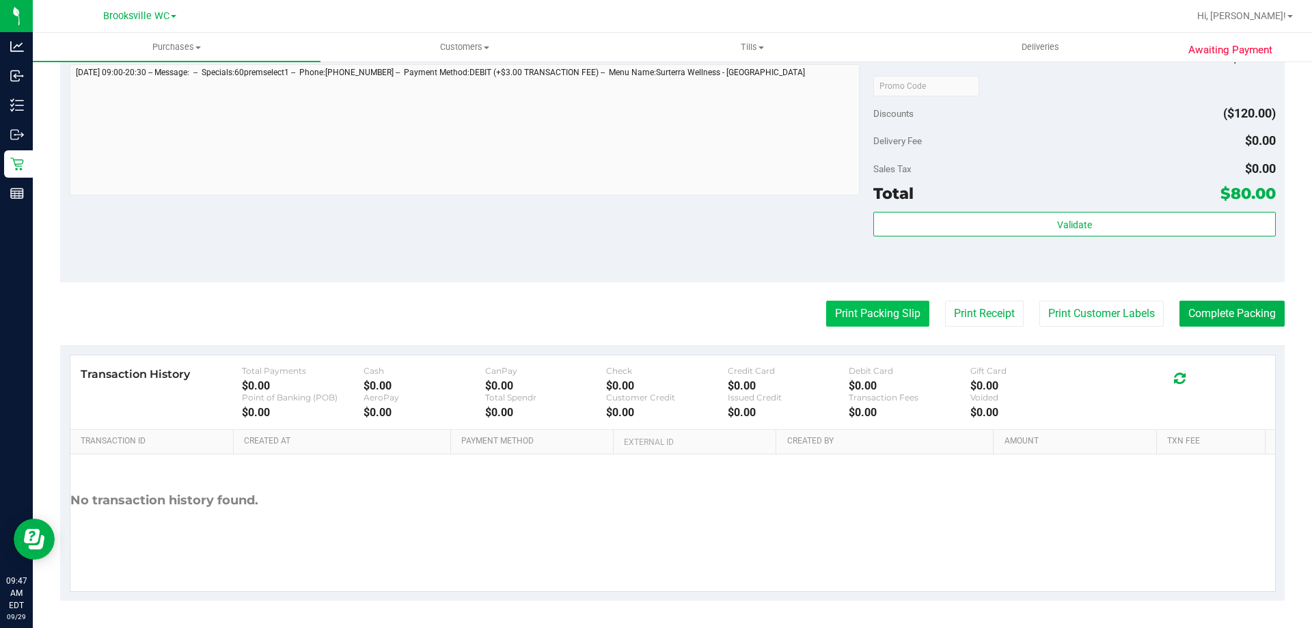
click at [855, 315] on button "Print Packing Slip" at bounding box center [877, 314] width 103 height 26
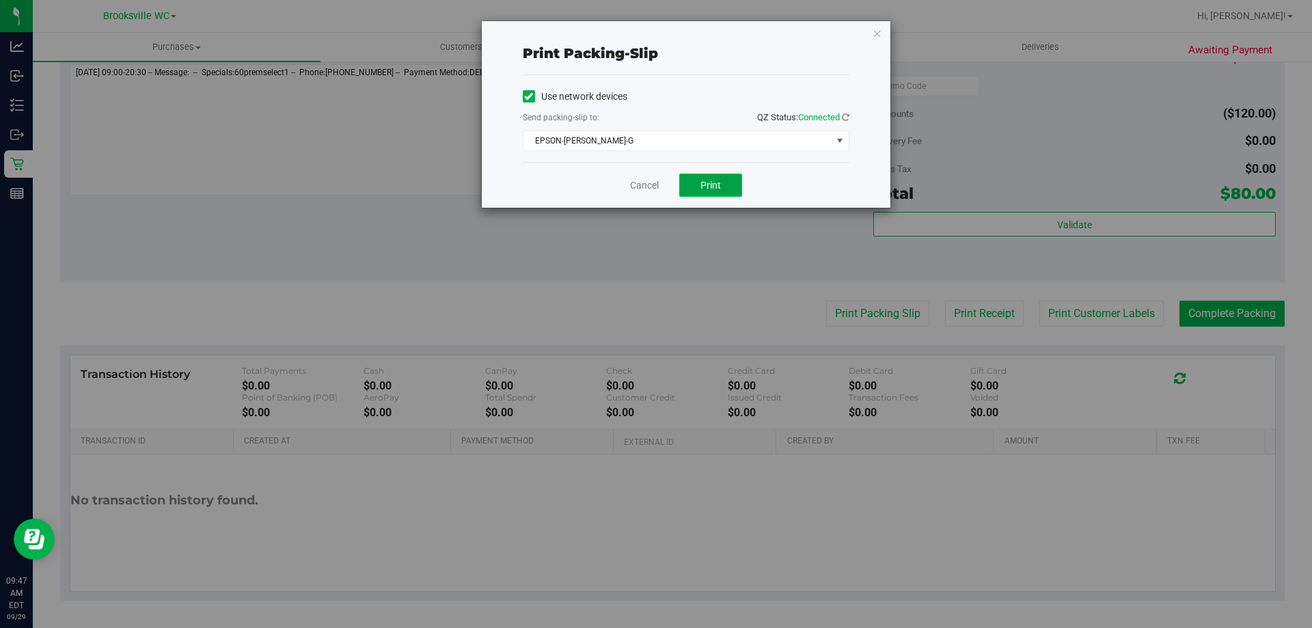
click at [704, 185] on span "Print" at bounding box center [710, 185] width 21 height 11
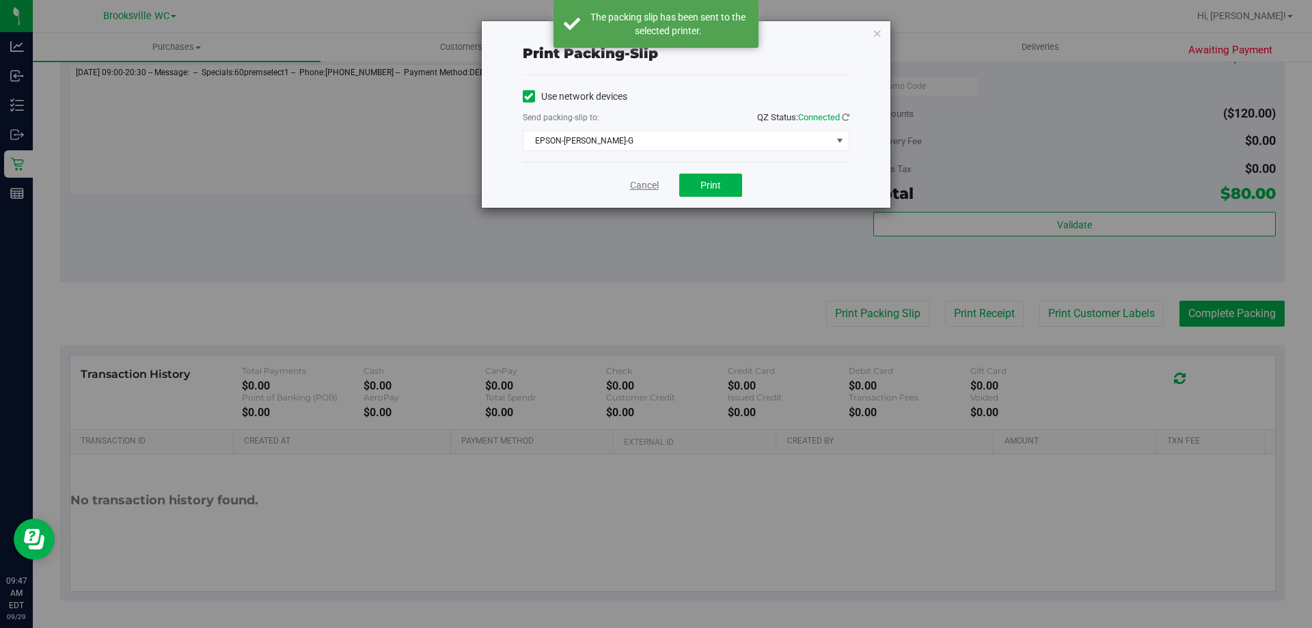
click at [644, 182] on link "Cancel" at bounding box center [644, 185] width 29 height 14
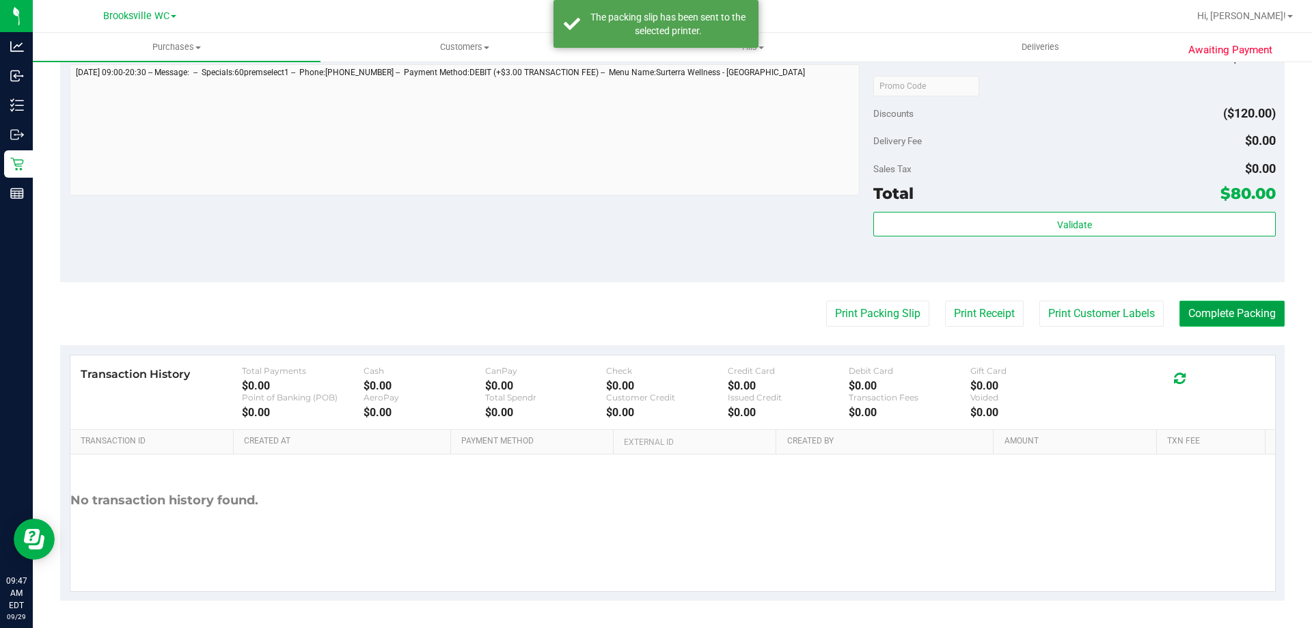
click at [1204, 310] on button "Complete Packing" at bounding box center [1231, 314] width 105 height 26
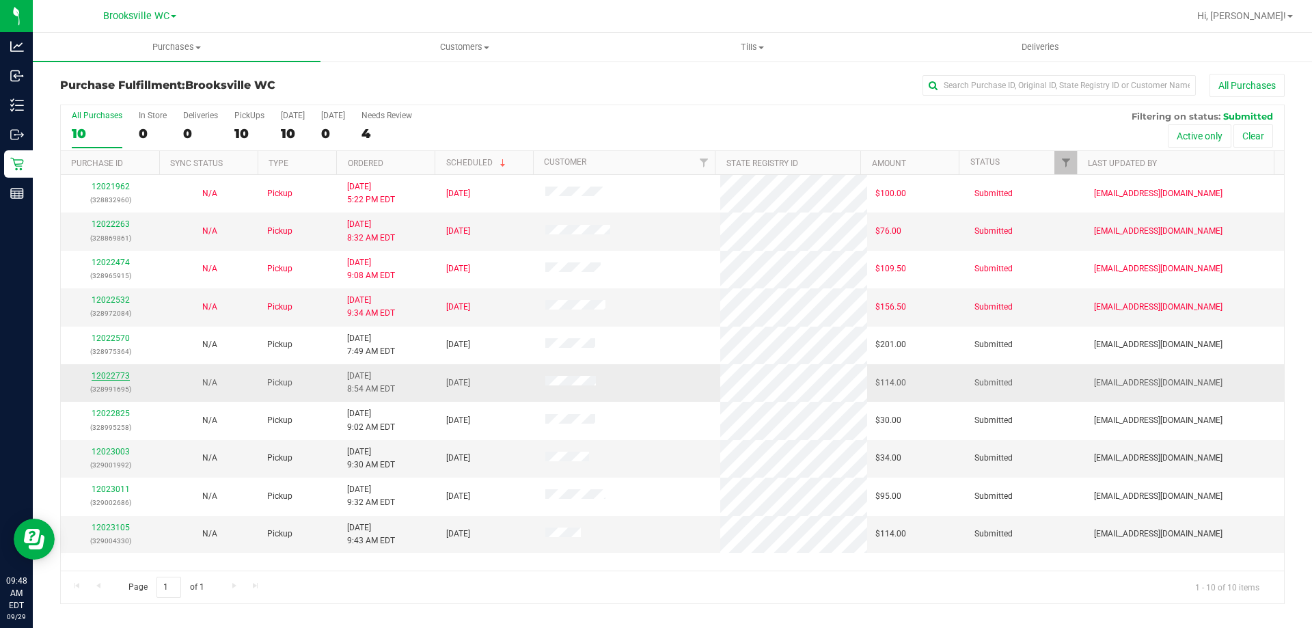
click at [115, 373] on link "12022773" at bounding box center [111, 376] width 38 height 10
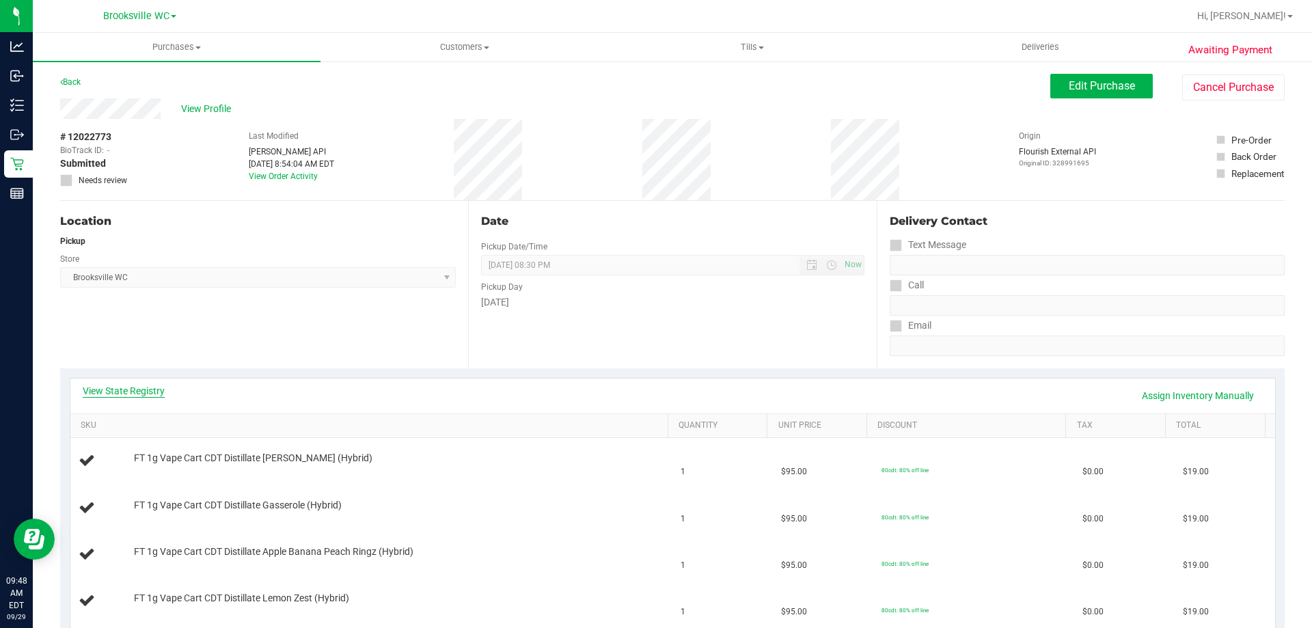
click at [115, 393] on link "View State Registry" at bounding box center [124, 391] width 82 height 14
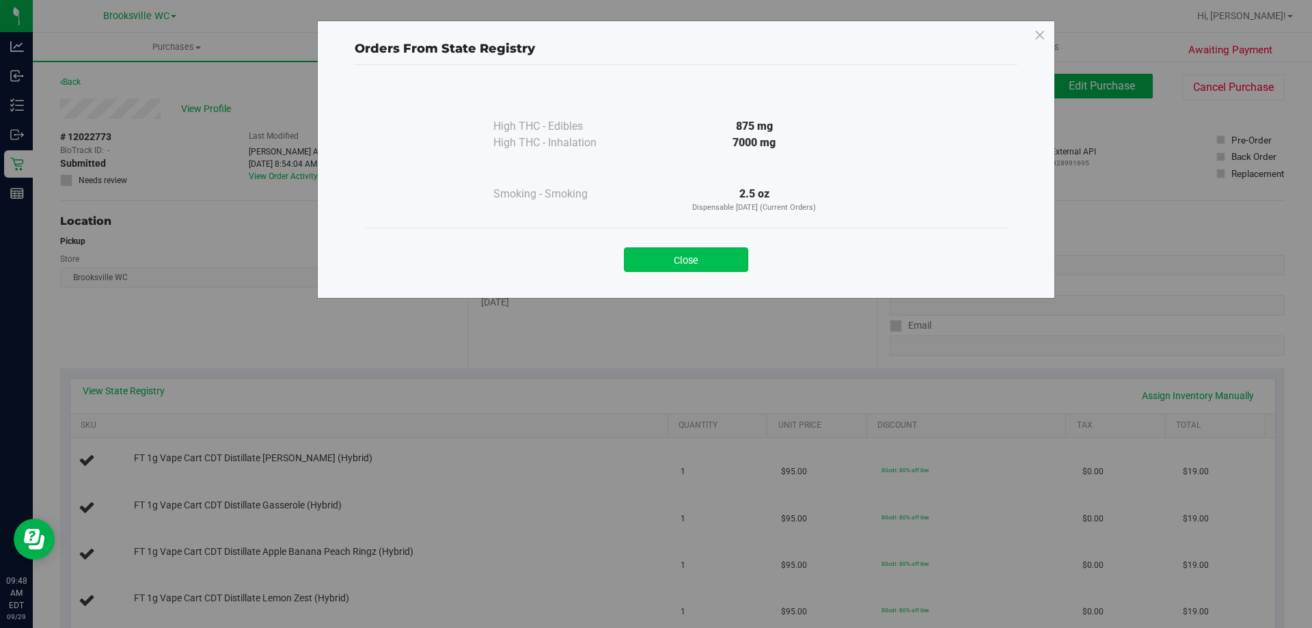
click at [674, 261] on button "Close" at bounding box center [686, 259] width 124 height 25
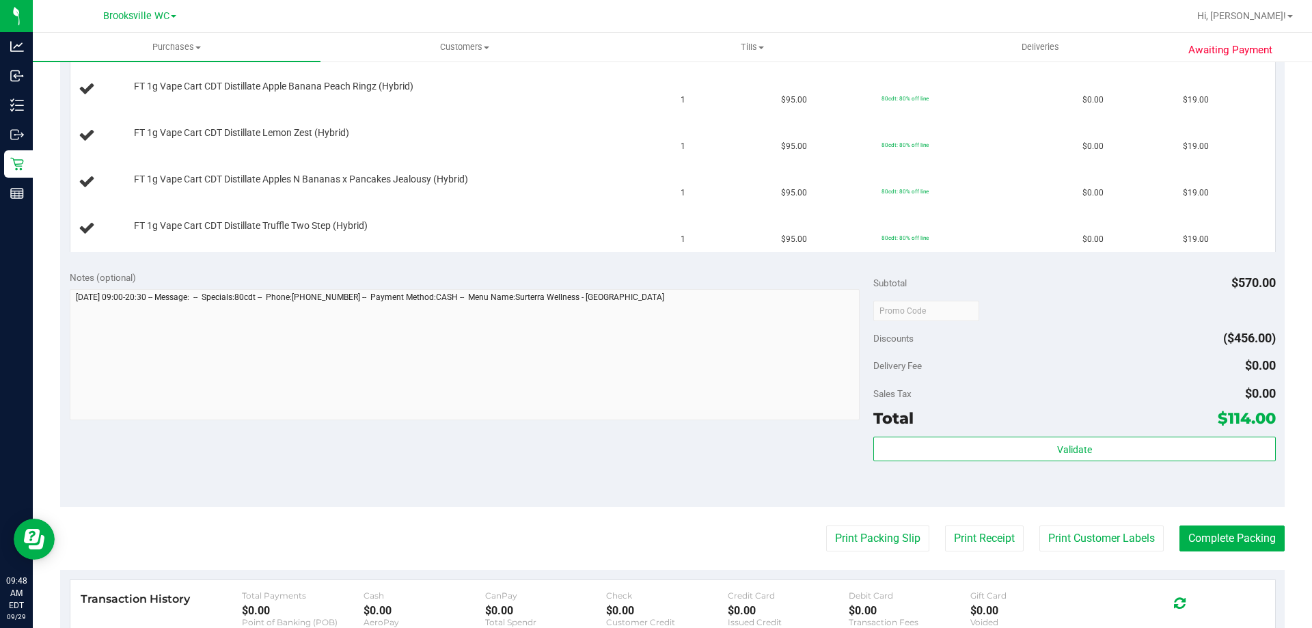
scroll to position [547, 0]
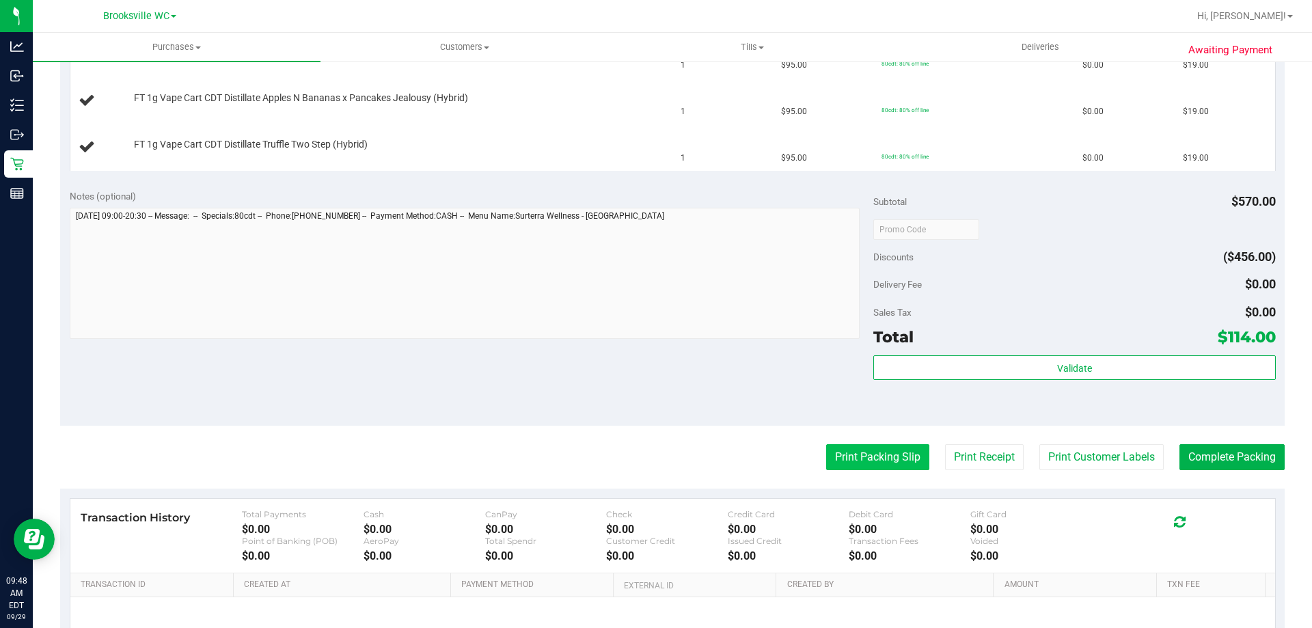
click at [872, 462] on button "Print Packing Slip" at bounding box center [877, 457] width 103 height 26
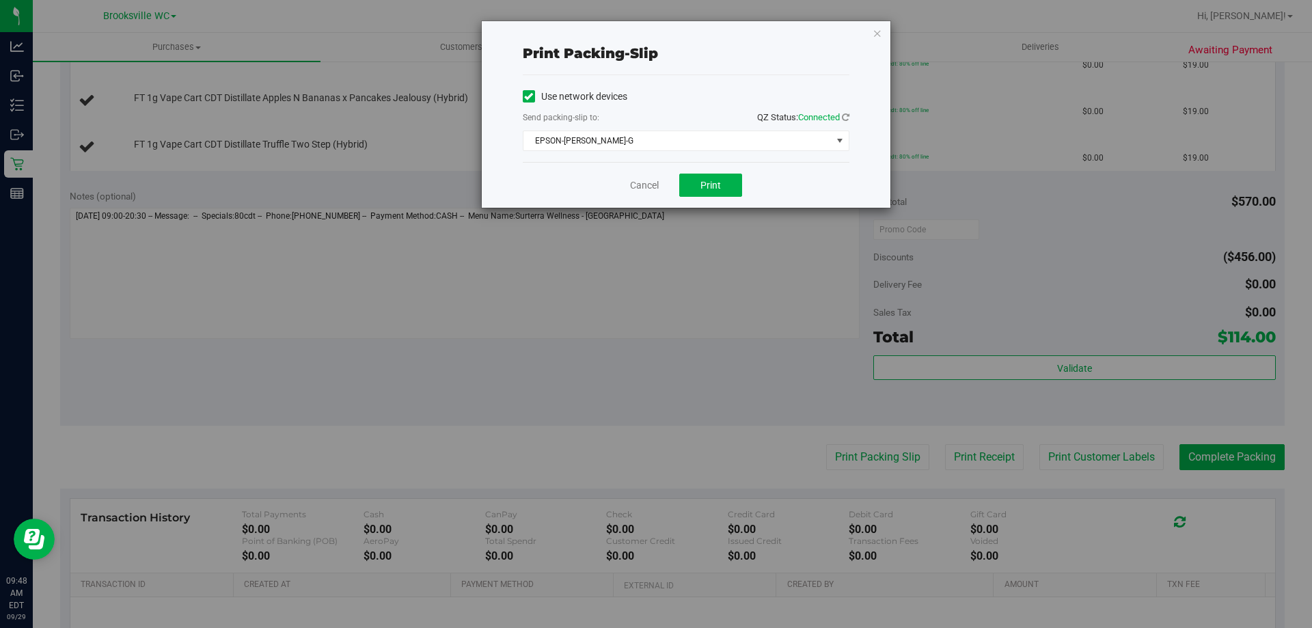
click at [745, 185] on div "Cancel Print" at bounding box center [686, 185] width 327 height 46
click at [702, 178] on button "Print" at bounding box center [710, 185] width 63 height 23
click at [643, 184] on link "Cancel" at bounding box center [644, 185] width 29 height 14
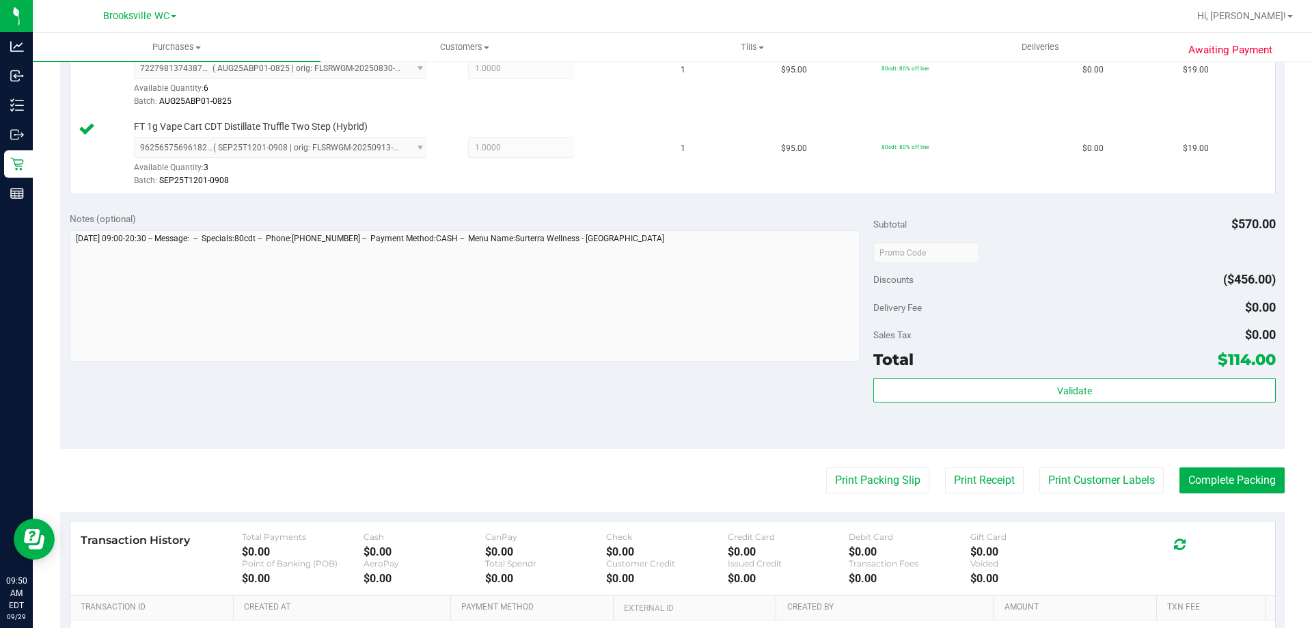
scroll to position [820, 0]
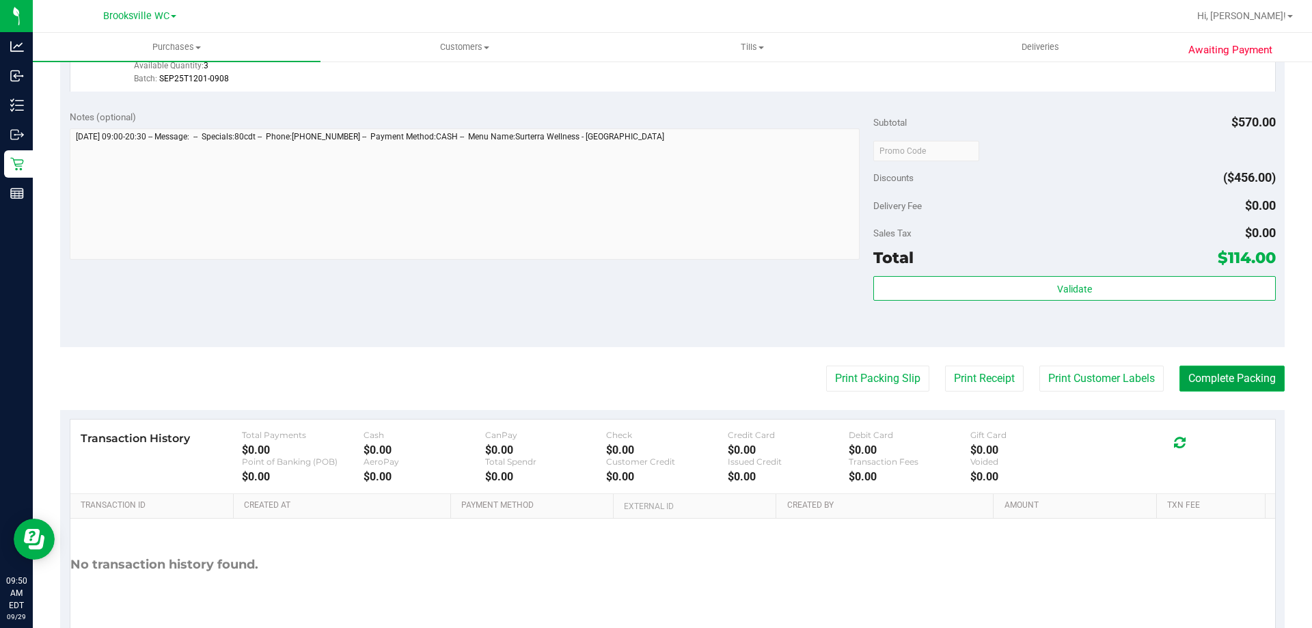
drag, startPoint x: 1199, startPoint y: 384, endPoint x: 1205, endPoint y: 368, distance: 16.6
click at [1201, 382] on button "Complete Packing" at bounding box center [1231, 379] width 105 height 26
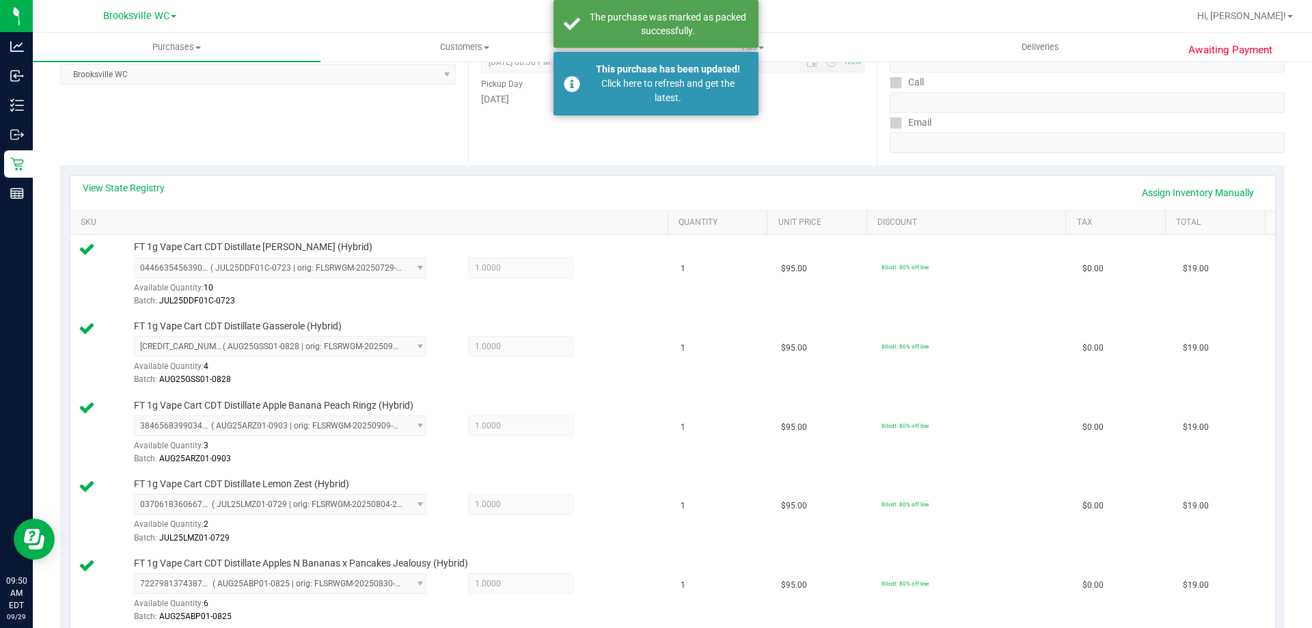
scroll to position [0, 0]
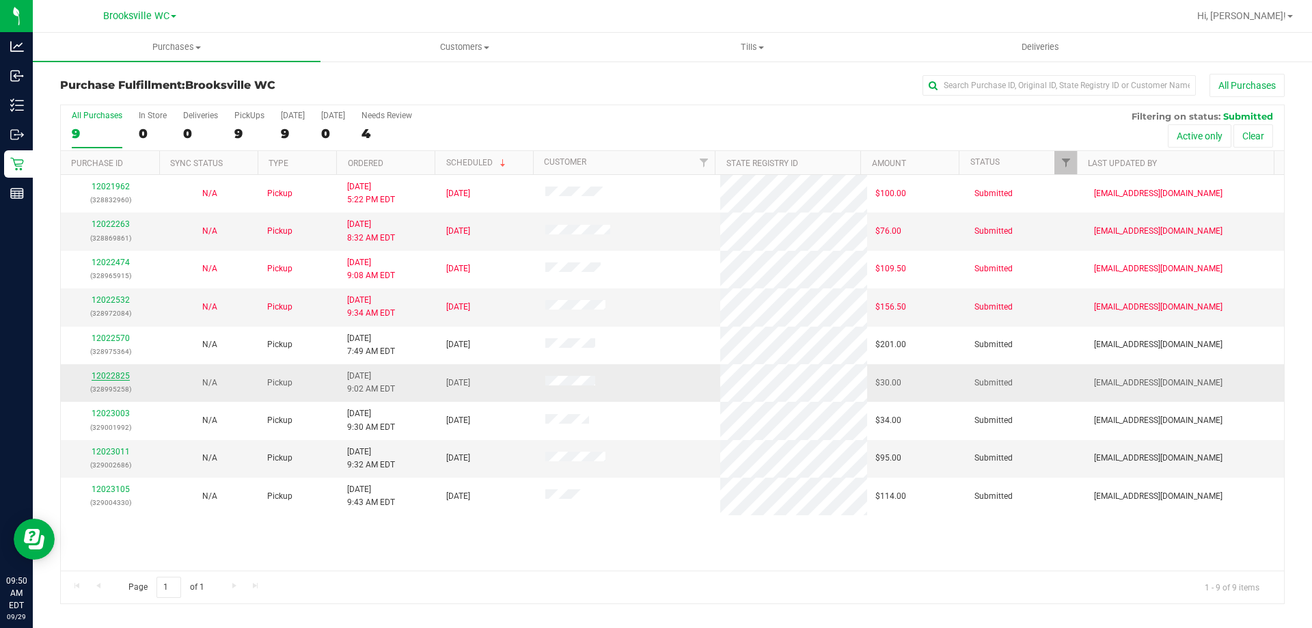
click at [111, 373] on link "12022825" at bounding box center [111, 376] width 38 height 10
